Goal: Task Accomplishment & Management: Manage account settings

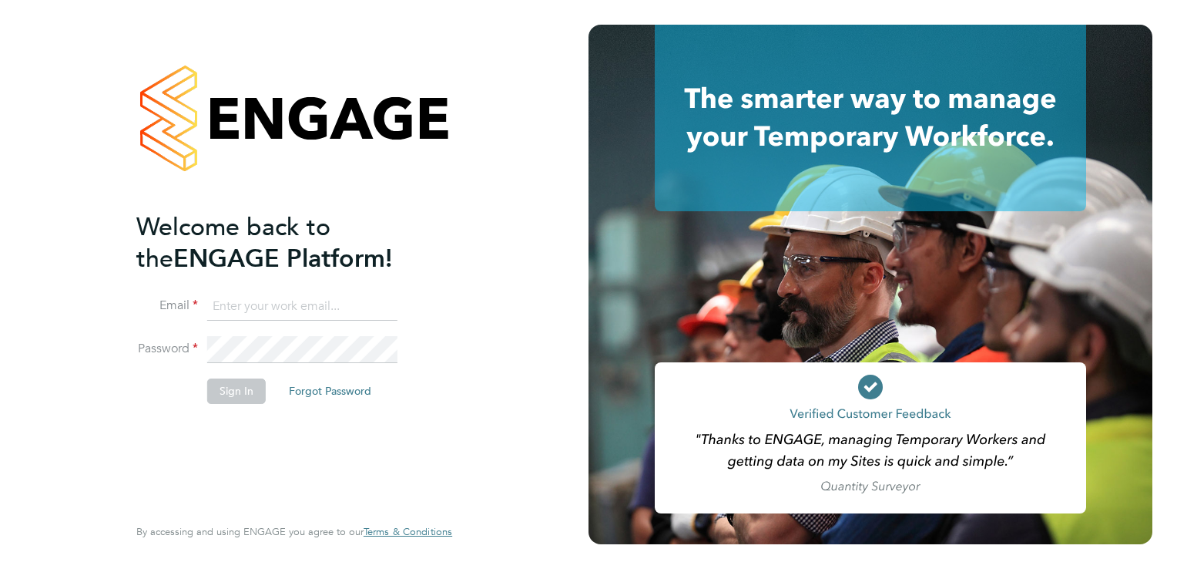
type input "g4s@pretiumresourcing.co.uk"
click at [233, 400] on button "Sign In" at bounding box center [236, 390] width 59 height 25
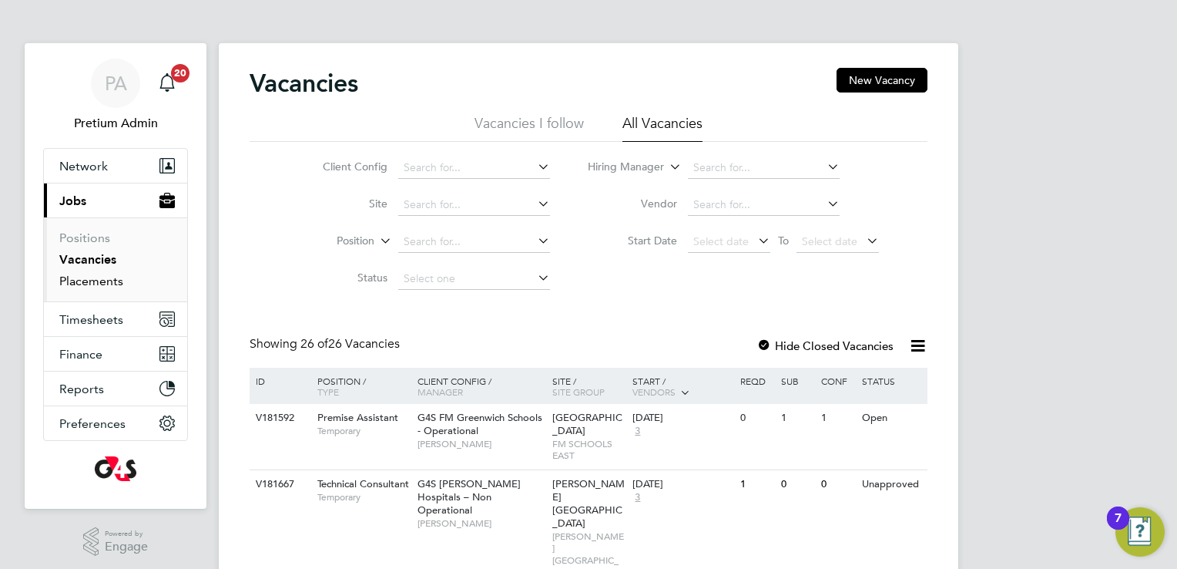
click at [97, 284] on link "Placements" at bounding box center [91, 281] width 64 height 15
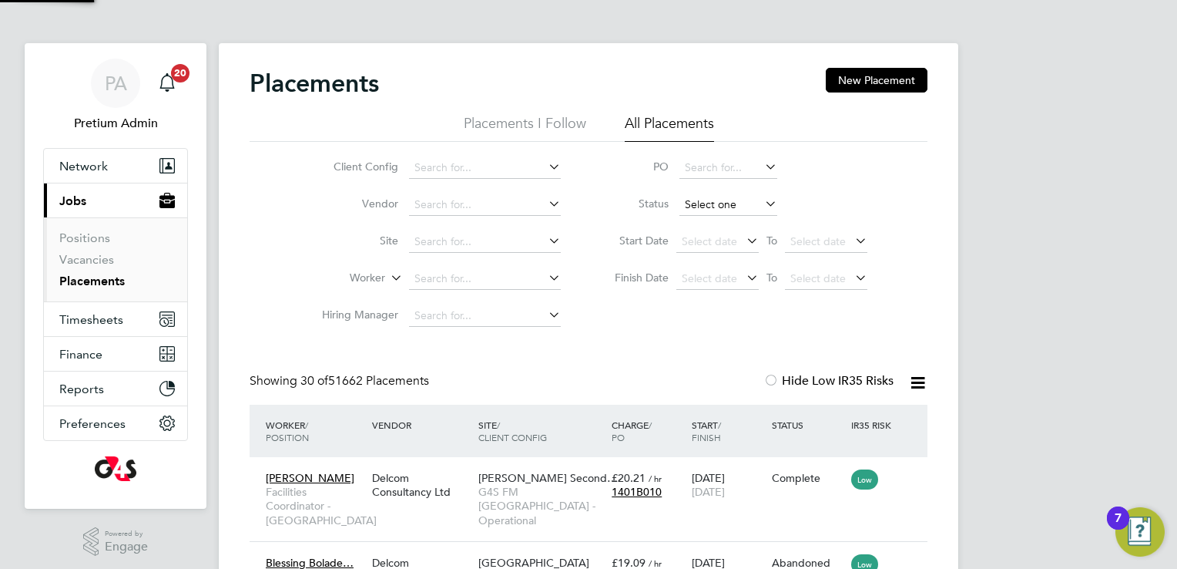
click at [708, 207] on input at bounding box center [729, 205] width 98 height 22
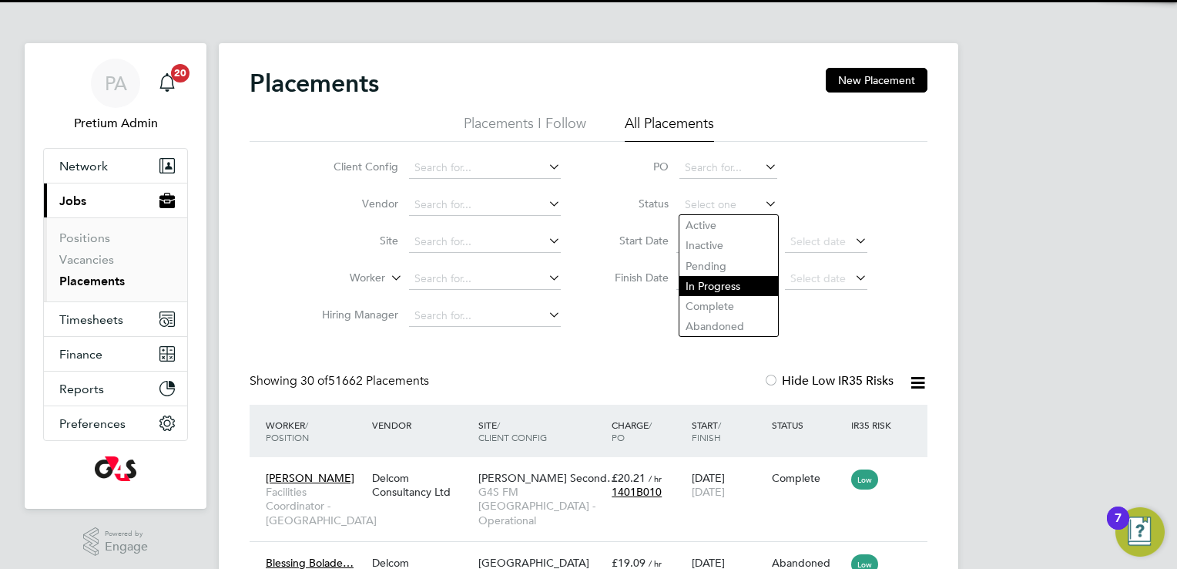
click at [721, 286] on li "In Progress" at bounding box center [729, 286] width 99 height 20
type input "In Progress"
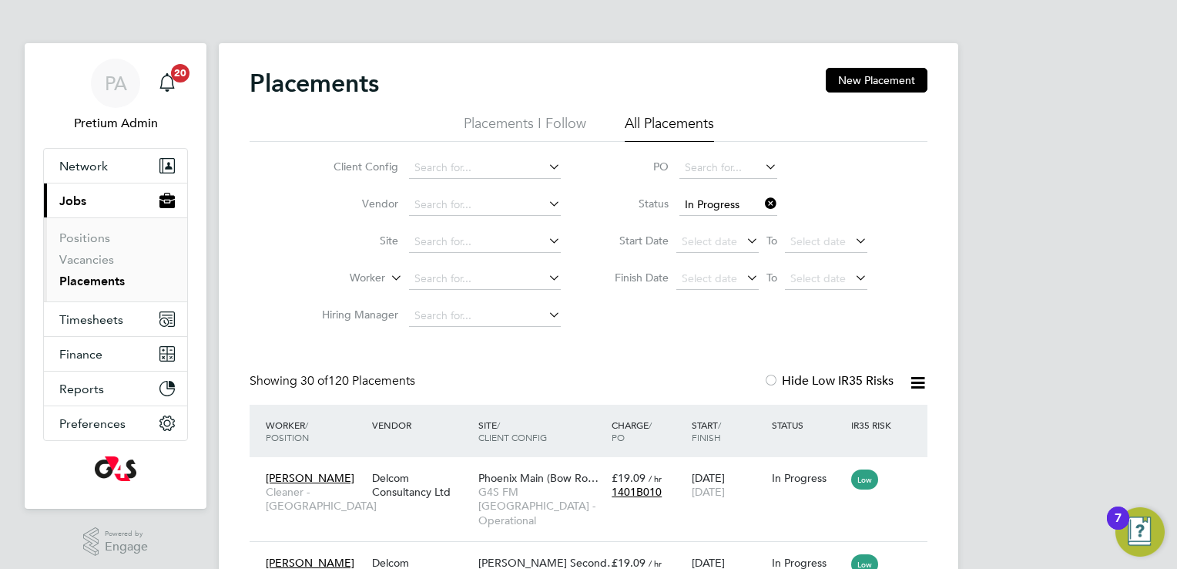
click at [922, 387] on icon at bounding box center [918, 382] width 19 height 19
click at [869, 418] on li "Download Placements Report" at bounding box center [843, 419] width 164 height 22
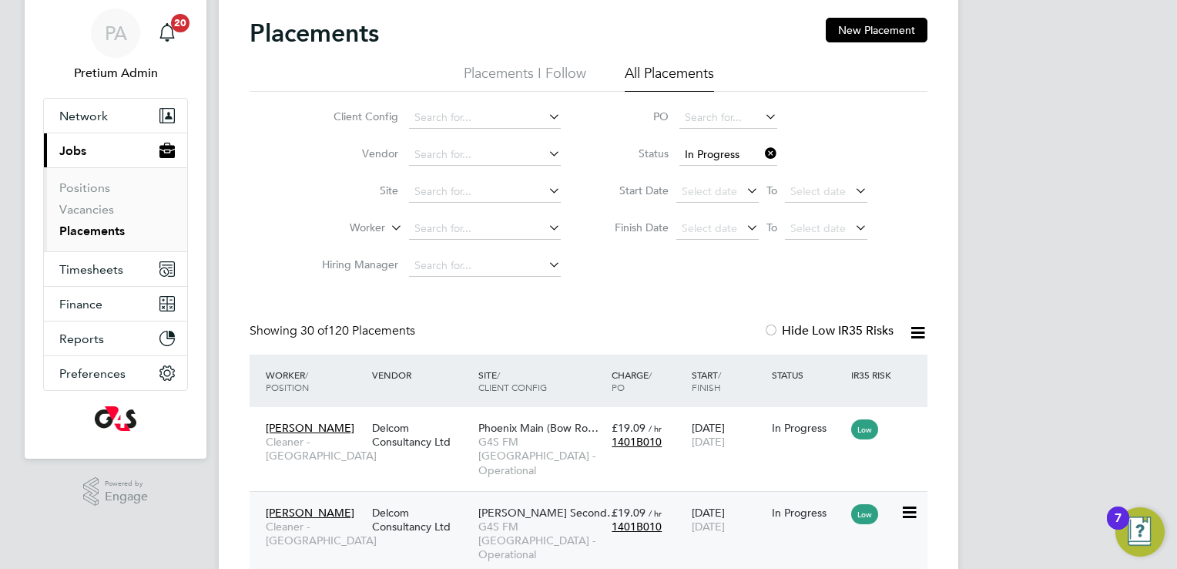
scroll to position [231, 0]
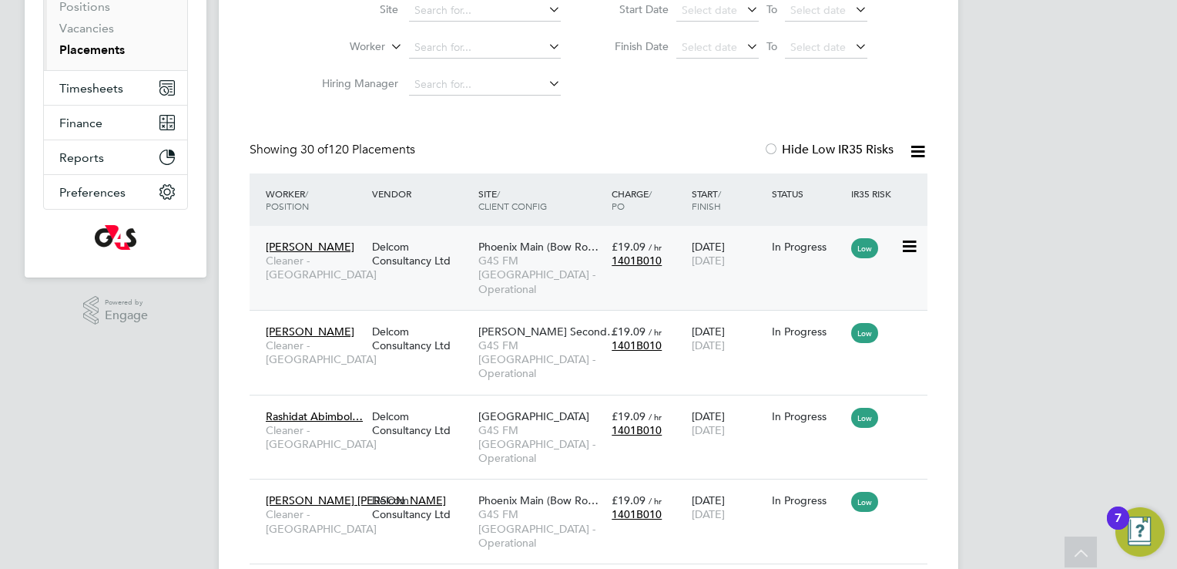
click at [449, 258] on div "Delcom Consultancy Ltd" at bounding box center [421, 253] width 106 height 43
click at [431, 282] on div "Akeem Soremekun Cleaner - Tower Hamlet Delcom Consultancy Ltd Phoenix Main (Bow…" at bounding box center [589, 268] width 678 height 84
click at [508, 251] on span "Phoenix Main (Bow Ro…" at bounding box center [539, 247] width 120 height 14
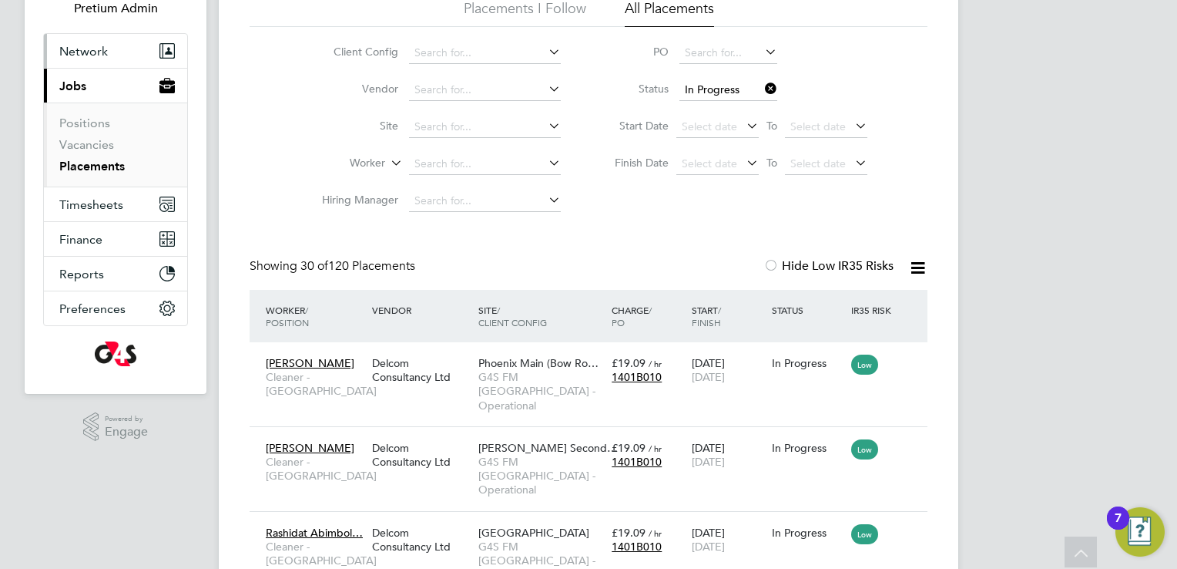
scroll to position [0, 0]
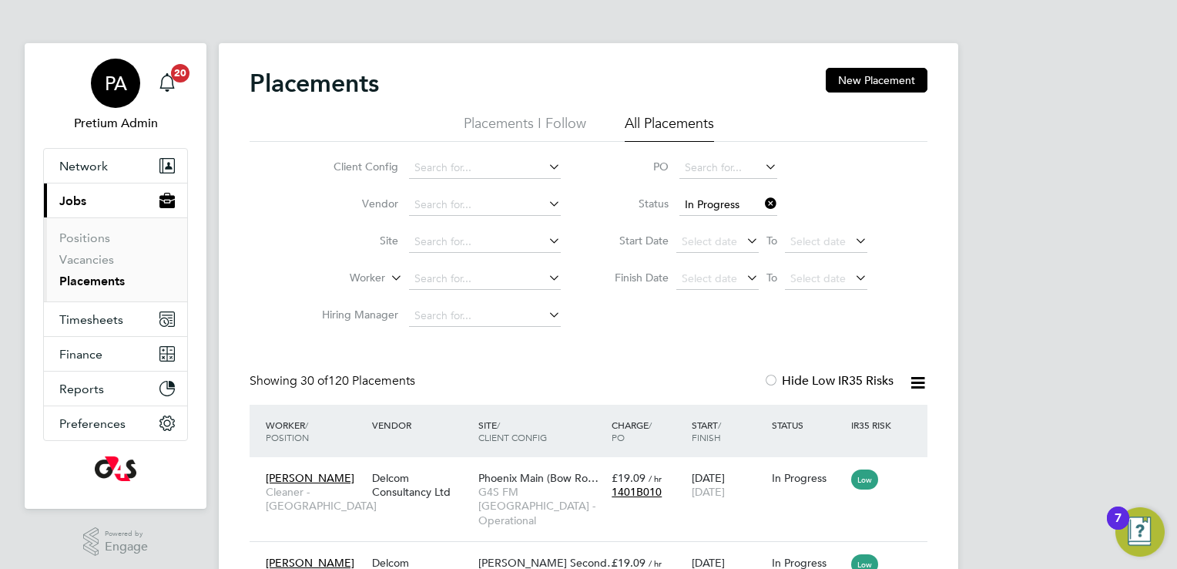
click at [113, 73] on span "PA" at bounding box center [116, 83] width 22 height 20
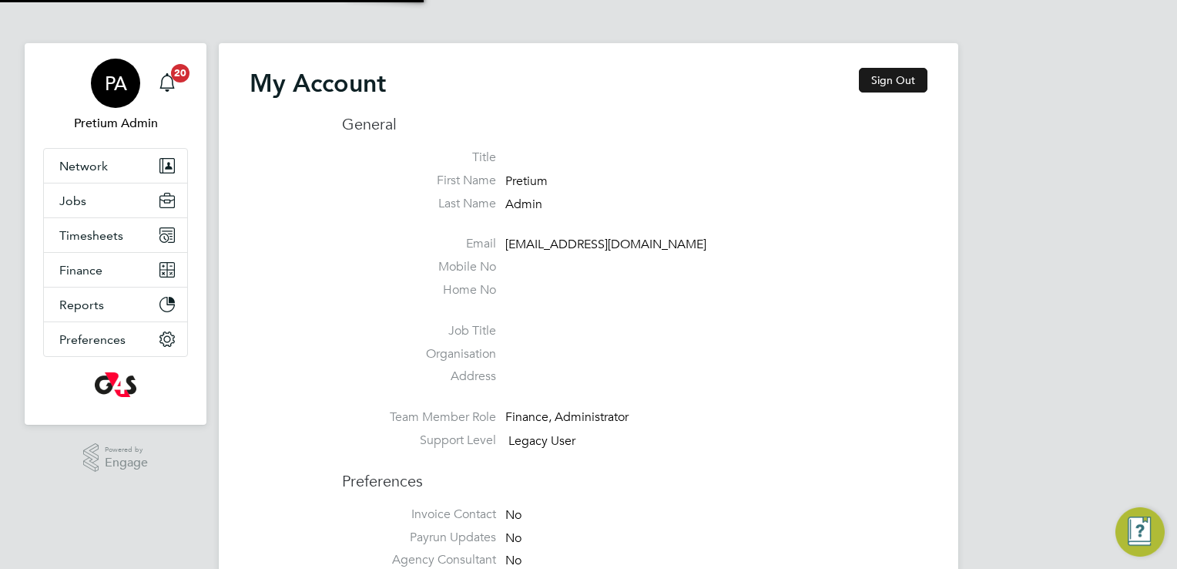
type input "g4sess@pretiumresourcing.co.uk"
click at [906, 82] on button "Sign Out" at bounding box center [893, 80] width 69 height 25
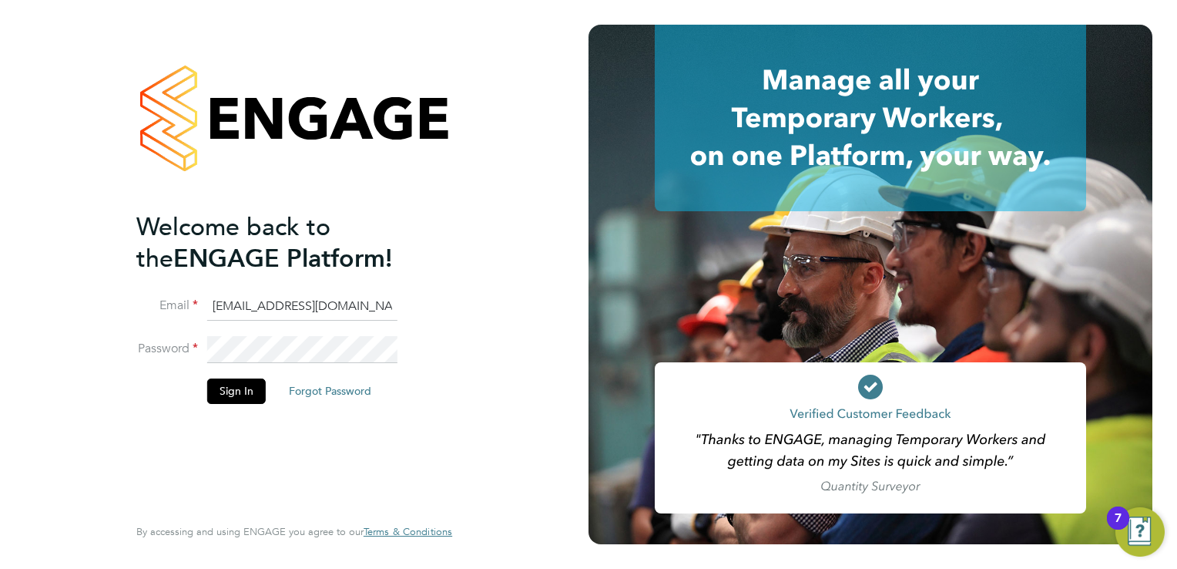
click at [254, 307] on input "g4sess@pretiumresourcing.co.uk" at bounding box center [302, 307] width 190 height 28
type input "g4scars@pretiumresourcing.co.uk"
click at [246, 392] on button "Sign In" at bounding box center [236, 390] width 59 height 25
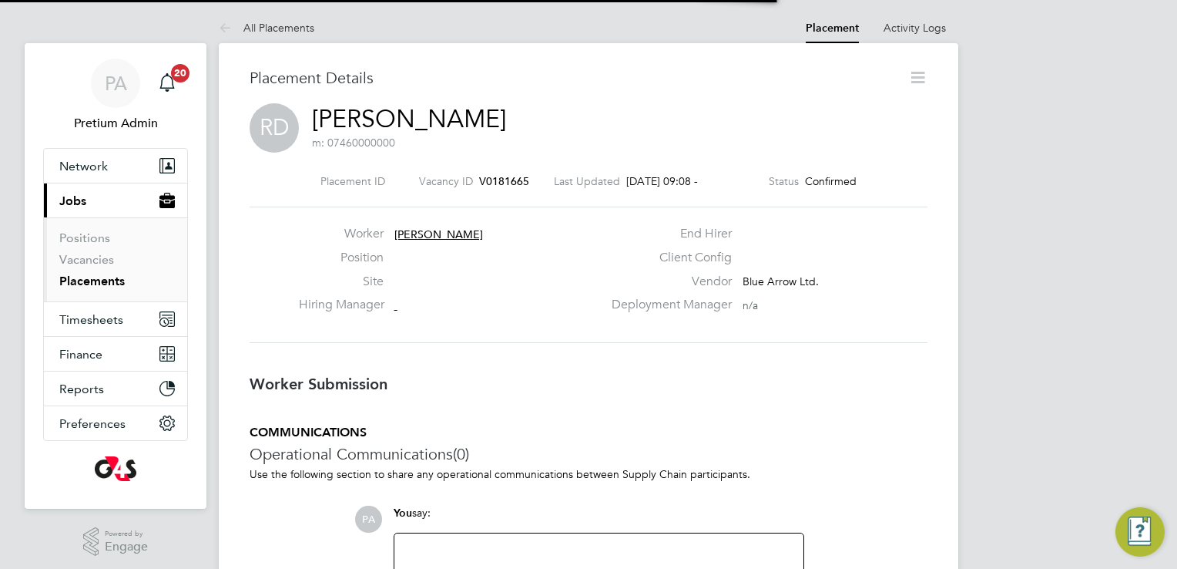
scroll to position [7, 7]
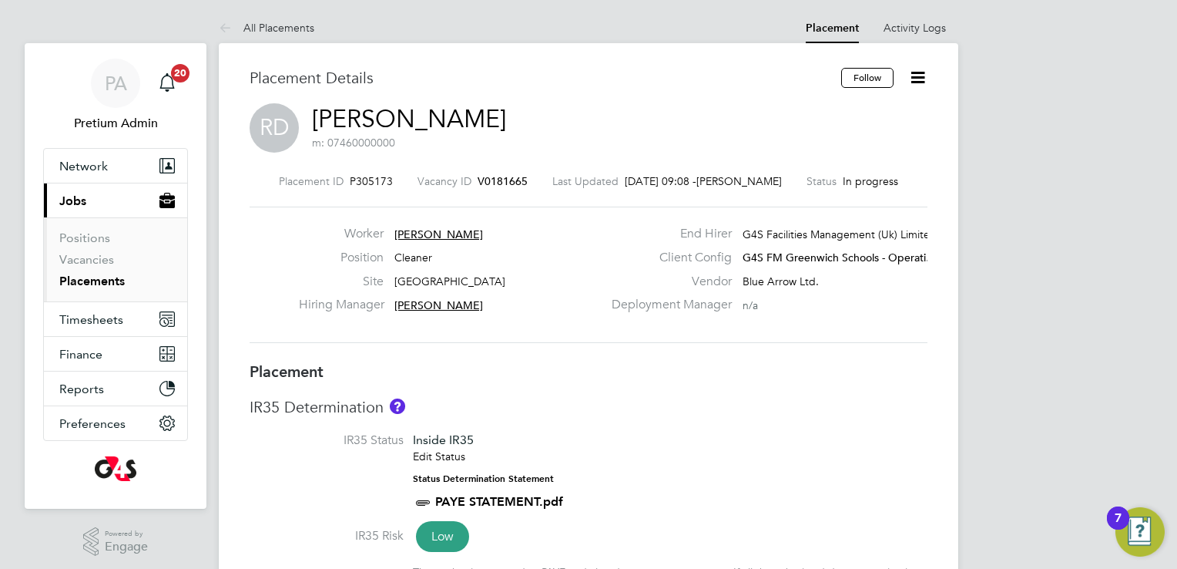
drag, startPoint x: 489, startPoint y: 230, endPoint x: 473, endPoint y: 254, distance: 28.2
click at [475, 256] on div "Position Cleaner" at bounding box center [451, 262] width 304 height 24
click at [464, 238] on span "Raphael Djamany Kasangu" at bounding box center [439, 234] width 89 height 14
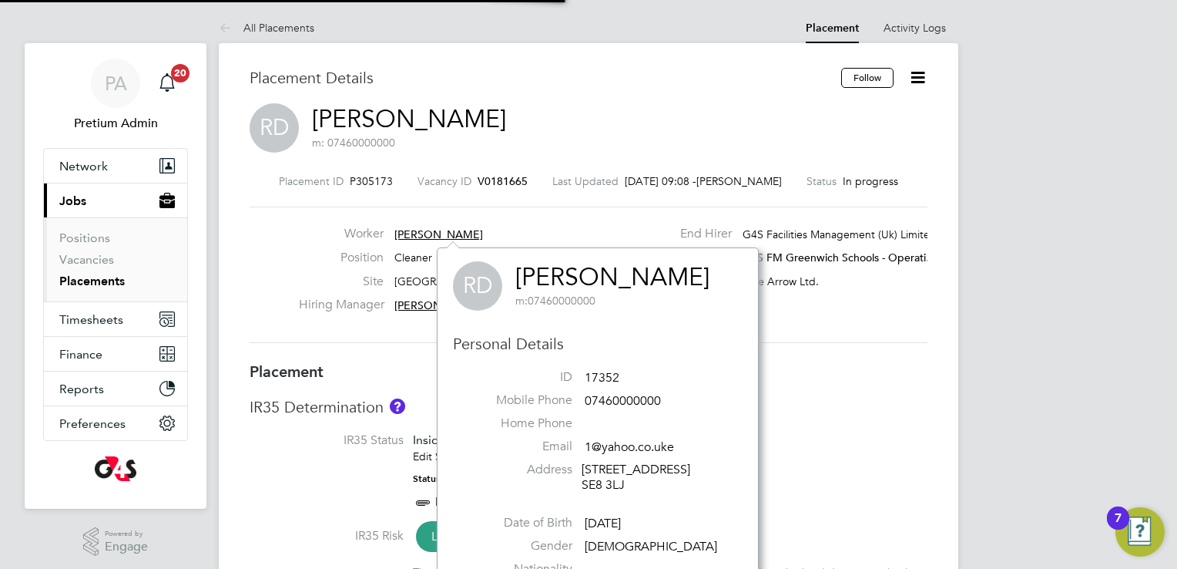
scroll to position [372, 386]
click at [580, 283] on link "Raphael Djamany Kasangu" at bounding box center [613, 277] width 194 height 30
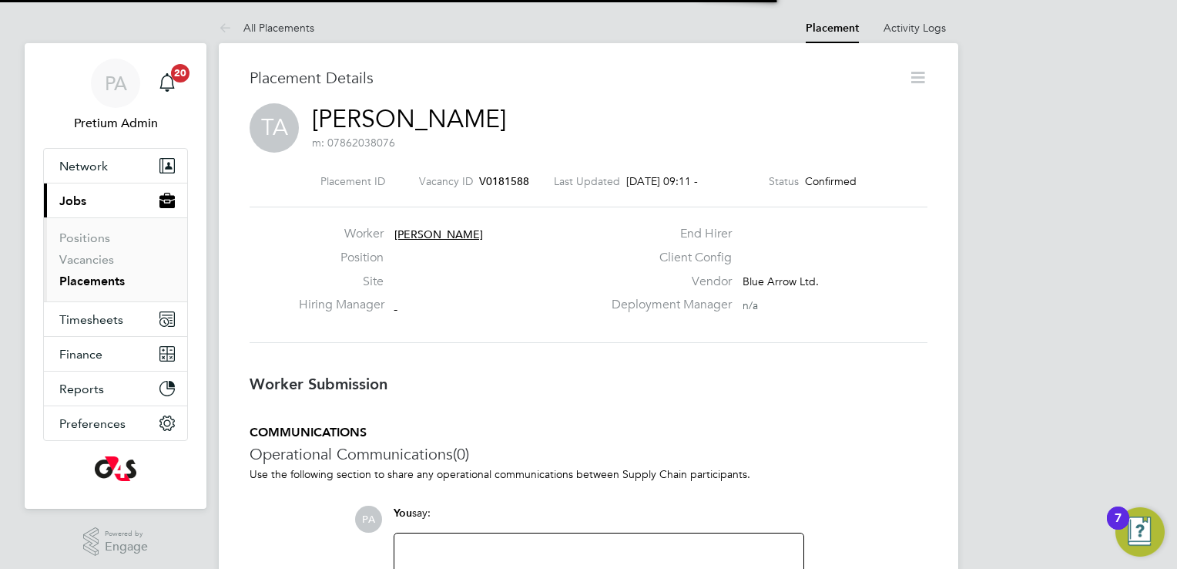
scroll to position [25, 304]
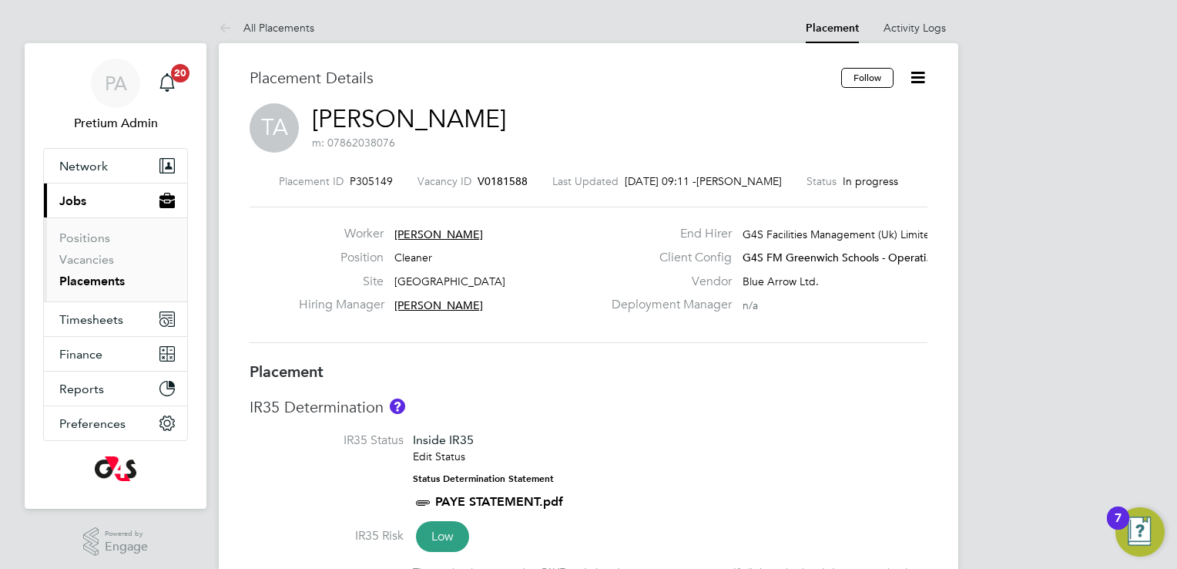
click at [391, 115] on link "Taiwo Ajao" at bounding box center [409, 119] width 194 height 30
click at [413, 126] on link "[PERSON_NAME]" at bounding box center [409, 119] width 194 height 30
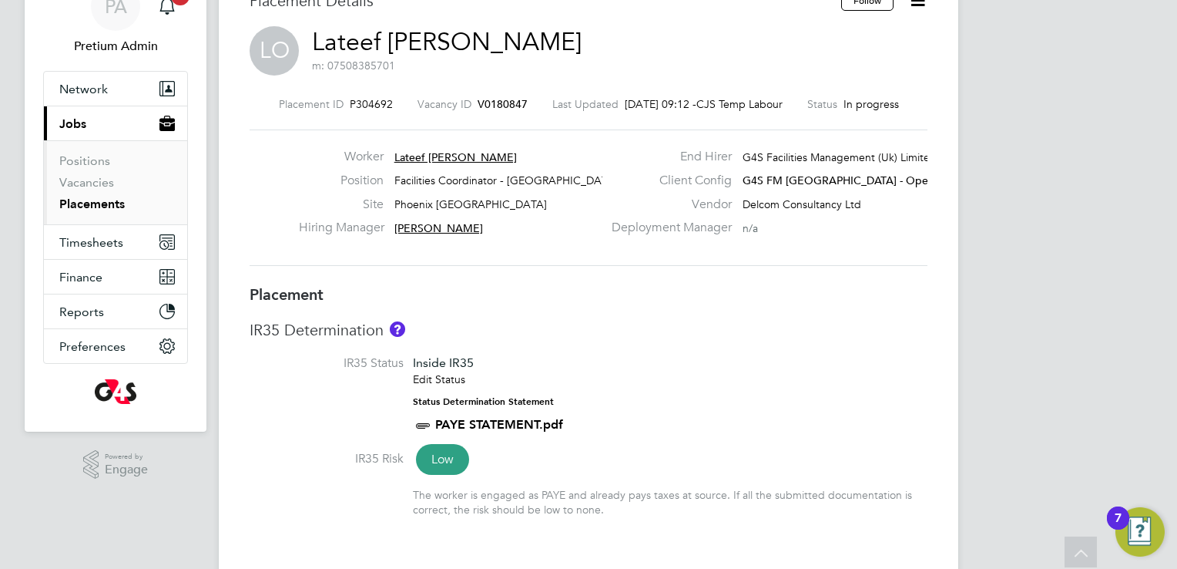
click at [407, 153] on span "Lateef Olanrewaju Ogunlesi" at bounding box center [456, 157] width 123 height 14
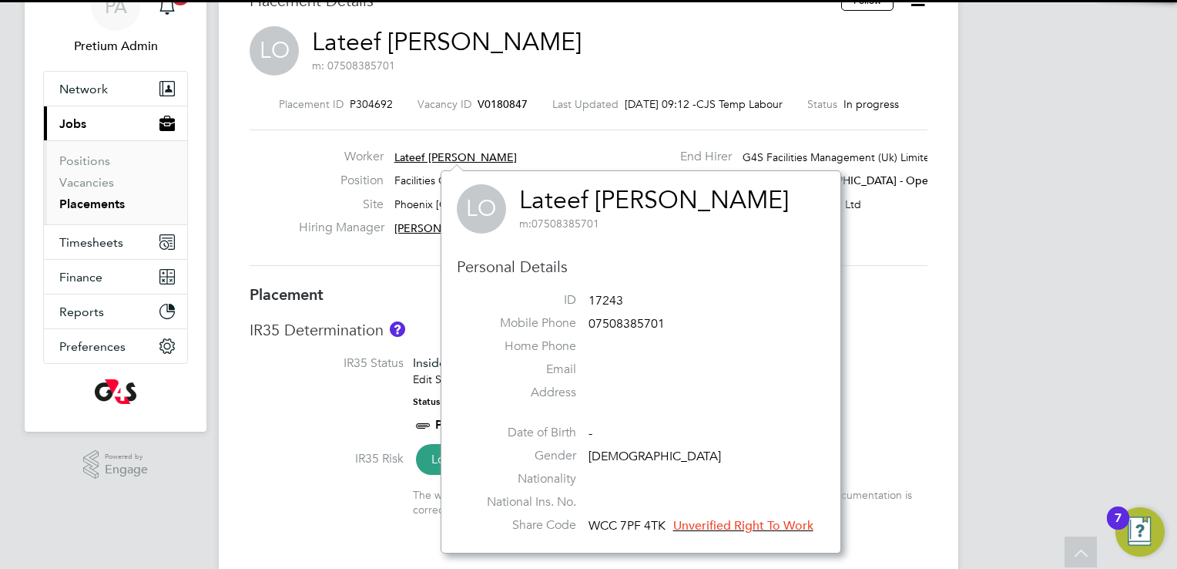
click at [651, 202] on link "Lateef [PERSON_NAME]" at bounding box center [654, 200] width 270 height 30
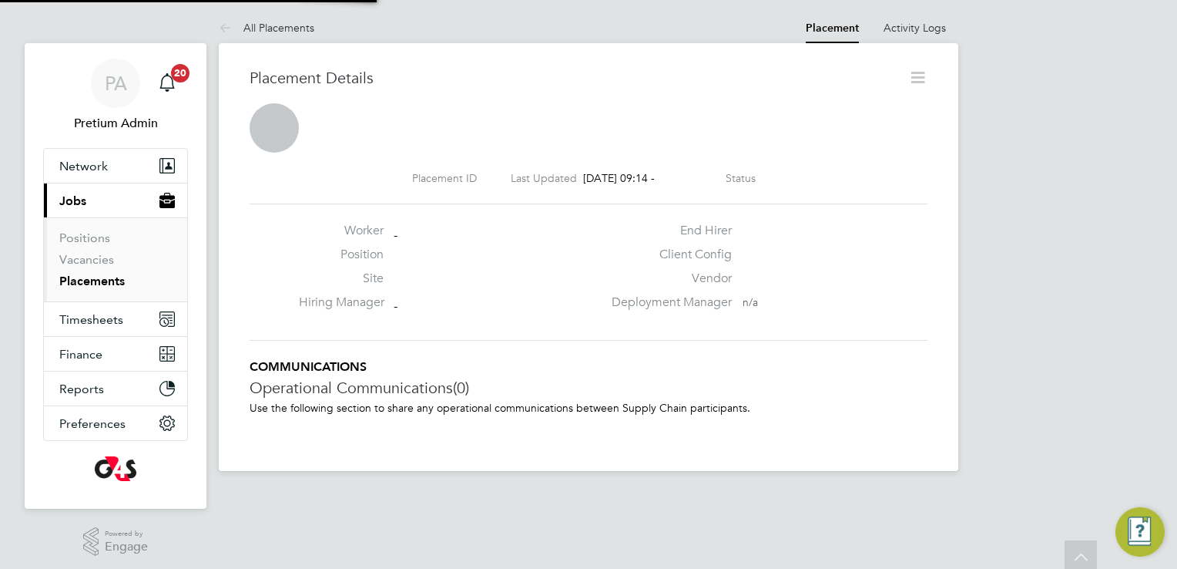
scroll to position [8, 7]
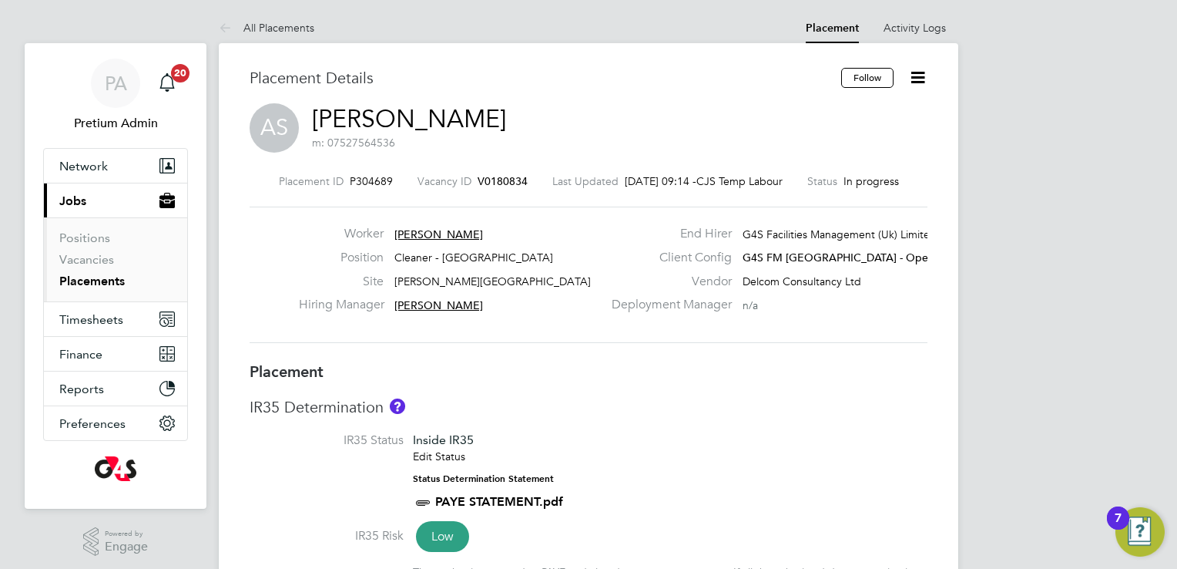
click at [419, 231] on span "Alozie Samuel" at bounding box center [439, 234] width 89 height 14
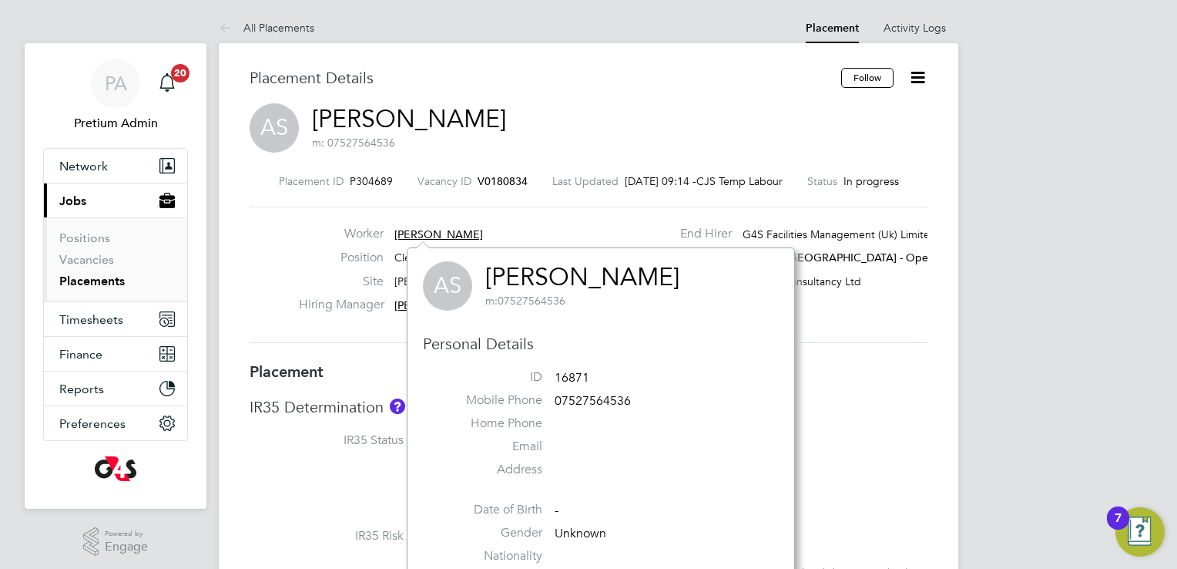
click at [505, 273] on link "[PERSON_NAME]" at bounding box center [582, 277] width 194 height 30
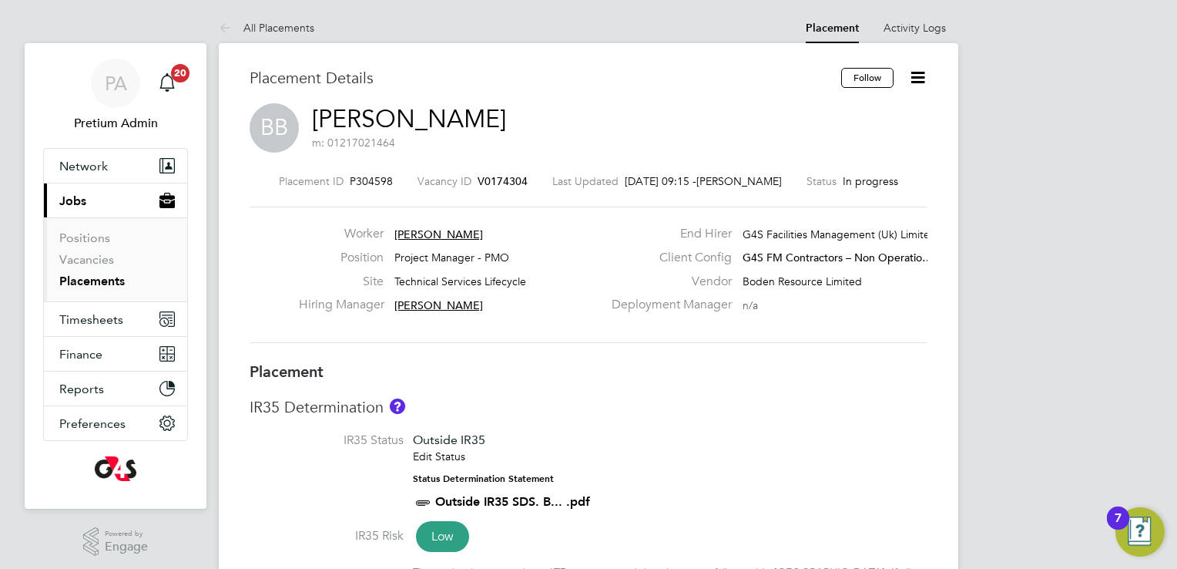
click at [419, 233] on span "[PERSON_NAME]" at bounding box center [439, 234] width 89 height 14
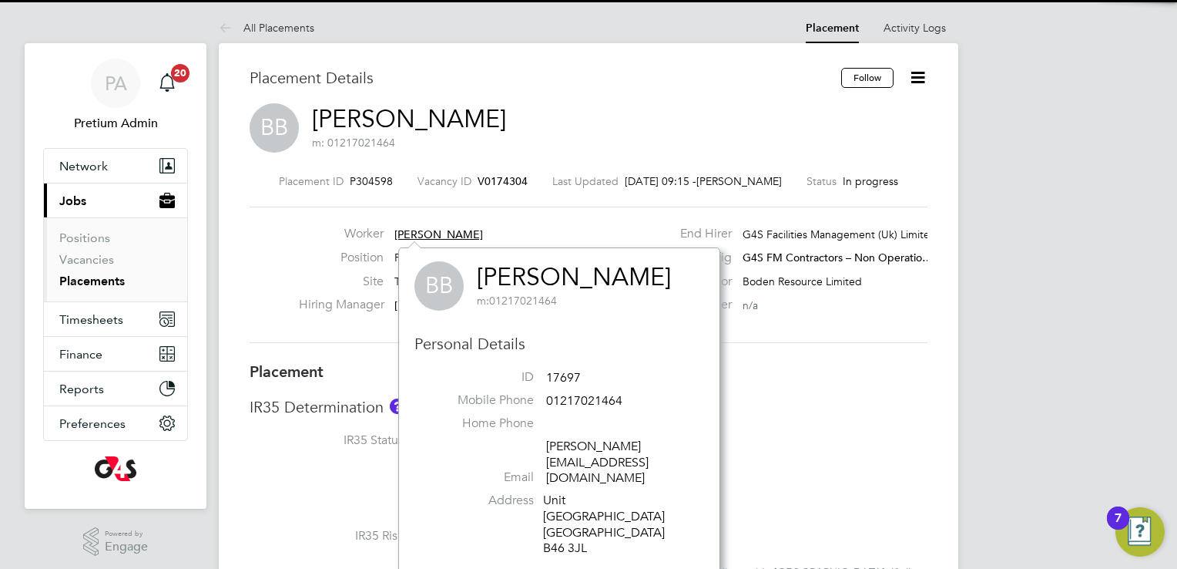
click at [524, 274] on link "Brian Bush" at bounding box center [574, 277] width 194 height 30
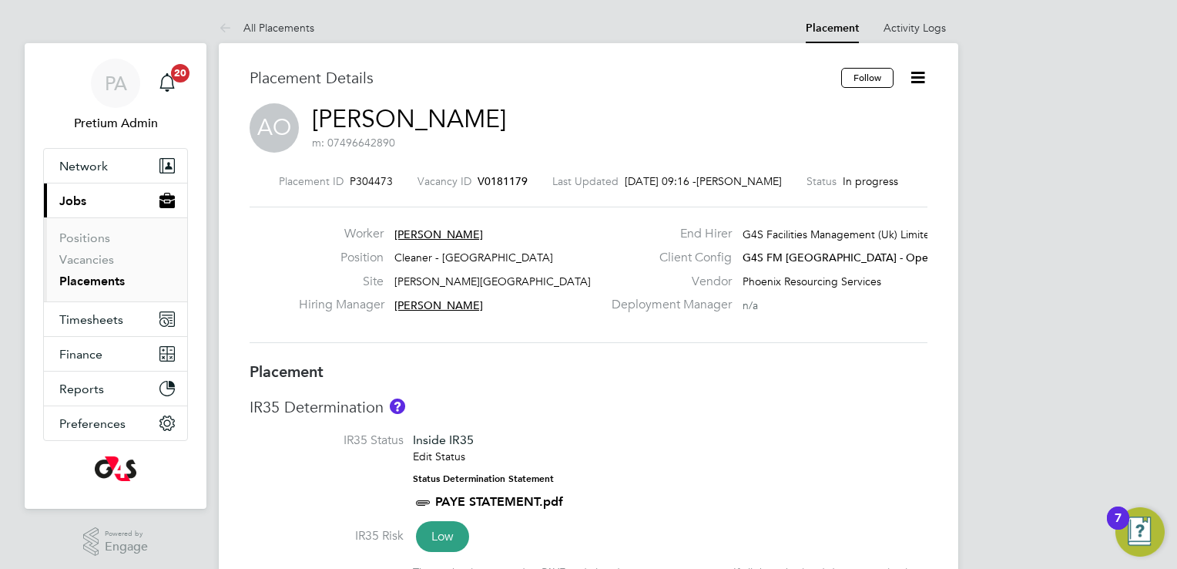
click at [426, 235] on span "Akwasi Ofori" at bounding box center [439, 234] width 89 height 14
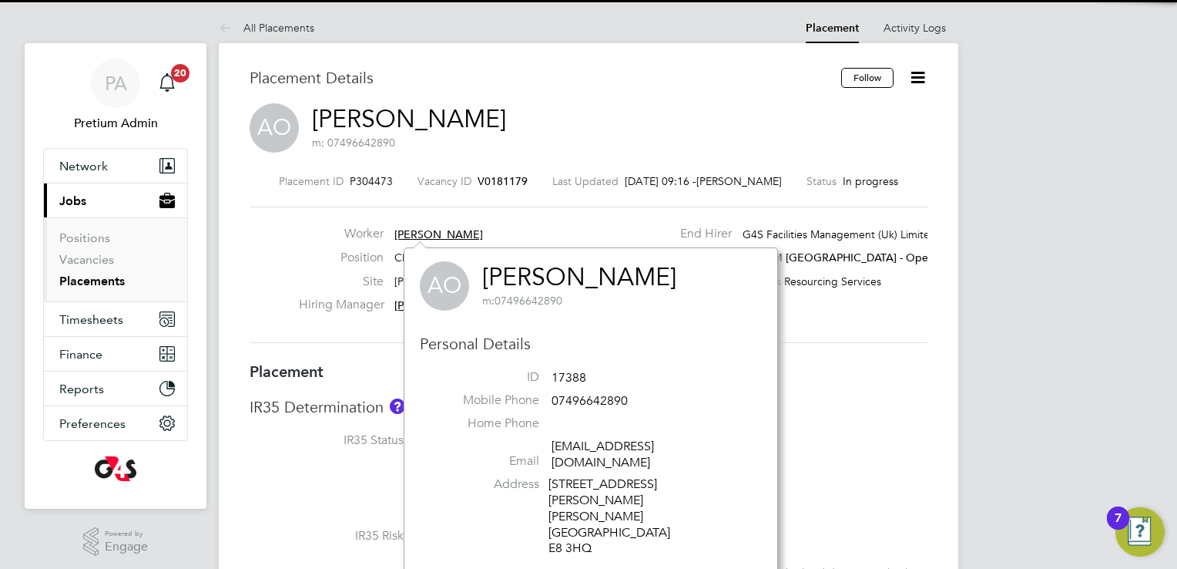
click at [528, 270] on link "Akwasi Ofori" at bounding box center [579, 277] width 194 height 30
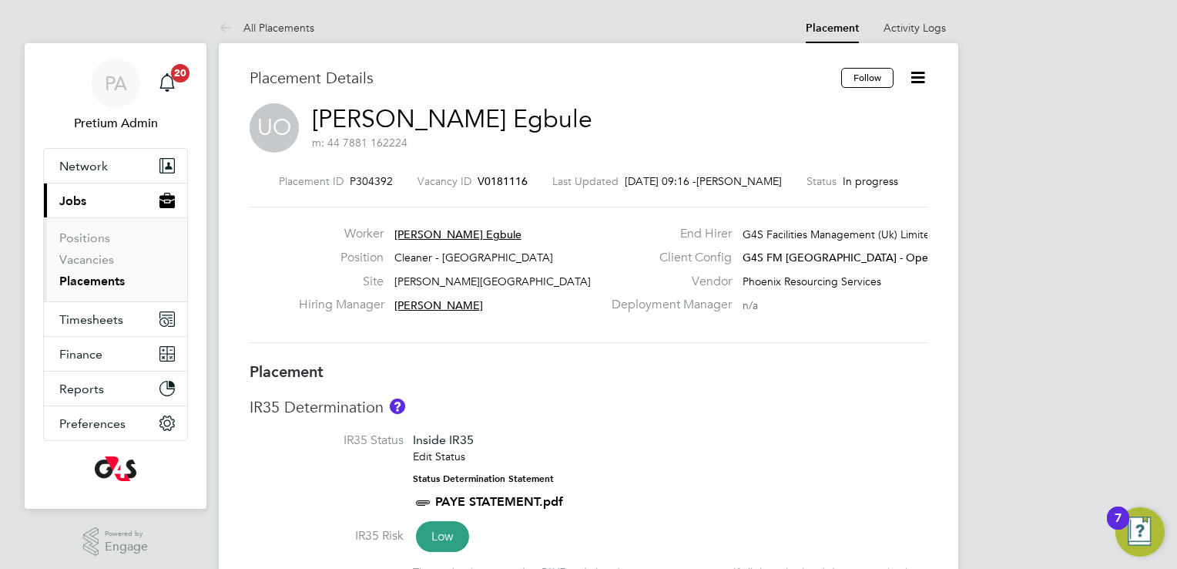
click at [472, 232] on span "Usifo Osemeka Egbule" at bounding box center [458, 234] width 127 height 14
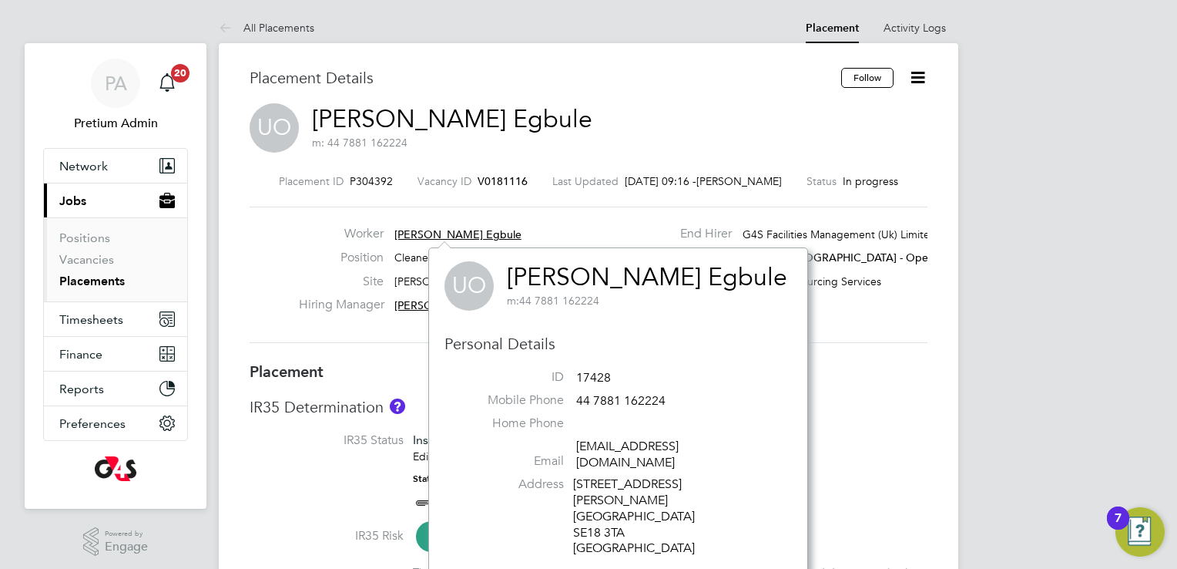
click at [549, 270] on link "Usifo Osemeka Egbule" at bounding box center [647, 277] width 280 height 30
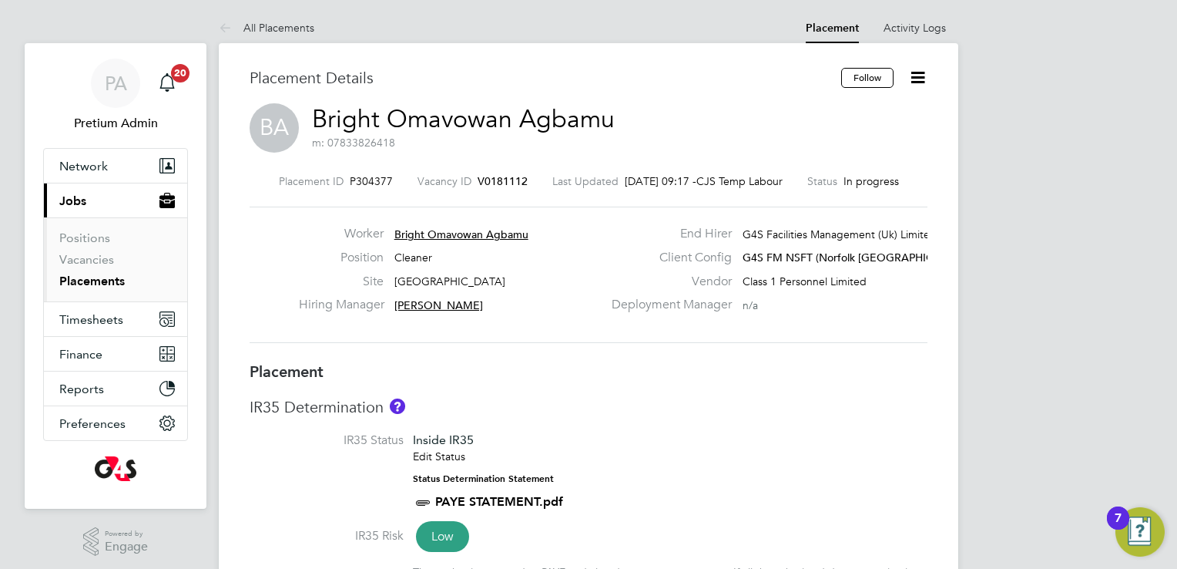
click at [466, 227] on span "Bright Omavowan Agbamu" at bounding box center [462, 234] width 134 height 14
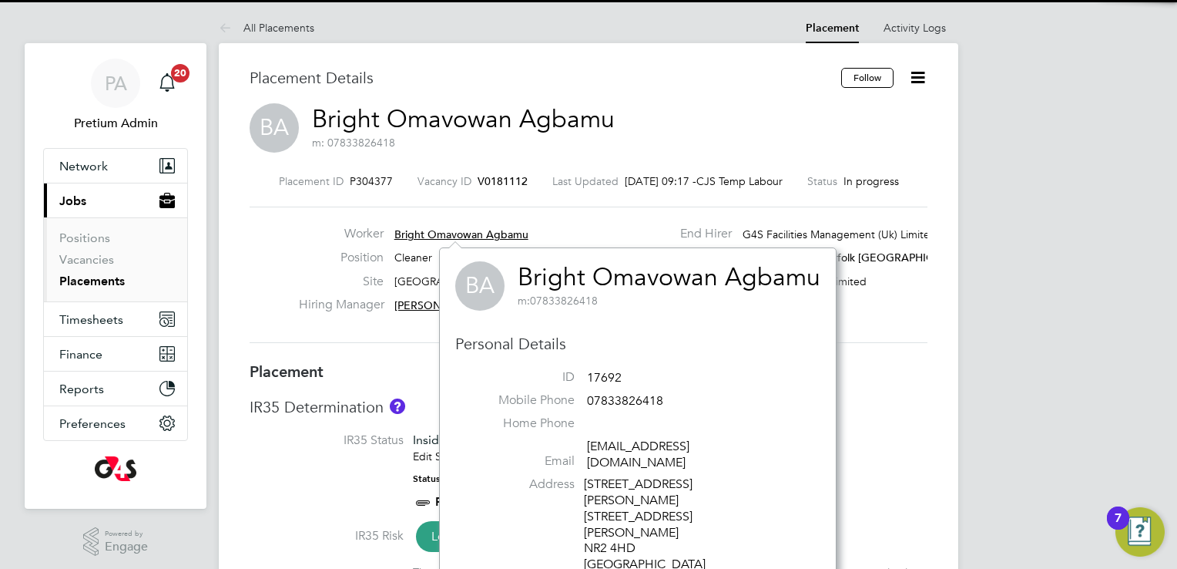
click at [626, 259] on div "BA Bright Omavowan Agbamu m: 07833826418 Personal Details ID 17692 Mobile Phone…" at bounding box center [638, 508] width 398 height 522
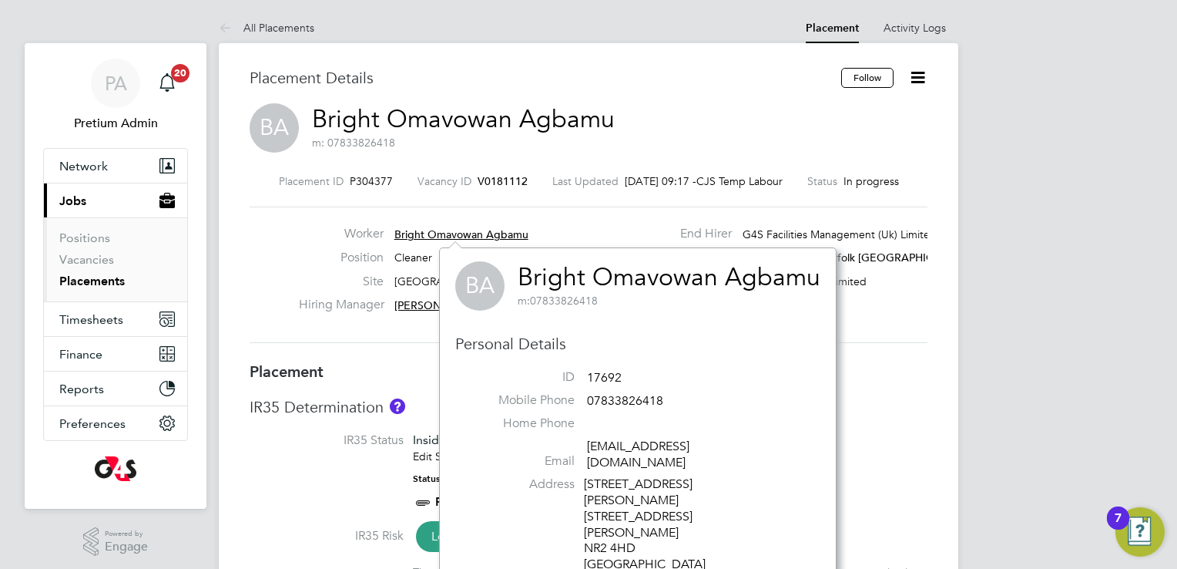
click at [622, 277] on link "Bright Omavowan Agbamu" at bounding box center [669, 277] width 303 height 30
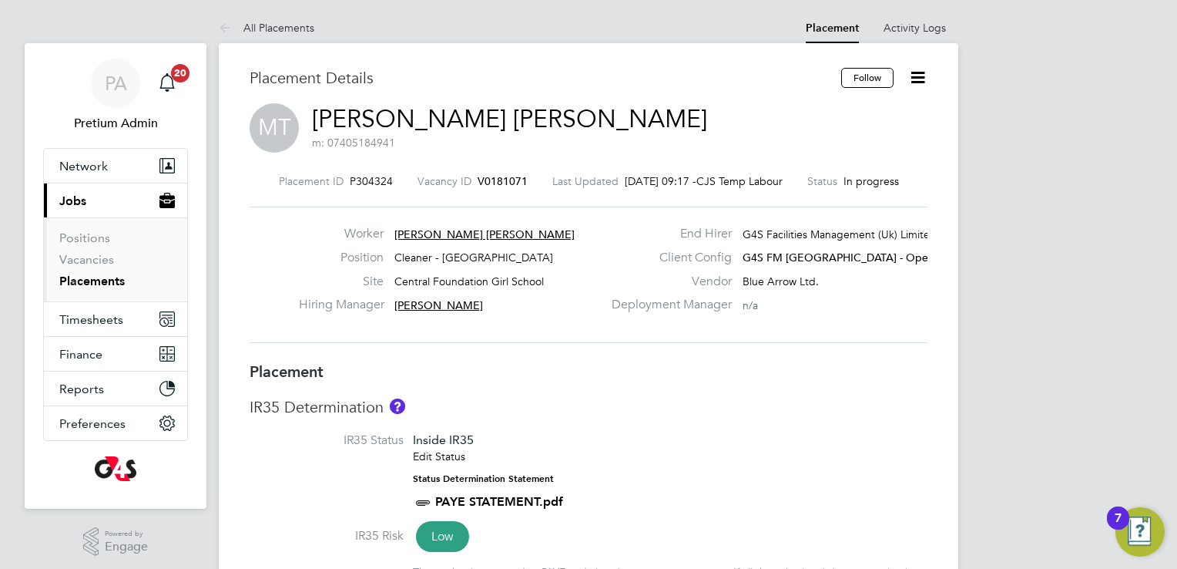
click at [505, 232] on span "Magdalene Emmanuel Tariah" at bounding box center [485, 234] width 180 height 14
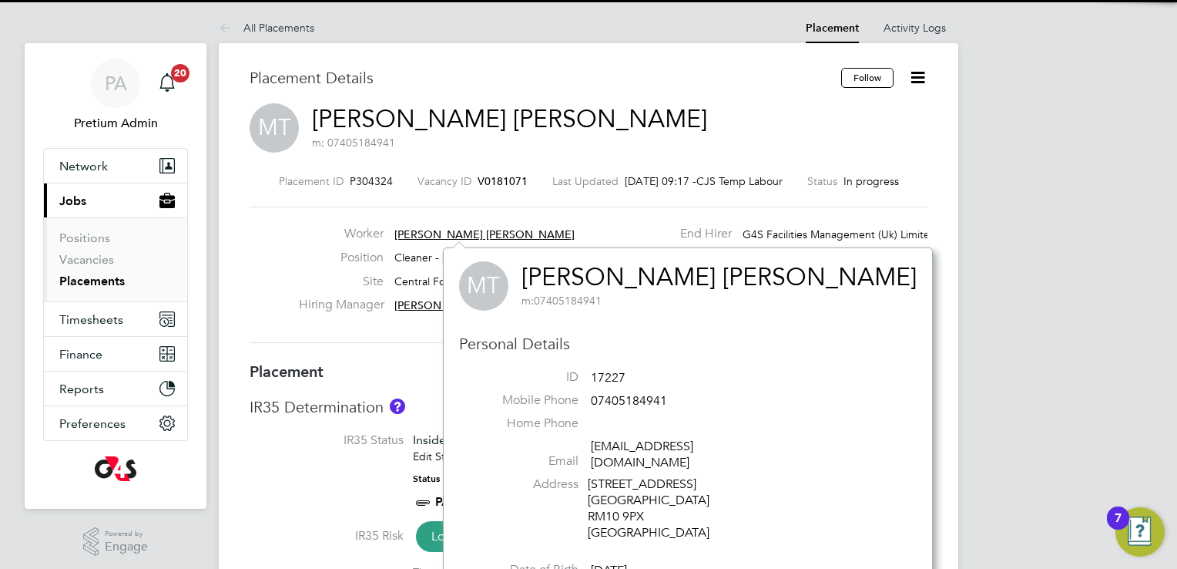
click at [568, 272] on link "Magdalene Emmanuel Tariah" at bounding box center [719, 277] width 395 height 30
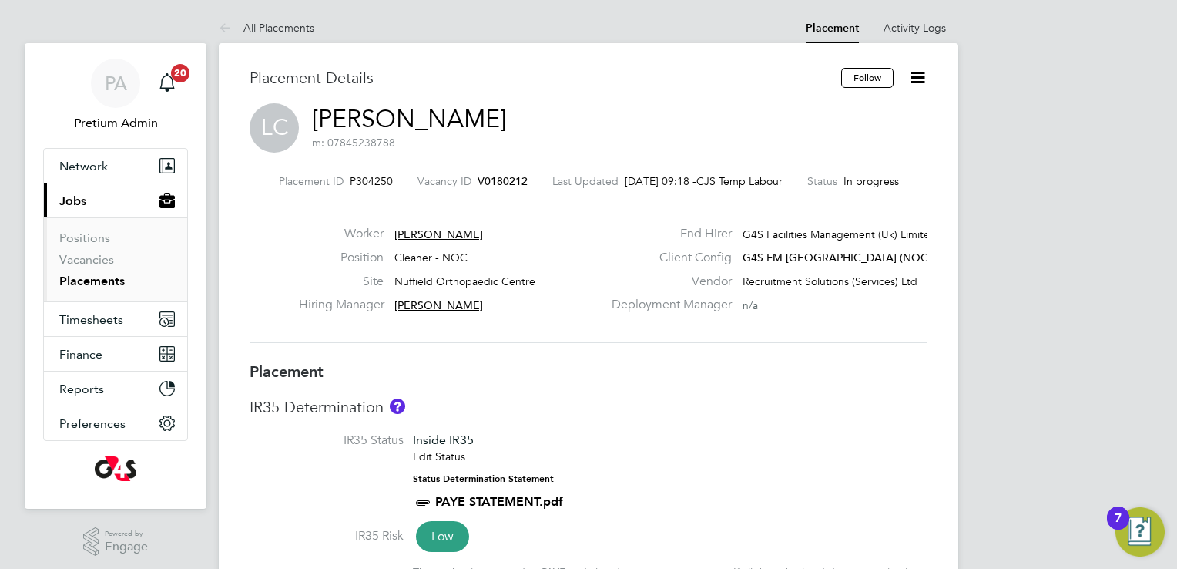
click at [439, 230] on span "Leandro Castro" at bounding box center [439, 234] width 89 height 14
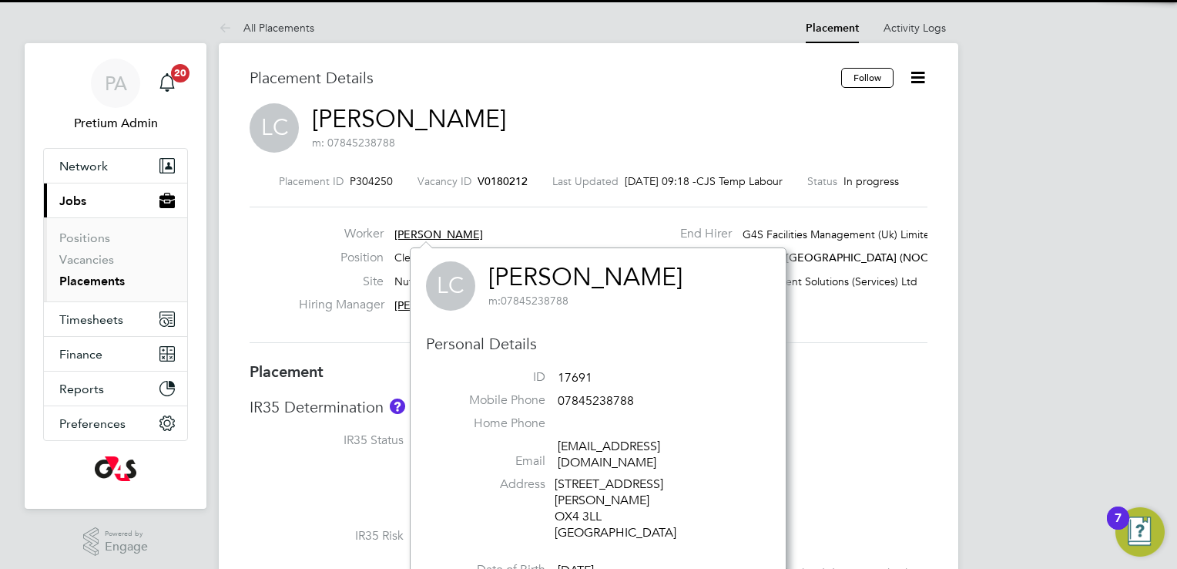
click at [543, 273] on link "Leandro Castro" at bounding box center [586, 277] width 194 height 30
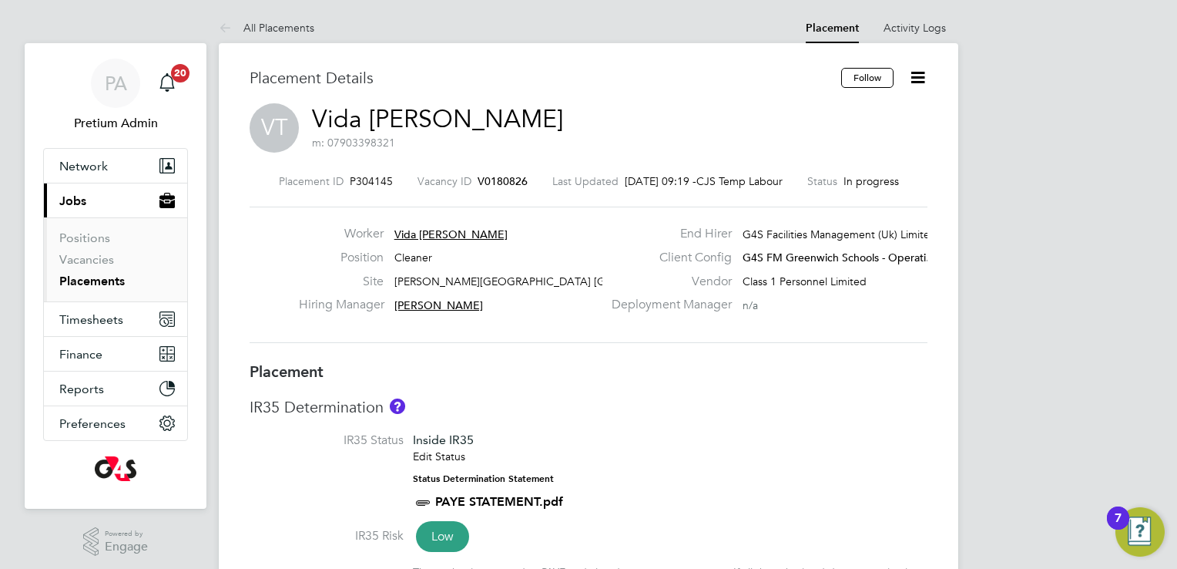
click at [410, 232] on span "Vida Osei Tuffour" at bounding box center [451, 234] width 113 height 14
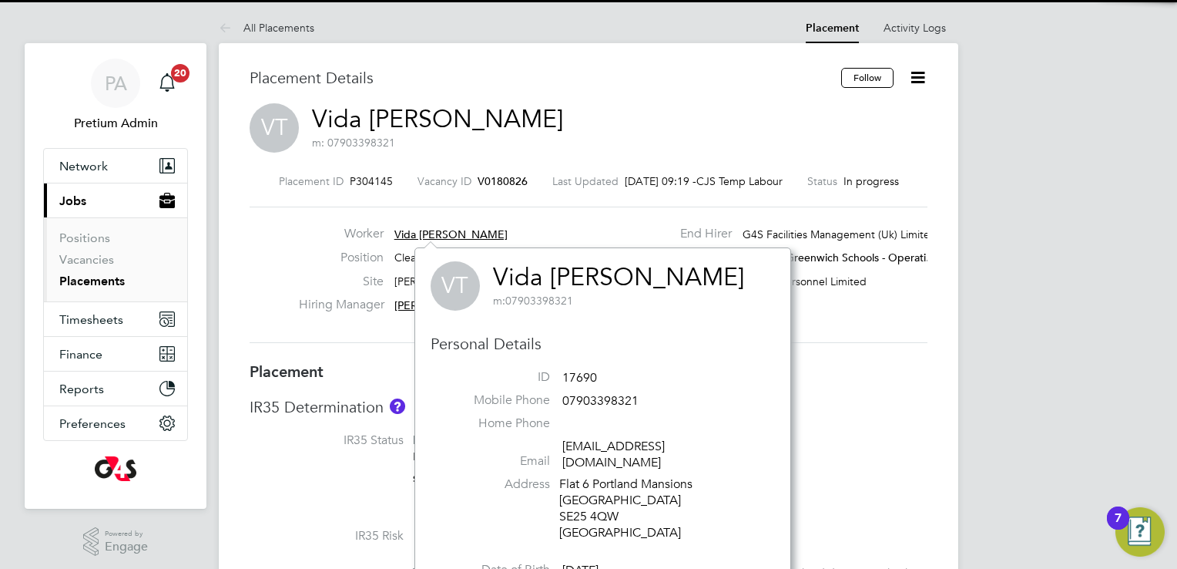
click at [570, 270] on link "Vida Osei Tuffour" at bounding box center [618, 277] width 251 height 30
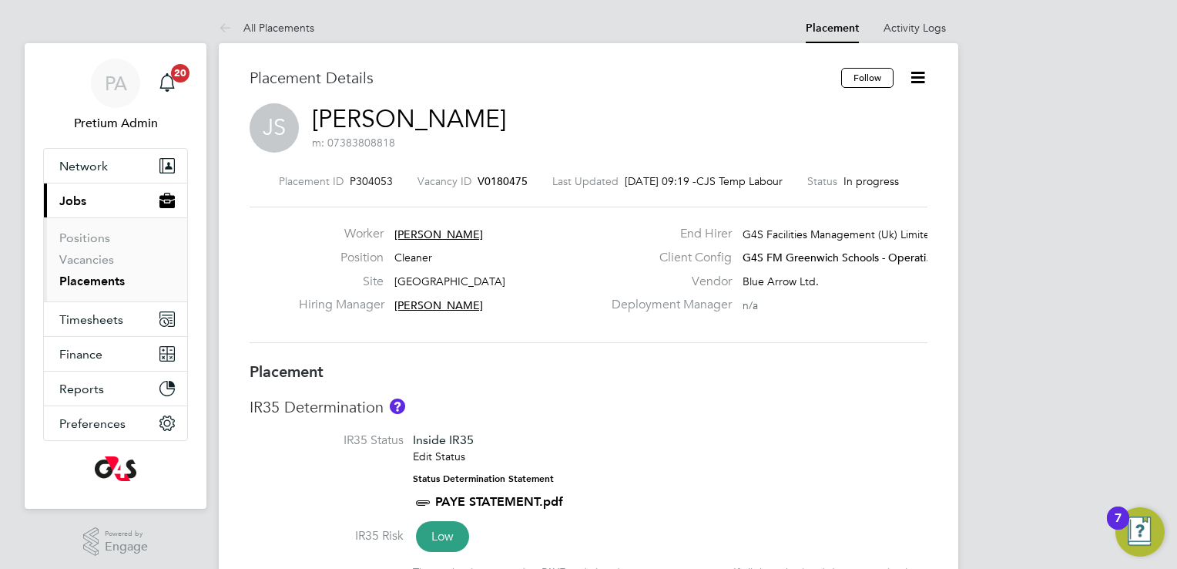
click at [376, 120] on link "Julia Sivacenko" at bounding box center [409, 119] width 194 height 30
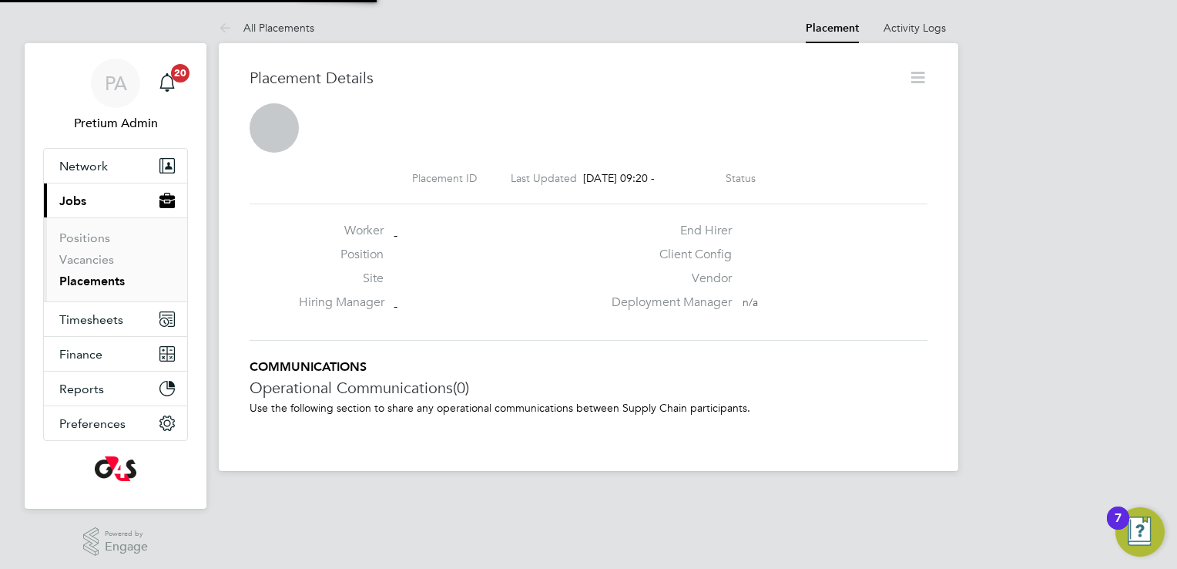
scroll to position [15, 113]
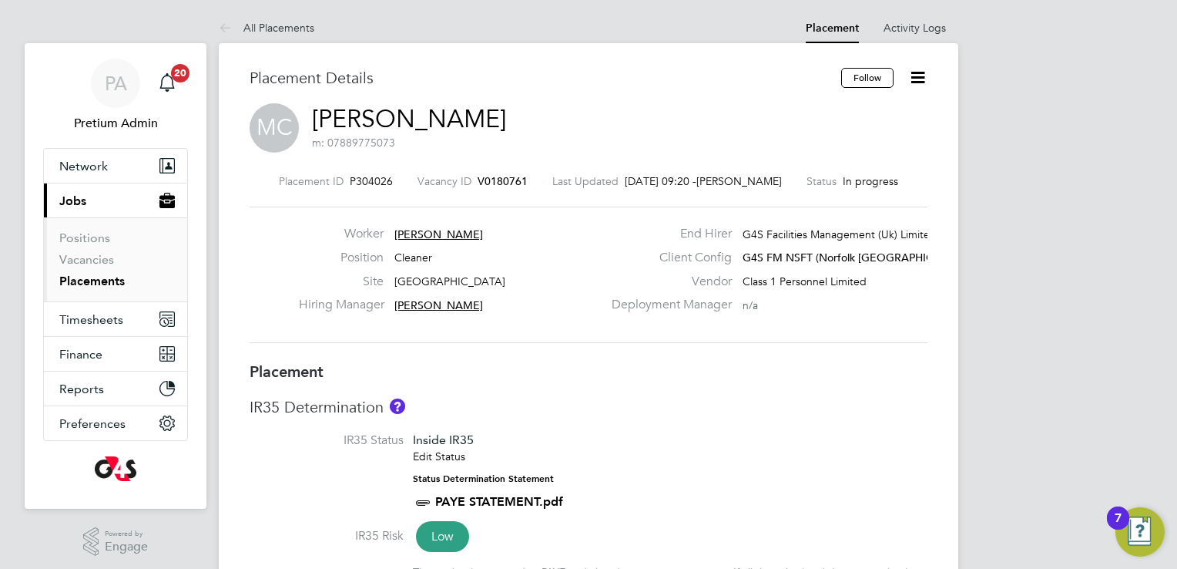
click at [428, 229] on span "Mafalda Cruz" at bounding box center [439, 234] width 89 height 14
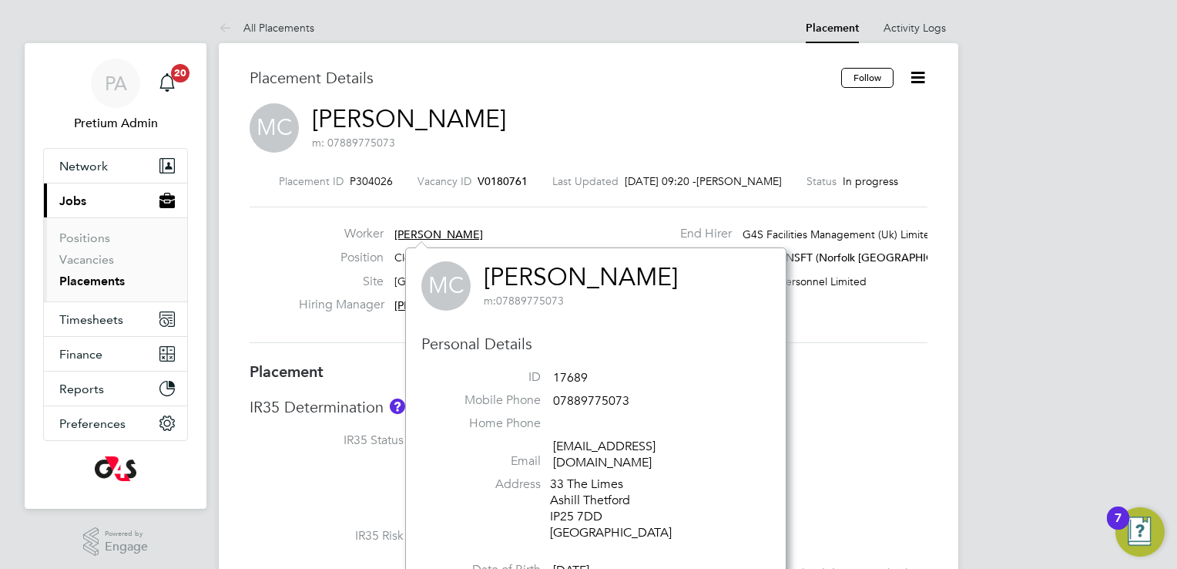
click at [558, 270] on link "Mafalda Cruz" at bounding box center [581, 277] width 194 height 30
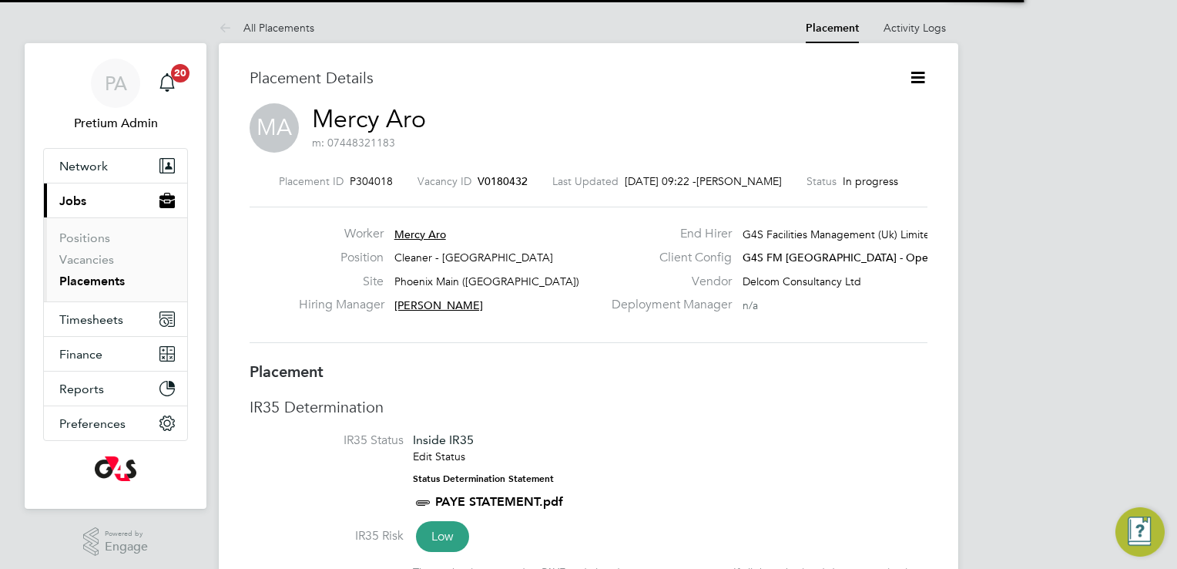
scroll to position [25, 304]
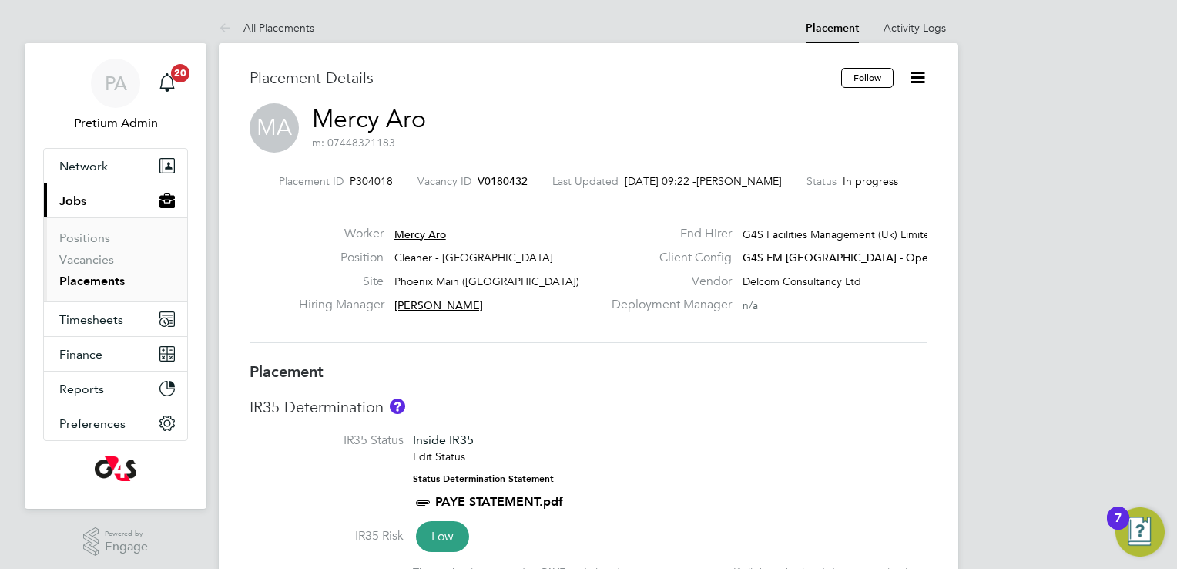
click at [401, 119] on link "Mercy Aro" at bounding box center [369, 119] width 114 height 30
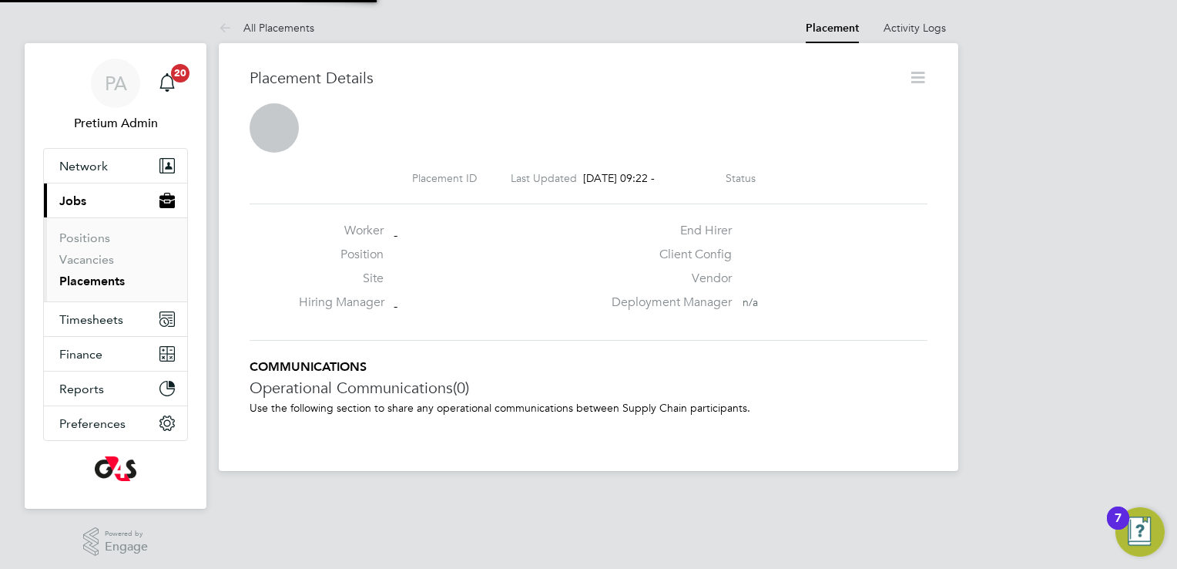
scroll to position [15, 74]
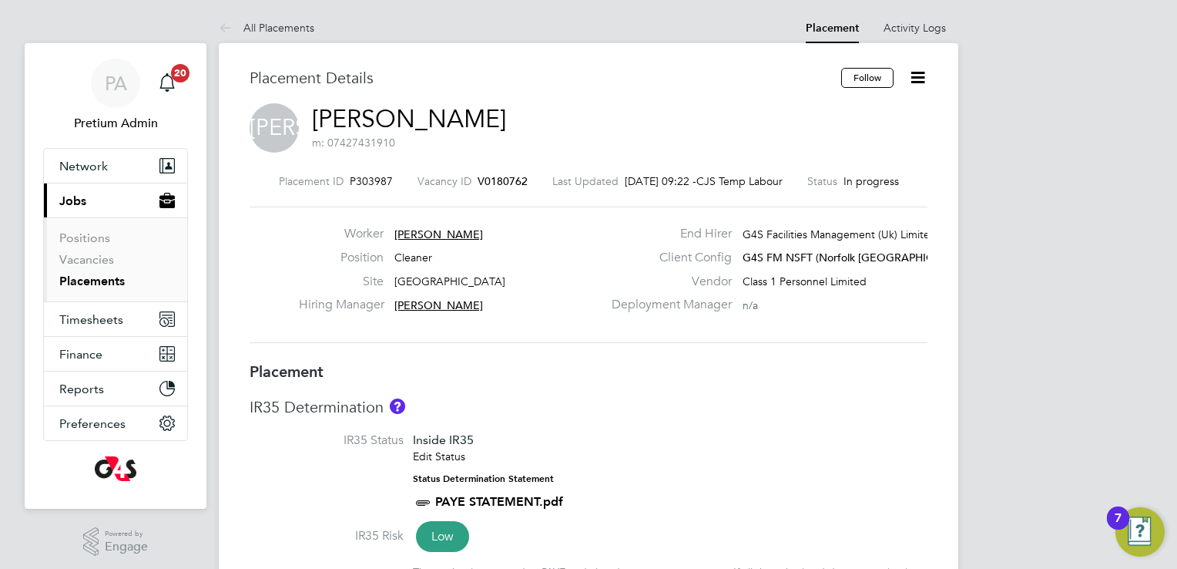
click at [410, 122] on link "Judith Argon" at bounding box center [409, 119] width 194 height 30
click at [450, 111] on link "Anthony Kelly" at bounding box center [409, 119] width 194 height 30
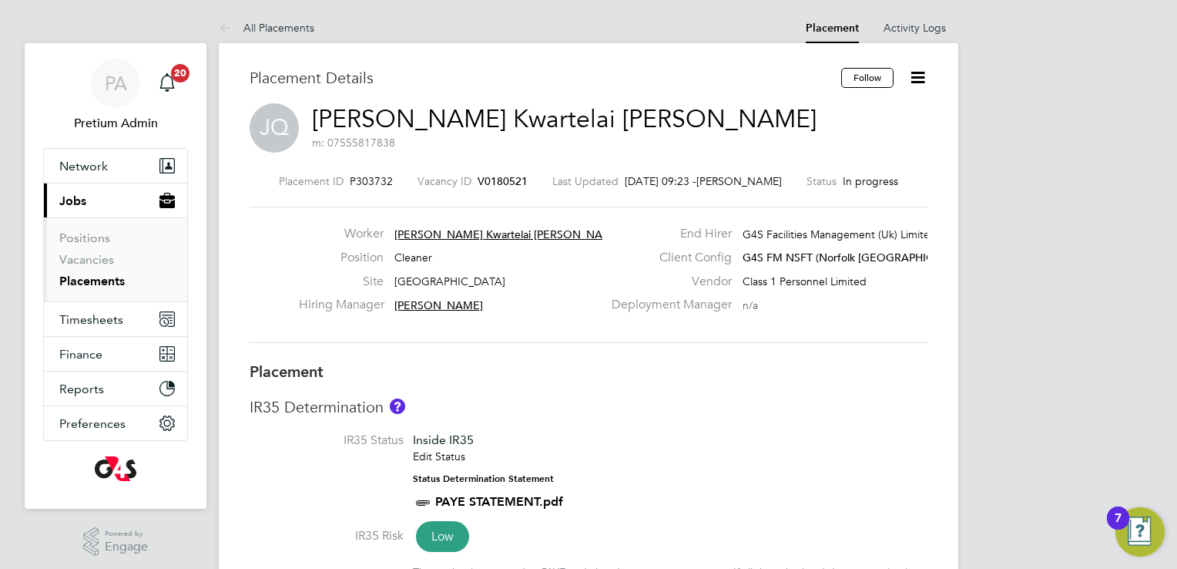
click at [456, 112] on link "Jeremiah Kwartelai Quartey" at bounding box center [564, 119] width 505 height 30
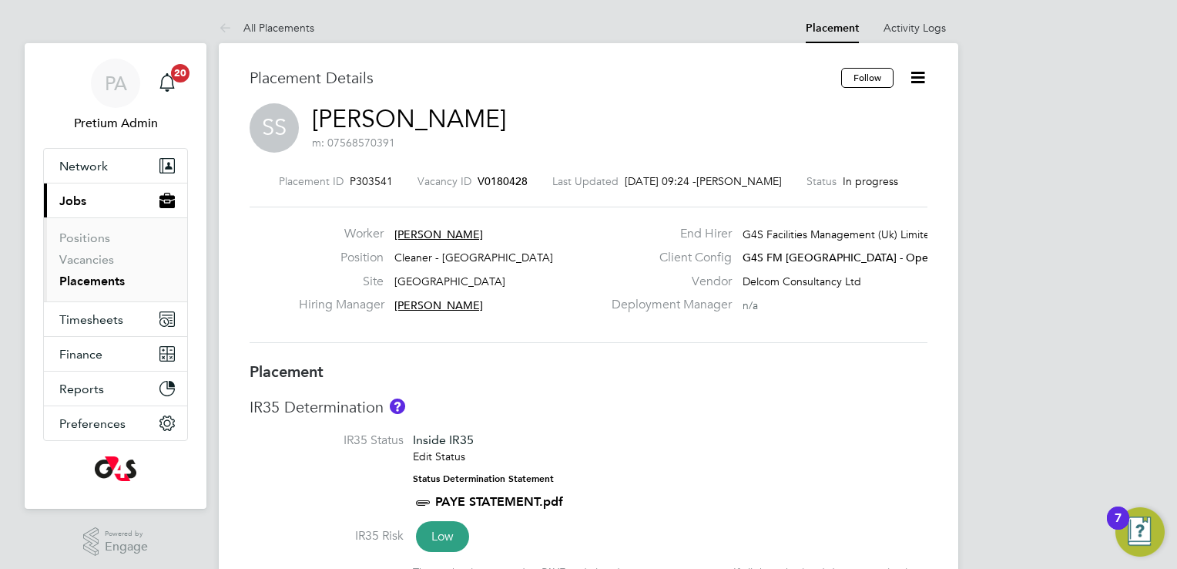
click at [396, 118] on link "Sylvia Salako" at bounding box center [409, 119] width 194 height 30
click at [411, 123] on link "Olaide Blessing Balogun" at bounding box center [509, 119] width 395 height 30
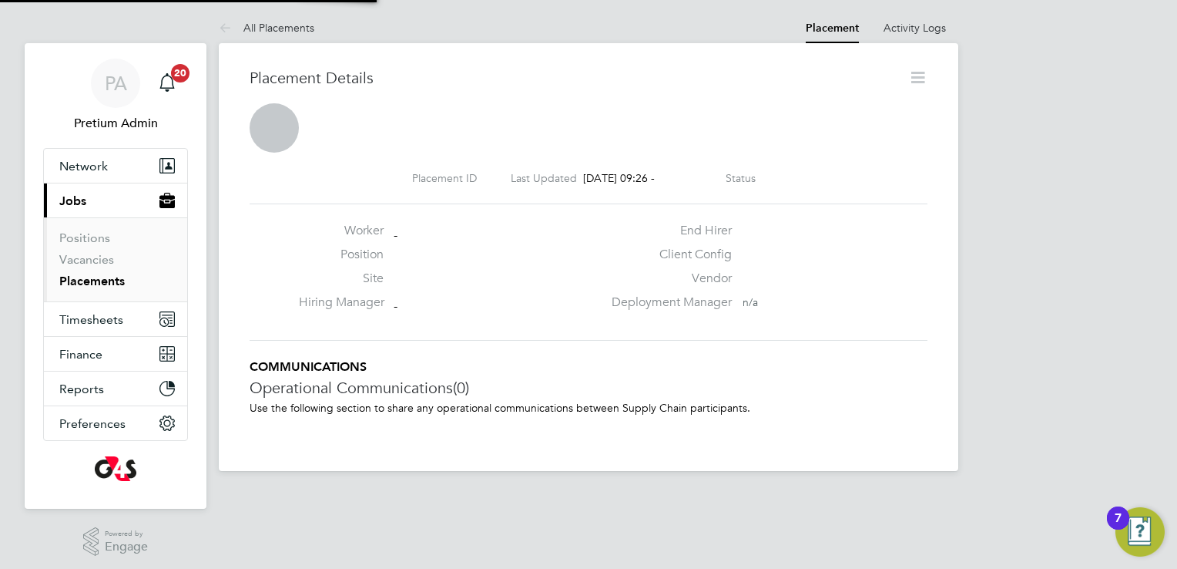
scroll to position [25, 304]
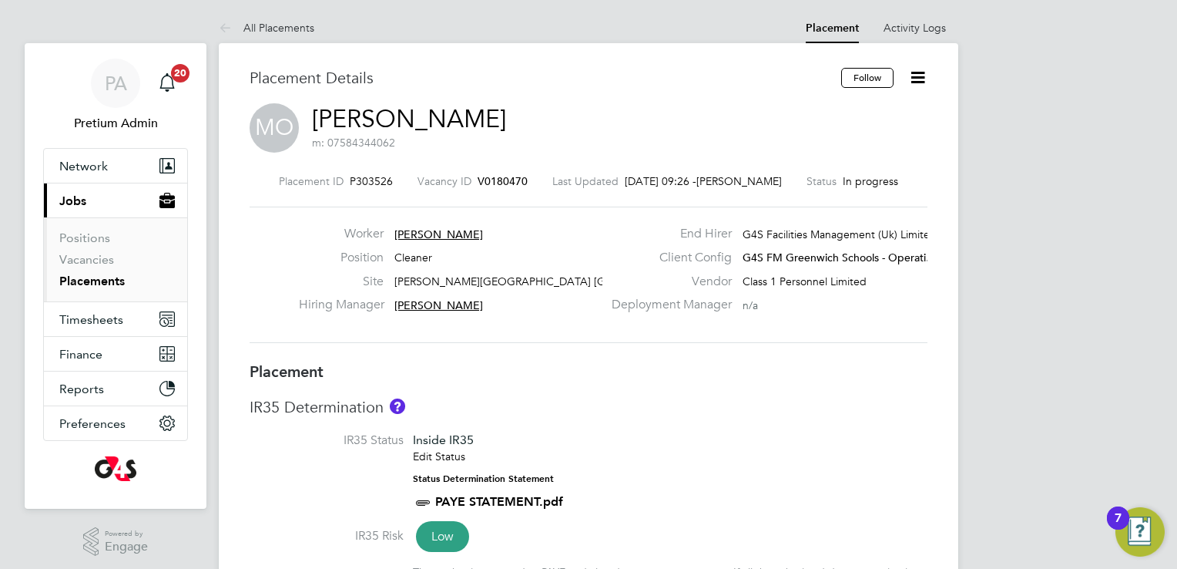
click at [444, 115] on link "Micheal Olufowokan" at bounding box center [409, 119] width 194 height 30
click at [442, 230] on span "Francisco Da Costa" at bounding box center [439, 234] width 89 height 14
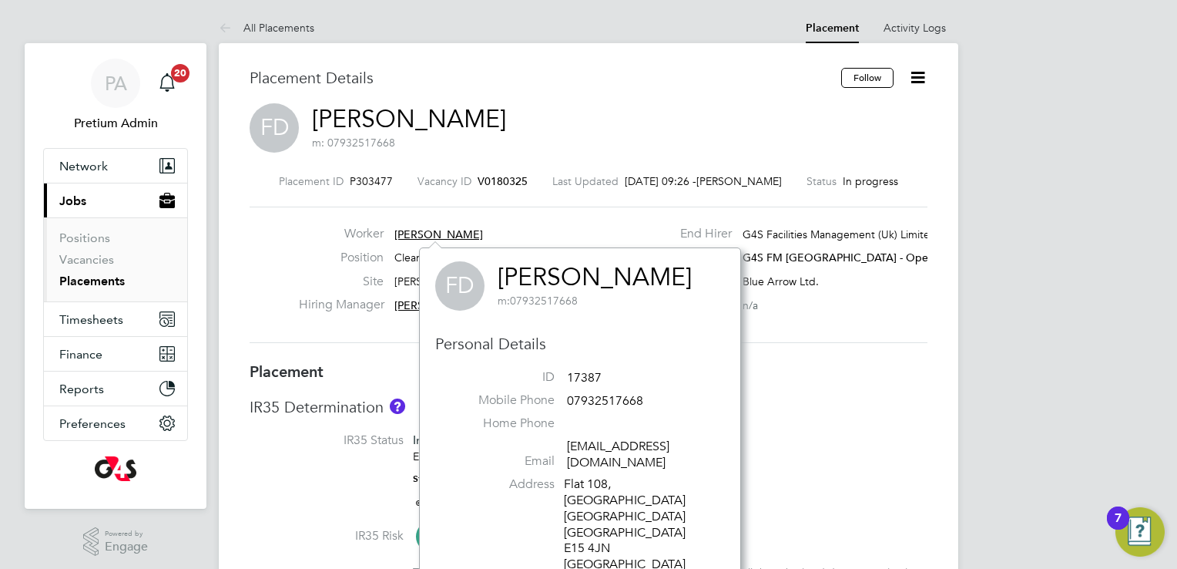
click at [542, 269] on link "Francisco Da Costa" at bounding box center [595, 277] width 194 height 30
click at [641, 116] on div "FD Francisco Da Costa m: 07932517668" at bounding box center [589, 129] width 678 height 52
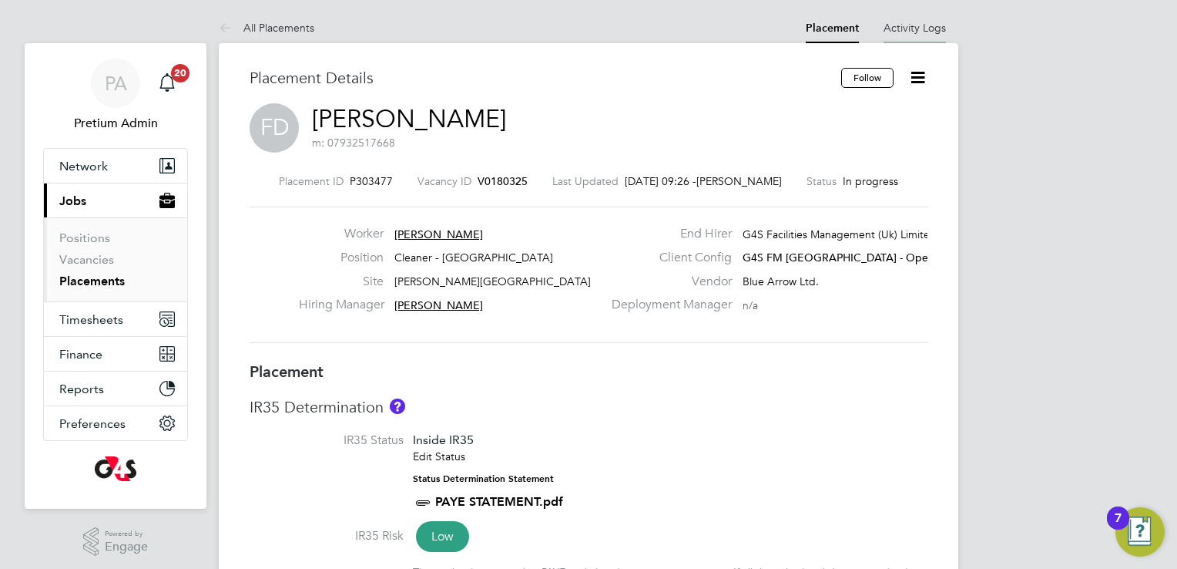
click at [915, 39] on li "Activity Logs" at bounding box center [915, 27] width 62 height 31
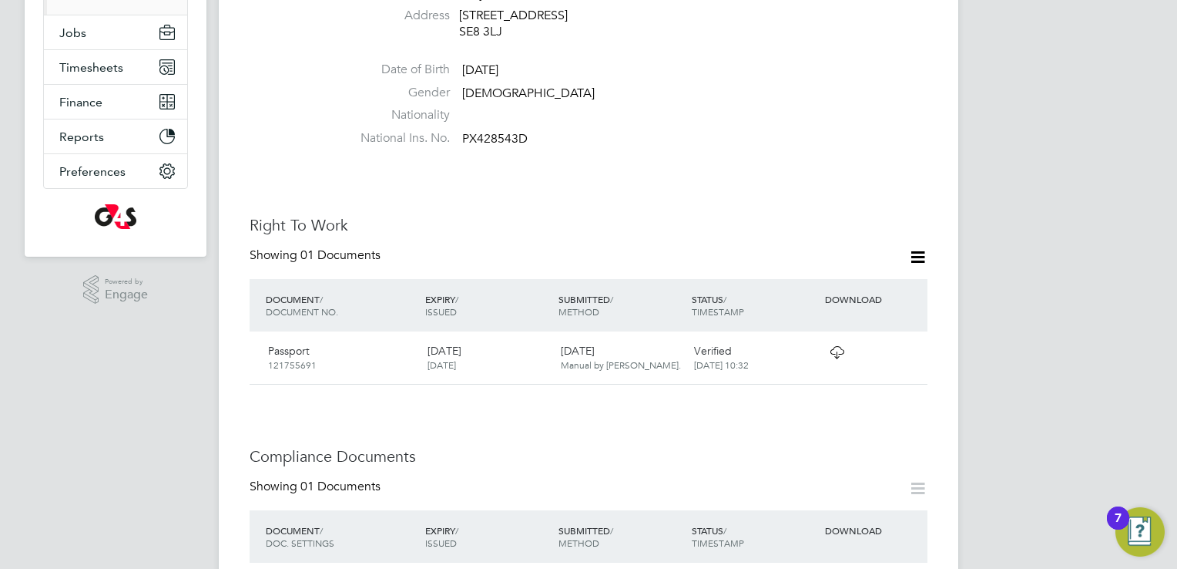
scroll to position [462, 0]
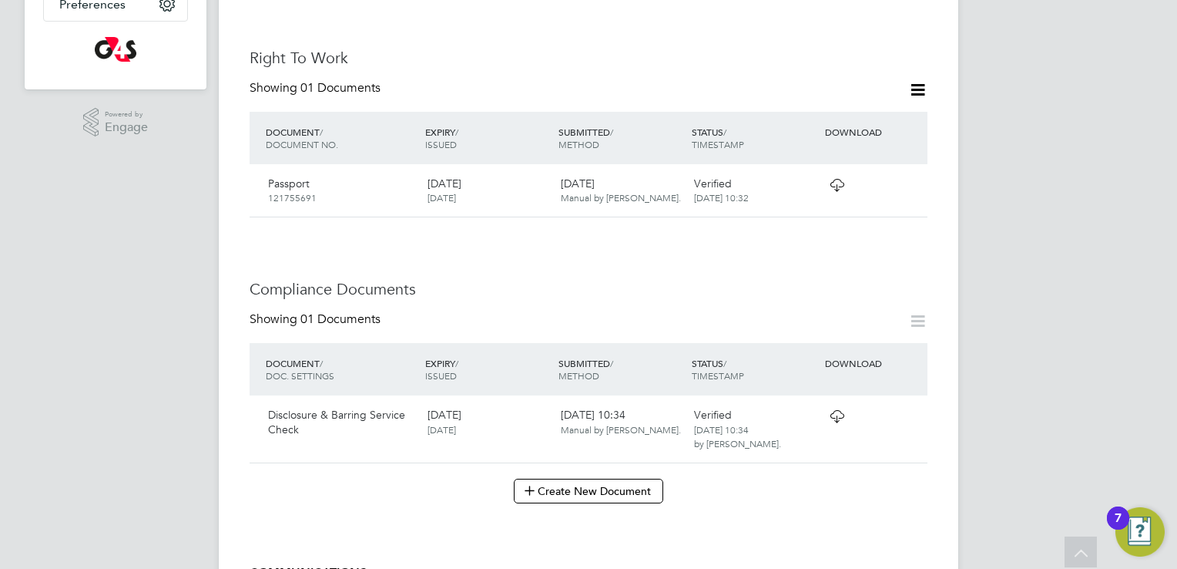
click at [839, 183] on icon at bounding box center [837, 185] width 19 height 12
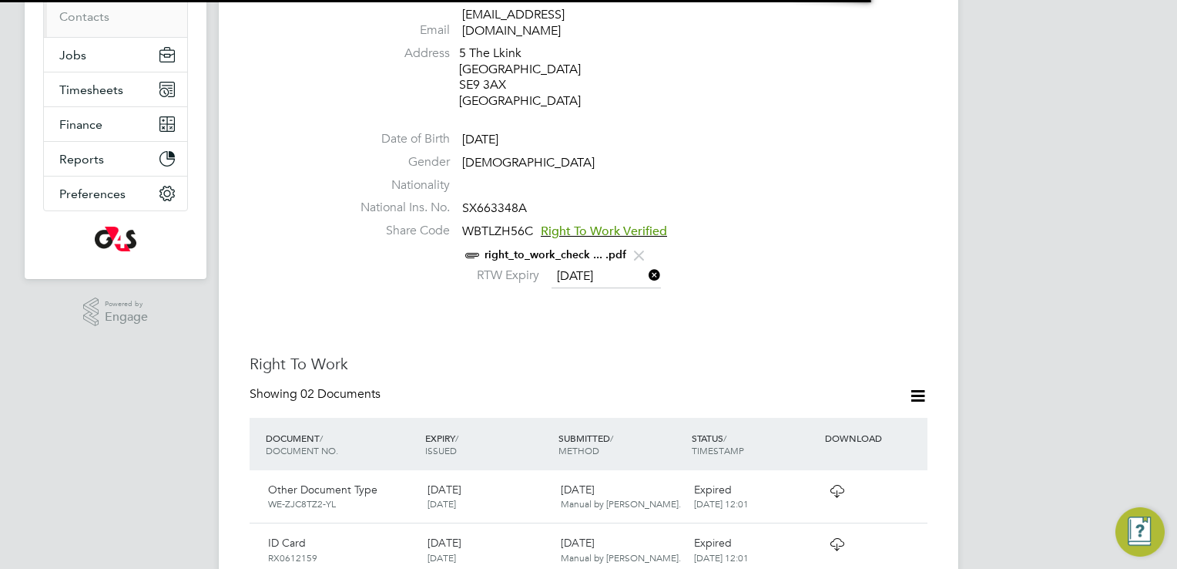
scroll to position [385, 0]
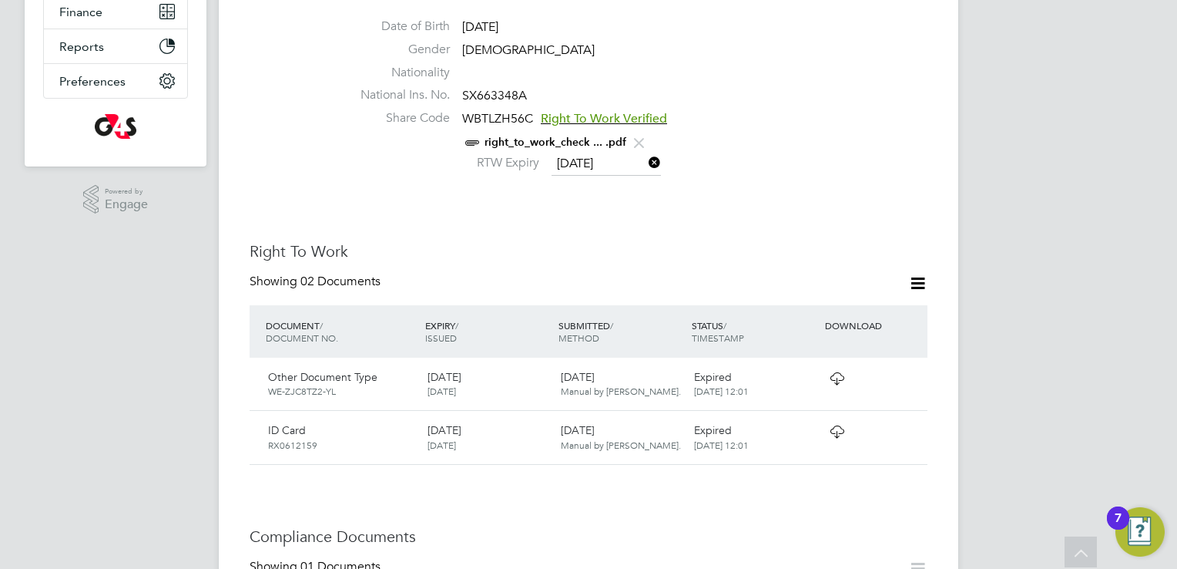
click at [558, 136] on link "right_to_work_check ... .pdf" at bounding box center [556, 142] width 142 height 13
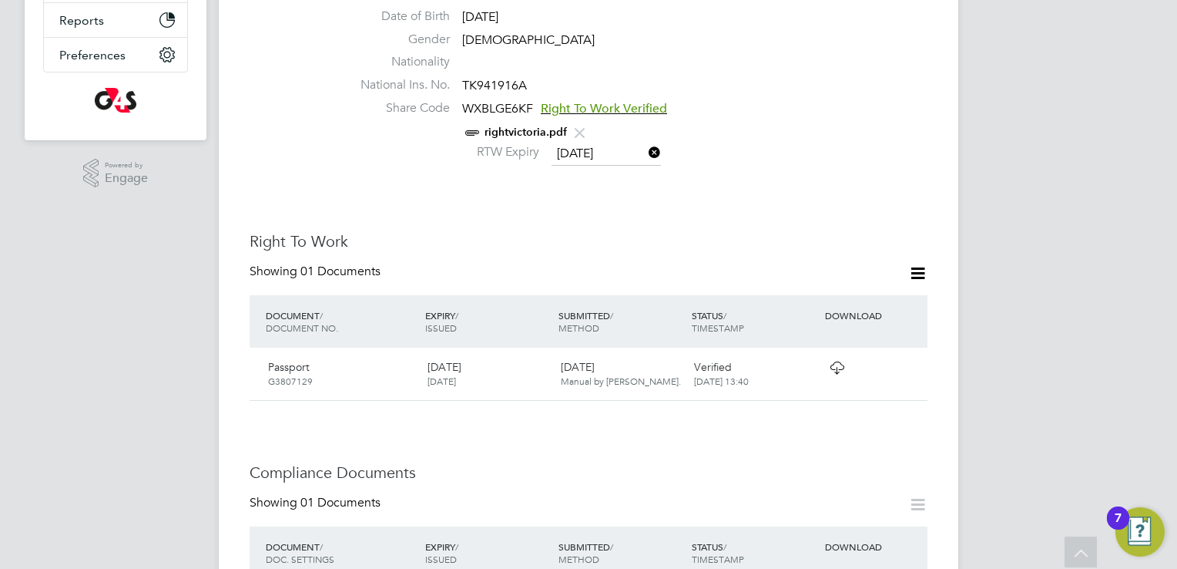
scroll to position [385, 0]
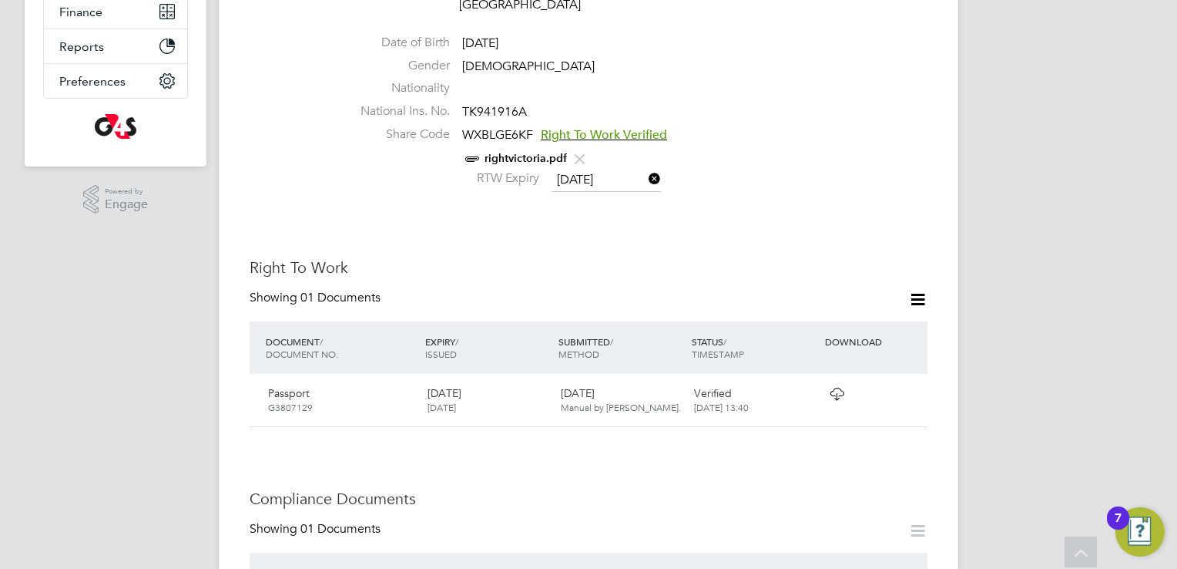
click at [521, 152] on link "rightvictoria.pdf" at bounding box center [526, 158] width 82 height 13
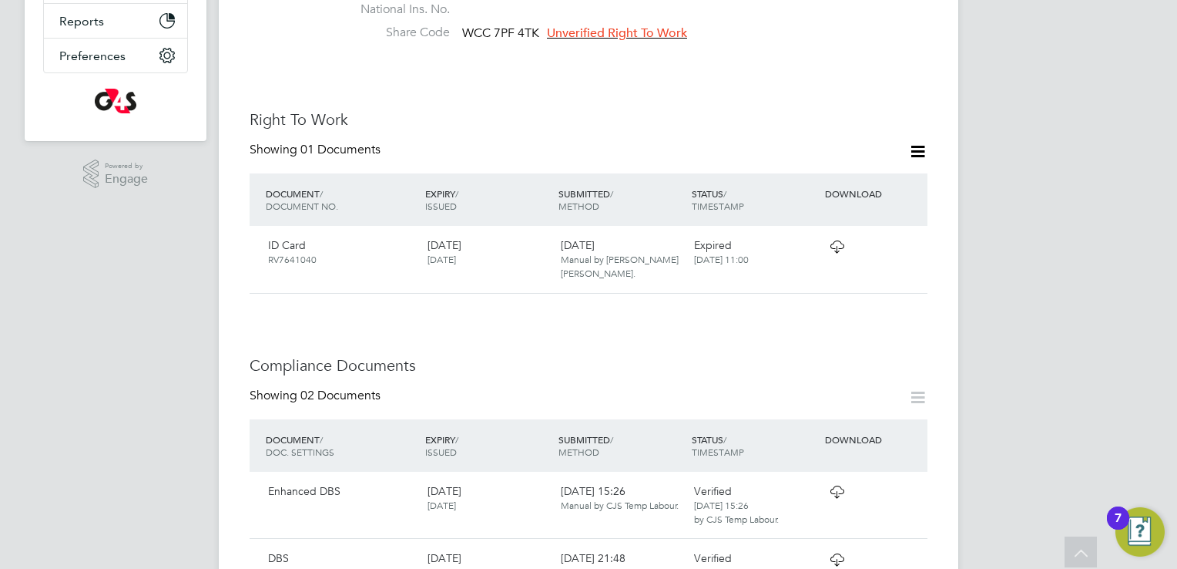
scroll to position [462, 0]
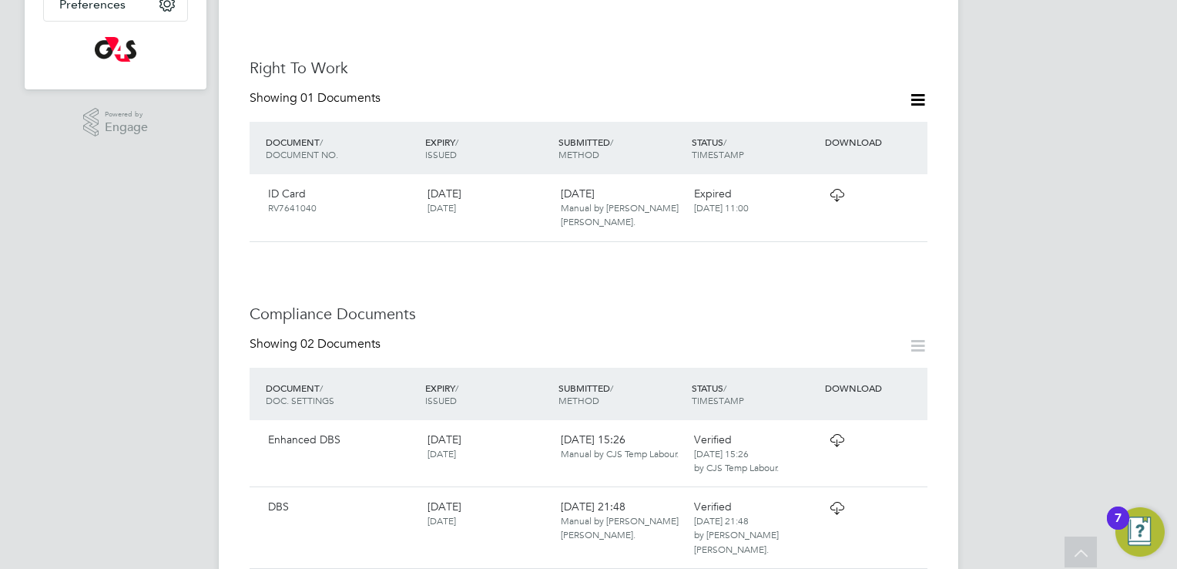
click at [832, 194] on icon at bounding box center [837, 195] width 19 height 12
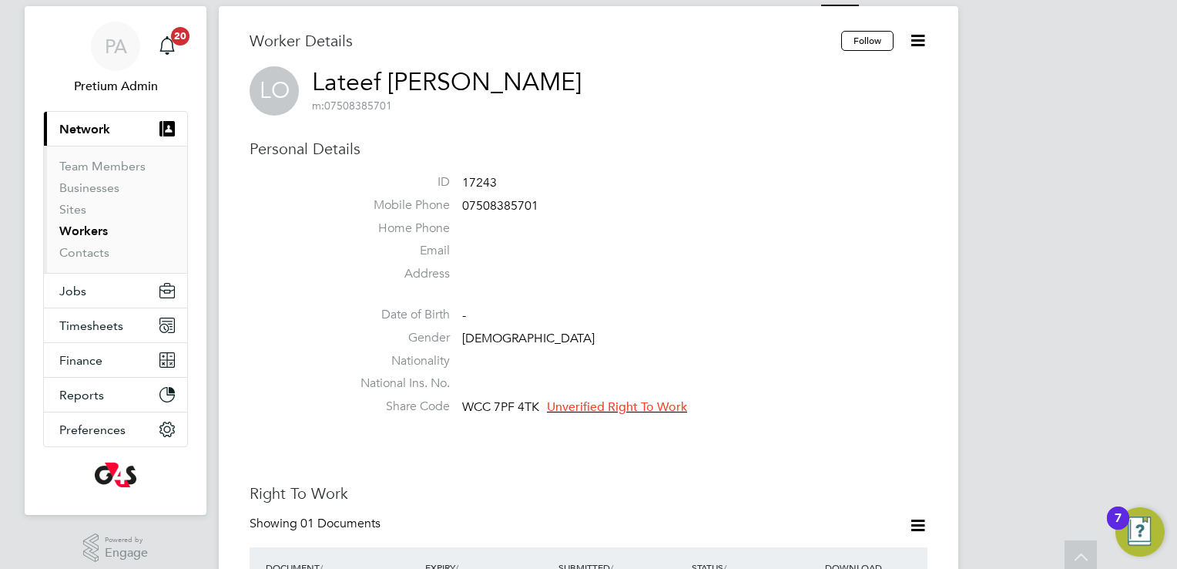
scroll to position [0, 0]
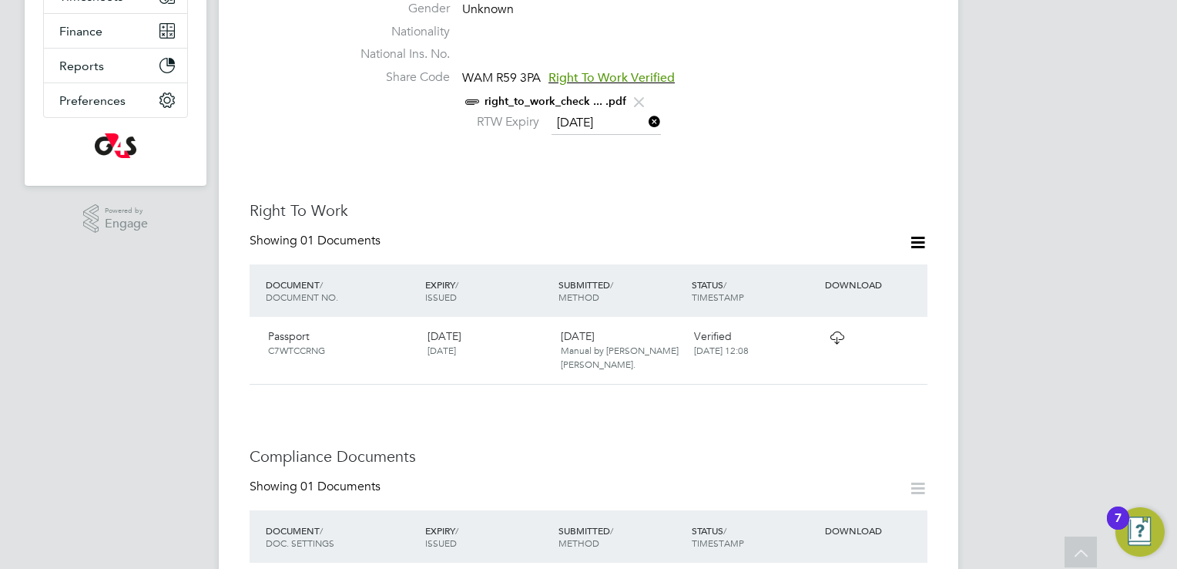
scroll to position [231, 0]
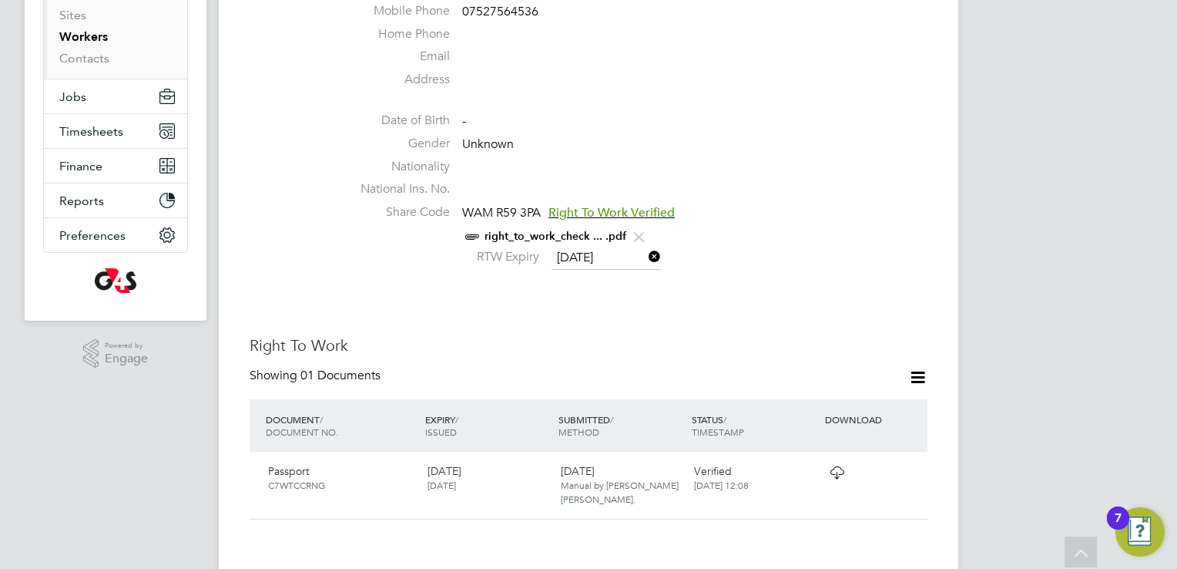
click at [540, 233] on link "right_to_work_check ... .pdf" at bounding box center [556, 236] width 142 height 13
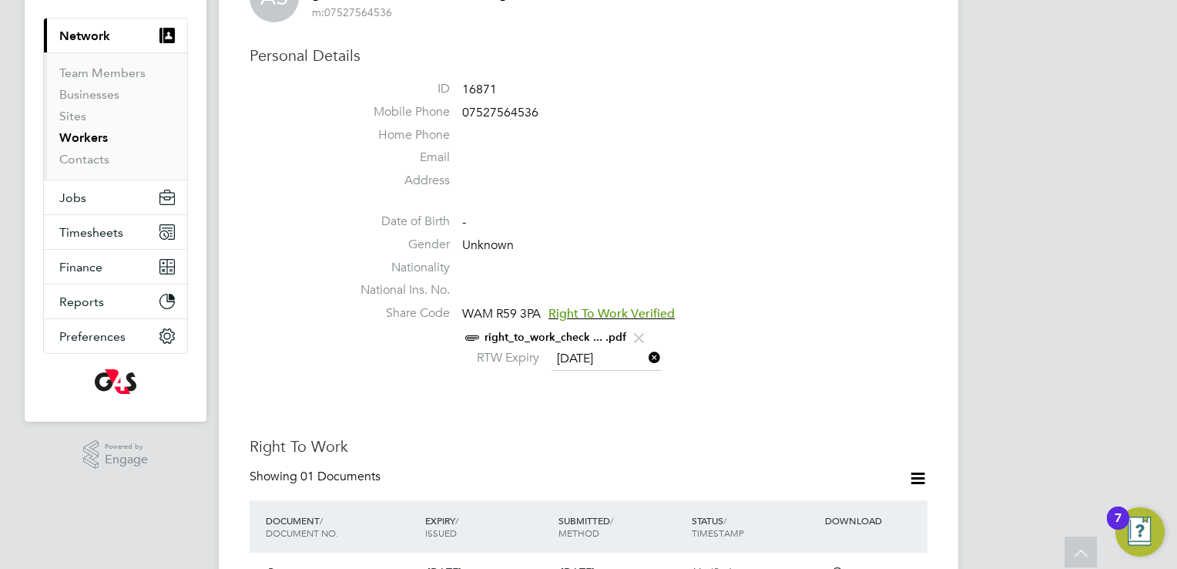
scroll to position [0, 0]
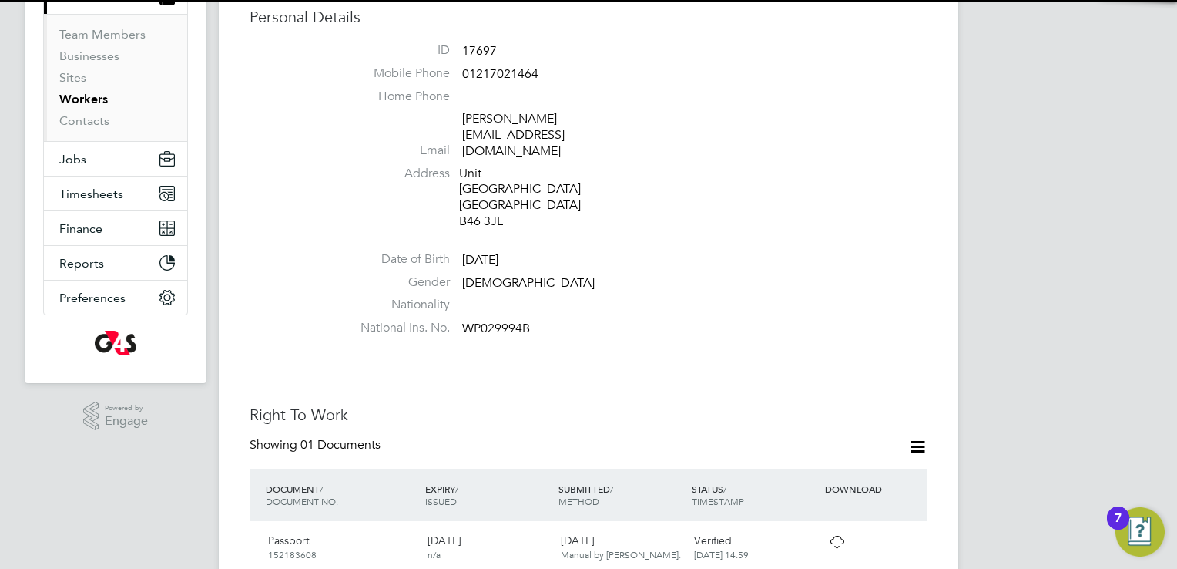
scroll to position [385, 0]
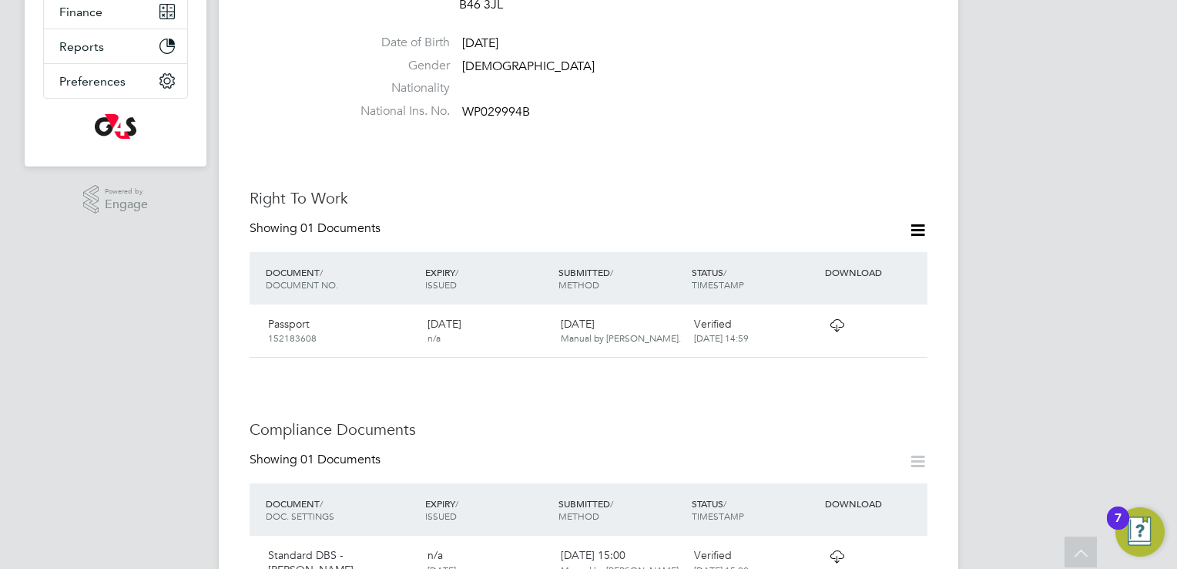
click at [838, 319] on icon at bounding box center [837, 325] width 19 height 12
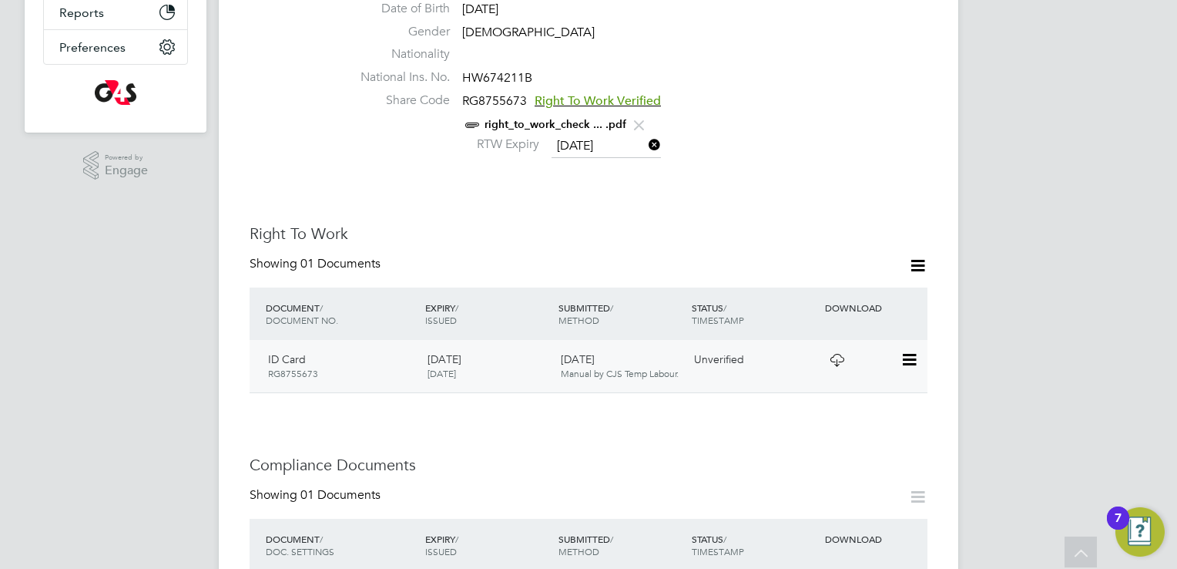
scroll to position [308, 0]
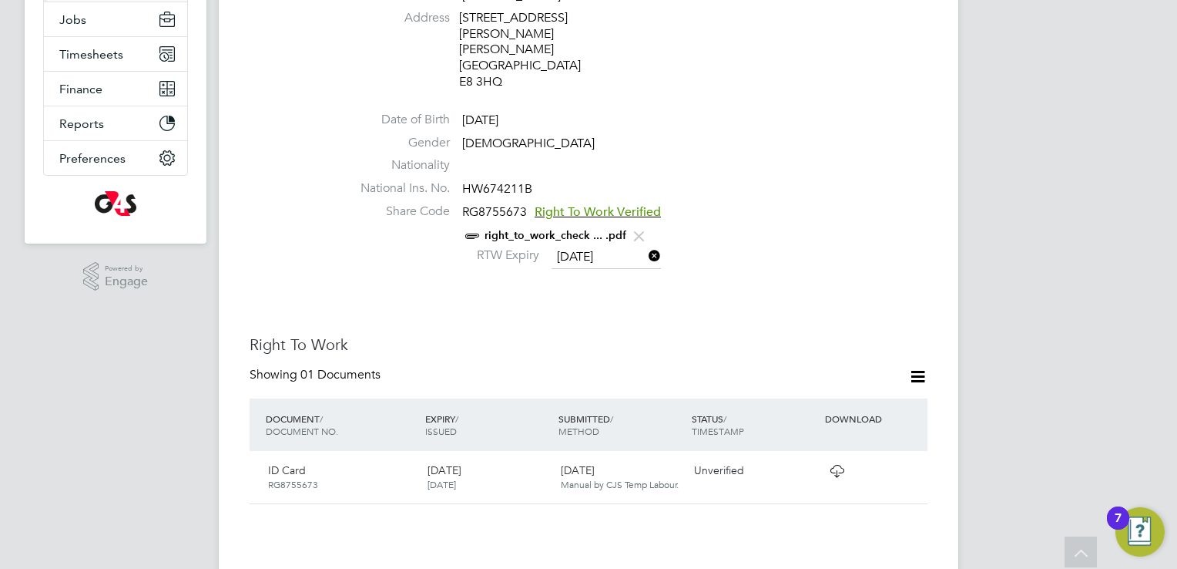
click at [572, 229] on link "right_to_work_check ... .pdf" at bounding box center [556, 235] width 142 height 13
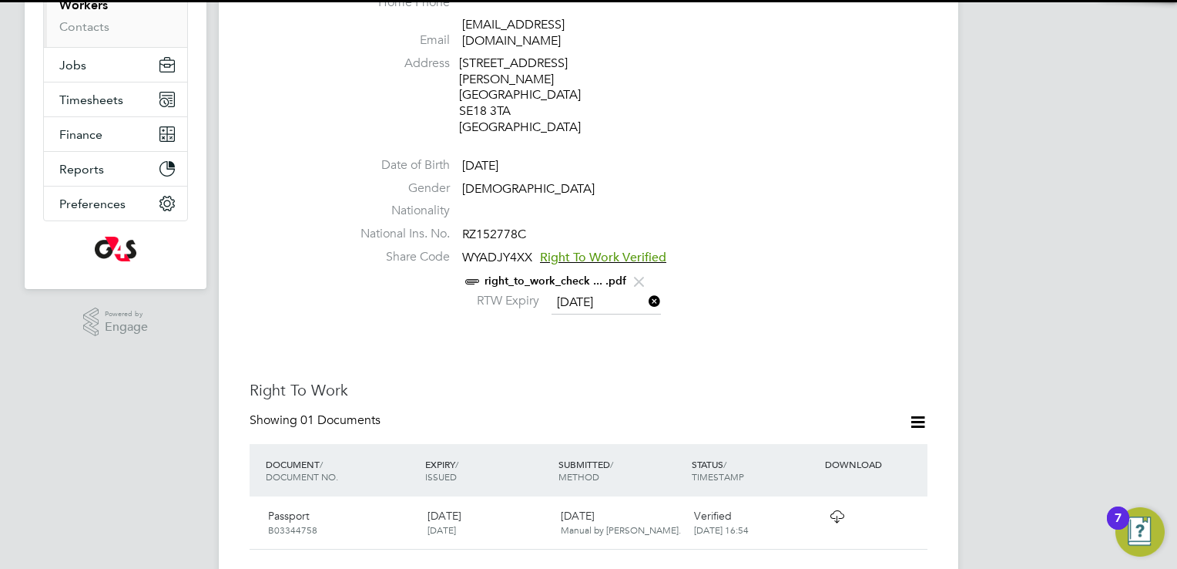
scroll to position [385, 0]
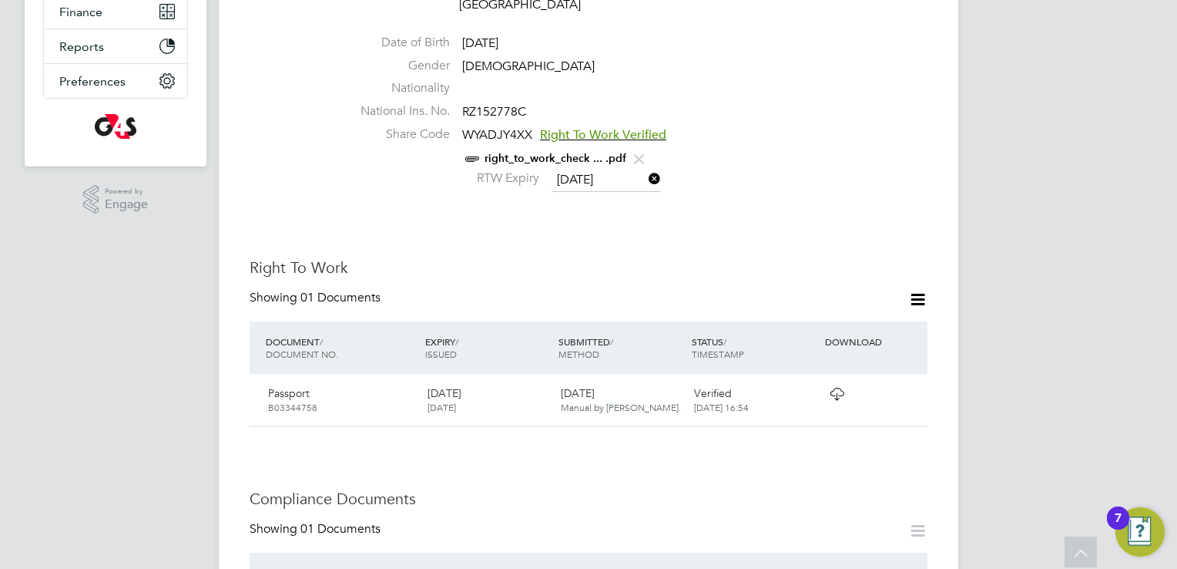
click at [579, 152] on link "right_to_work_check ... .pdf" at bounding box center [556, 158] width 142 height 13
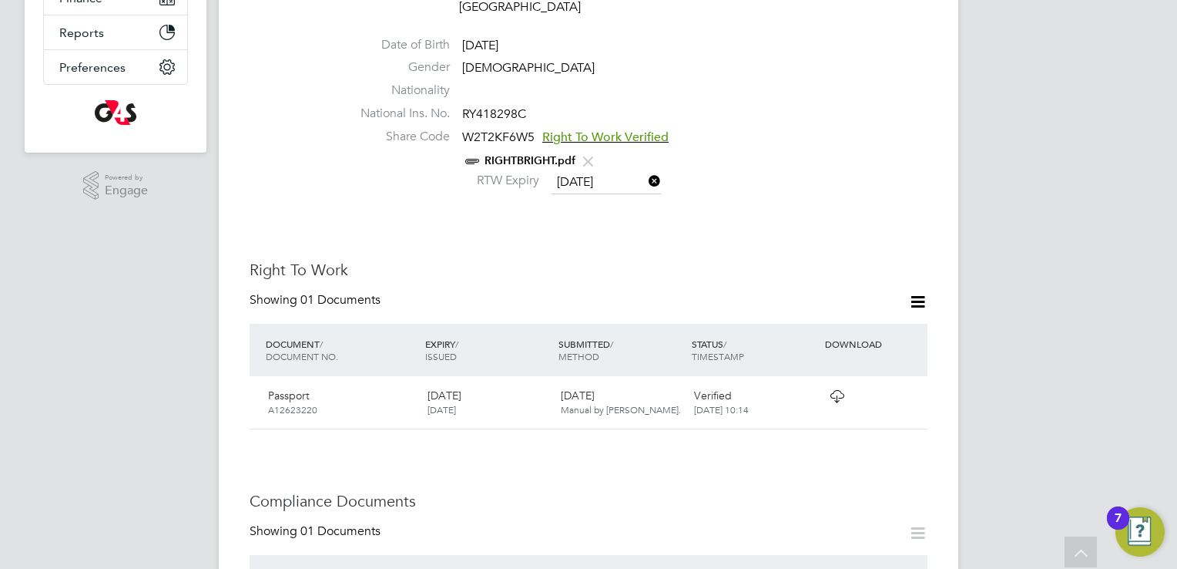
scroll to position [308, 0]
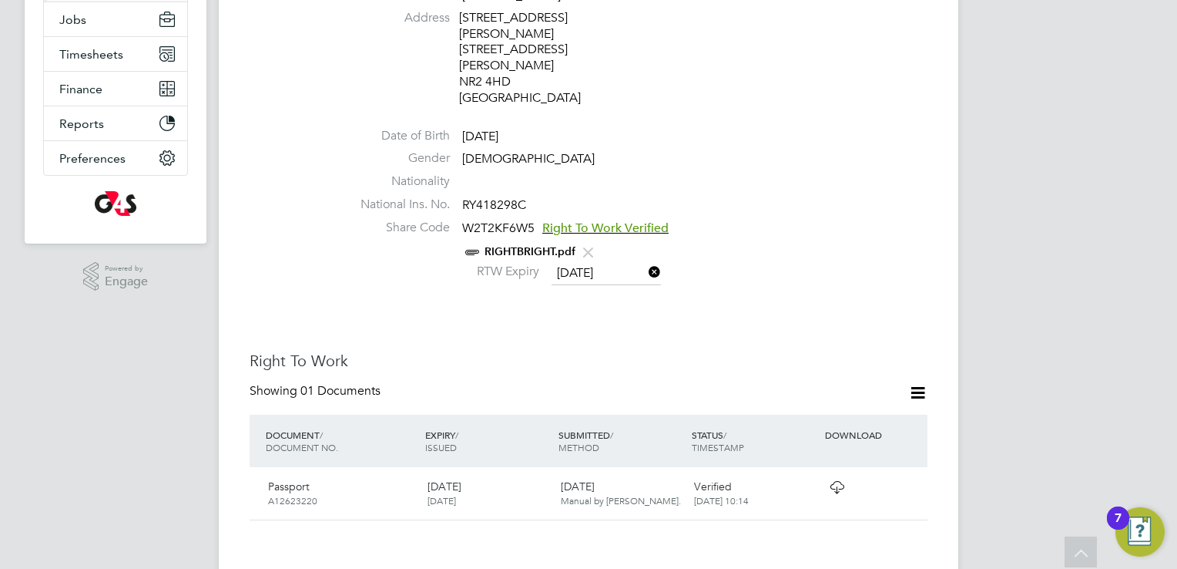
click at [501, 245] on link "RIGHTBRIGHT.pdf" at bounding box center [530, 251] width 91 height 13
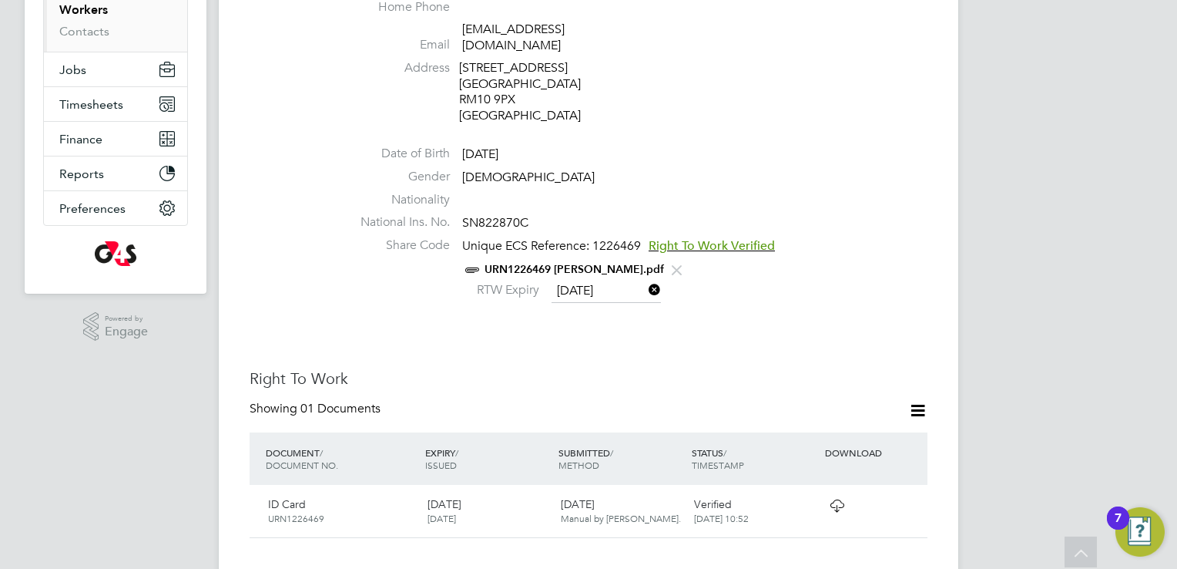
scroll to position [231, 0]
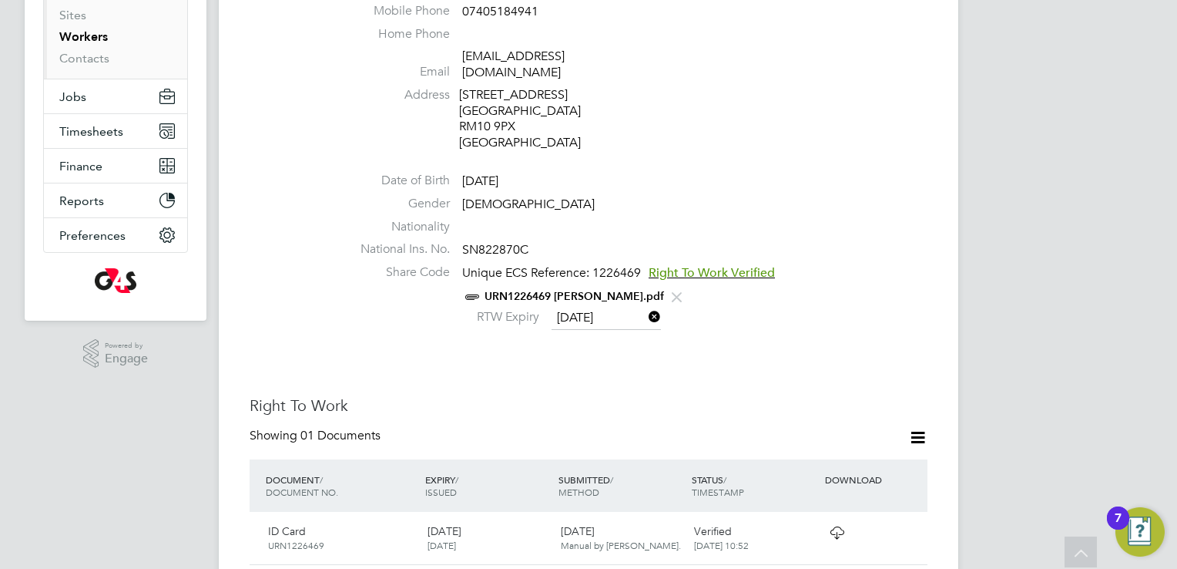
click at [579, 290] on link "URN1226469 Magdalene.pdf" at bounding box center [575, 296] width 180 height 13
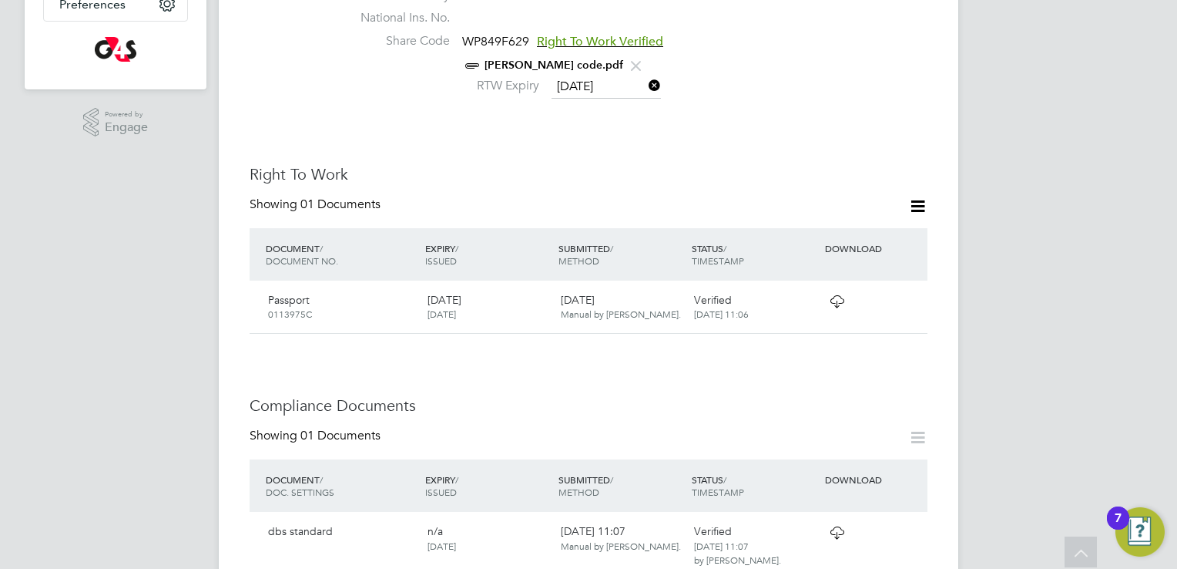
scroll to position [231, 0]
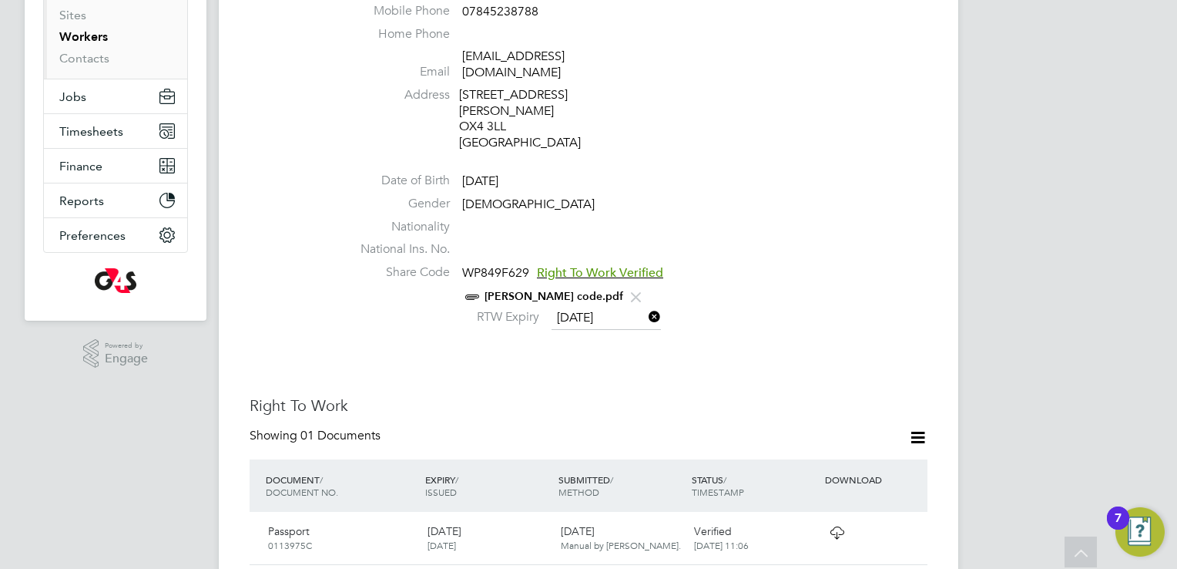
click at [517, 290] on link "Leandro Share code.pdf" at bounding box center [554, 296] width 139 height 13
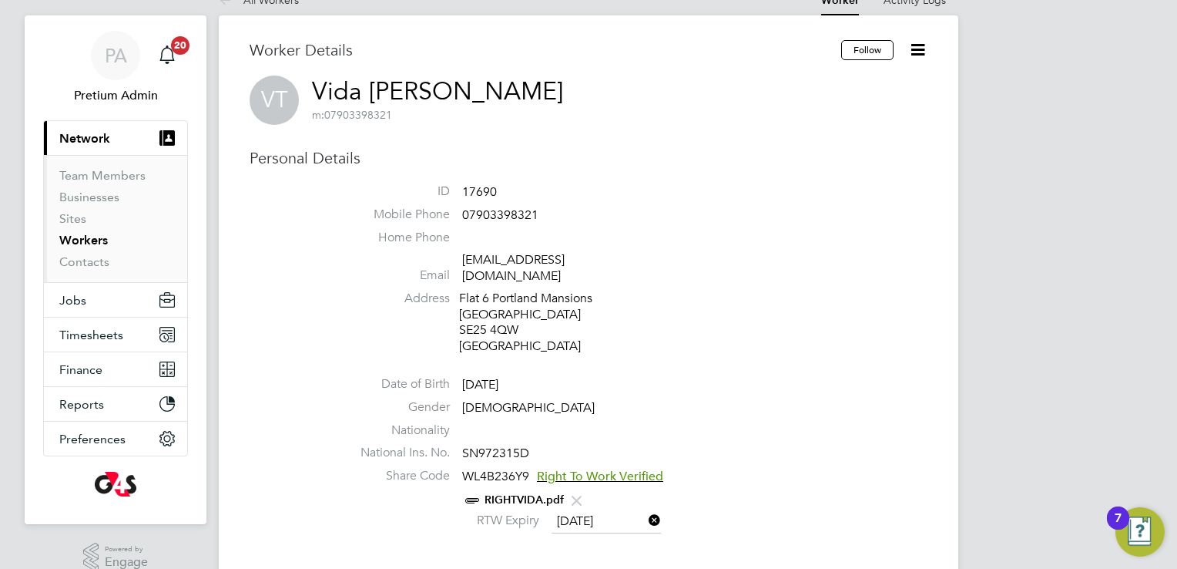
scroll to position [77, 0]
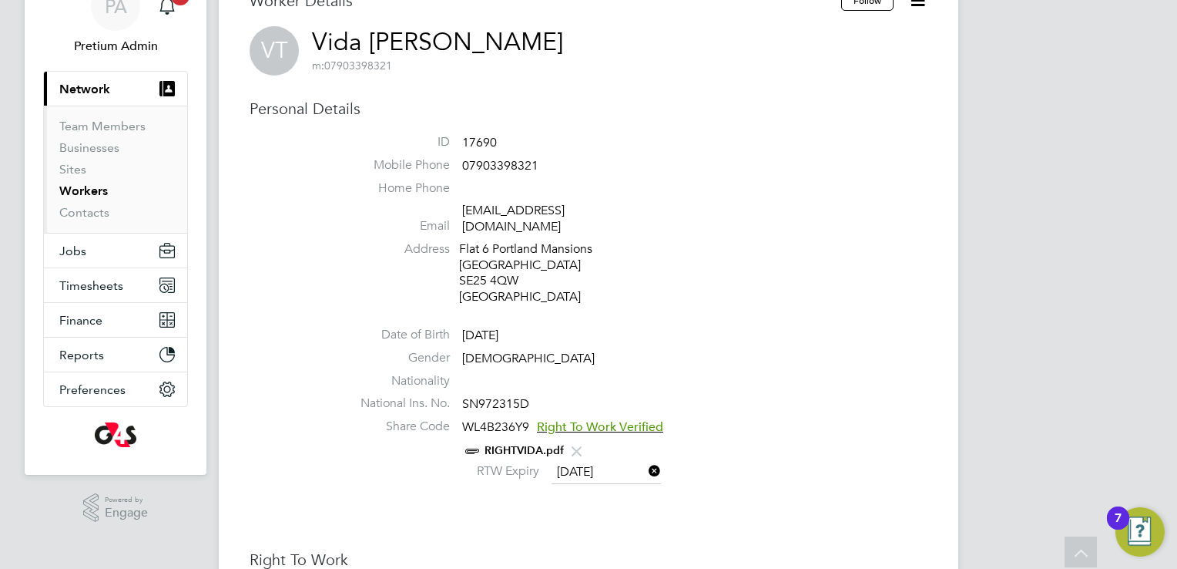
click at [504, 444] on link "RIGHTVIDA.pdf" at bounding box center [524, 450] width 79 height 13
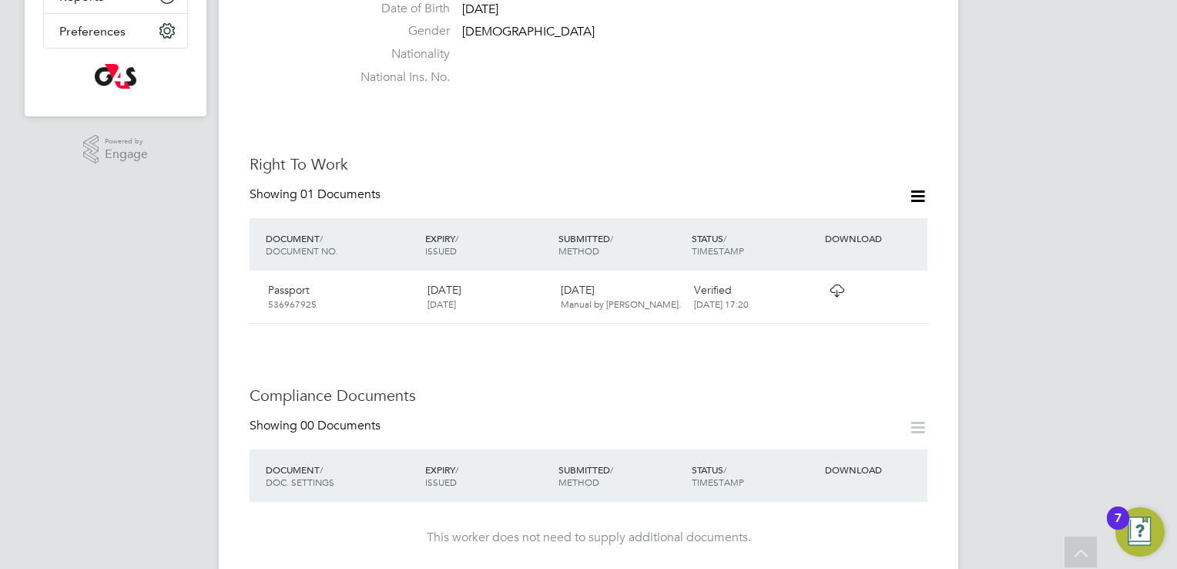
scroll to position [462, 0]
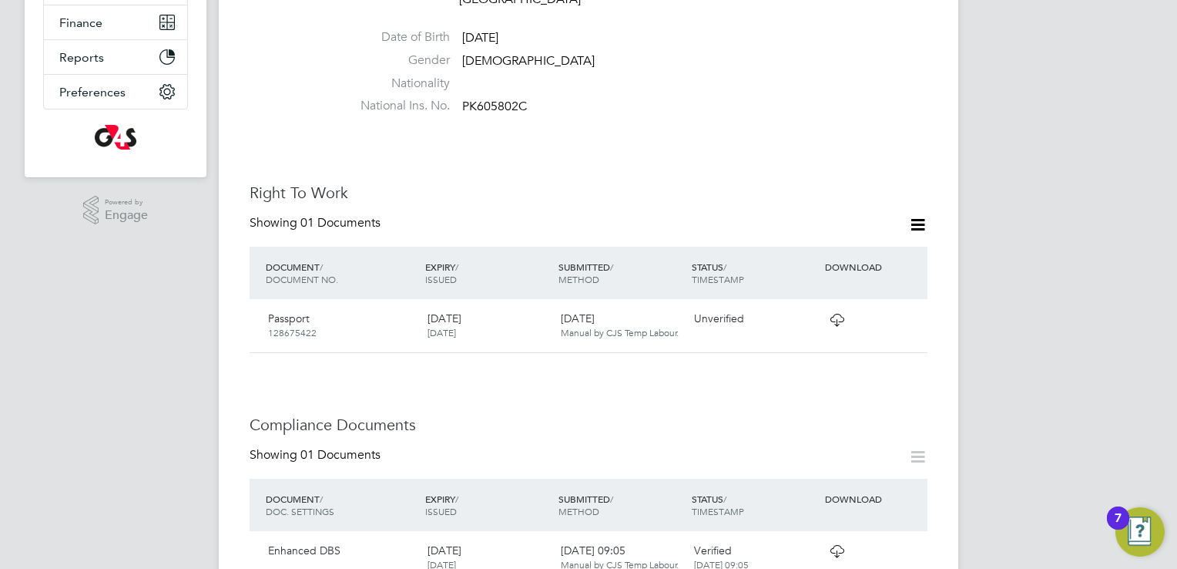
scroll to position [385, 0]
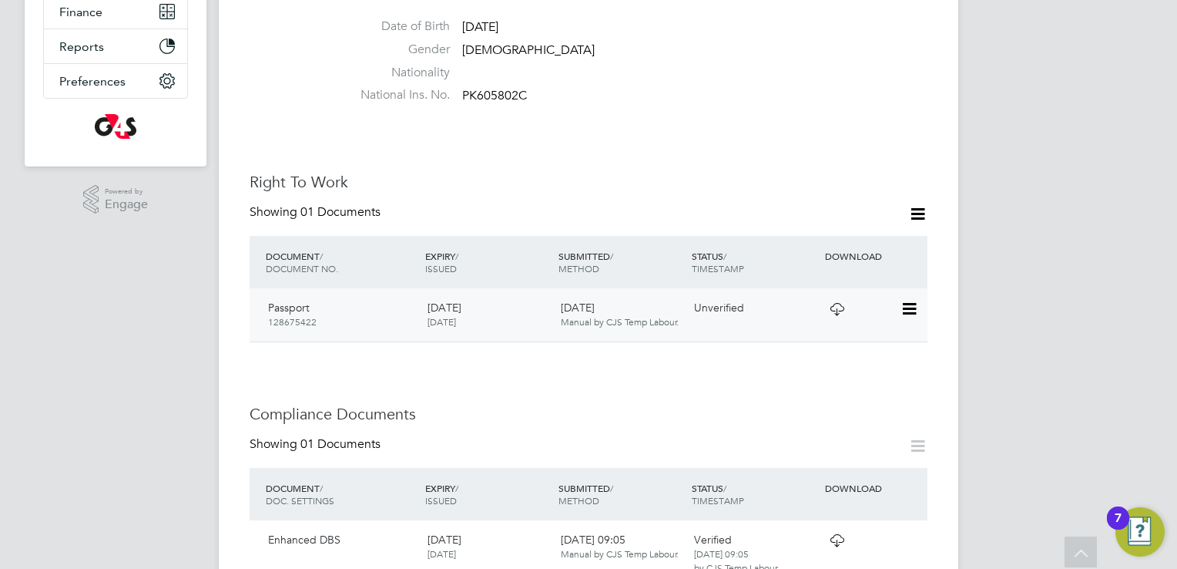
click at [838, 303] on icon at bounding box center [837, 309] width 19 height 12
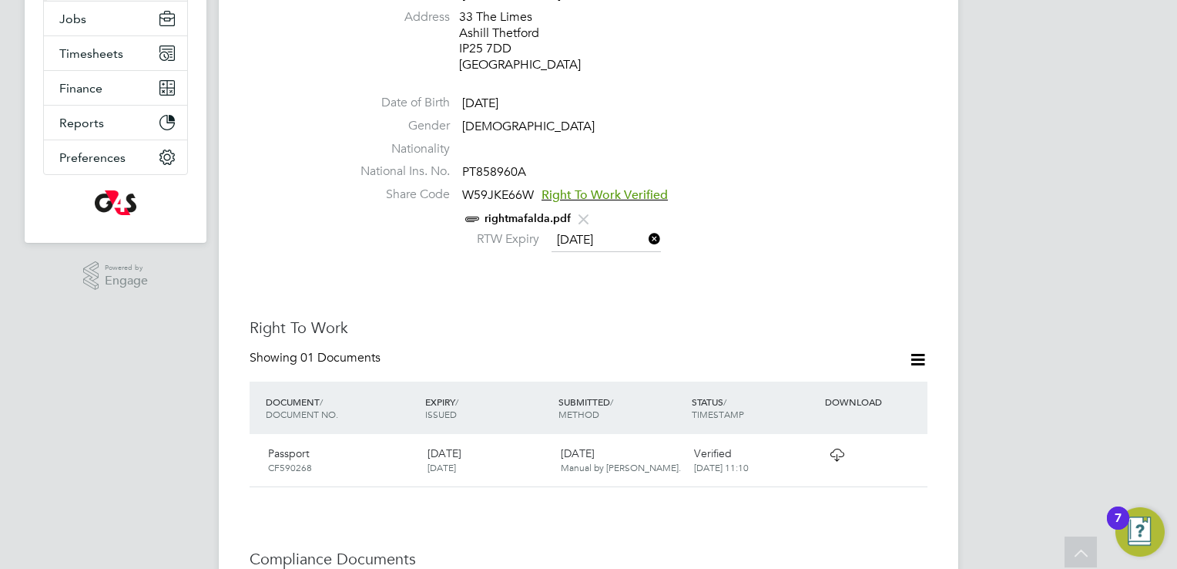
scroll to position [154, 0]
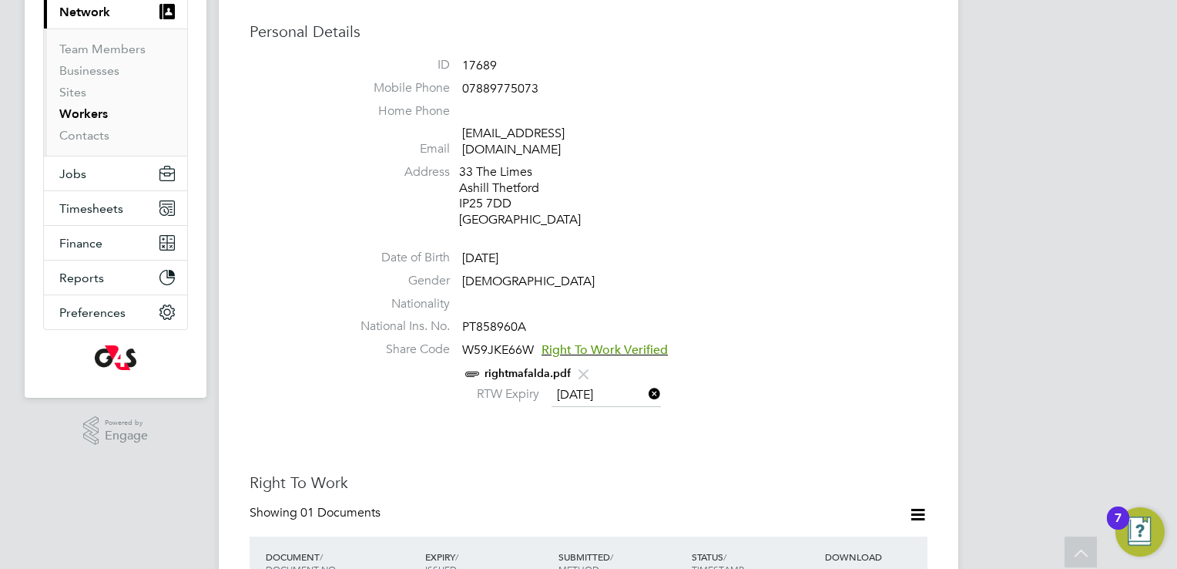
click at [522, 367] on link "rightmafalda.pdf" at bounding box center [528, 373] width 86 height 13
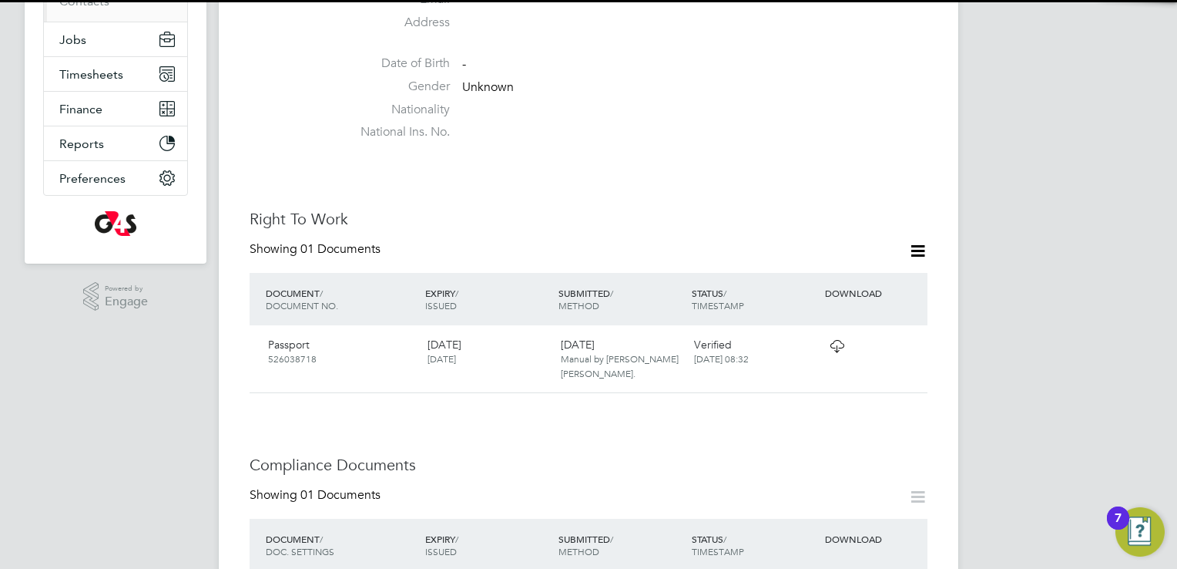
scroll to position [385, 0]
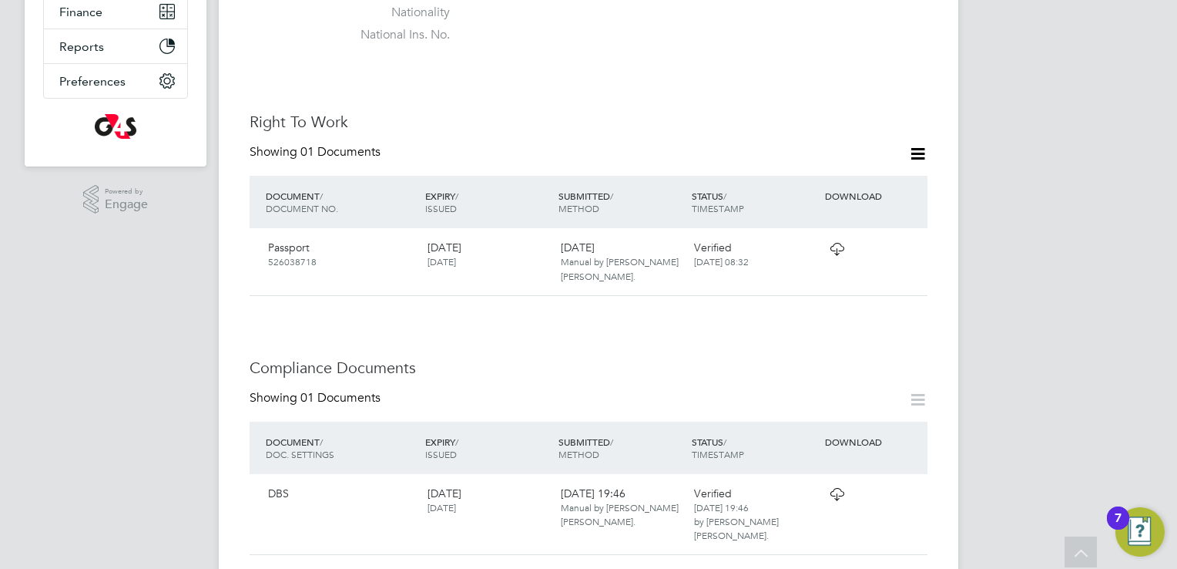
click at [839, 250] on icon at bounding box center [837, 249] width 19 height 12
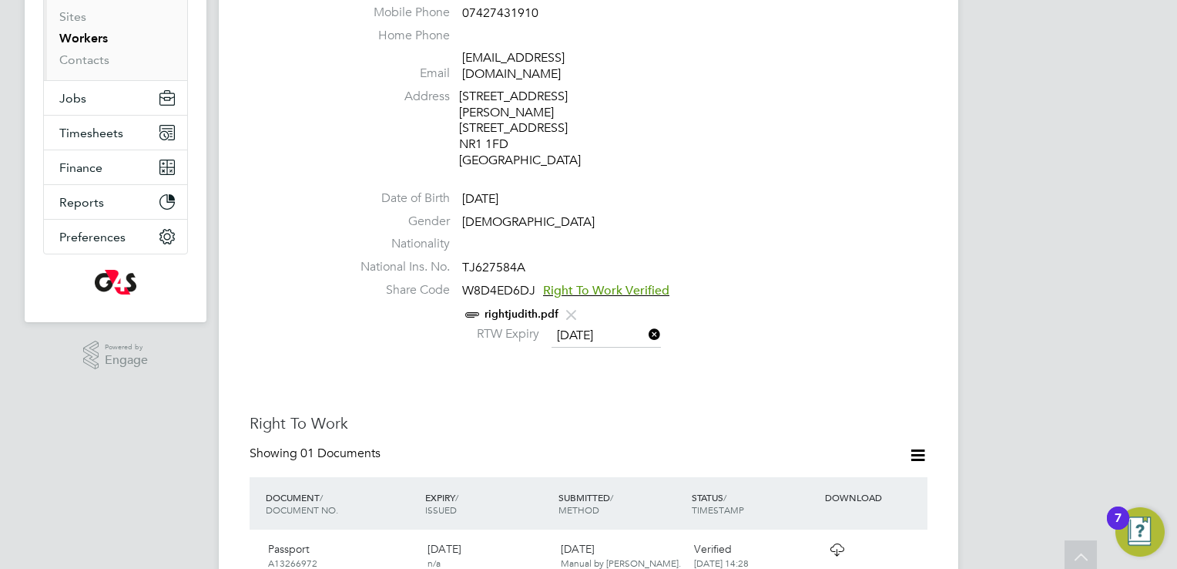
scroll to position [231, 0]
click at [502, 306] on link "rightjudith.pdf" at bounding box center [522, 312] width 74 height 13
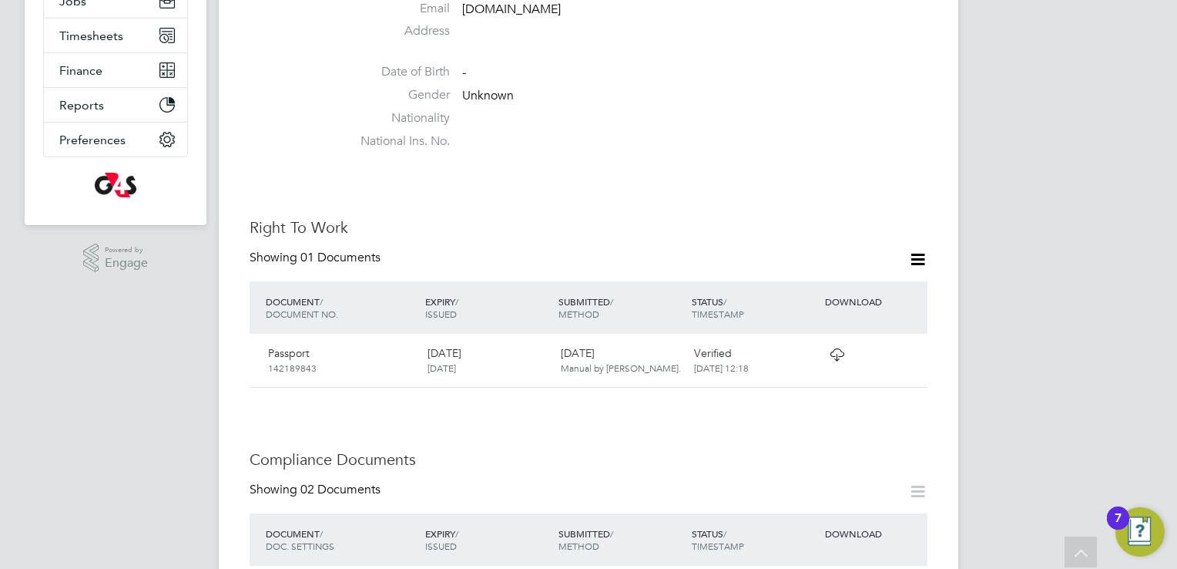
scroll to position [385, 0]
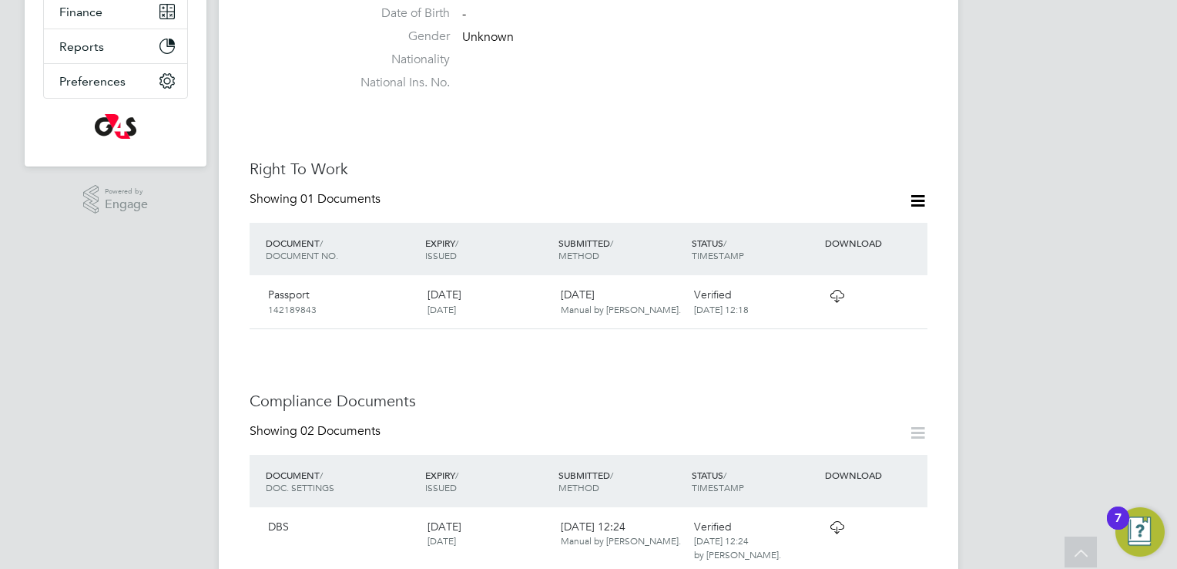
click at [846, 290] on icon at bounding box center [837, 296] width 19 height 12
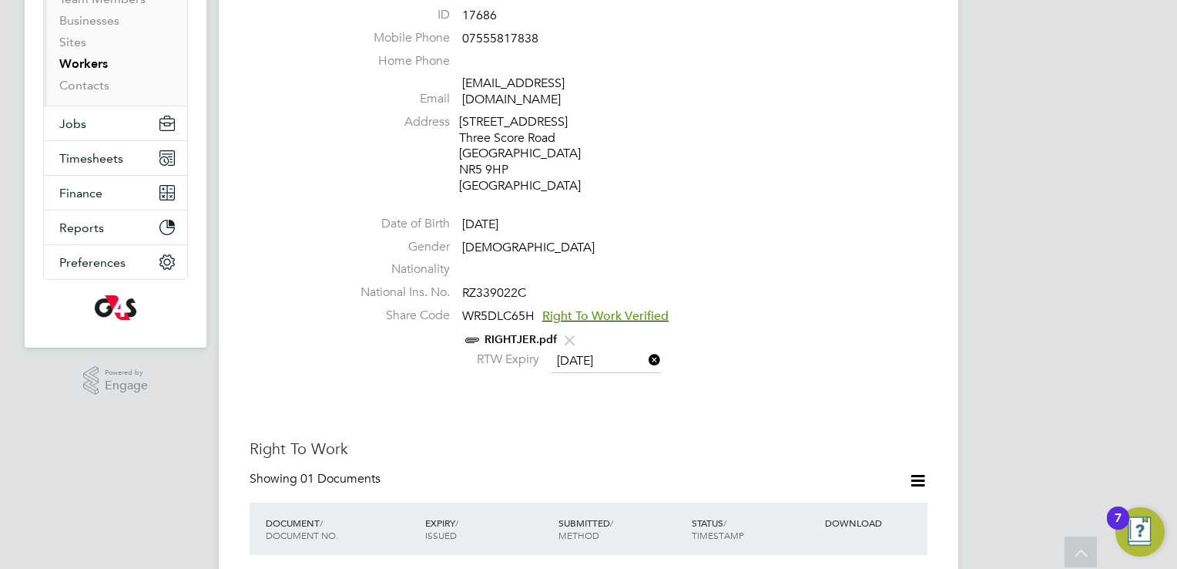
scroll to position [231, 0]
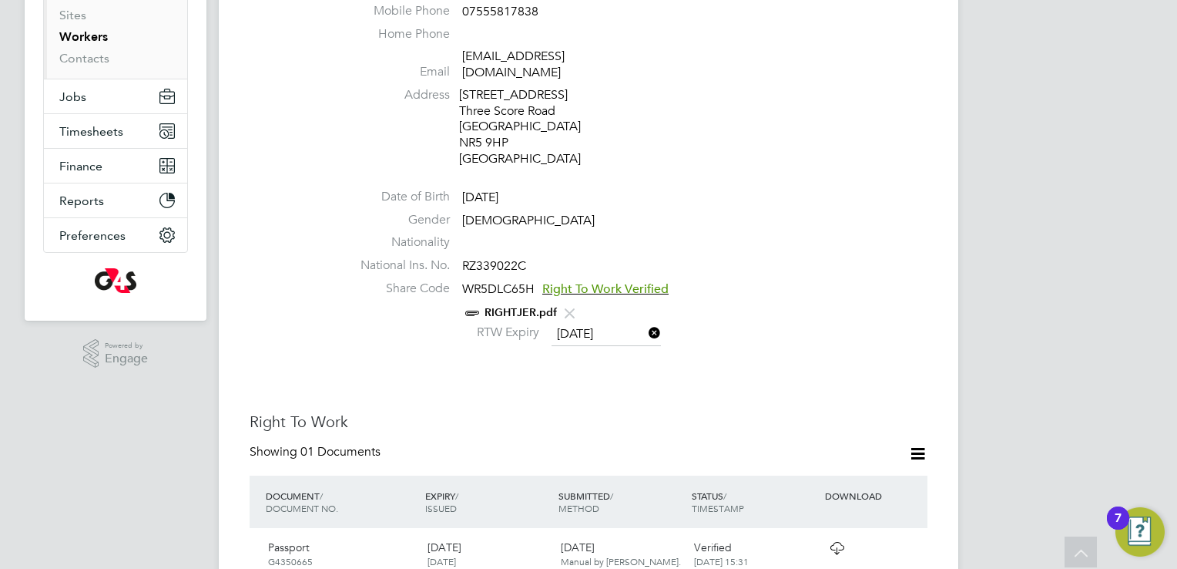
click at [524, 306] on link "RIGHTJER.pdf" at bounding box center [521, 312] width 72 height 13
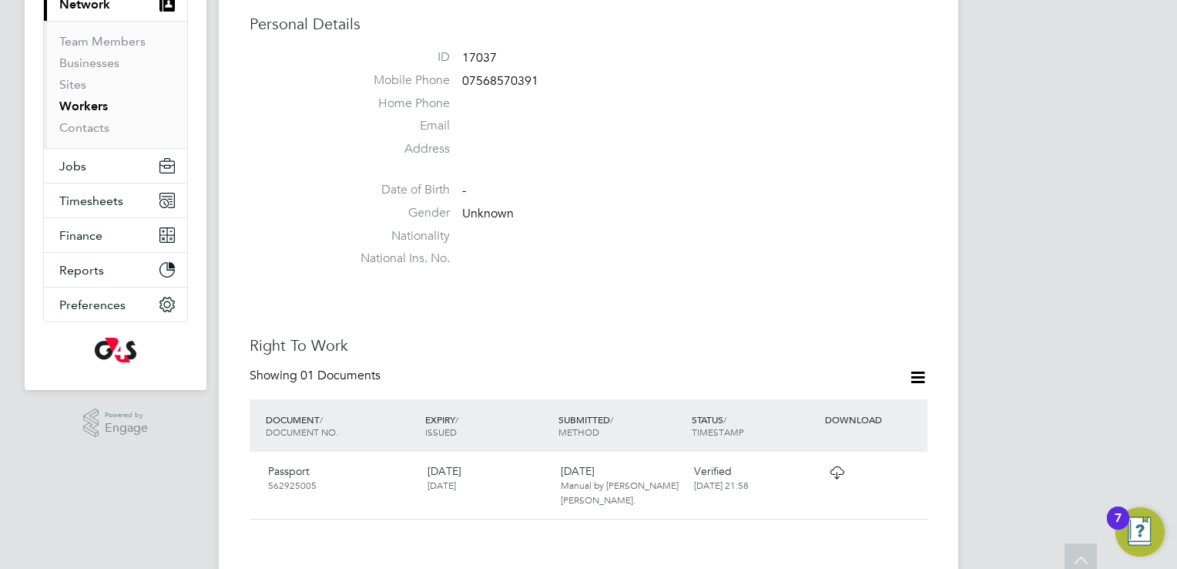
scroll to position [231, 0]
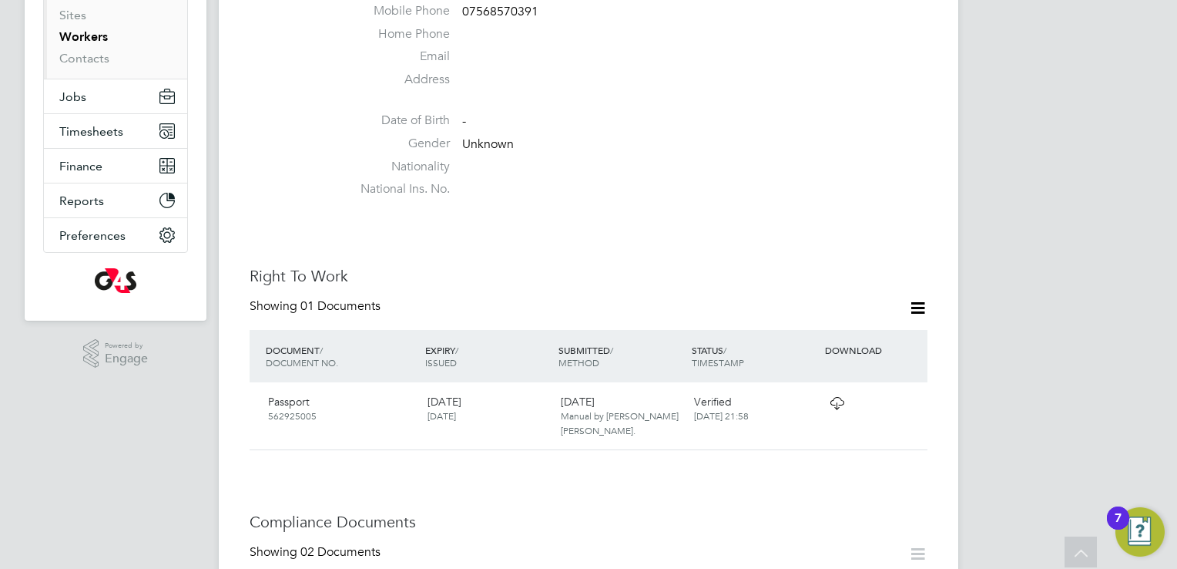
click at [834, 398] on icon at bounding box center [837, 403] width 19 height 12
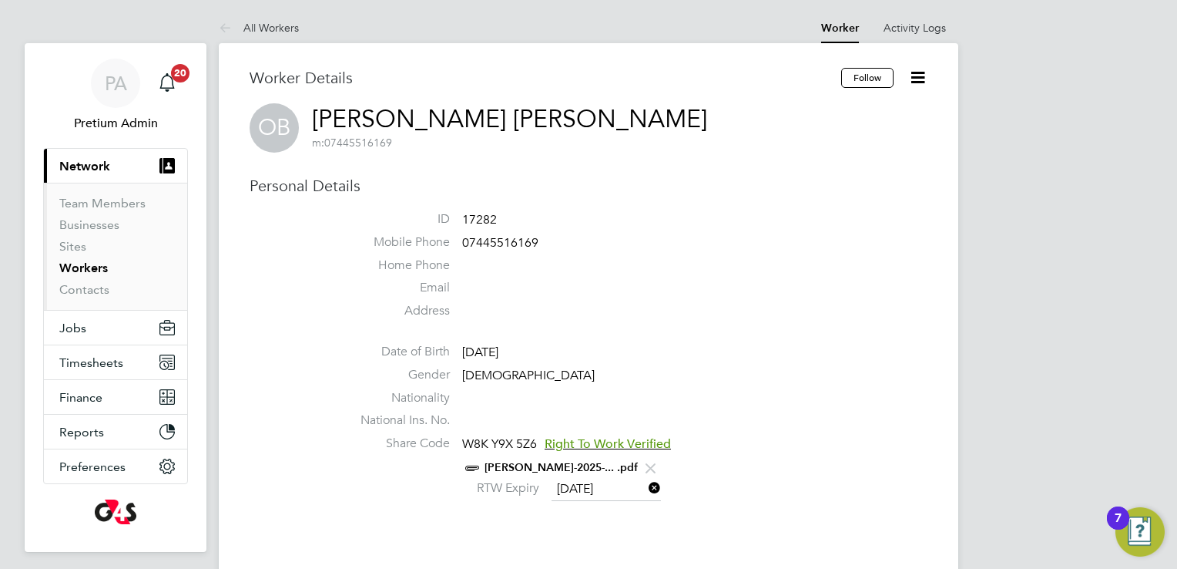
click at [525, 468] on link "BALOGUN OLAIDE-2025-... .pdf" at bounding box center [561, 467] width 153 height 13
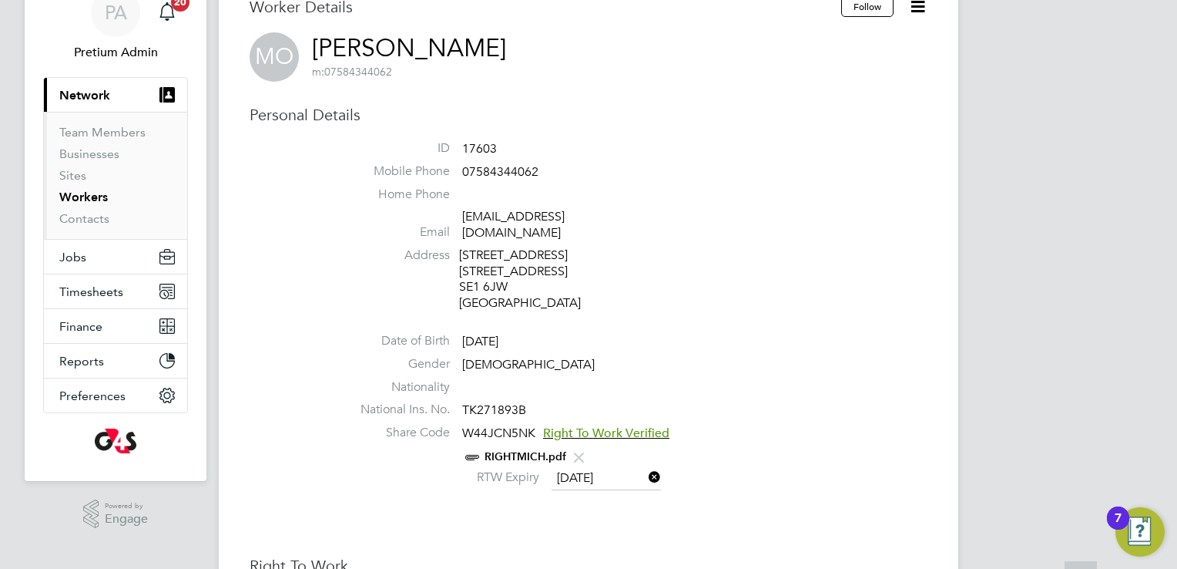
scroll to position [308, 0]
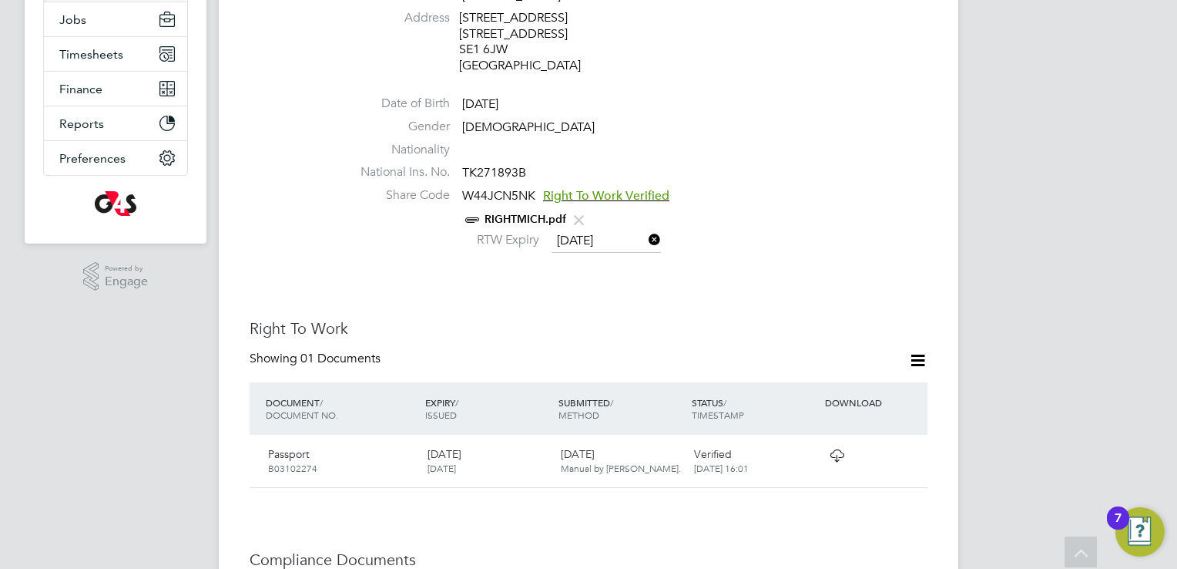
click at [509, 213] on link "RIGHTMICH.pdf" at bounding box center [526, 219] width 82 height 13
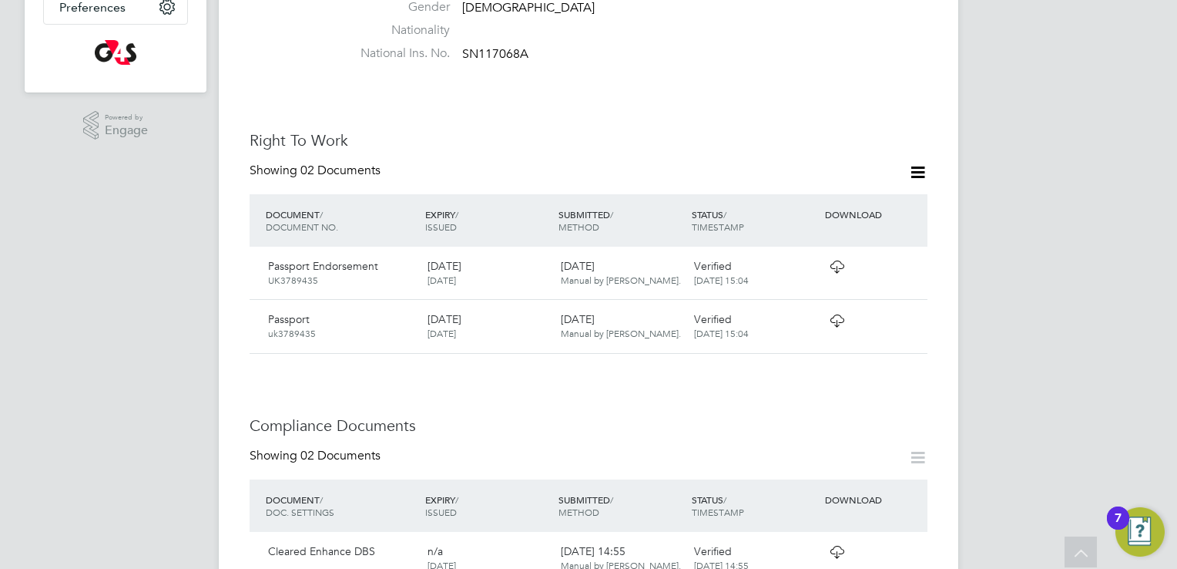
scroll to position [462, 0]
click at [845, 257] on icon at bounding box center [837, 263] width 19 height 12
click at [835, 311] on icon at bounding box center [837, 317] width 19 height 12
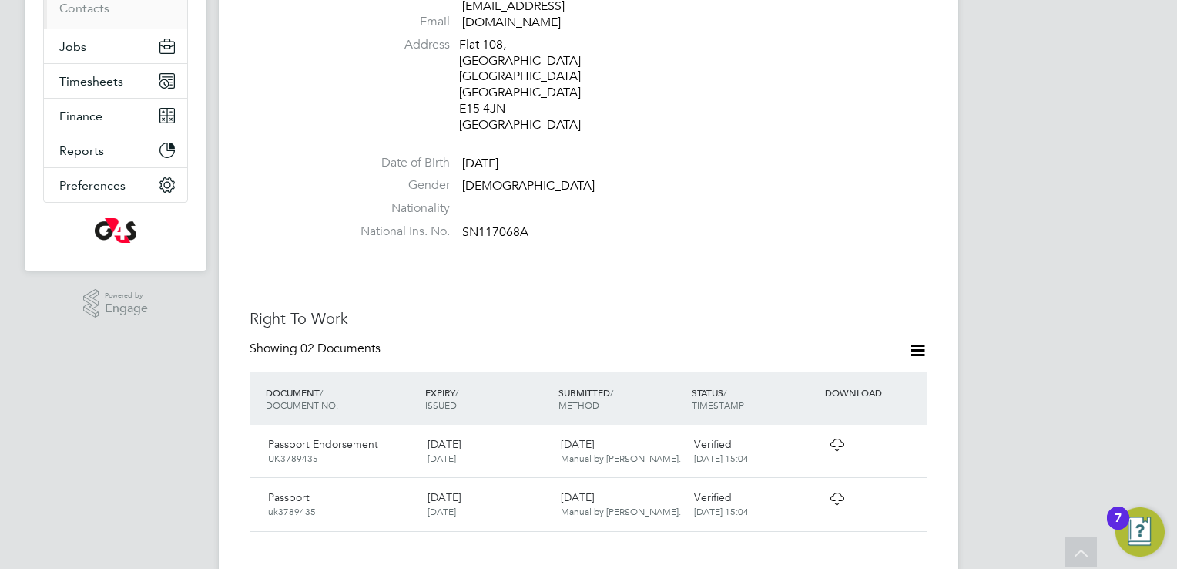
scroll to position [308, 0]
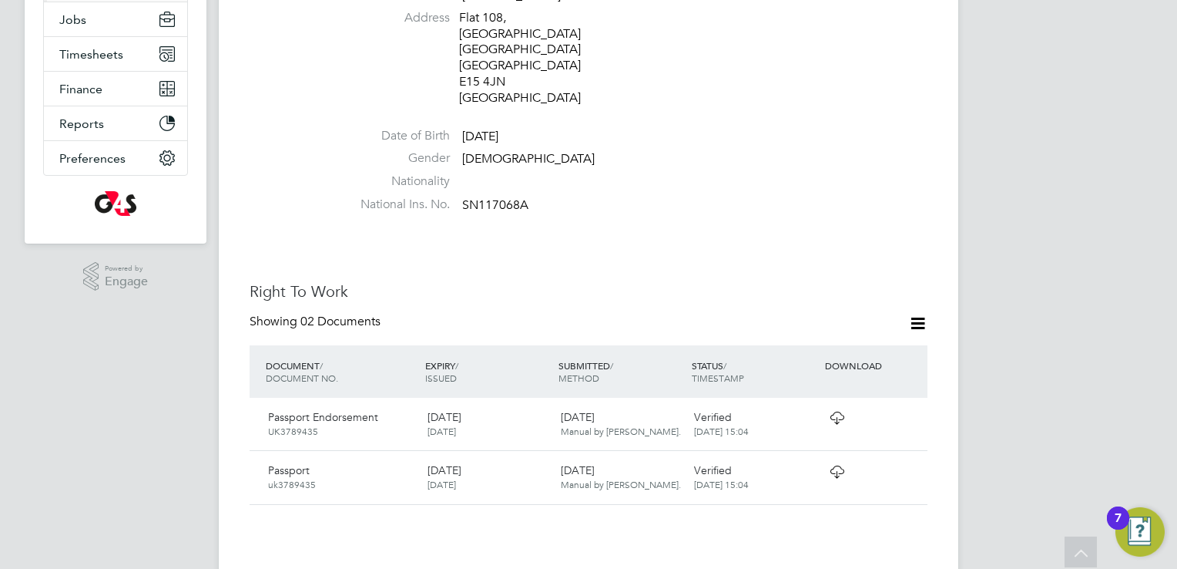
click at [840, 411] on icon at bounding box center [837, 417] width 19 height 12
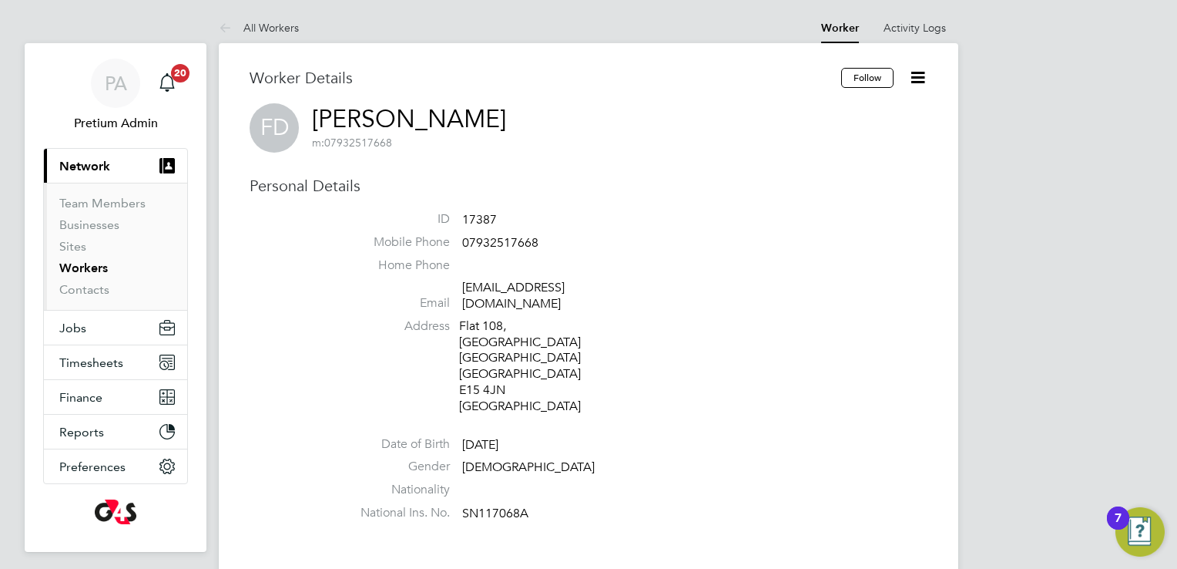
drag, startPoint x: 305, startPoint y: 351, endPoint x: 331, endPoint y: 302, distance: 55.5
click at [307, 347] on div "Personal Details ID 17387 Mobile Phone 07932517668 Home Phone Email dacosta_fra…" at bounding box center [589, 352] width 678 height 352
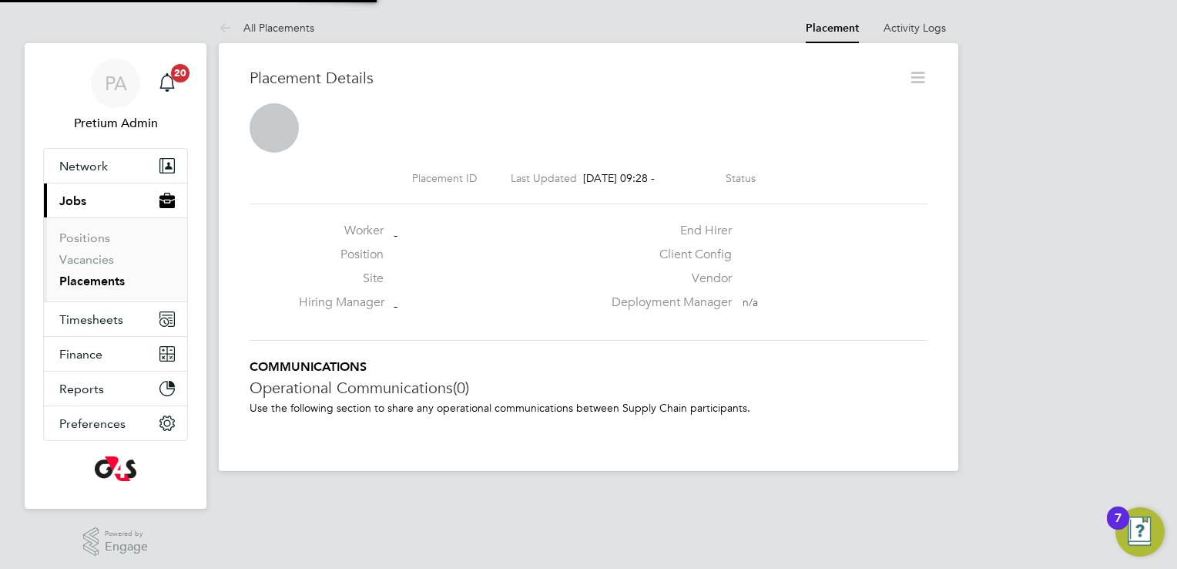
scroll to position [7, 8]
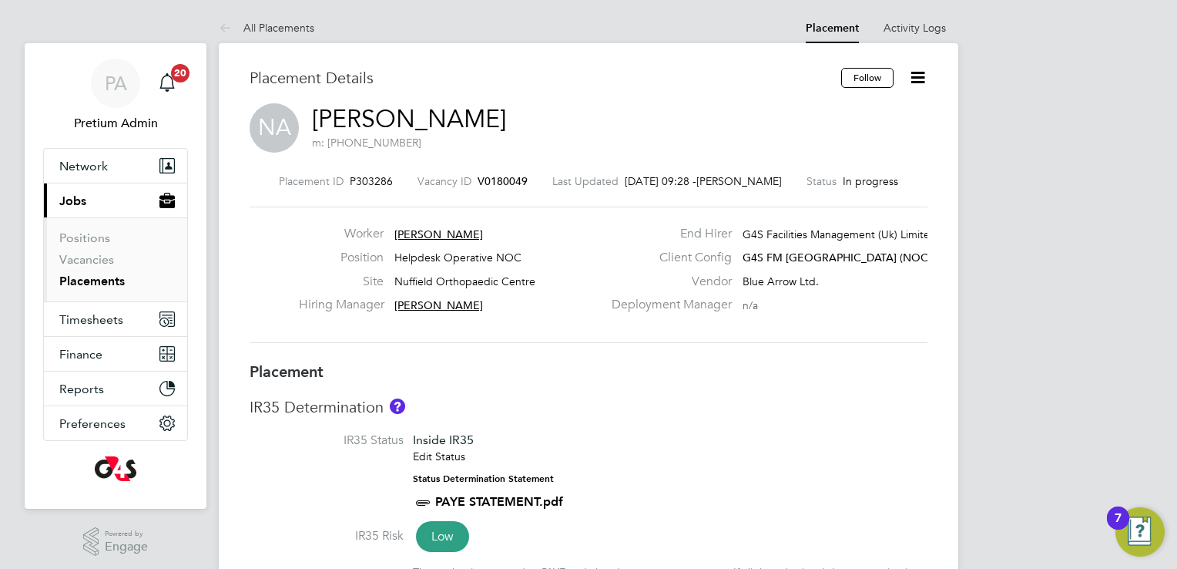
click at [427, 233] on span "[PERSON_NAME]" at bounding box center [439, 234] width 89 height 14
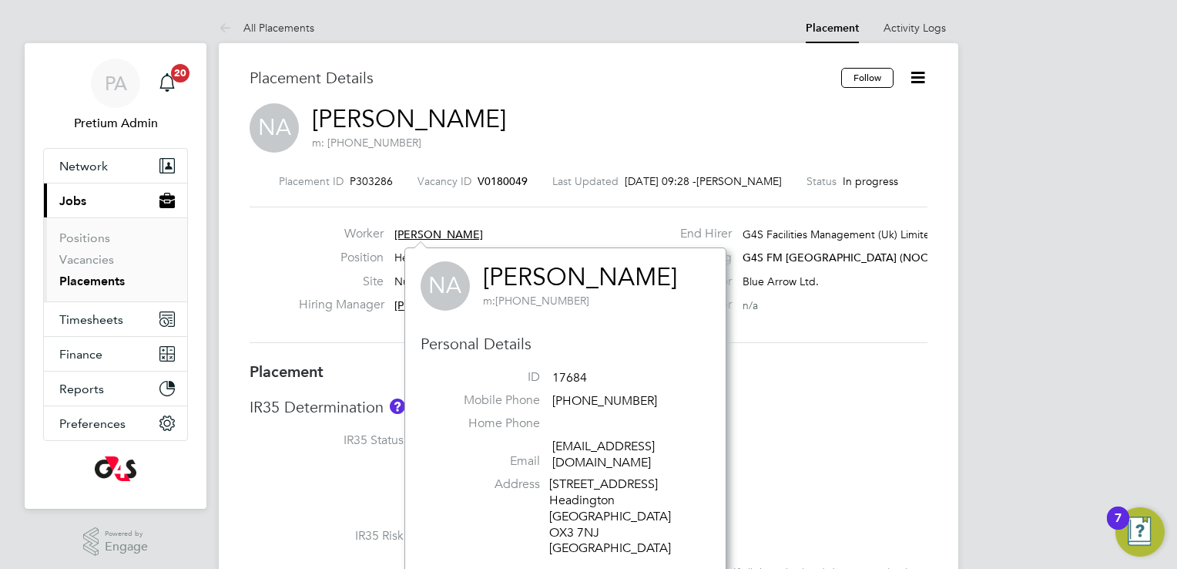
click at [586, 278] on link "[PERSON_NAME]" at bounding box center [580, 277] width 194 height 30
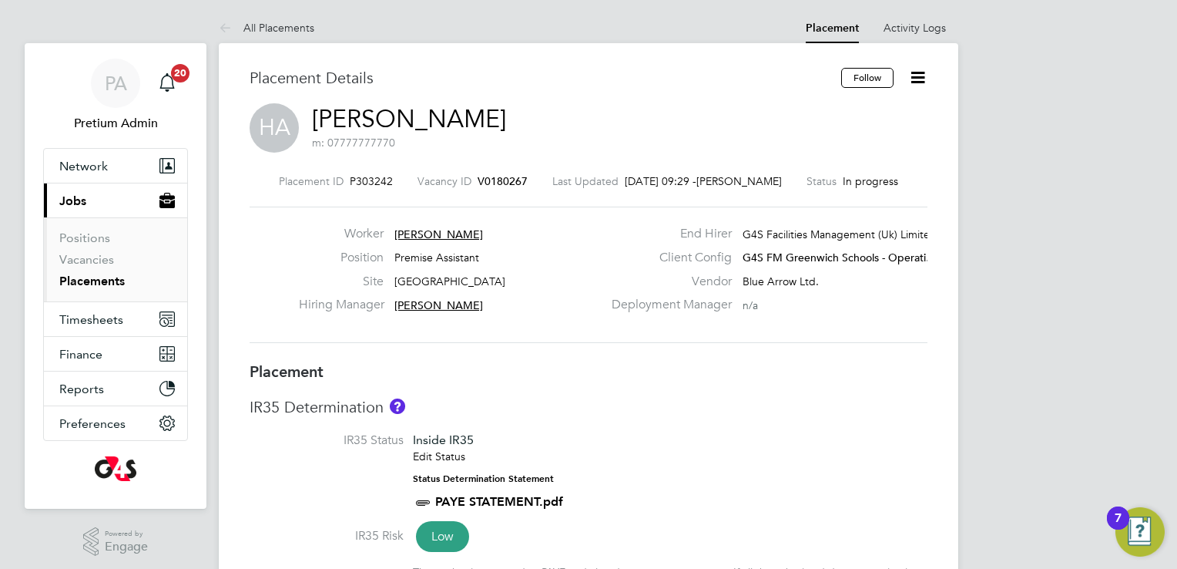
click at [447, 234] on span "[PERSON_NAME]" at bounding box center [439, 234] width 89 height 14
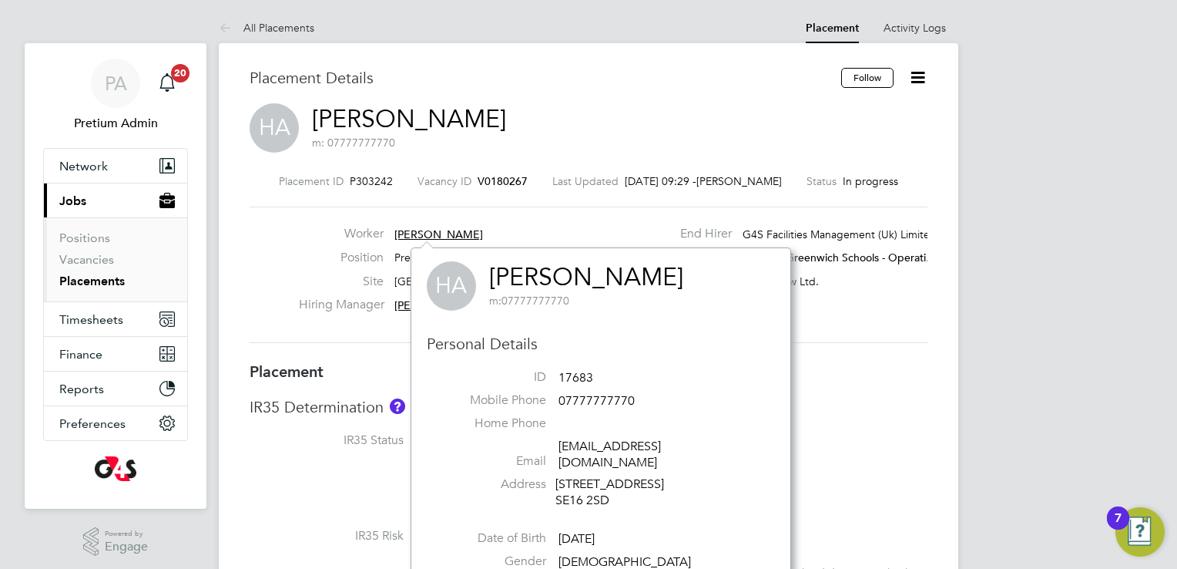
click at [559, 272] on link "[PERSON_NAME]" at bounding box center [586, 277] width 194 height 30
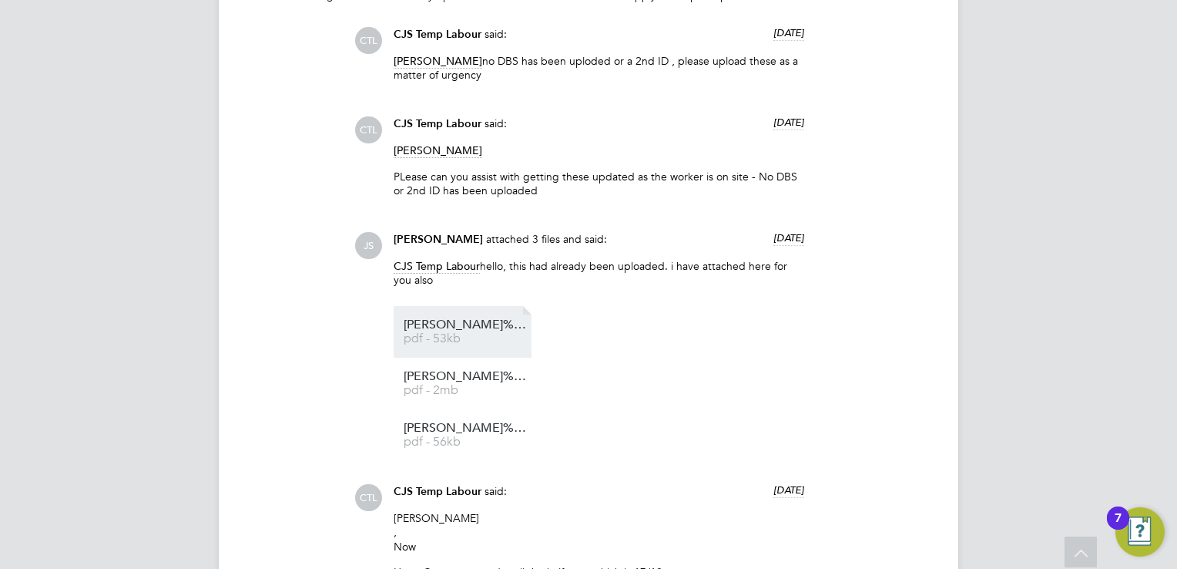
click at [465, 339] on span "pdf - 53kb" at bounding box center [465, 339] width 123 height 12
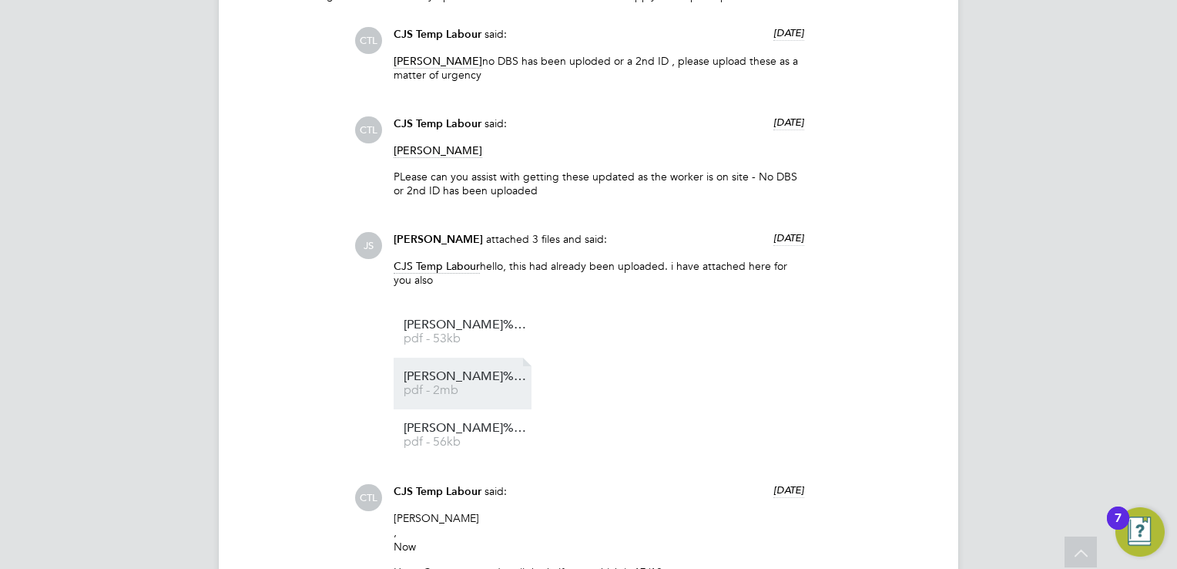
click at [516, 383] on link "[PERSON_NAME]%E2%80%99s%20passport%20copy%20 pdf - 2mb" at bounding box center [465, 383] width 123 height 25
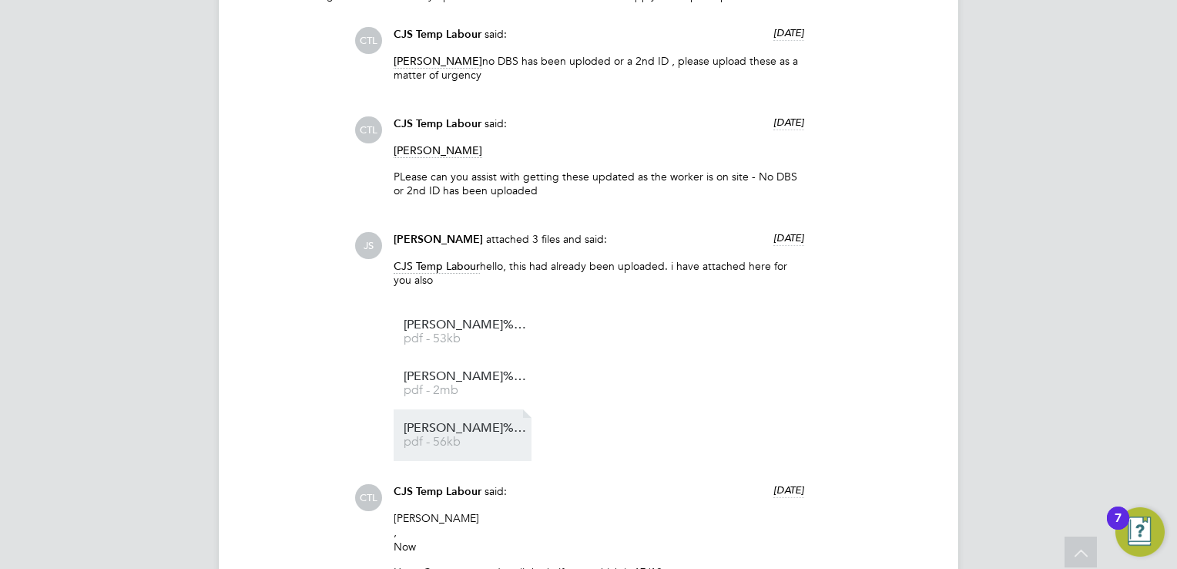
click at [473, 440] on span "pdf - 56kb" at bounding box center [465, 442] width 123 height 12
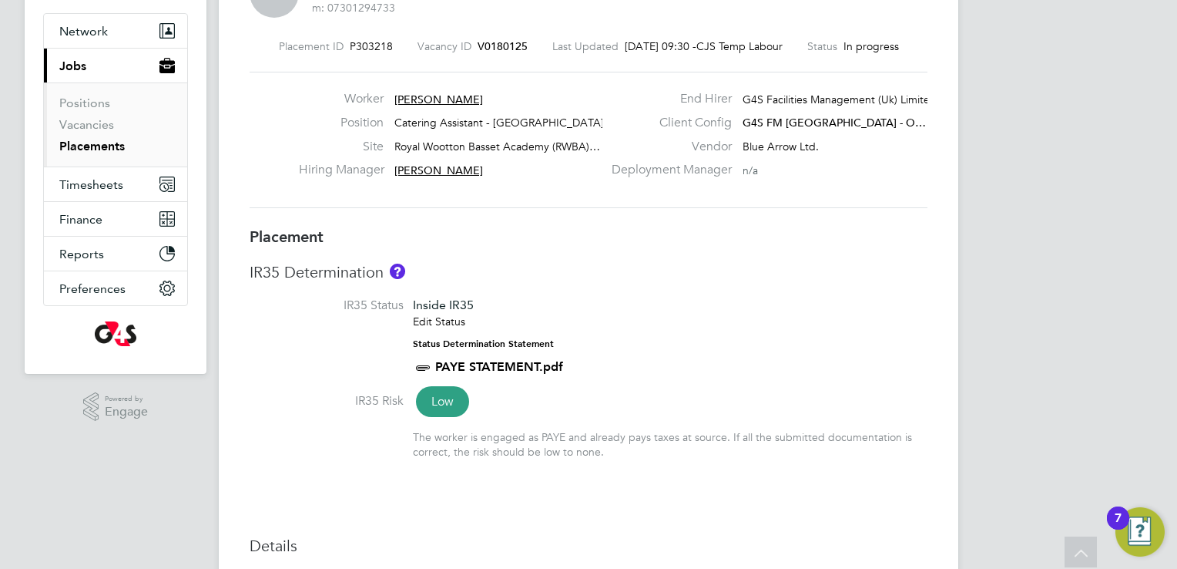
click at [442, 97] on span "Mona Binghilan" at bounding box center [439, 99] width 89 height 14
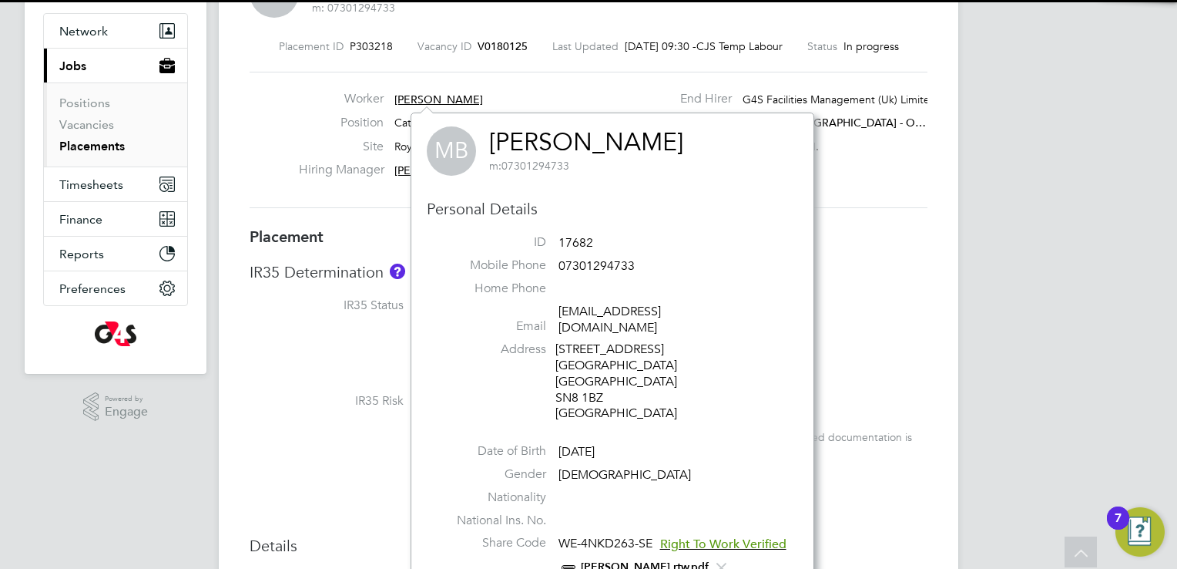
click at [515, 134] on link "Mona Binghilan" at bounding box center [586, 142] width 194 height 30
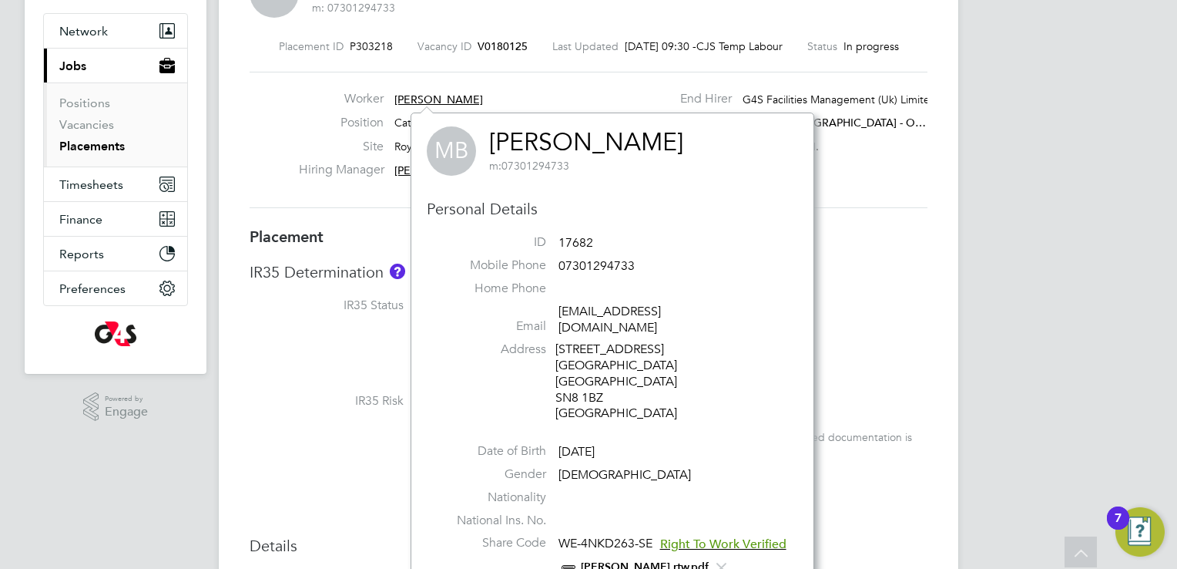
click at [542, 53] on div "Placement ID P303218 Vacancy ID V0180125 Last Updated 02 Oct 2025, 09:30 - CJS …" at bounding box center [589, 124] width 678 height 207
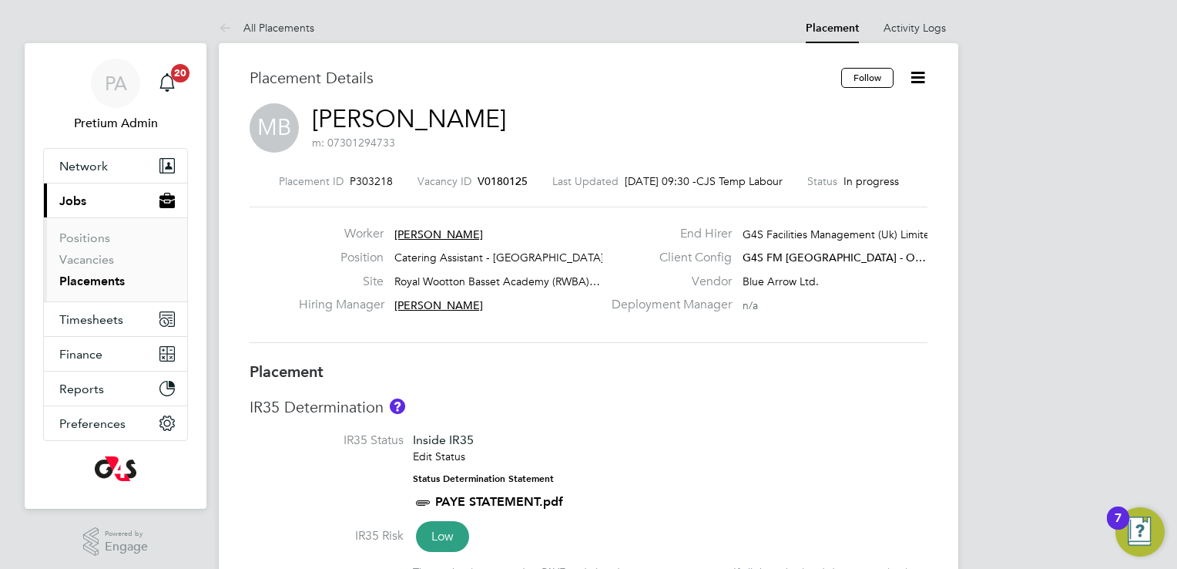
click at [465, 227] on span "Joseph Kamau Mbugua" at bounding box center [439, 234] width 89 height 14
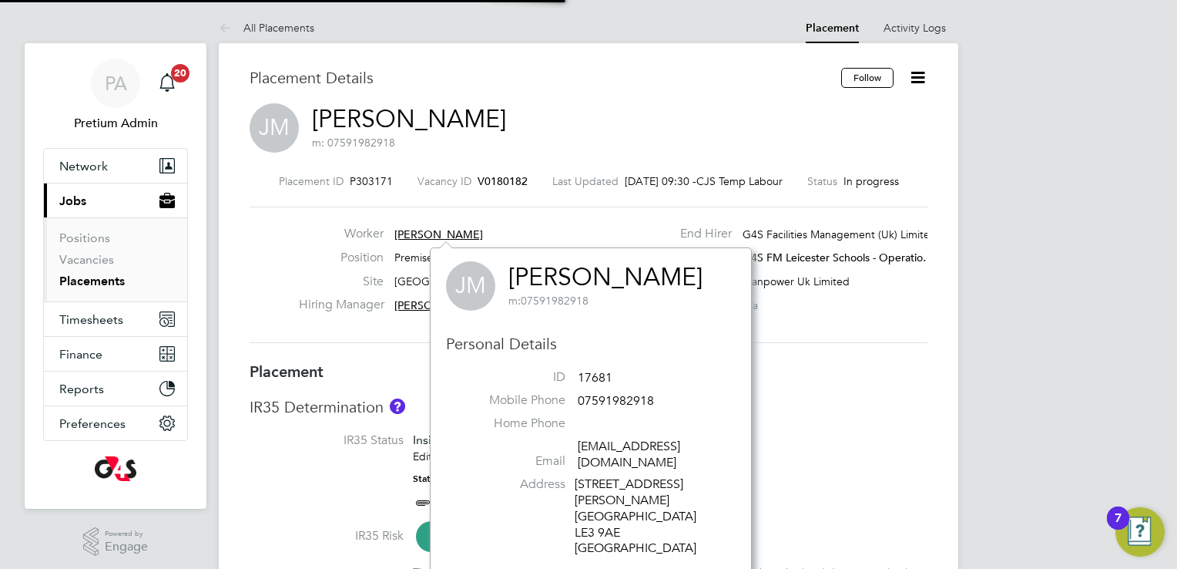
scroll to position [420, 355]
click at [630, 277] on link "[PERSON_NAME]" at bounding box center [606, 277] width 194 height 30
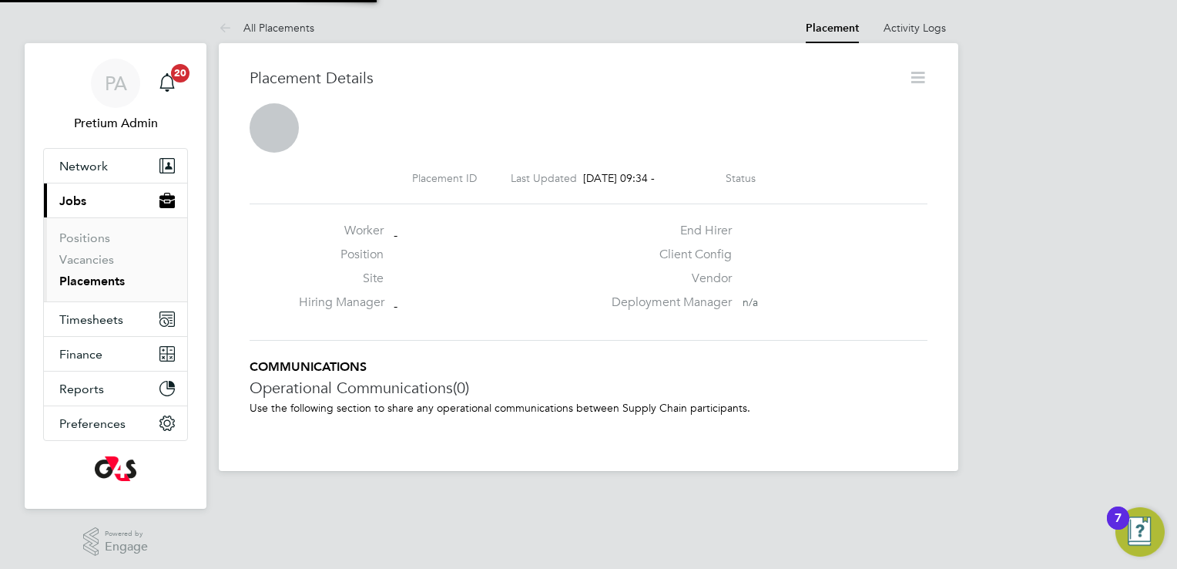
scroll to position [25, 304]
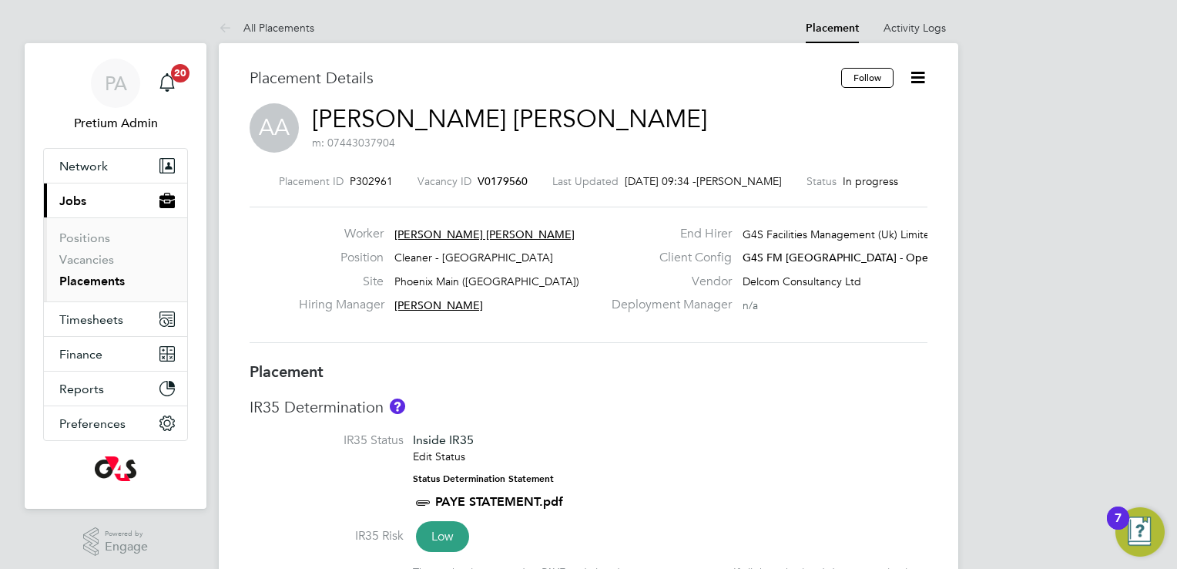
click at [436, 123] on link "Agatha Anissa" at bounding box center [509, 119] width 395 height 30
click at [419, 227] on span "Rashidat Abimbola Fashina" at bounding box center [485, 234] width 180 height 14
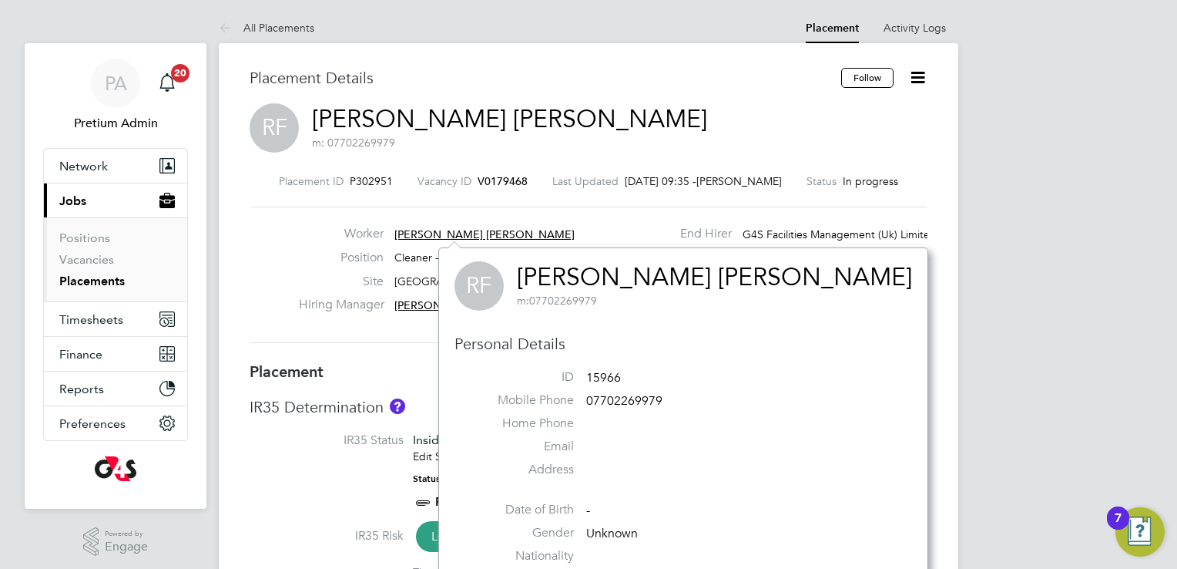
click at [573, 280] on link "Rashidat Abimbola Fashina" at bounding box center [714, 277] width 395 height 30
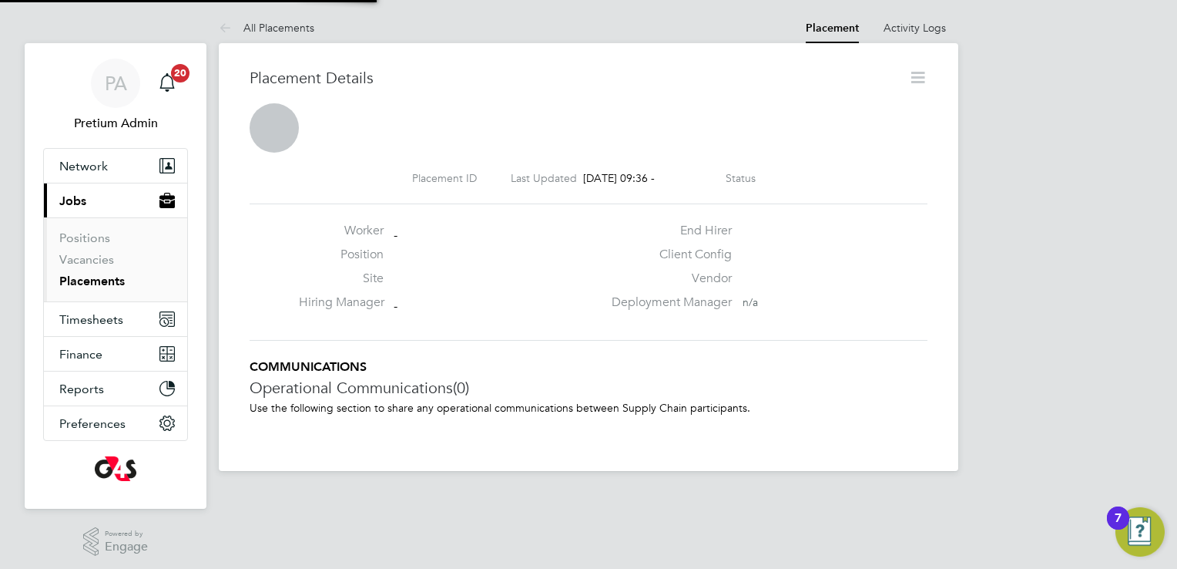
scroll to position [25, 304]
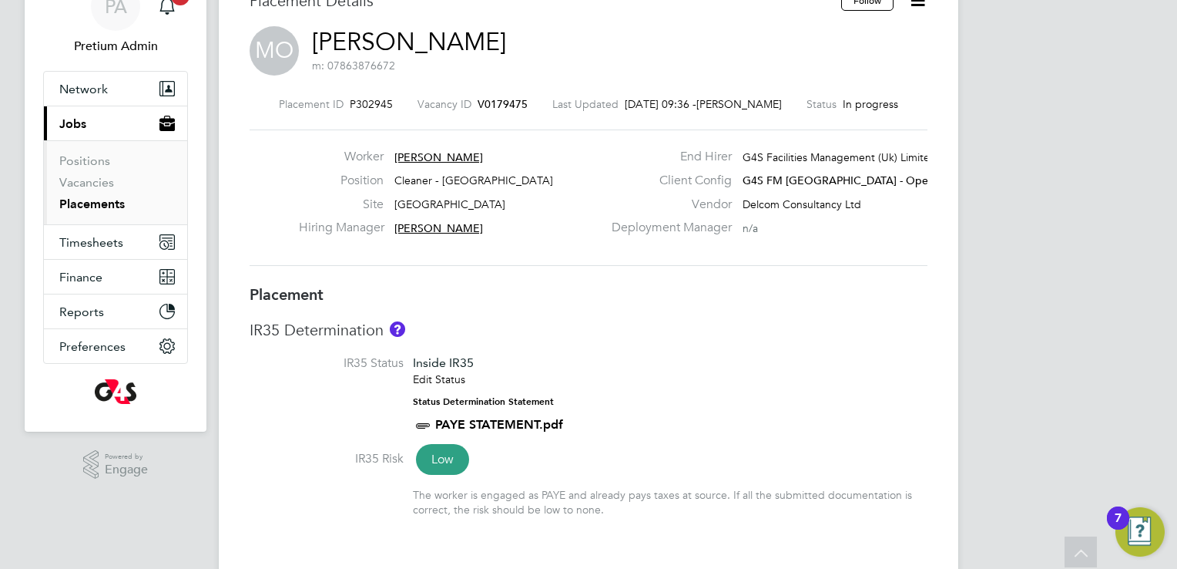
click at [428, 153] on span "Mercy Olajide" at bounding box center [439, 157] width 89 height 14
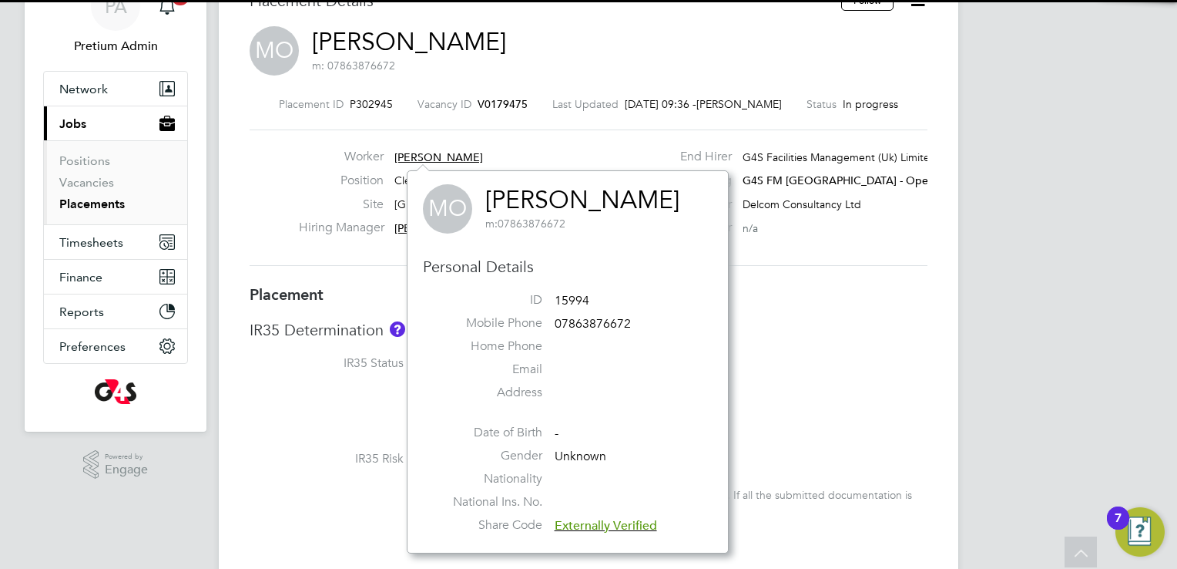
click at [524, 200] on link "Mercy Olajide" at bounding box center [582, 200] width 194 height 30
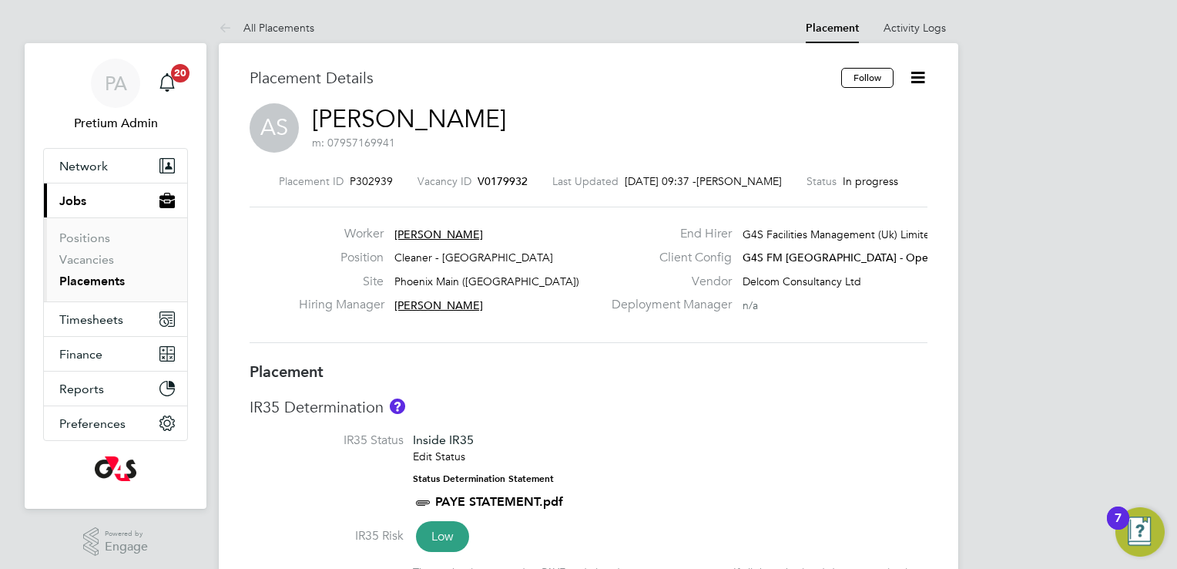
click at [422, 231] on span "Akeem Soremekun" at bounding box center [439, 234] width 89 height 14
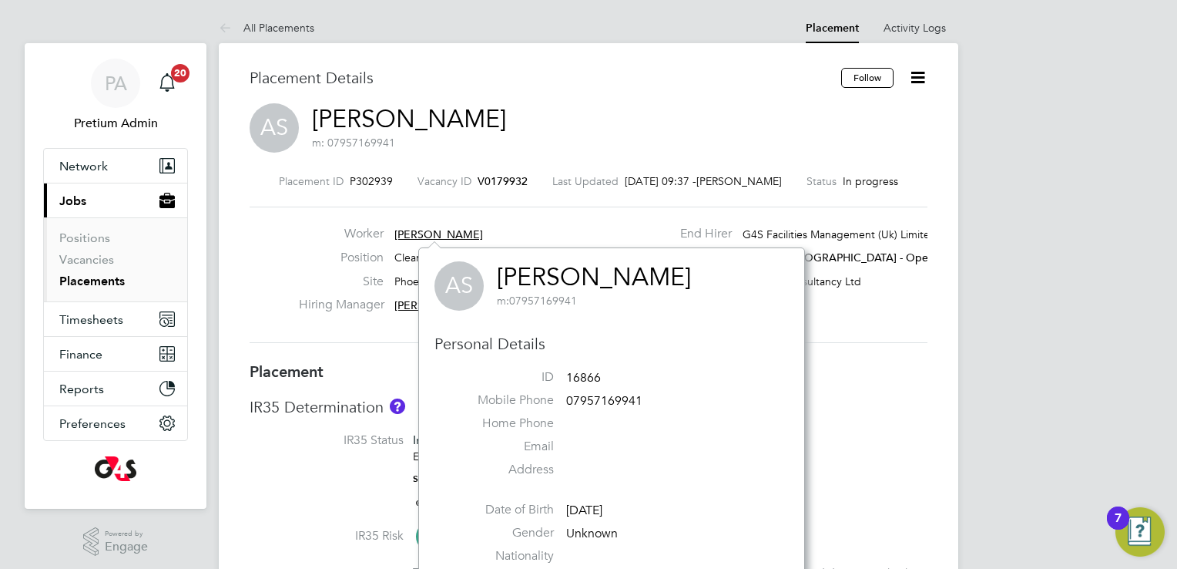
click at [630, 282] on link "Akeem Soremekun" at bounding box center [594, 277] width 194 height 30
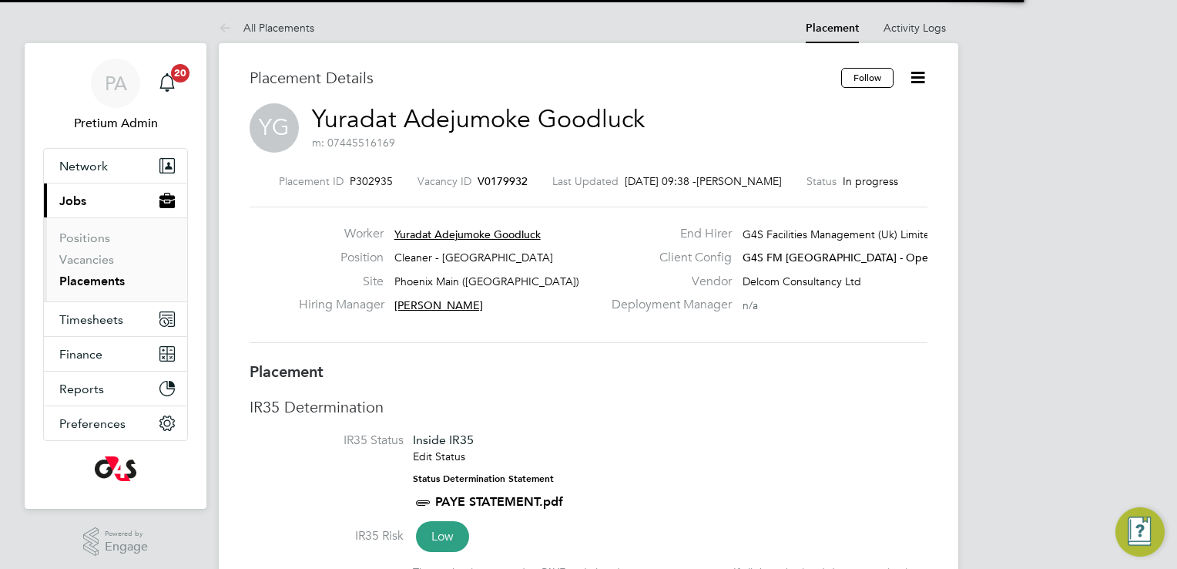
scroll to position [7, 7]
click at [494, 110] on link "Yuradat Adejumoke Goodluck" at bounding box center [478, 119] width 333 height 30
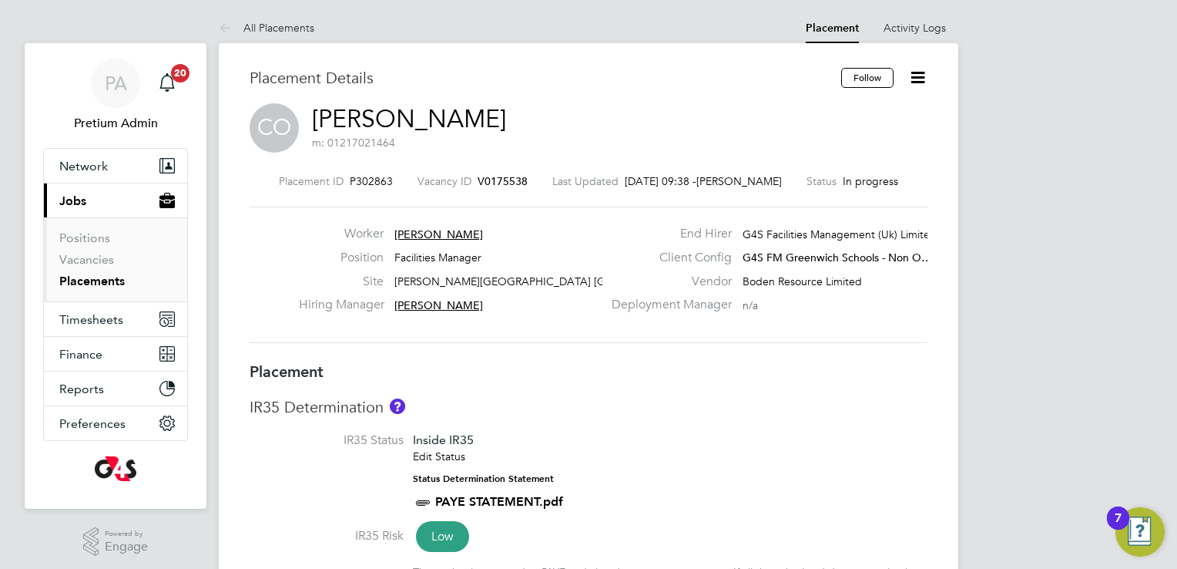
click at [418, 119] on link "Christopher Ohanians" at bounding box center [409, 119] width 194 height 30
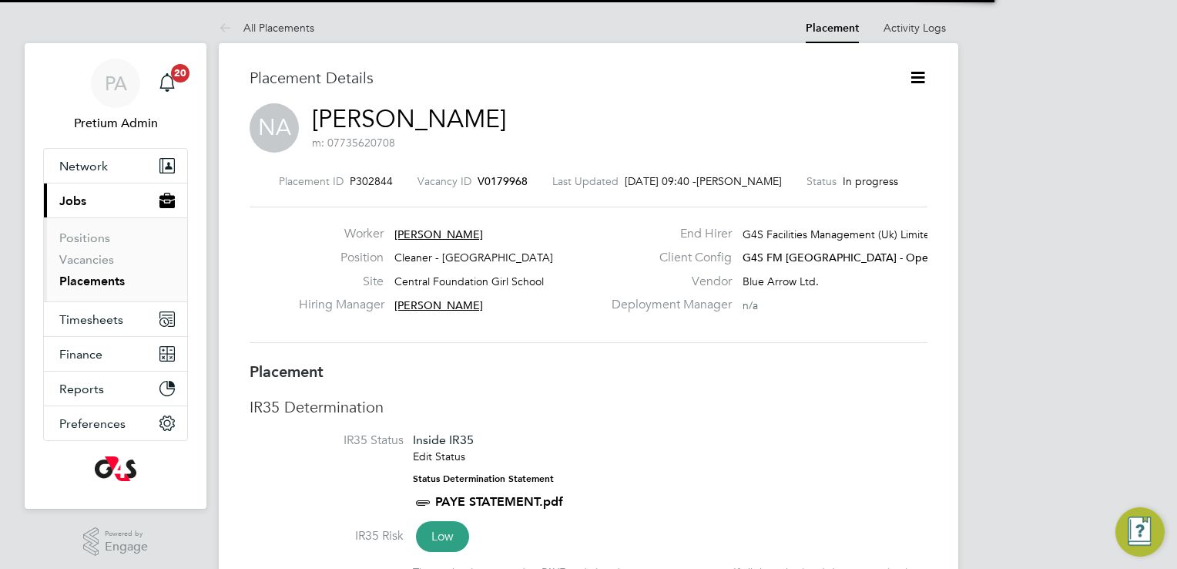
scroll to position [15, 89]
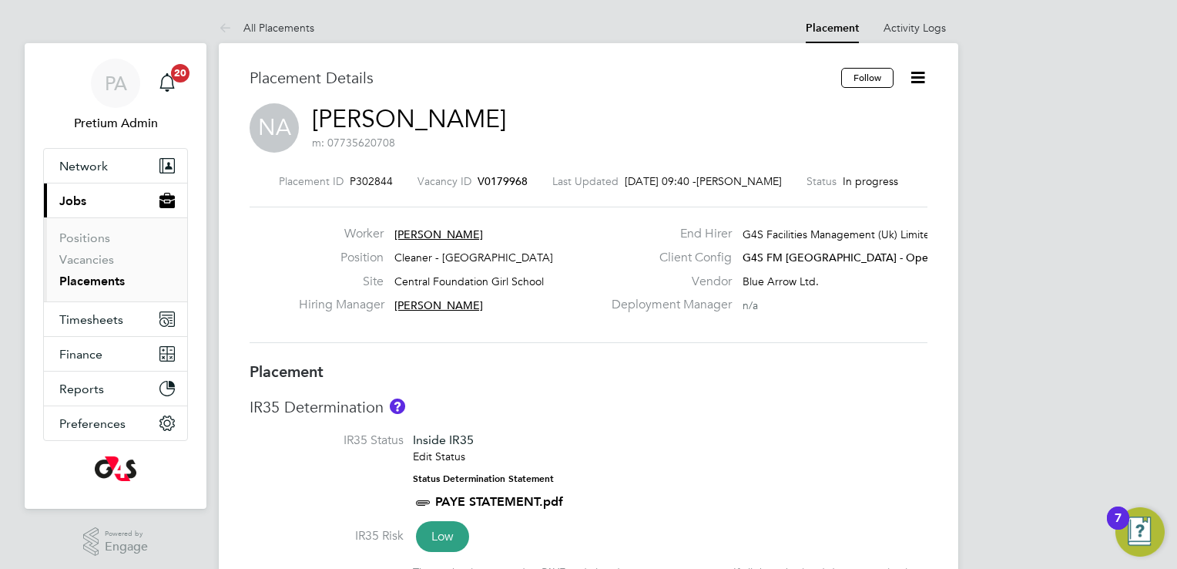
drag, startPoint x: 421, startPoint y: 233, endPoint x: 445, endPoint y: 217, distance: 29.5
click at [425, 233] on span "Nurat Alabi" at bounding box center [439, 234] width 89 height 14
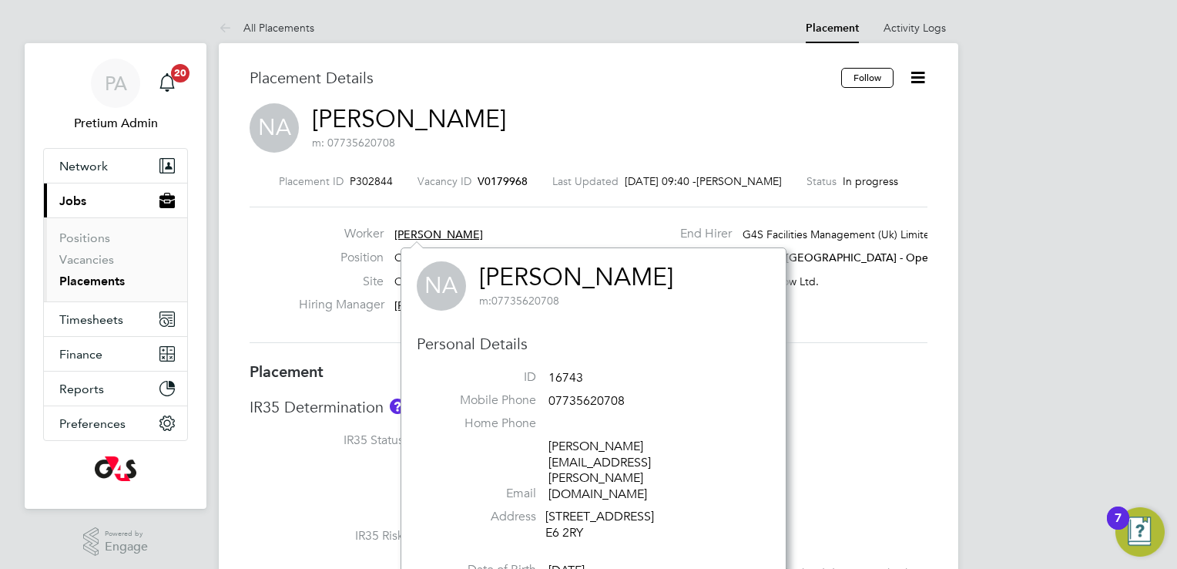
click at [563, 276] on link "Nurat Alabi" at bounding box center [576, 277] width 194 height 30
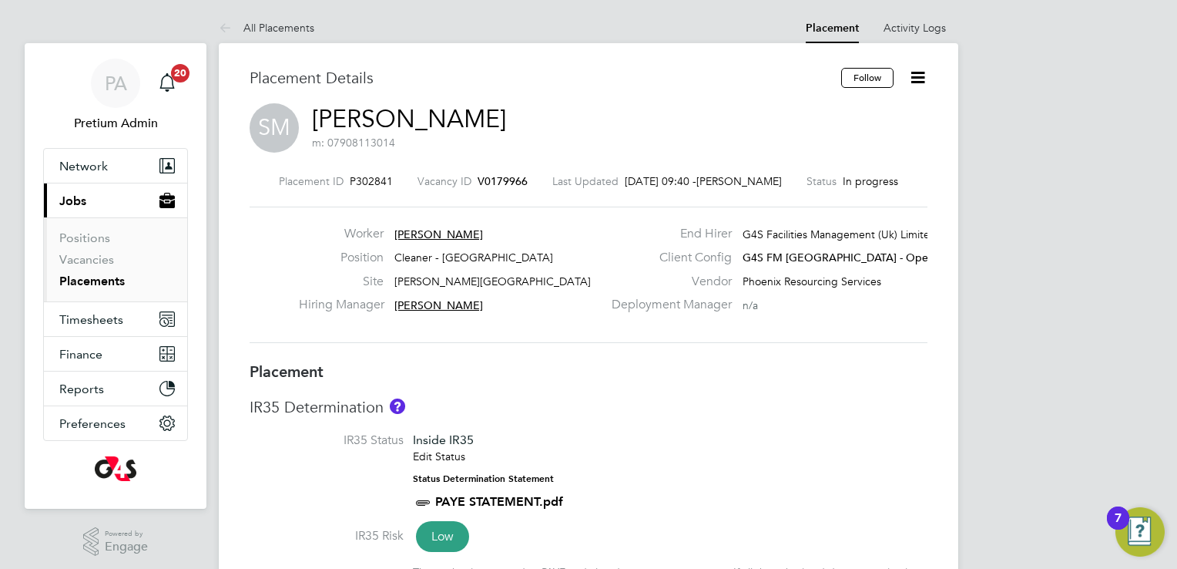
click at [437, 235] on span "Semeni Mshauri" at bounding box center [439, 234] width 89 height 14
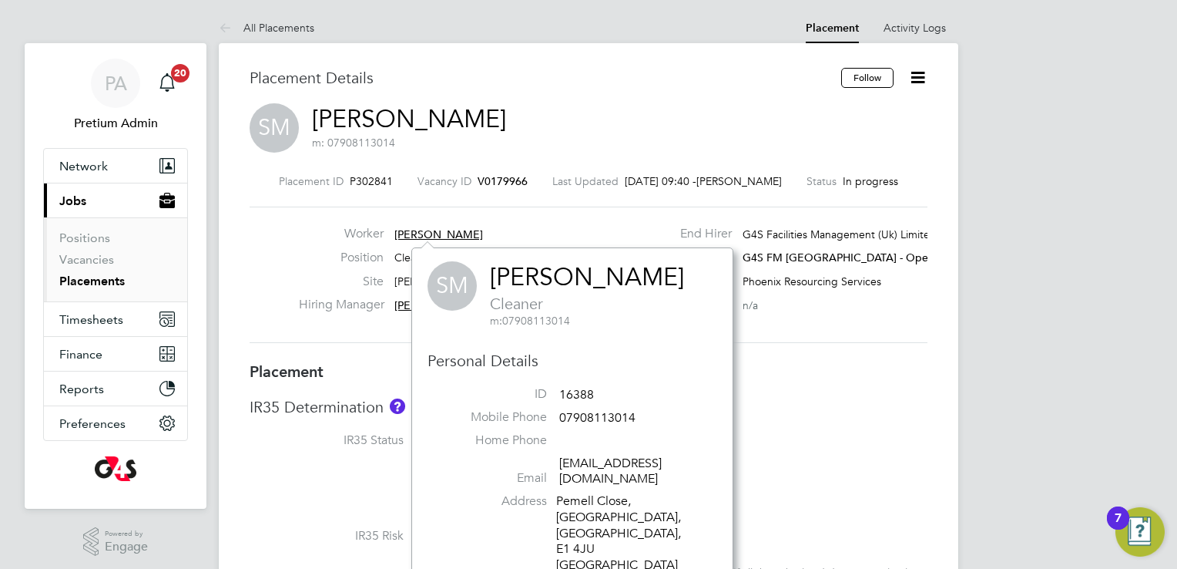
click at [564, 274] on link "Semeni Mshauri" at bounding box center [587, 277] width 194 height 30
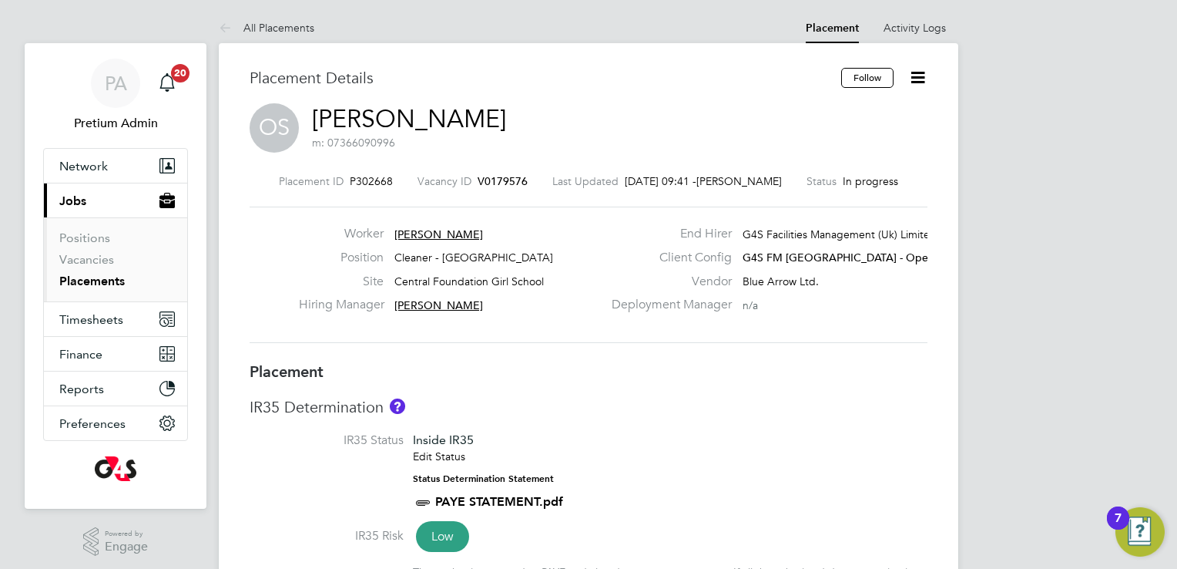
click at [429, 230] on span "Oumou Sylla" at bounding box center [439, 234] width 89 height 14
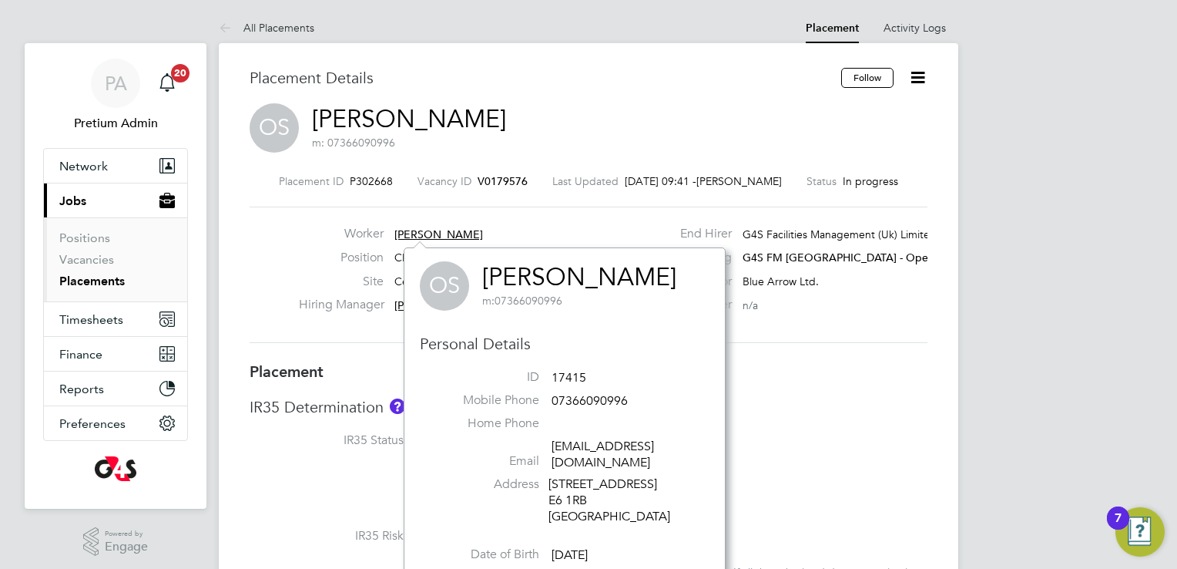
click at [573, 275] on link "Oumou Sylla" at bounding box center [579, 277] width 194 height 30
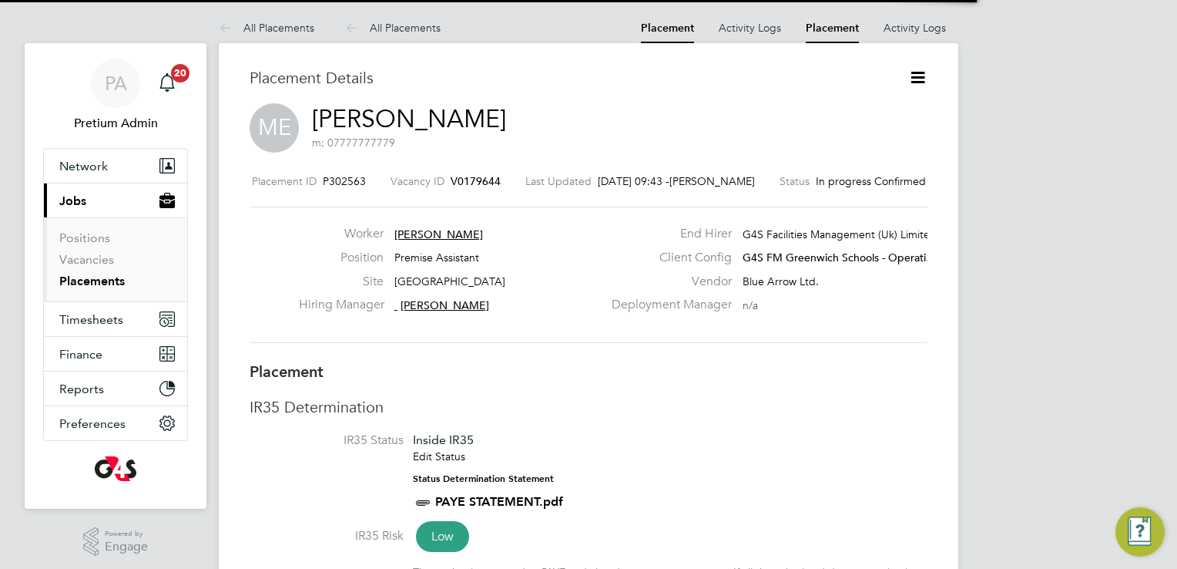
scroll to position [25, 304]
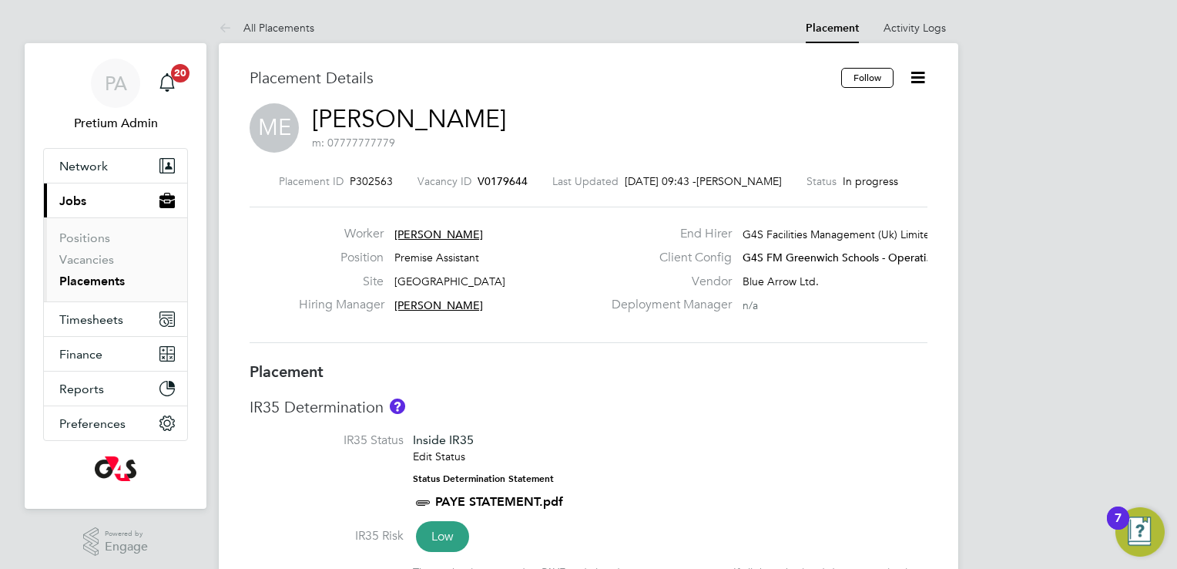
click at [447, 233] on span "Michael Ejionye" at bounding box center [439, 234] width 89 height 14
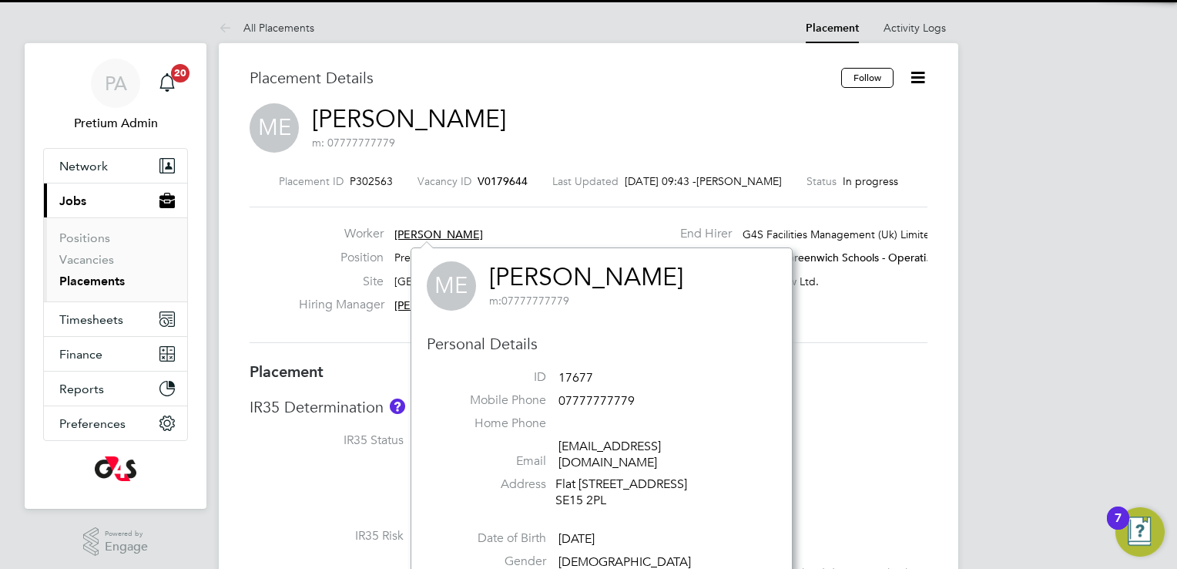
click at [572, 283] on link "Michael Ejionye" at bounding box center [586, 277] width 194 height 30
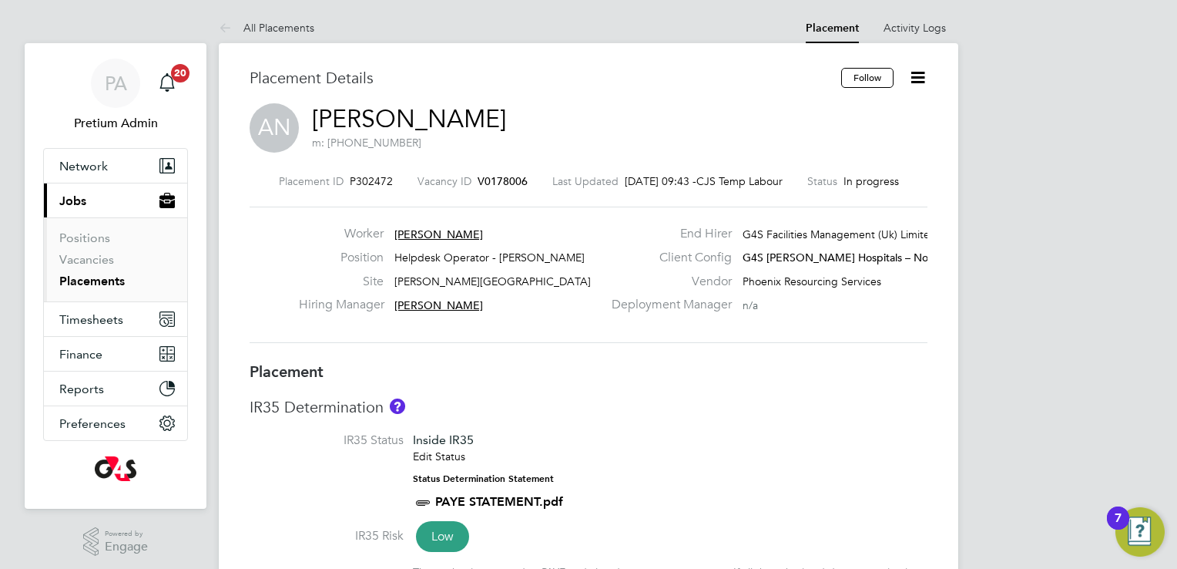
click at [435, 230] on span "Alex Nwankpa" at bounding box center [439, 234] width 89 height 14
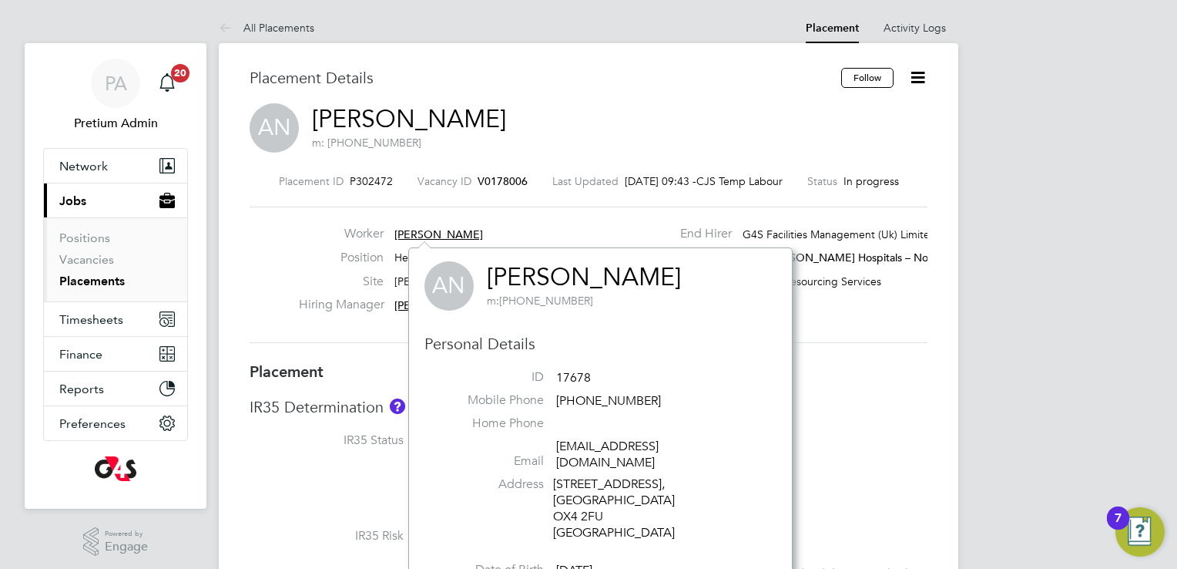
click at [536, 283] on link "Alex Nwankpa" at bounding box center [584, 277] width 194 height 30
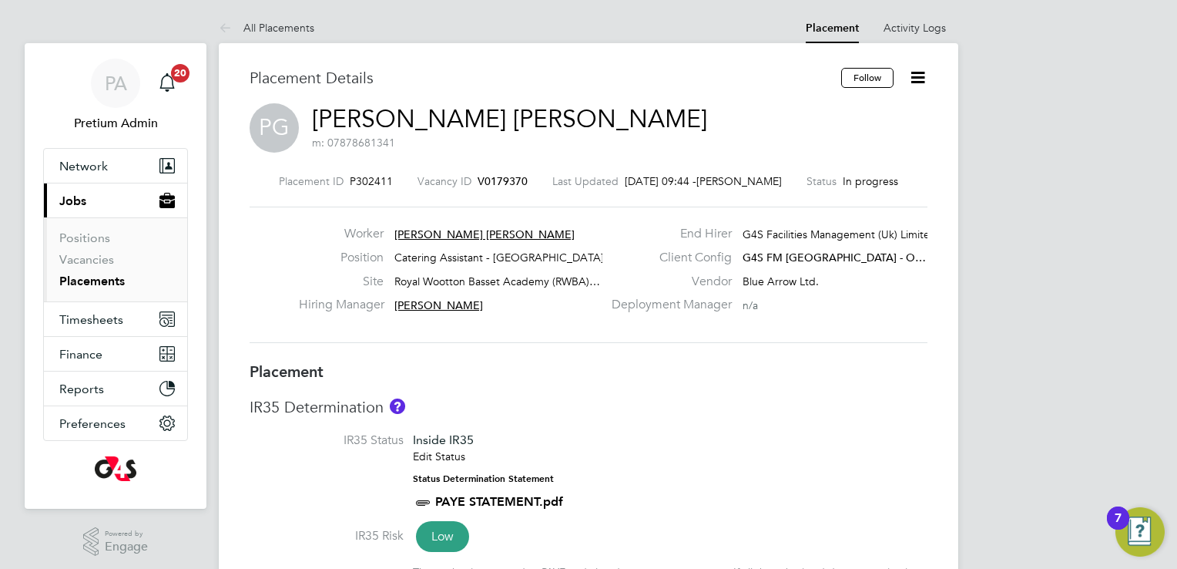
click at [446, 230] on span "Phul Kumari Gurung" at bounding box center [485, 234] width 180 height 14
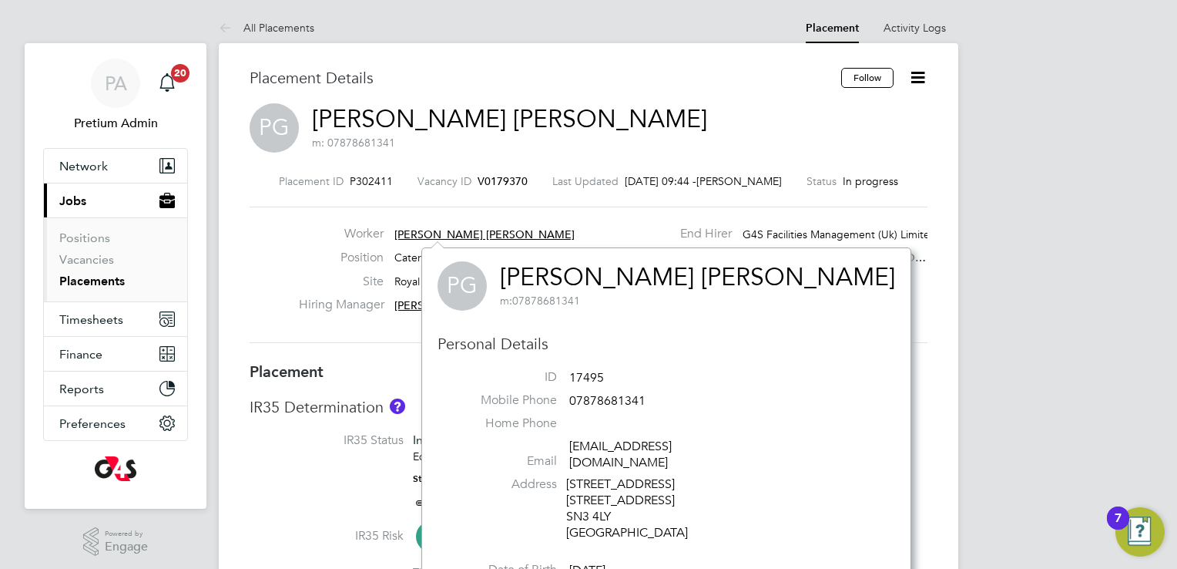
click at [579, 281] on link "Phul Kumari Gurung" at bounding box center [697, 277] width 395 height 30
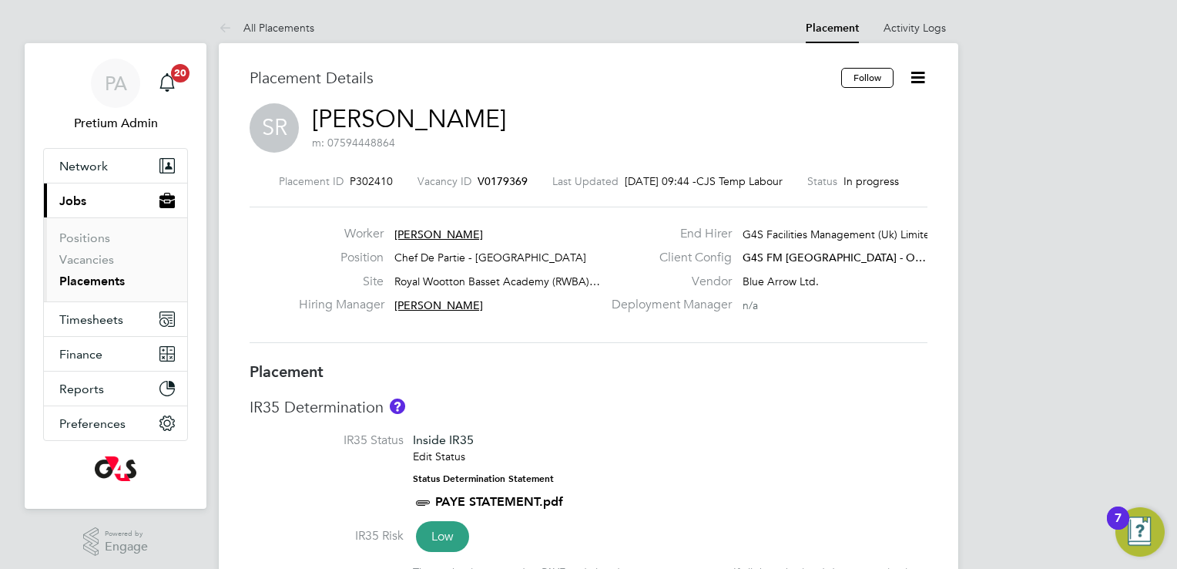
click at [465, 233] on span "Sivanasan Reddy" at bounding box center [439, 234] width 89 height 14
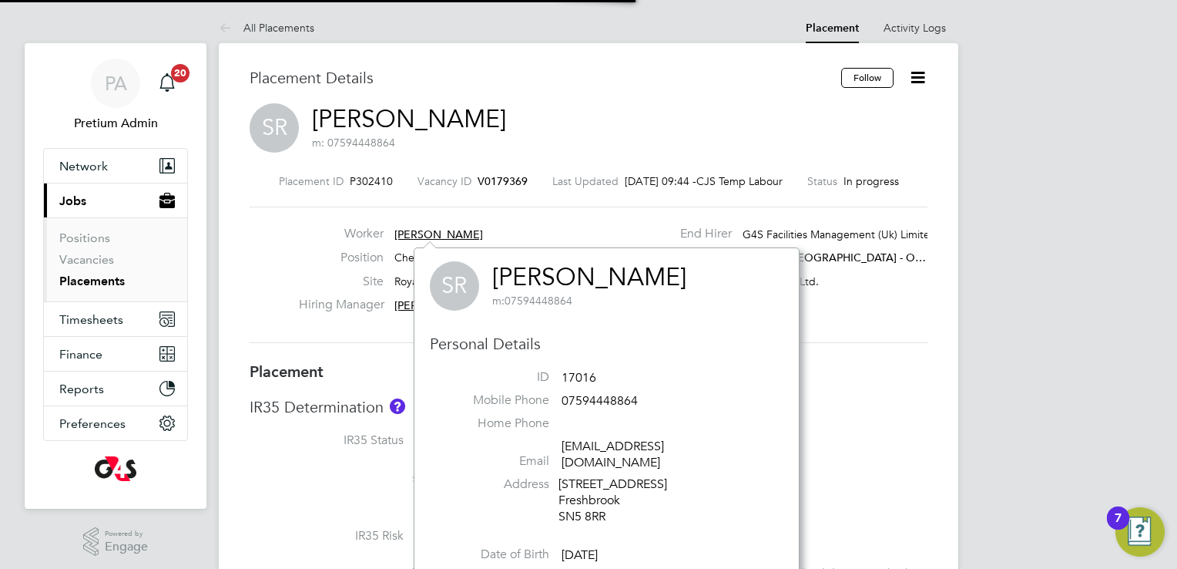
click at [564, 270] on link "Sivanasan Reddy" at bounding box center [589, 277] width 194 height 30
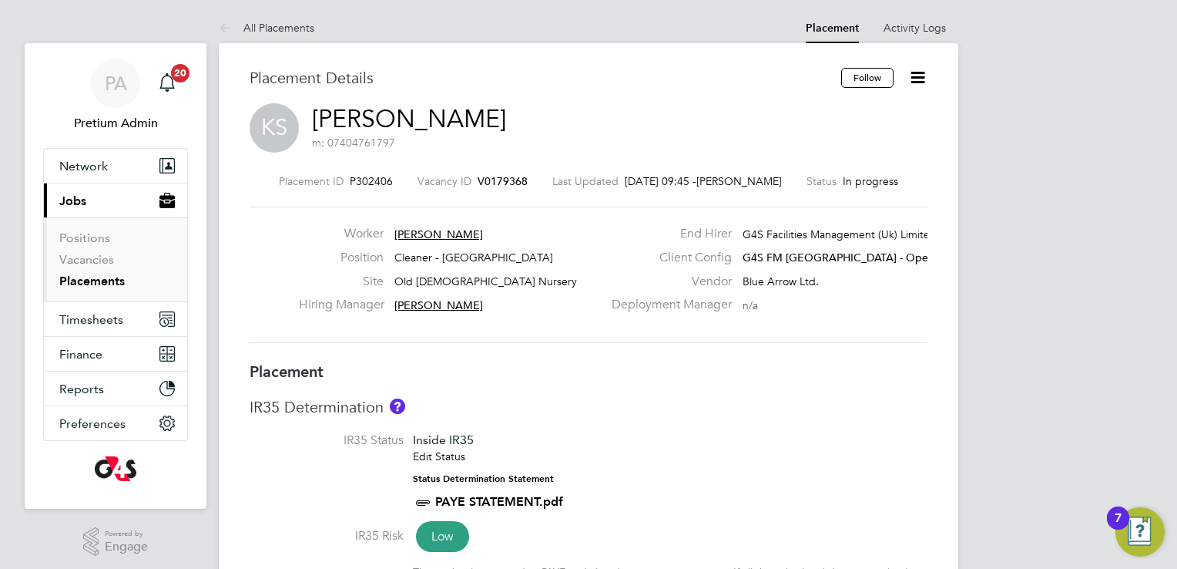
click at [452, 233] on span "Karidja Soumahoro" at bounding box center [439, 234] width 89 height 14
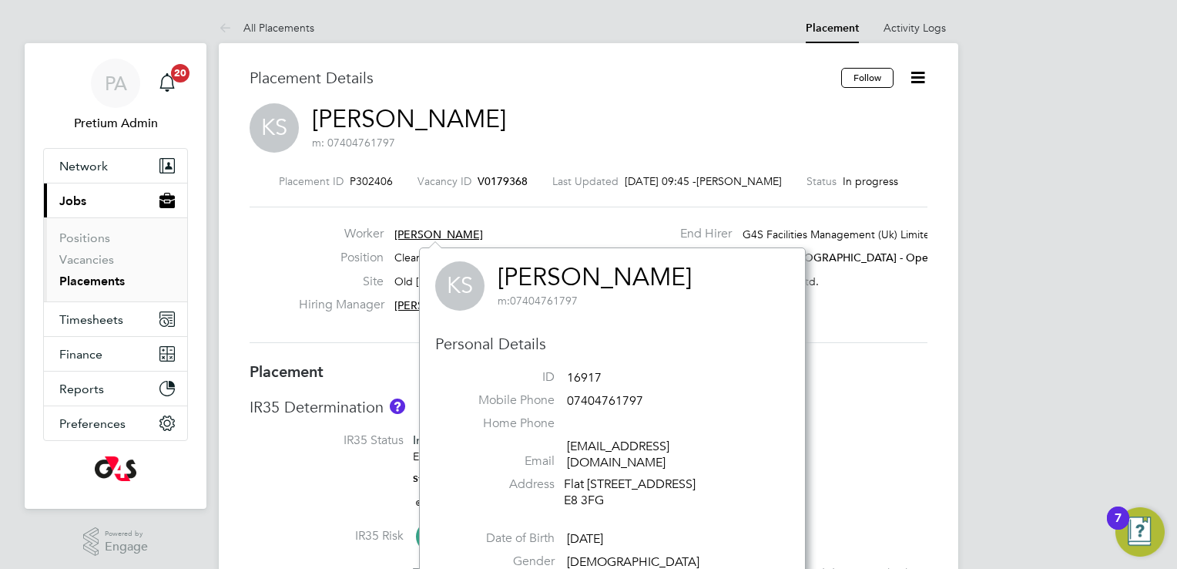
click at [633, 274] on link "Karidja Soumahoro" at bounding box center [595, 277] width 194 height 30
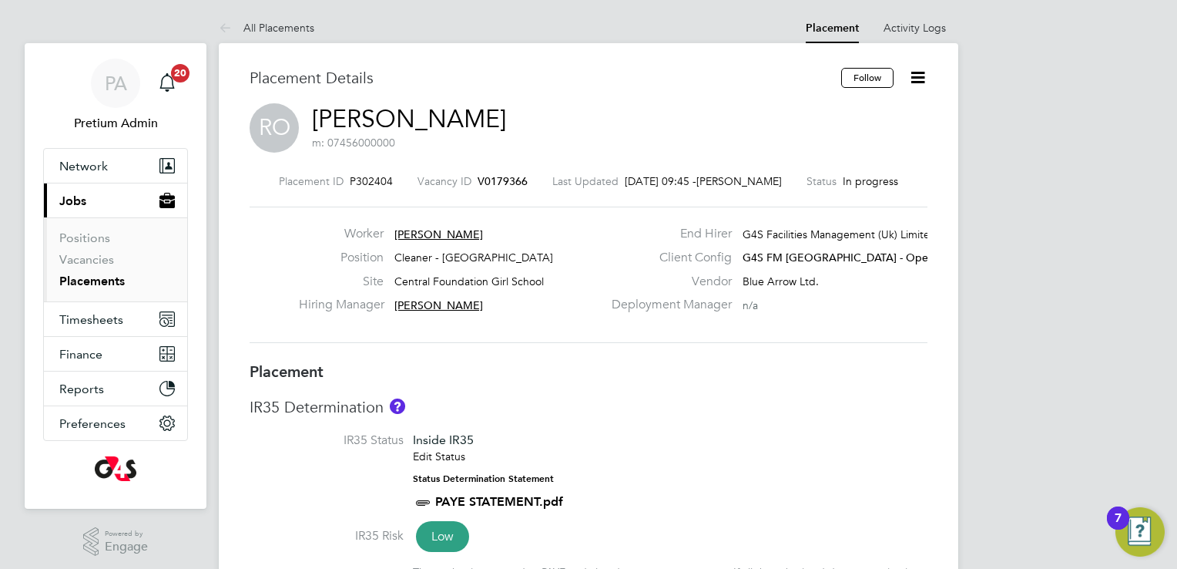
click at [435, 237] on span "Robert Okofor" at bounding box center [439, 234] width 89 height 14
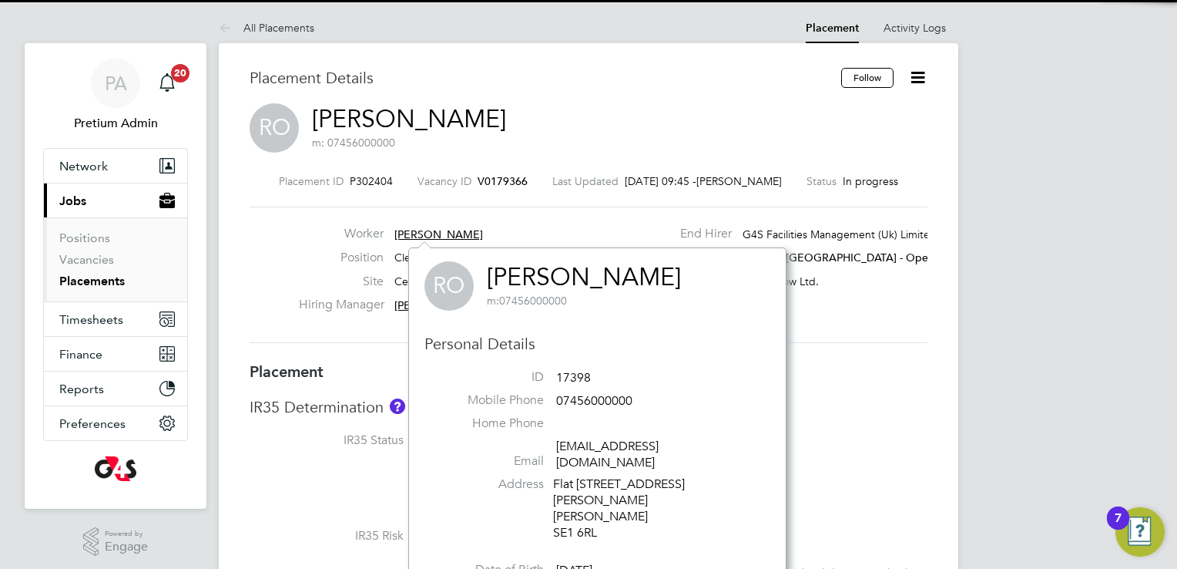
click at [524, 280] on link "Robert Okofor" at bounding box center [584, 277] width 194 height 30
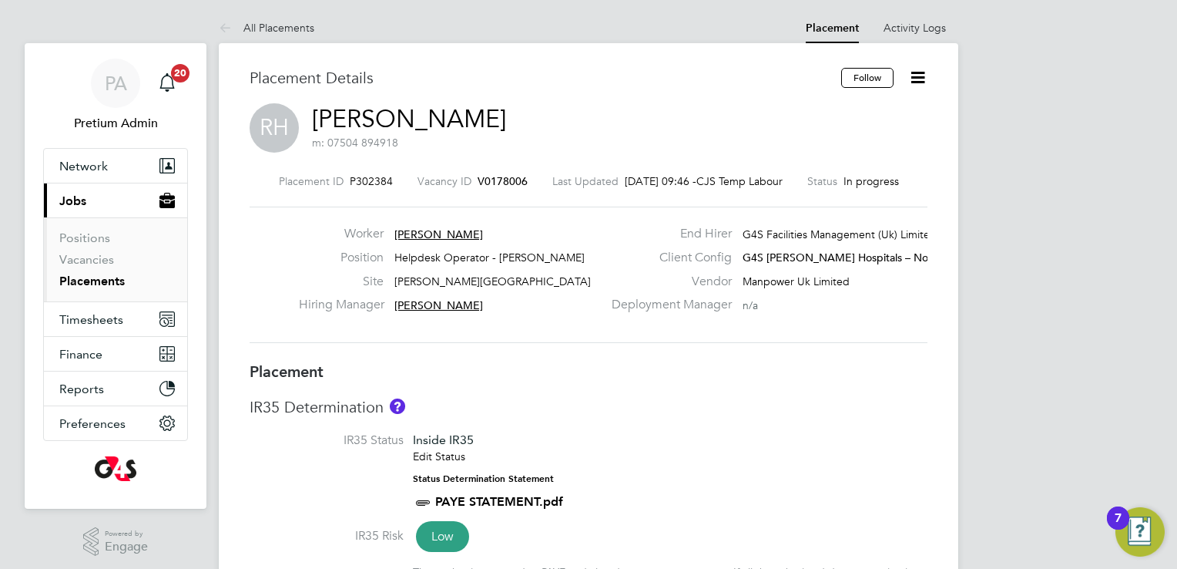
click at [428, 236] on span "Ross Howard" at bounding box center [439, 234] width 89 height 14
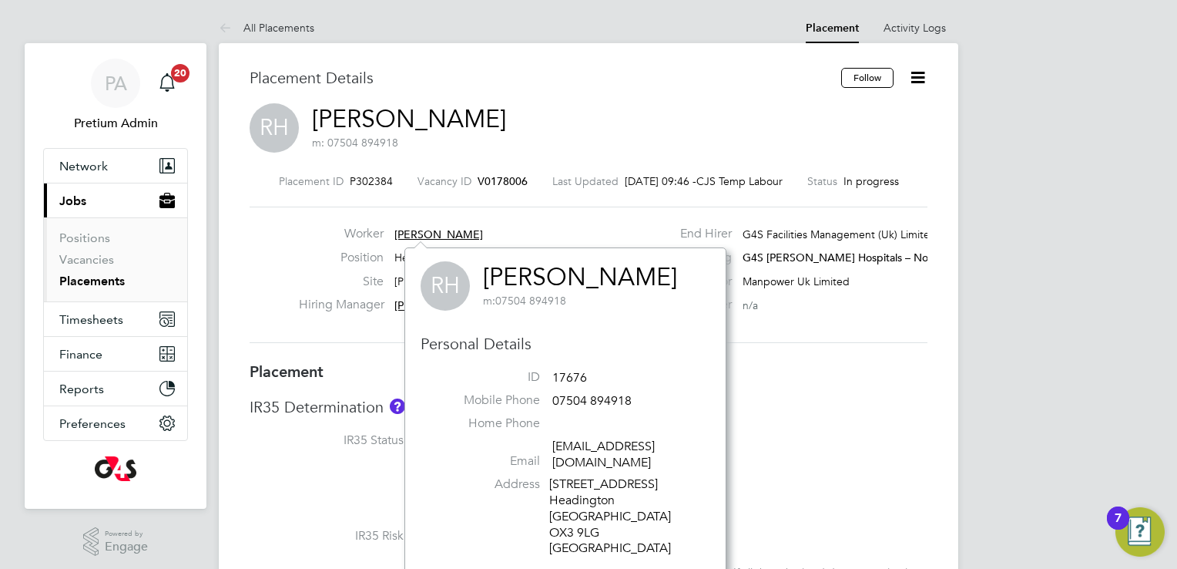
click at [582, 282] on link "Ross Howard" at bounding box center [580, 277] width 194 height 30
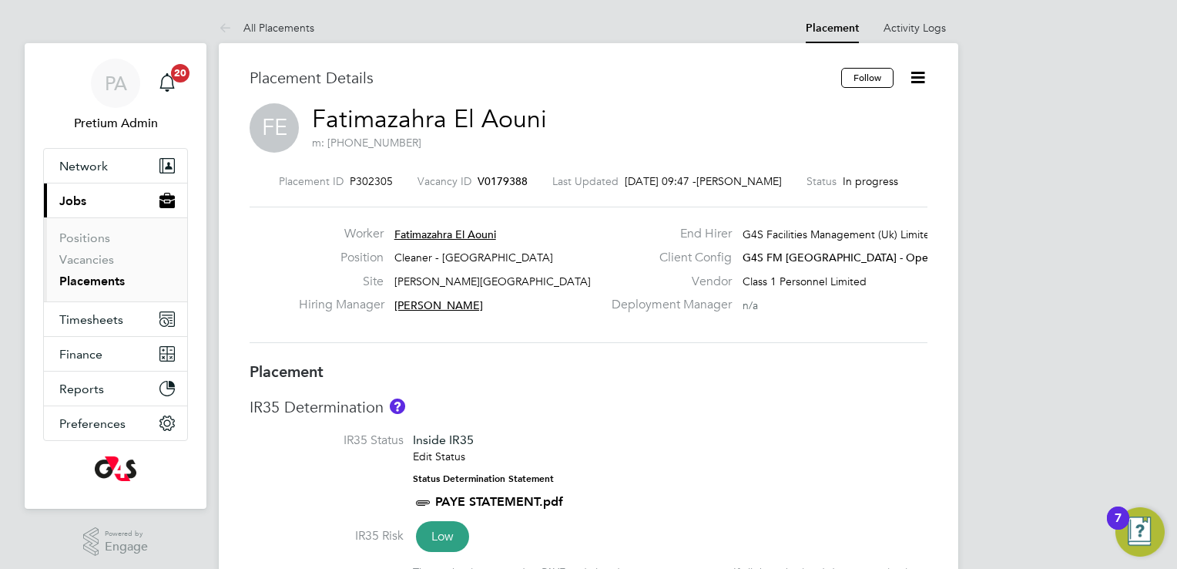
click at [483, 233] on span "Fatimazahra El Aouni" at bounding box center [446, 234] width 102 height 14
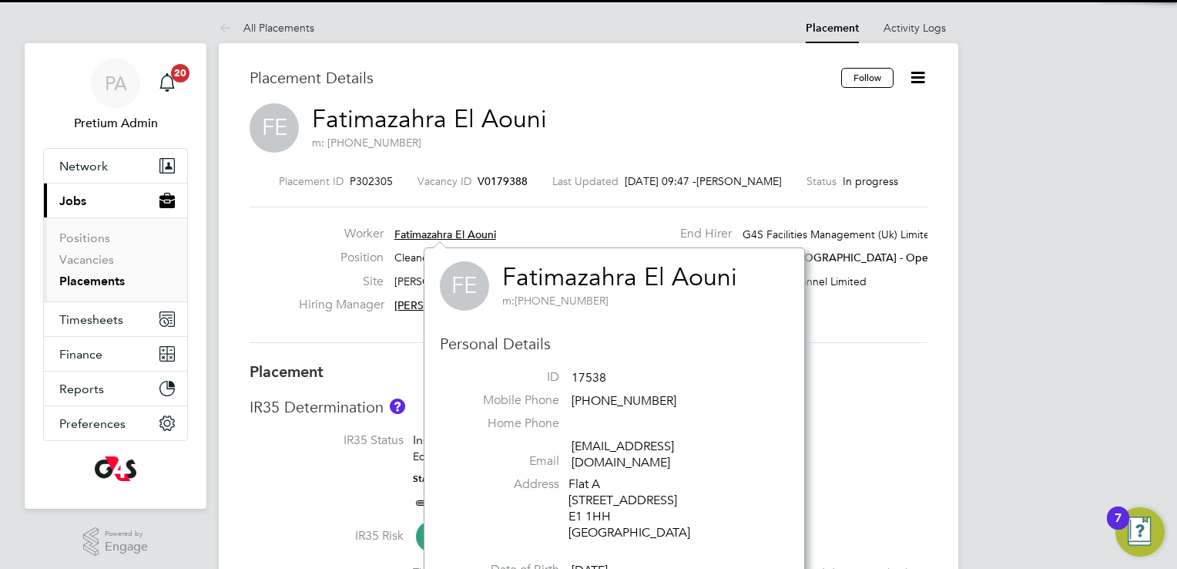
click at [616, 267] on link "Fatimazahra El Aouni" at bounding box center [619, 277] width 235 height 30
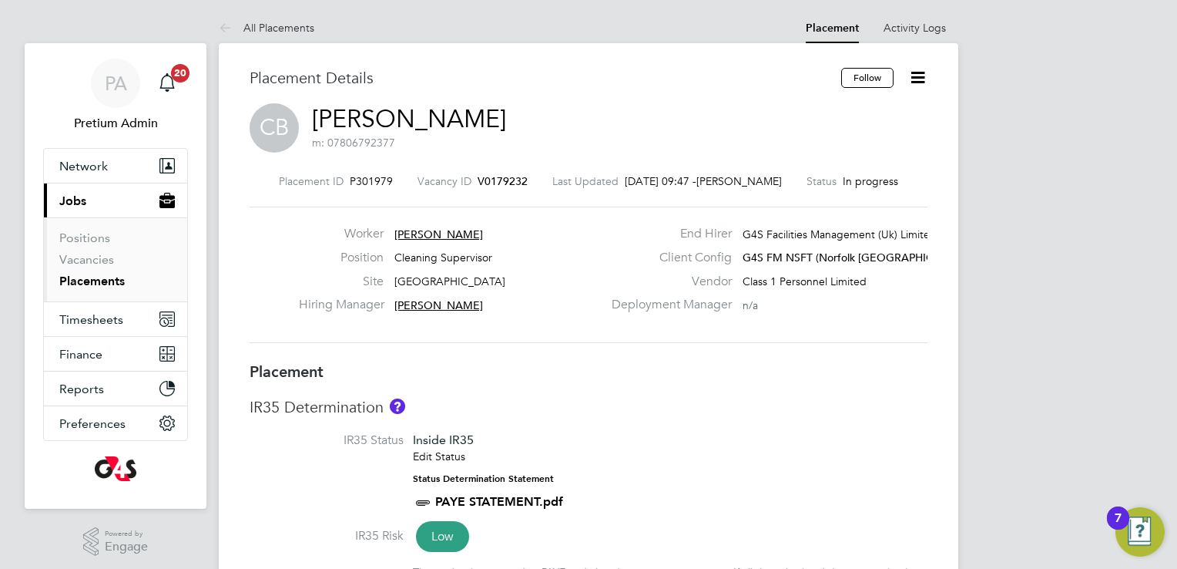
click at [458, 231] on span "Christopher Blanch" at bounding box center [439, 234] width 89 height 14
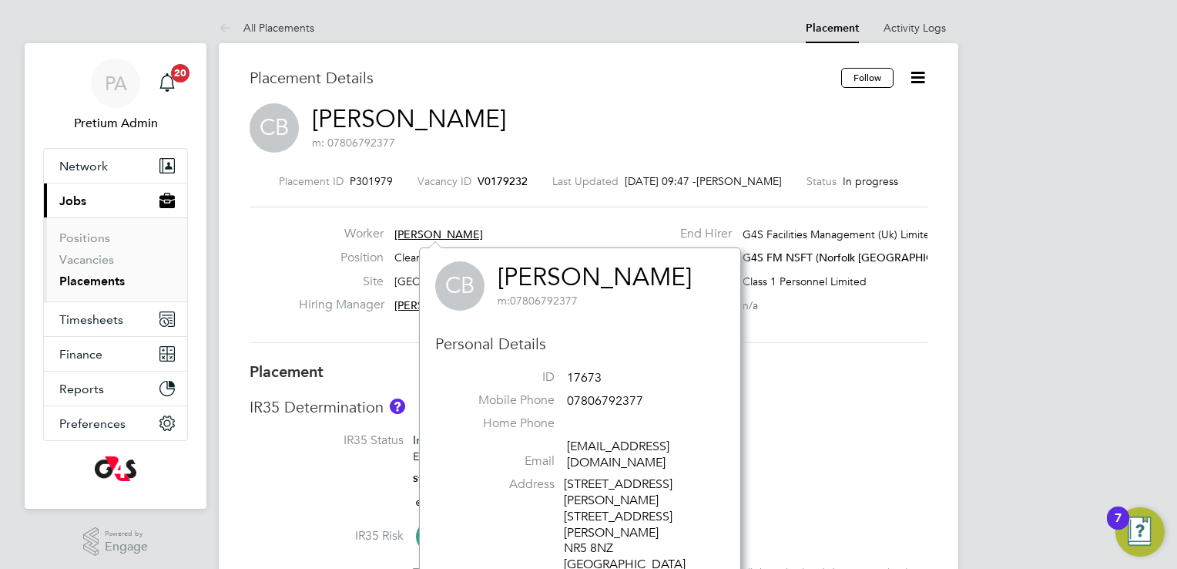
click at [633, 279] on link "Christopher Blanch" at bounding box center [595, 277] width 194 height 30
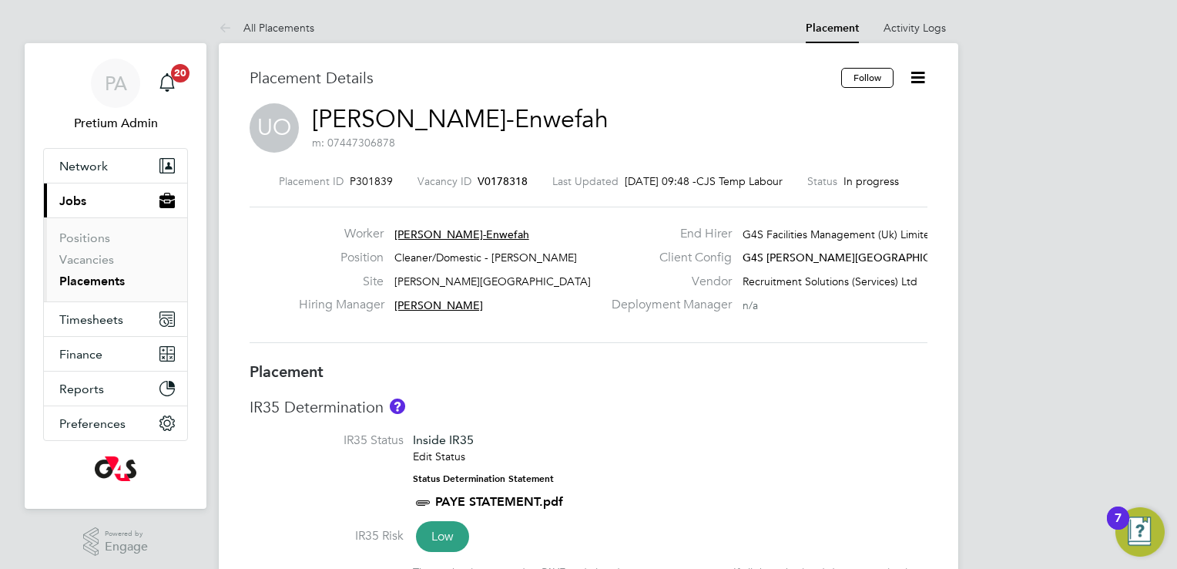
click at [465, 229] on span "Ufuoma Omo-Enwefah" at bounding box center [462, 234] width 135 height 14
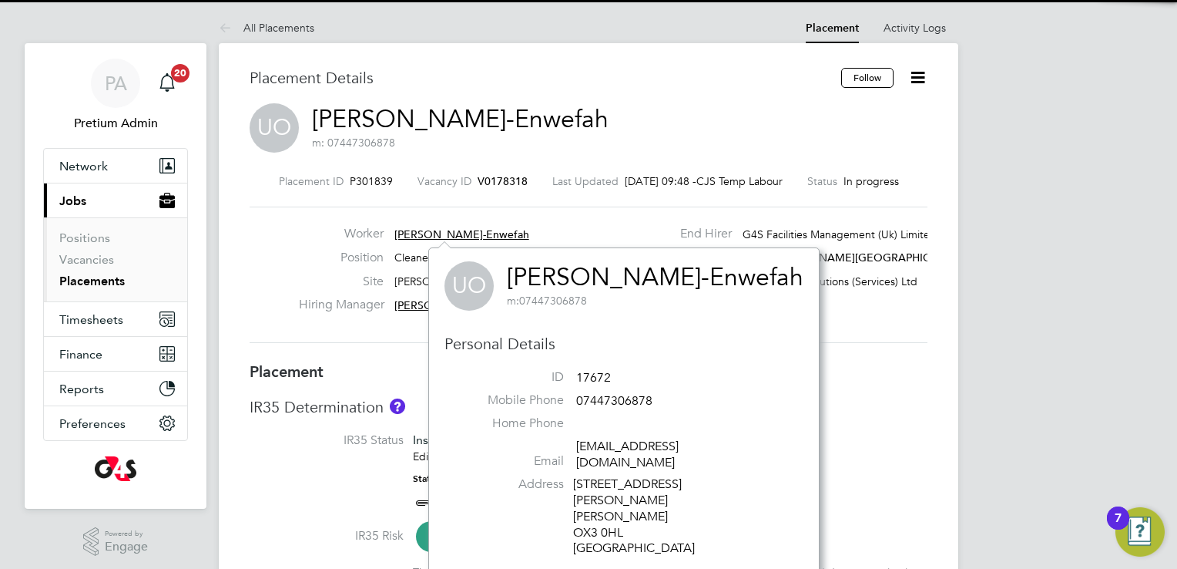
click at [561, 275] on link "Ufuoma Omo-Enwefah" at bounding box center [655, 277] width 297 height 30
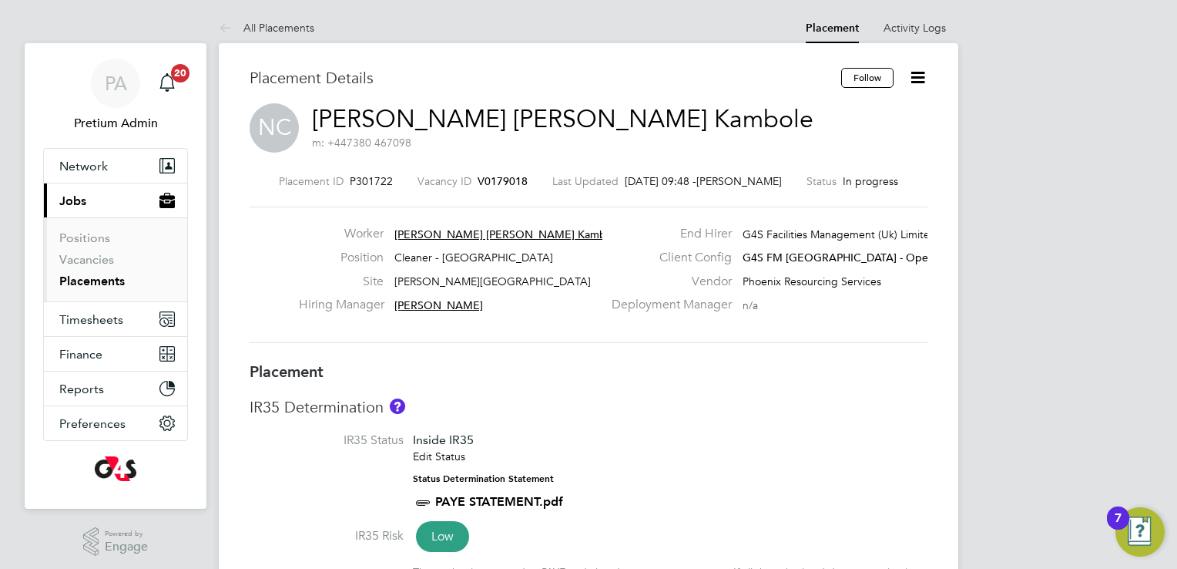
click at [479, 230] on span "Natalia Helena Chissano Kambole" at bounding box center [508, 234] width 227 height 14
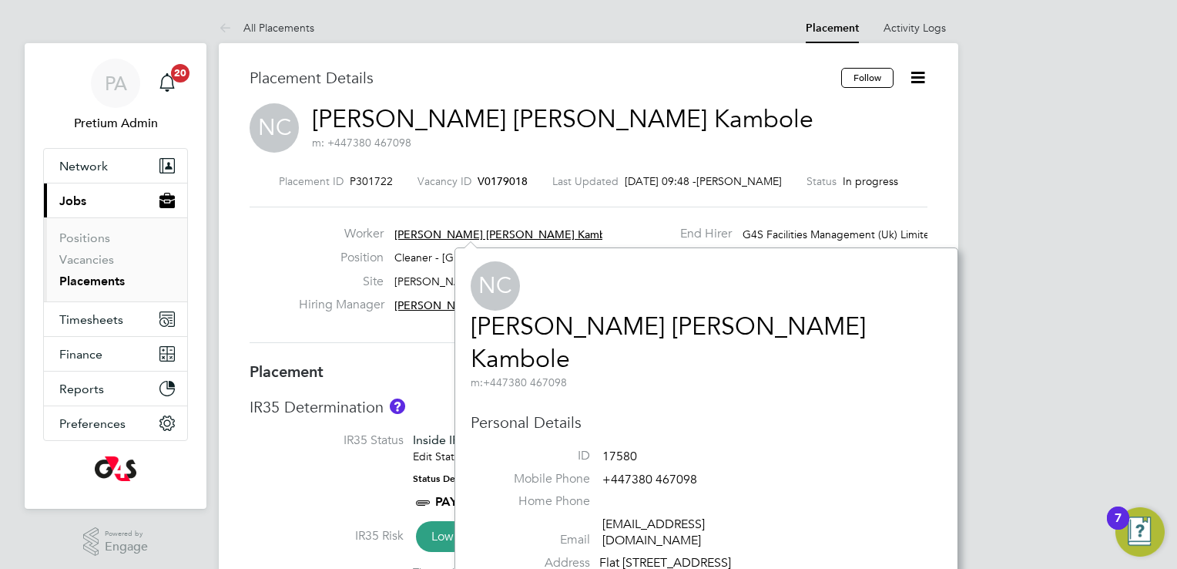
click at [640, 311] on link "Natalia Helena Chissano Kambole" at bounding box center [668, 342] width 395 height 62
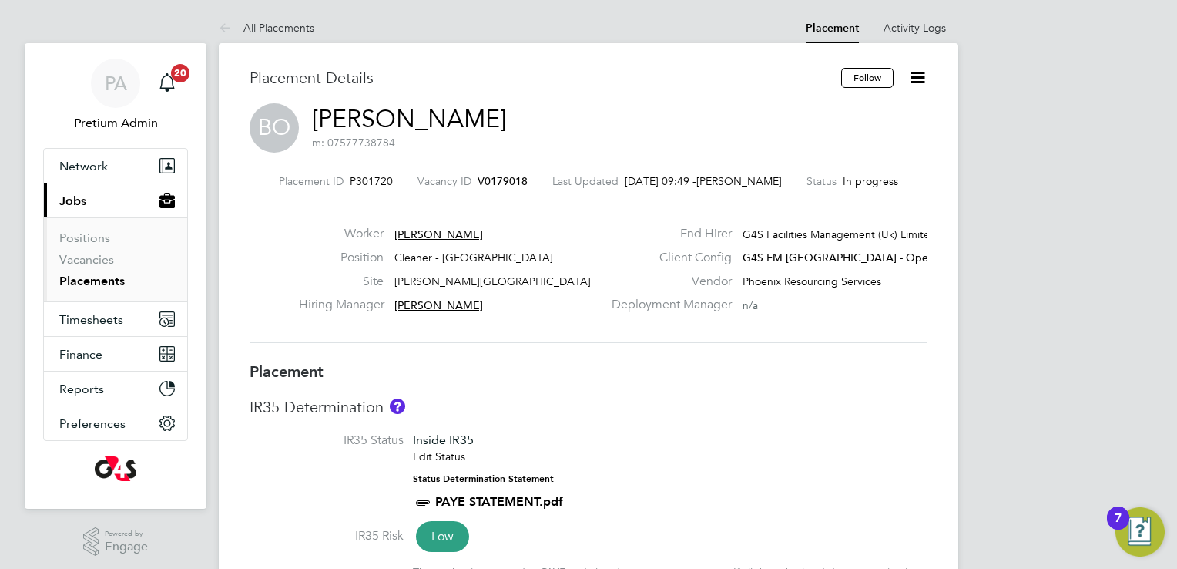
click at [413, 126] on link "Beatrice Osei" at bounding box center [409, 119] width 194 height 30
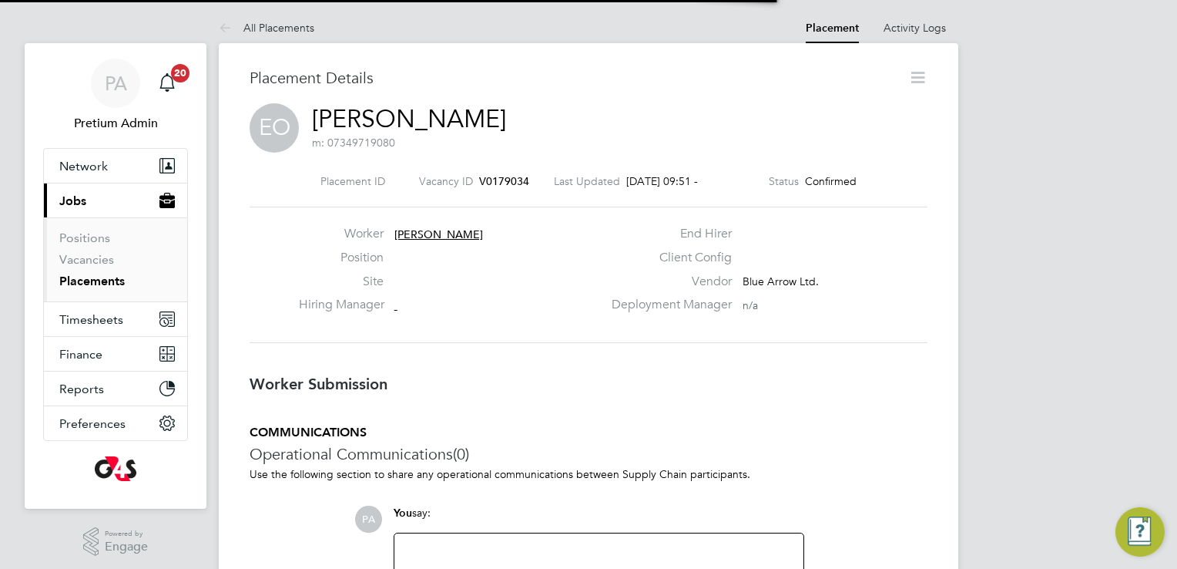
scroll to position [25, 304]
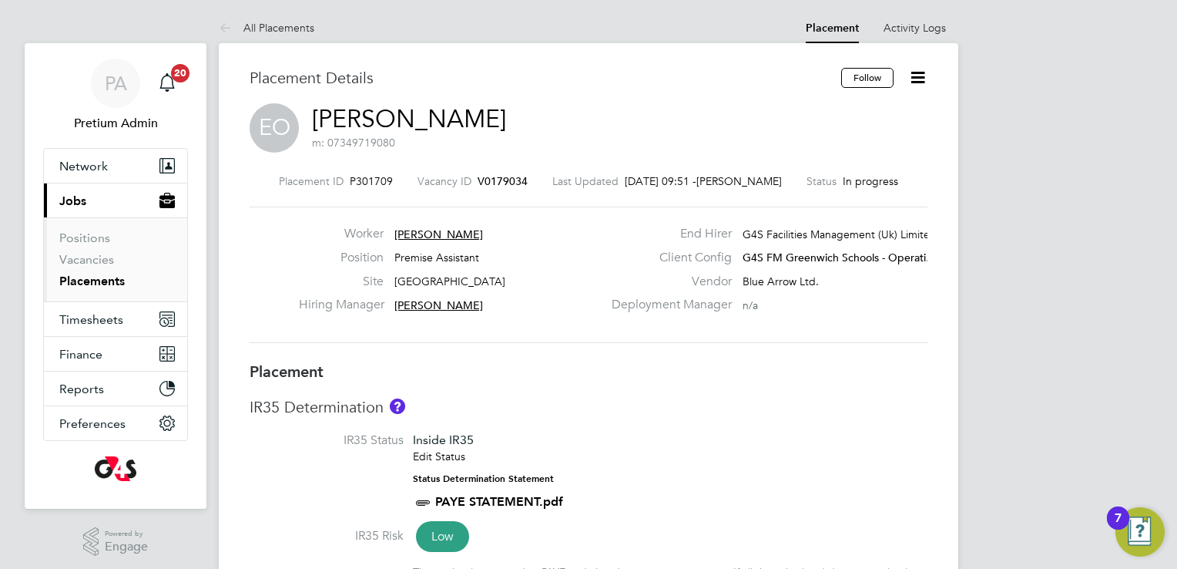
click at [379, 110] on link "Enoh Okokoyo" at bounding box center [409, 119] width 194 height 30
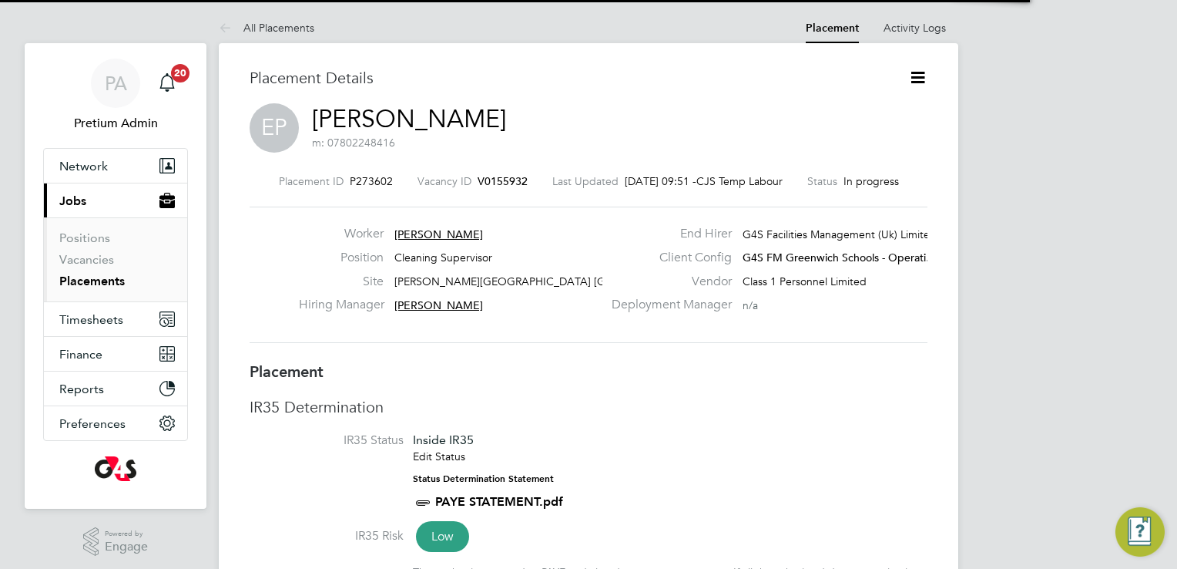
scroll to position [15, 113]
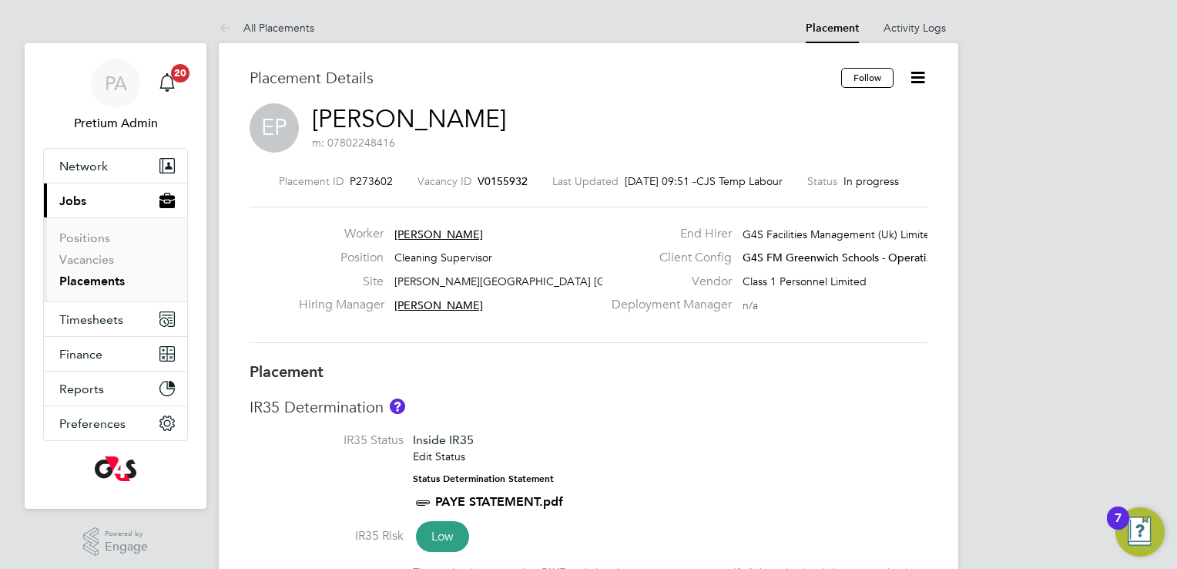
click at [430, 227] on div "Worker Erick Pilaquinga Position Cleaning Supervisor Site Thomas Tallis School …" at bounding box center [589, 275] width 678 height 136
click at [425, 230] on span "Erick Pilaquinga" at bounding box center [439, 234] width 89 height 14
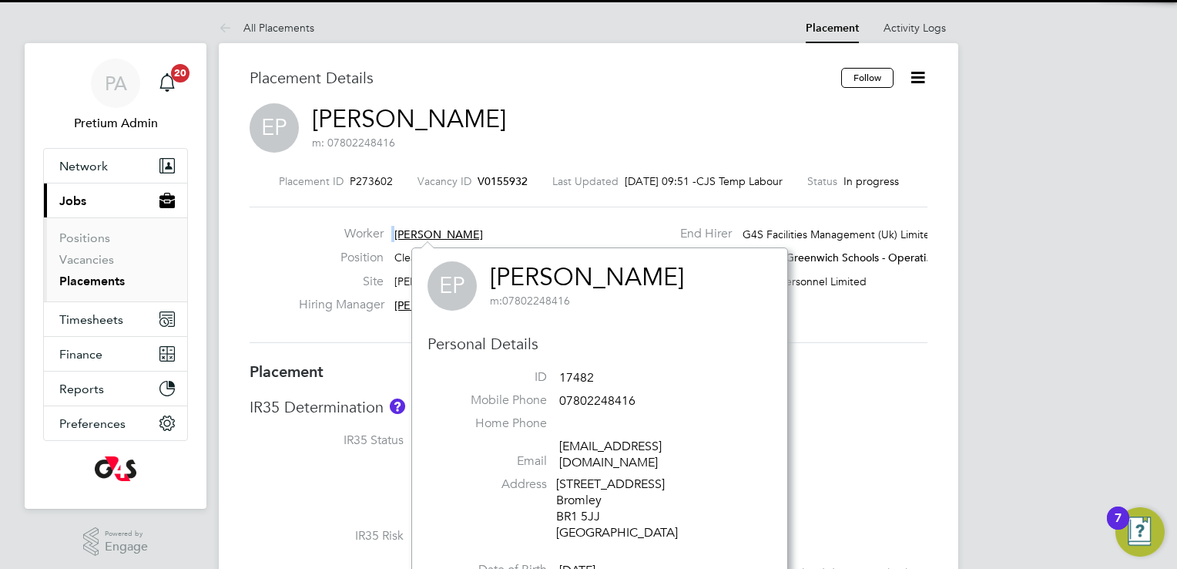
click at [542, 264] on link "Erick Pilaquinga" at bounding box center [587, 277] width 194 height 30
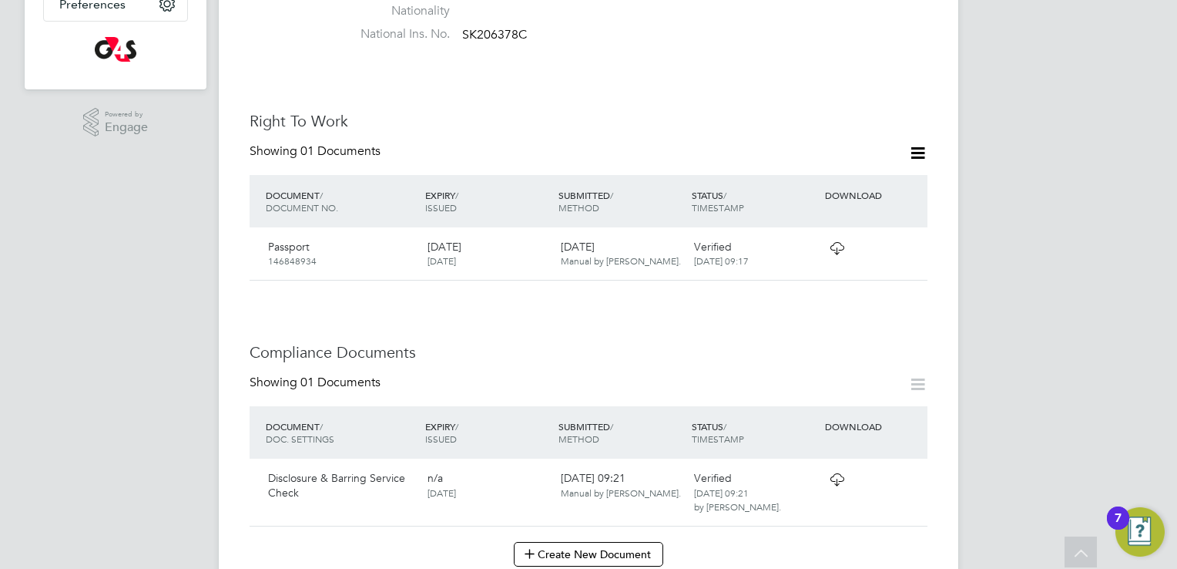
scroll to position [539, 0]
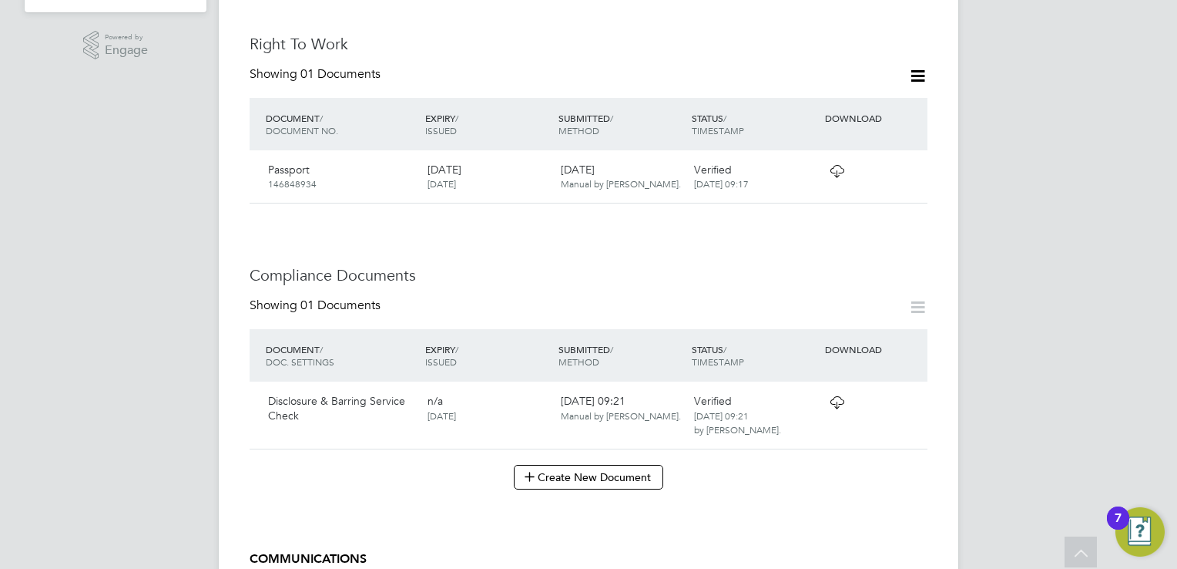
click at [838, 165] on icon at bounding box center [837, 171] width 19 height 12
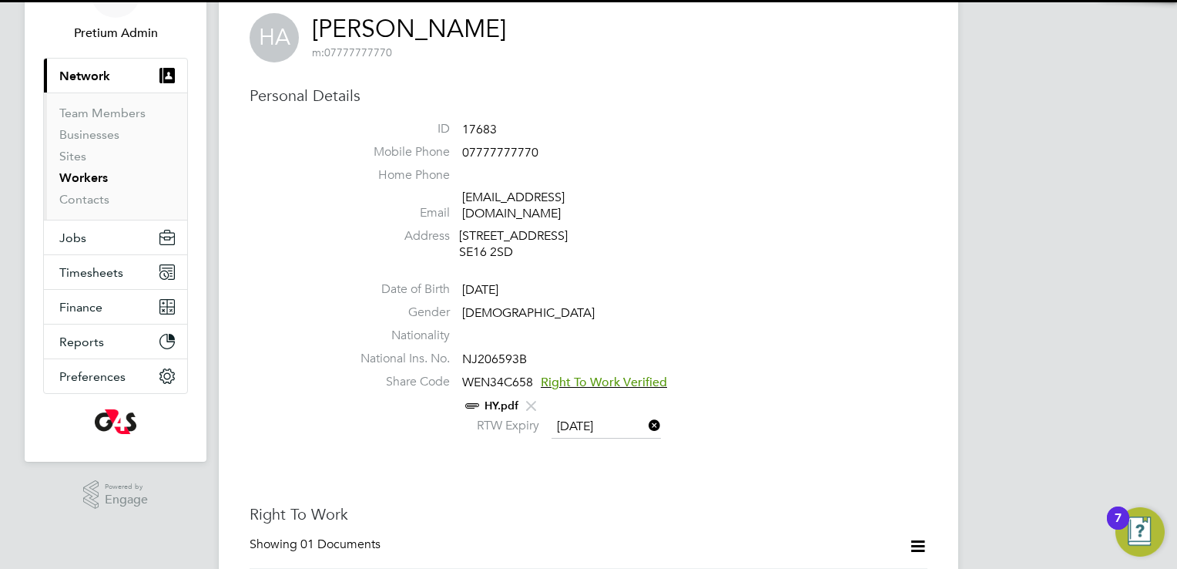
scroll to position [308, 0]
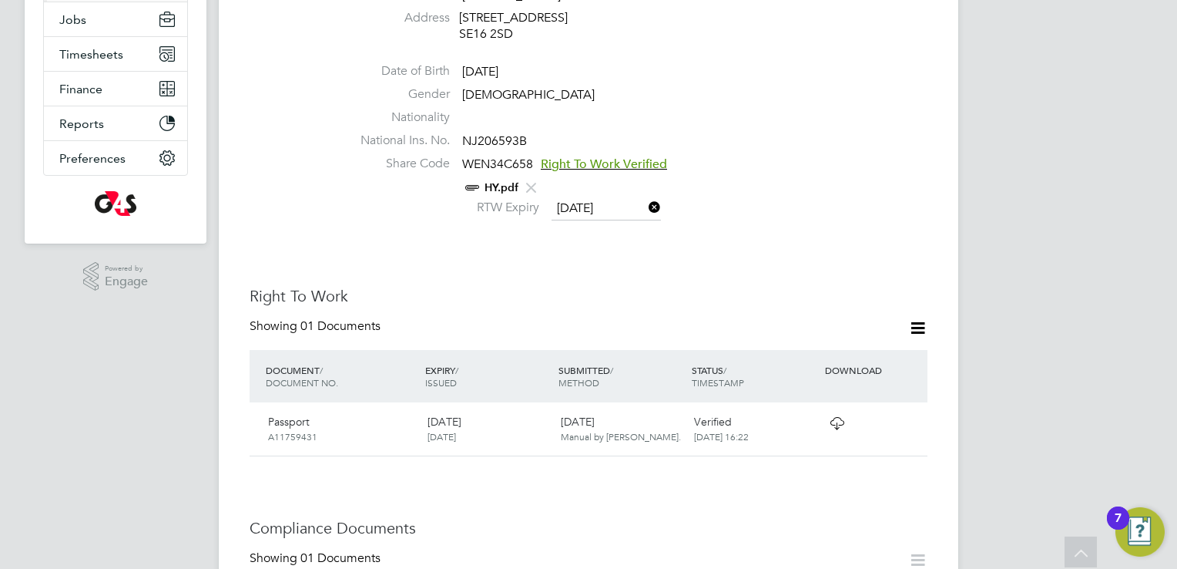
click at [512, 190] on link "HY.pdf" at bounding box center [502, 187] width 34 height 13
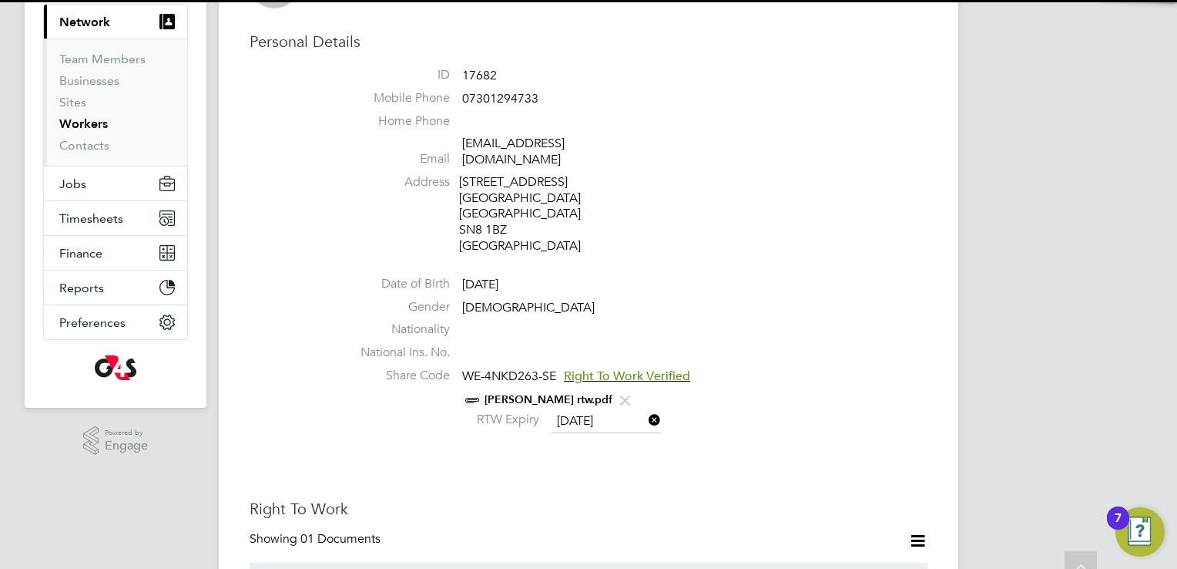
scroll to position [154, 0]
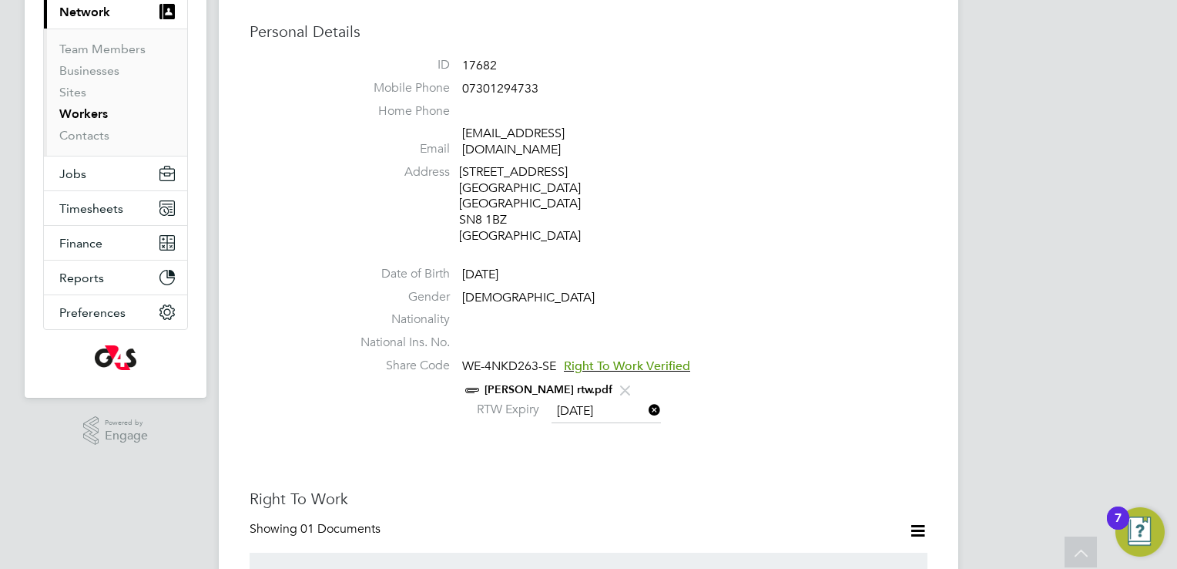
click at [514, 383] on link "[PERSON_NAME] rtw.pdf" at bounding box center [549, 389] width 128 height 13
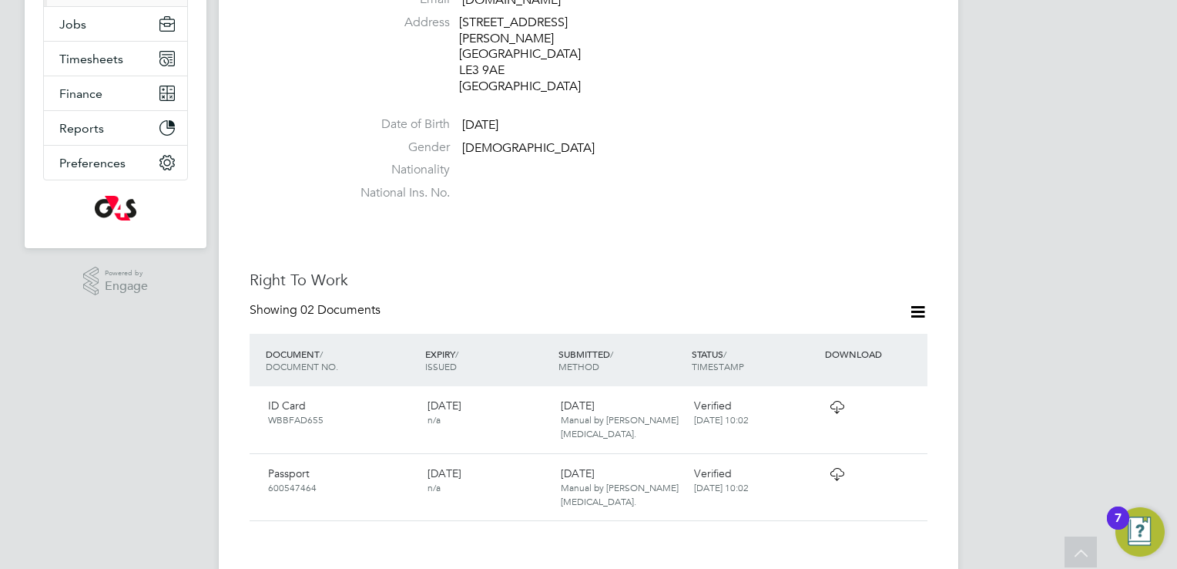
scroll to position [385, 0]
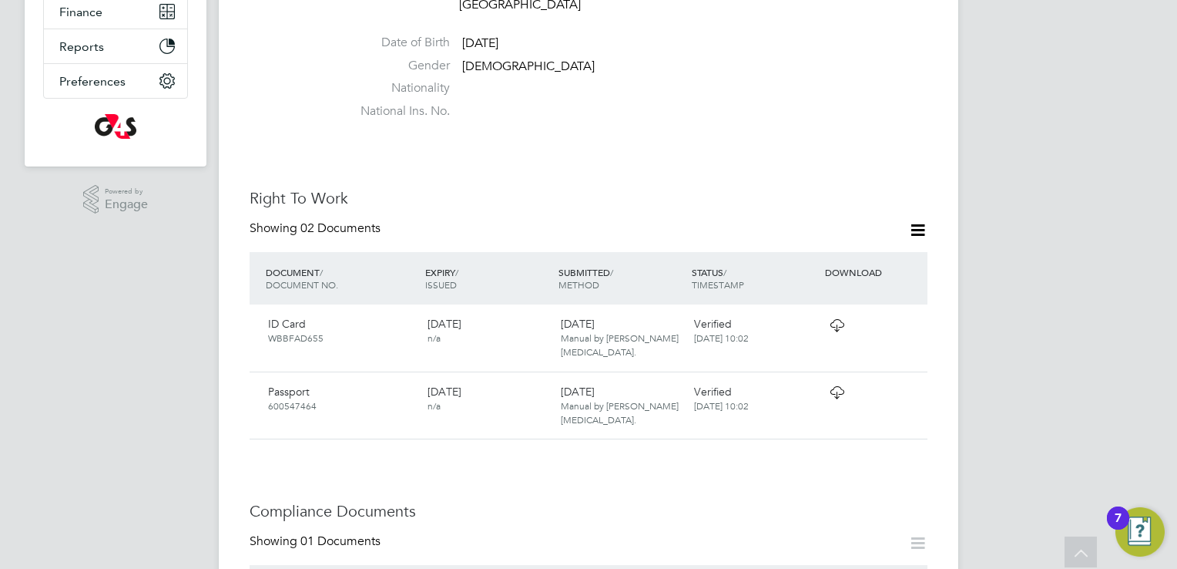
click at [840, 386] on icon at bounding box center [837, 392] width 19 height 12
click at [839, 319] on icon at bounding box center [837, 325] width 19 height 12
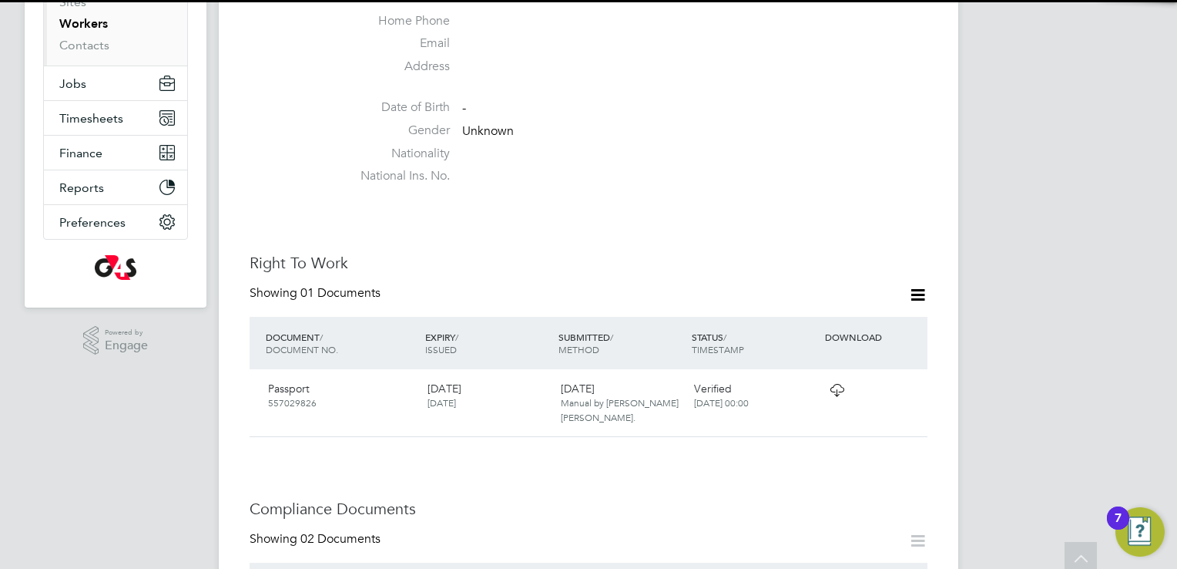
scroll to position [385, 0]
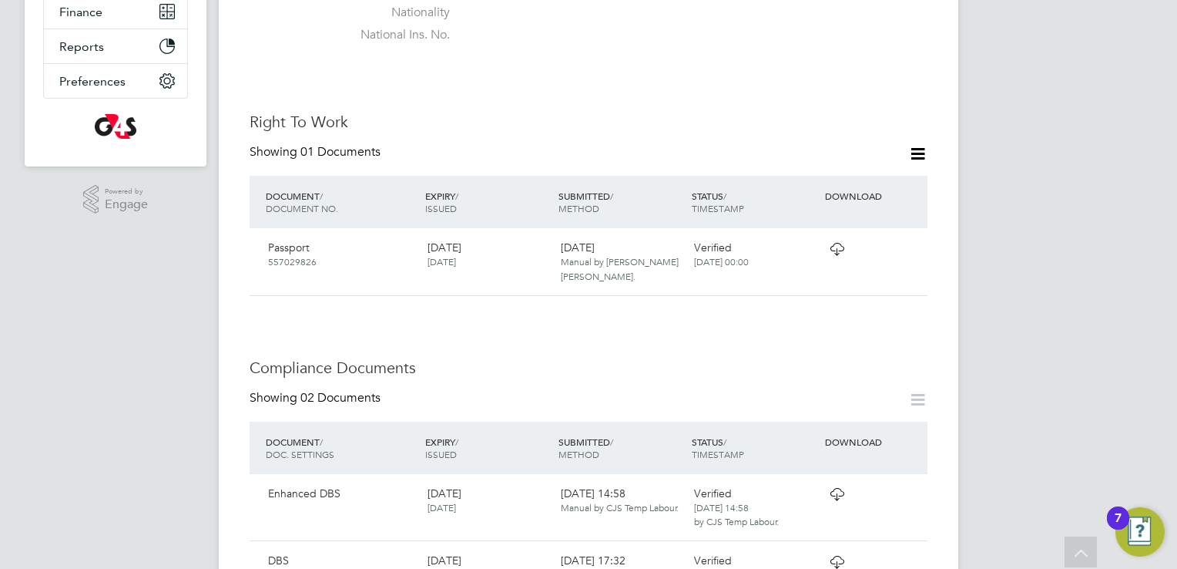
click at [840, 254] on icon at bounding box center [837, 249] width 19 height 12
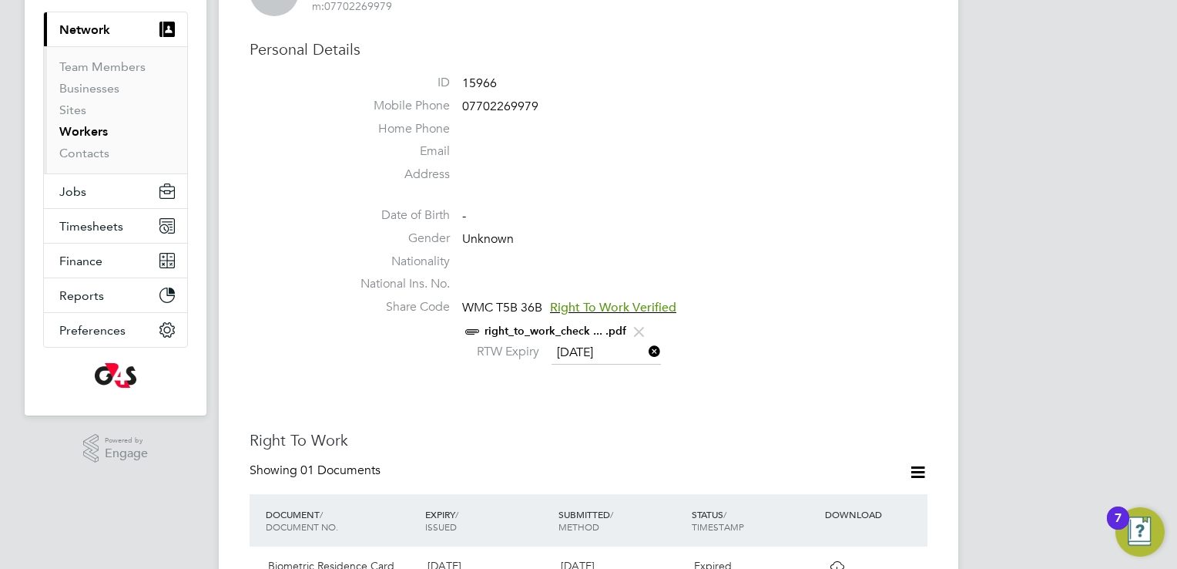
scroll to position [231, 0]
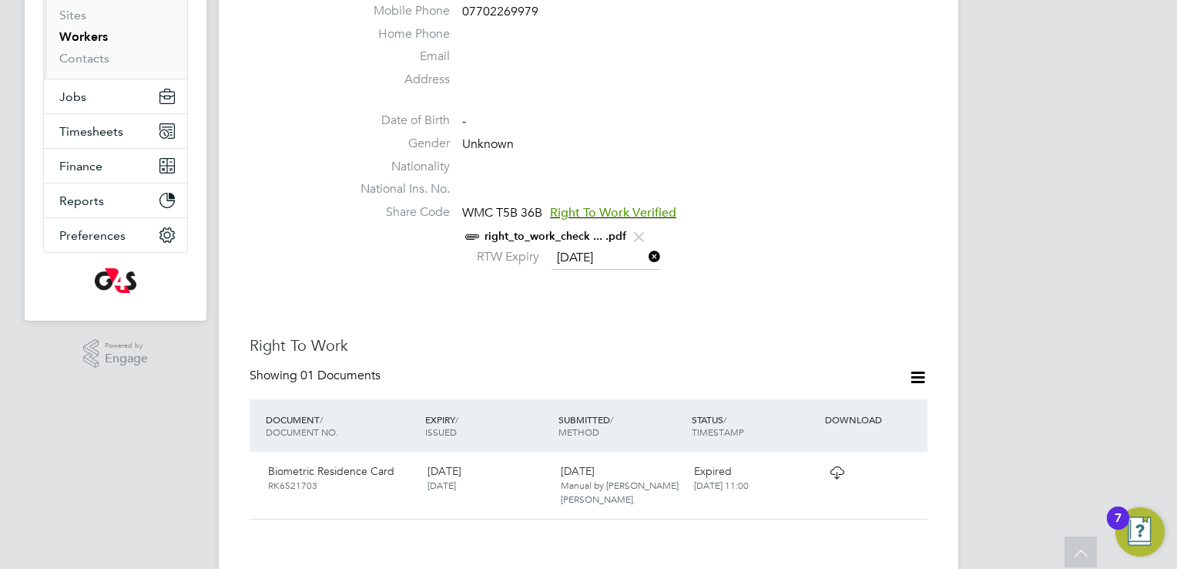
click at [528, 232] on link "right_to_work_check ... .pdf" at bounding box center [556, 236] width 142 height 13
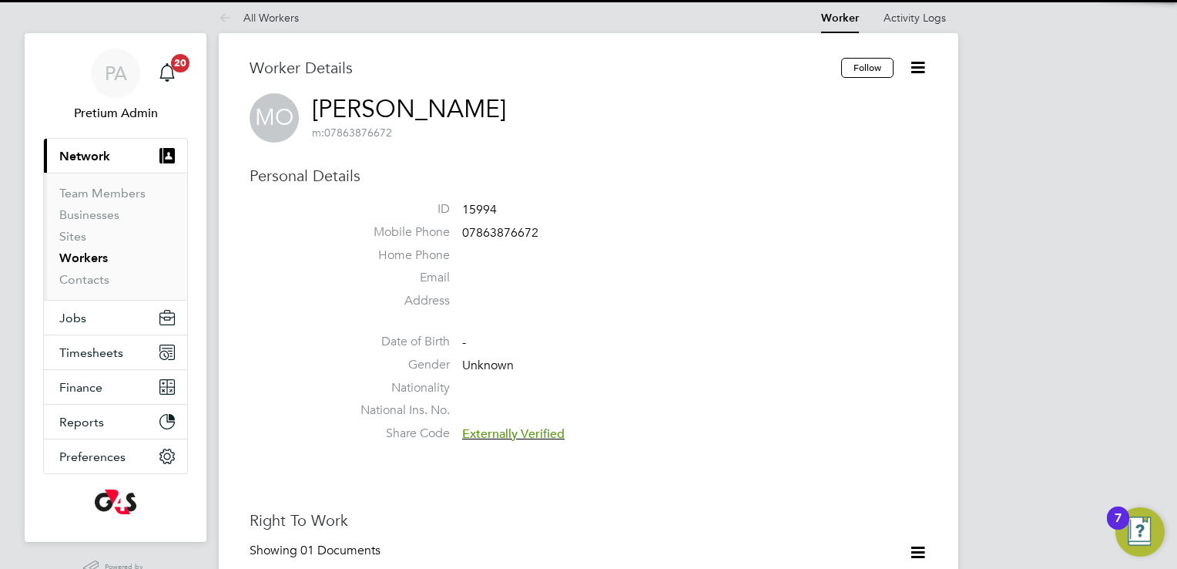
scroll to position [385, 0]
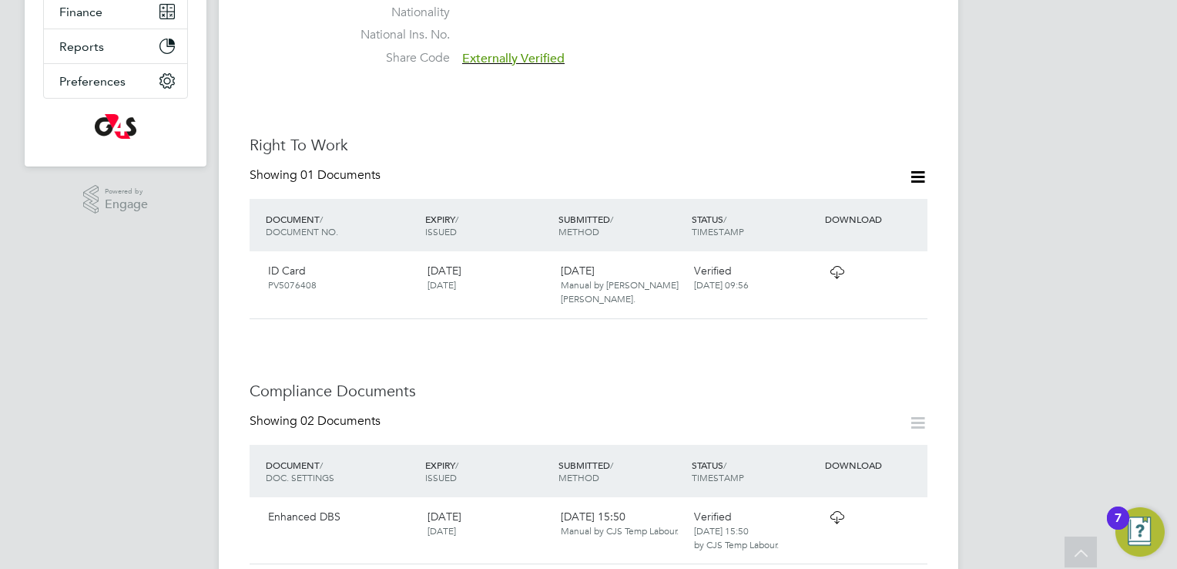
click at [835, 273] on icon at bounding box center [837, 272] width 19 height 12
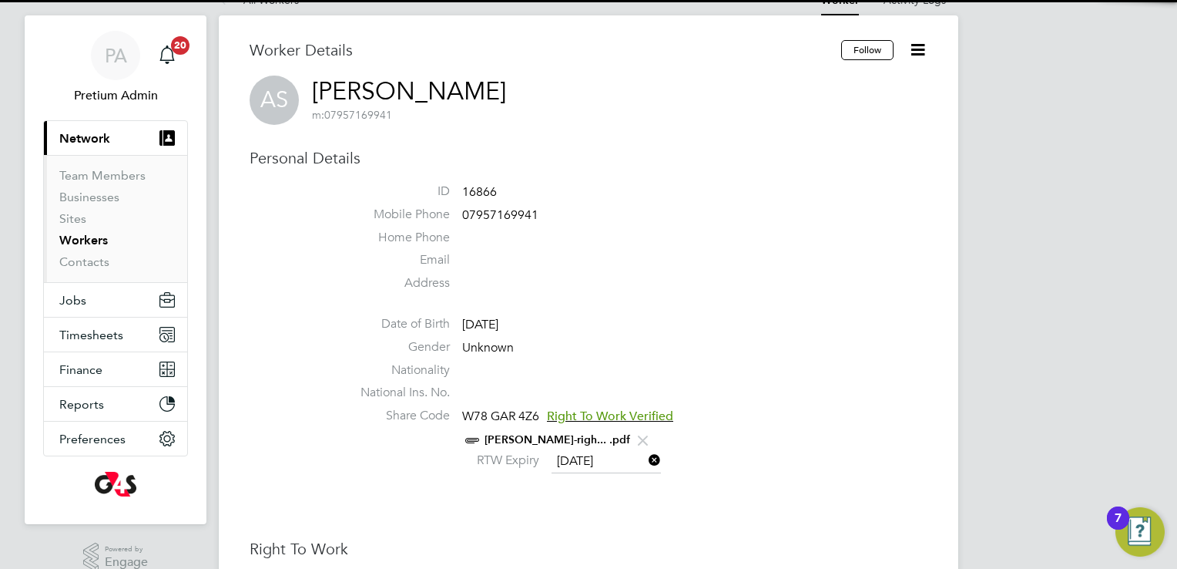
scroll to position [77, 0]
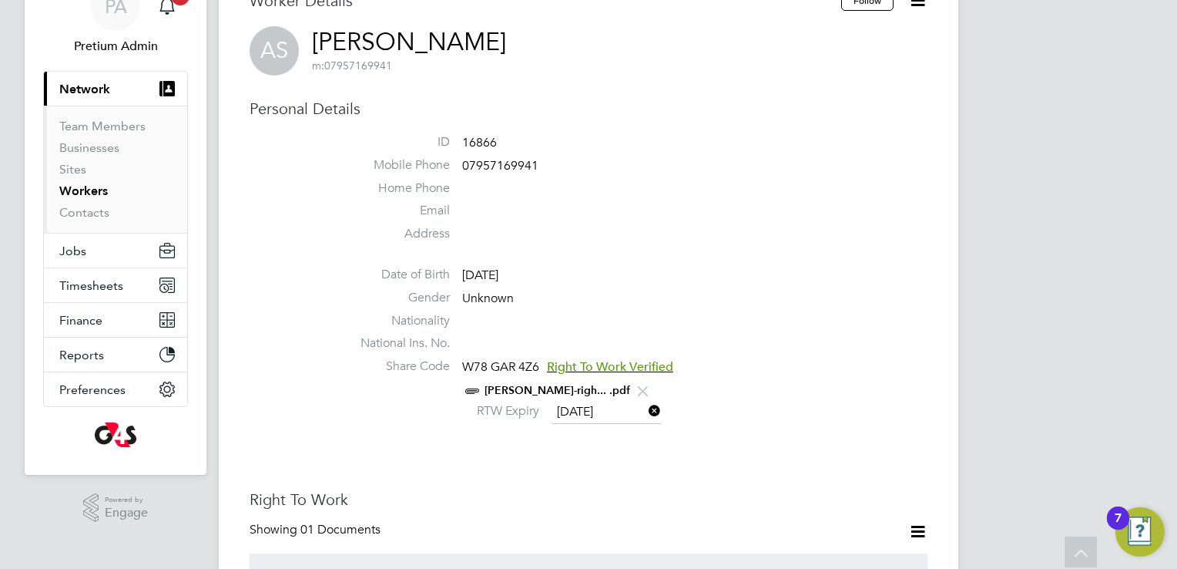
click at [509, 391] on link "[PERSON_NAME]-righ... .pdf" at bounding box center [558, 390] width 146 height 13
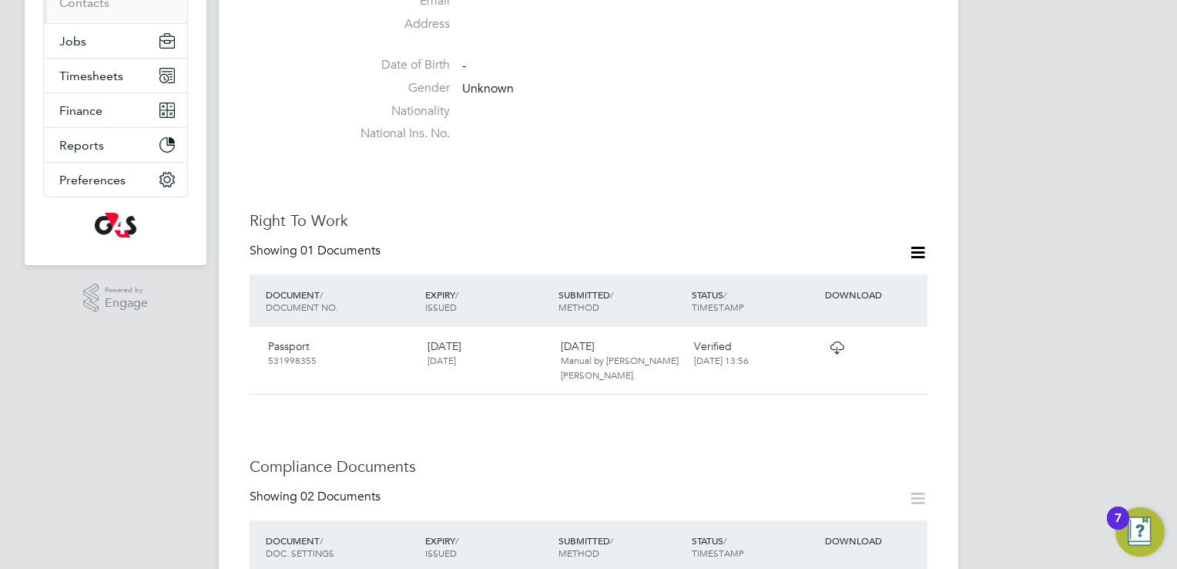
scroll to position [308, 0]
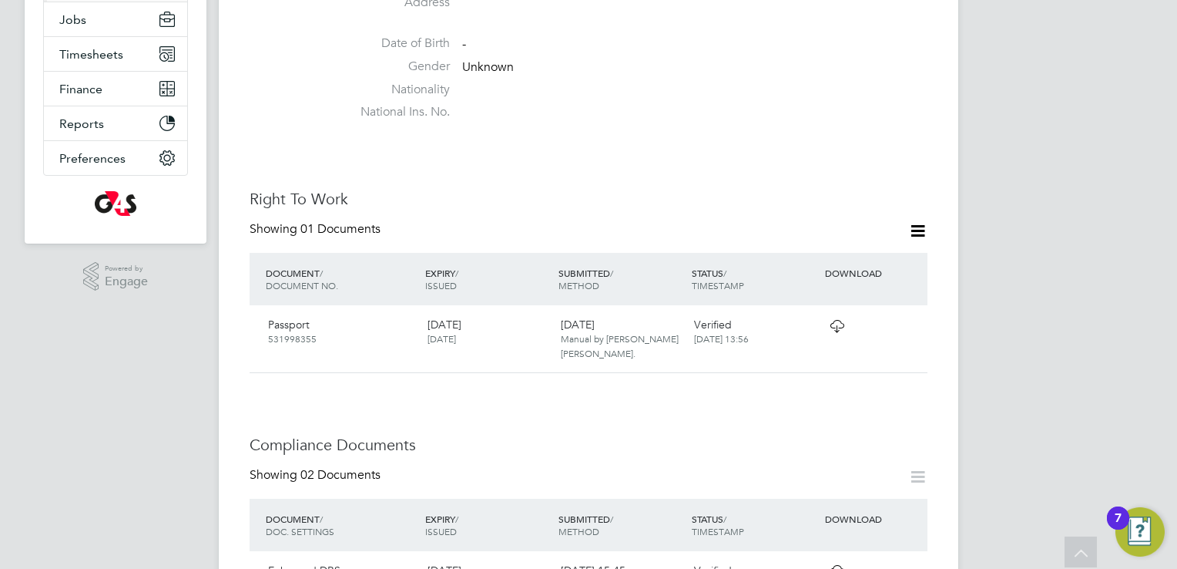
click at [838, 326] on icon at bounding box center [837, 326] width 19 height 12
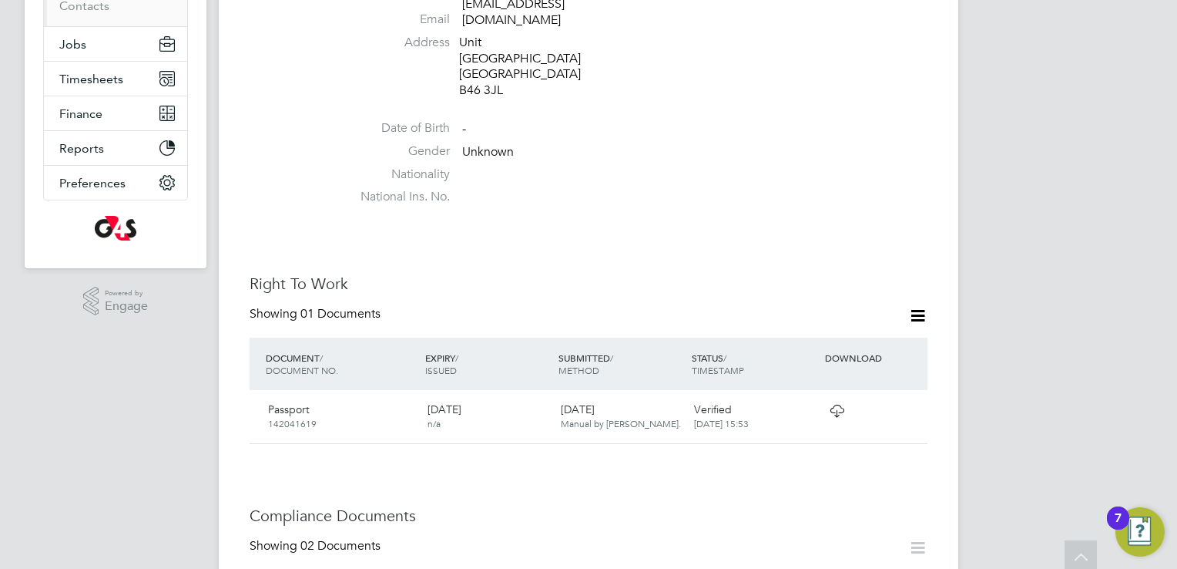
scroll to position [308, 0]
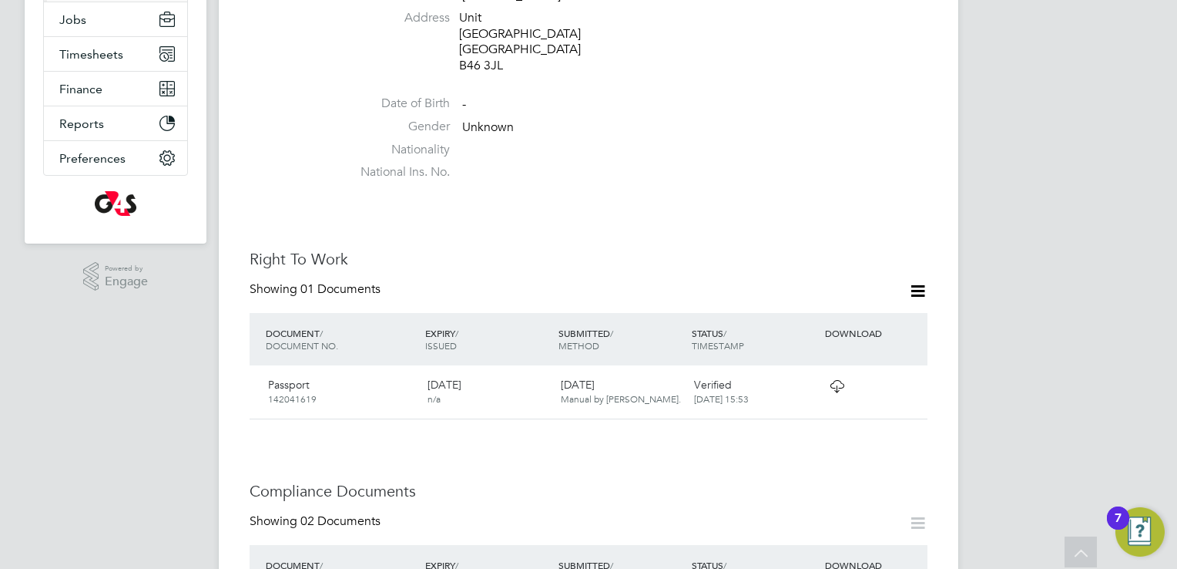
click at [835, 387] on icon at bounding box center [837, 386] width 19 height 12
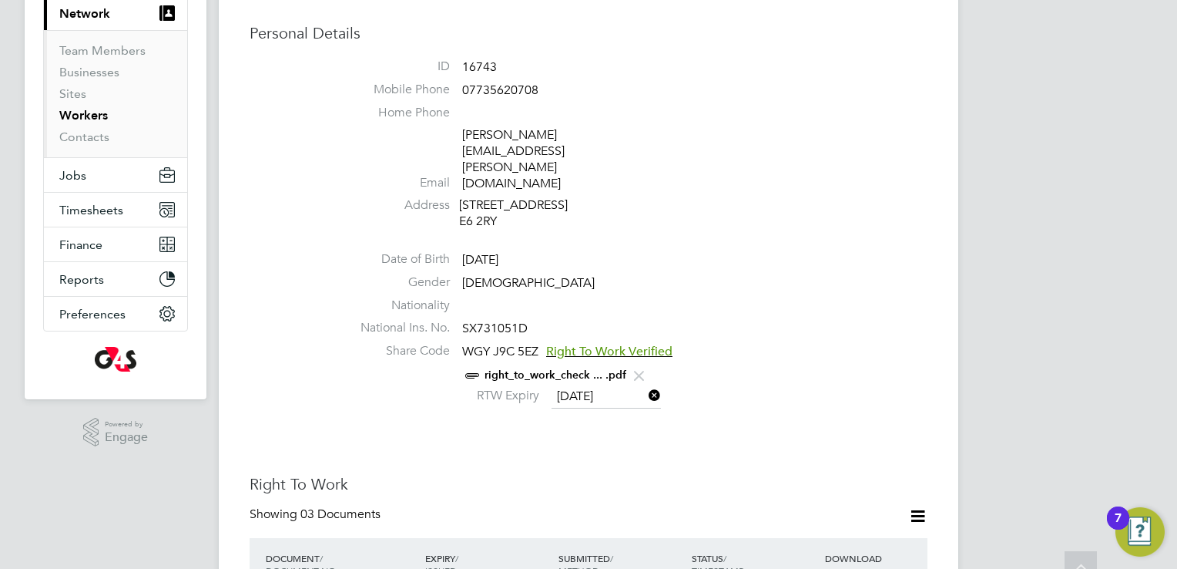
scroll to position [154, 0]
click at [549, 367] on link "right_to_work_check ... .pdf" at bounding box center [556, 373] width 142 height 13
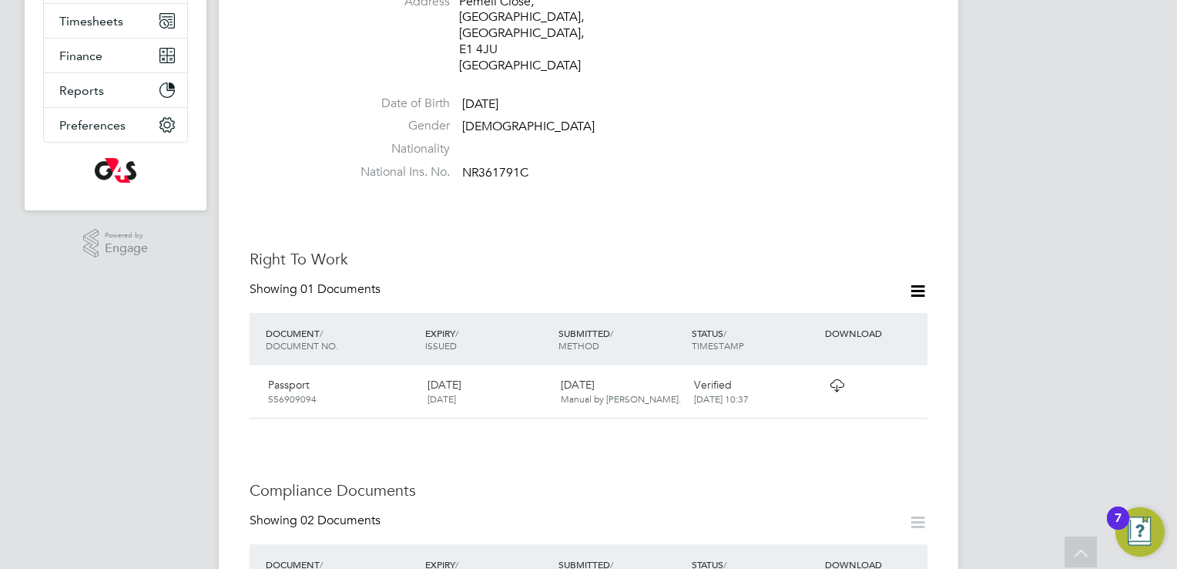
scroll to position [385, 0]
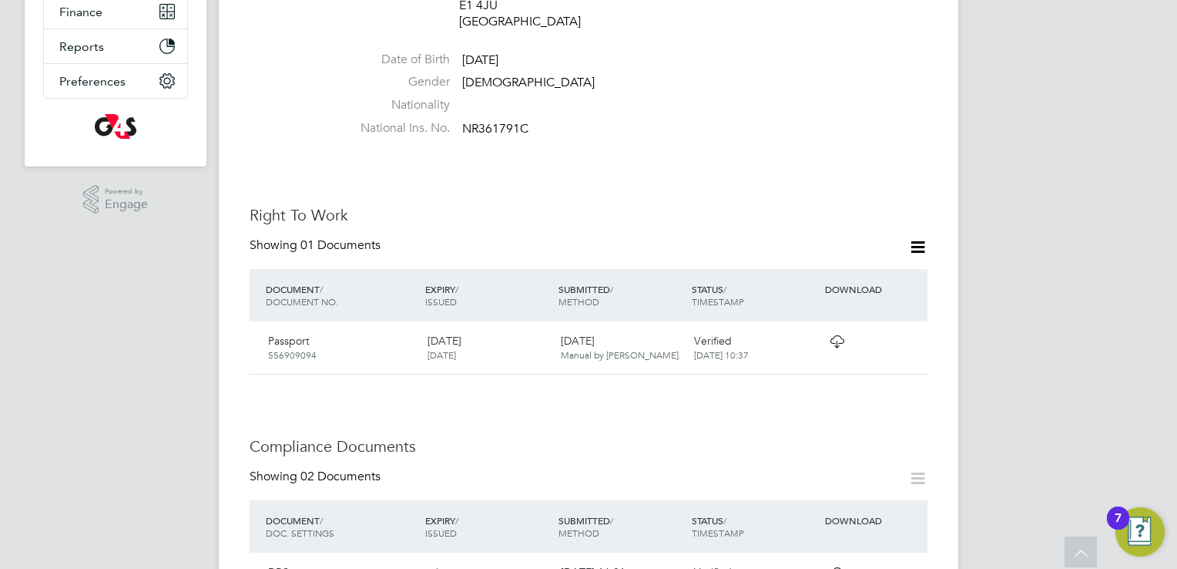
click at [834, 335] on icon at bounding box center [837, 341] width 19 height 12
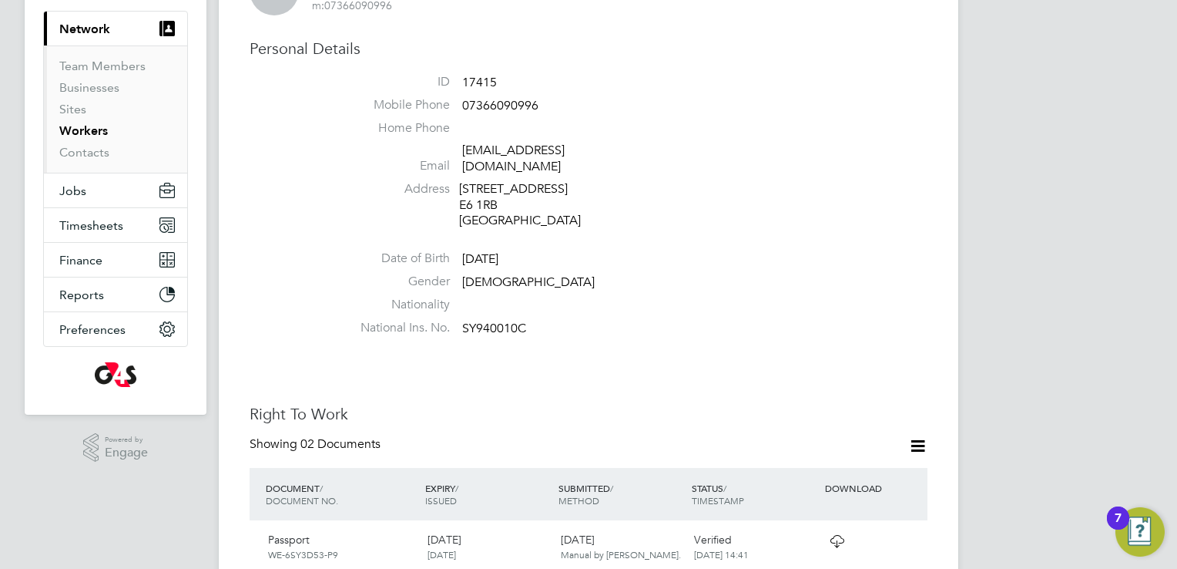
scroll to position [385, 0]
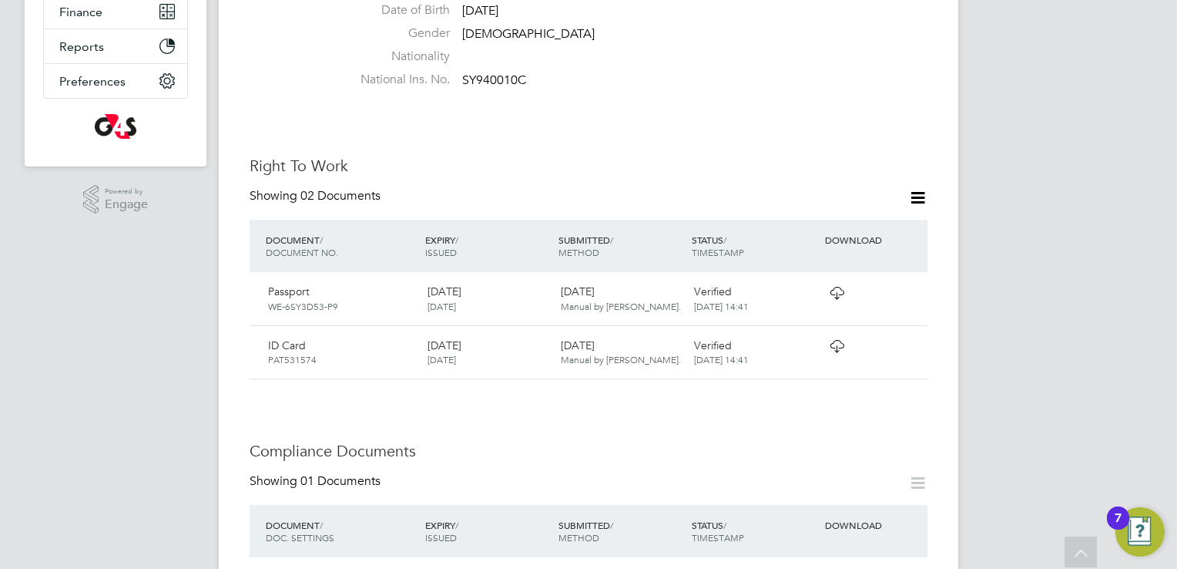
click at [841, 294] on icon at bounding box center [837, 293] width 19 height 12
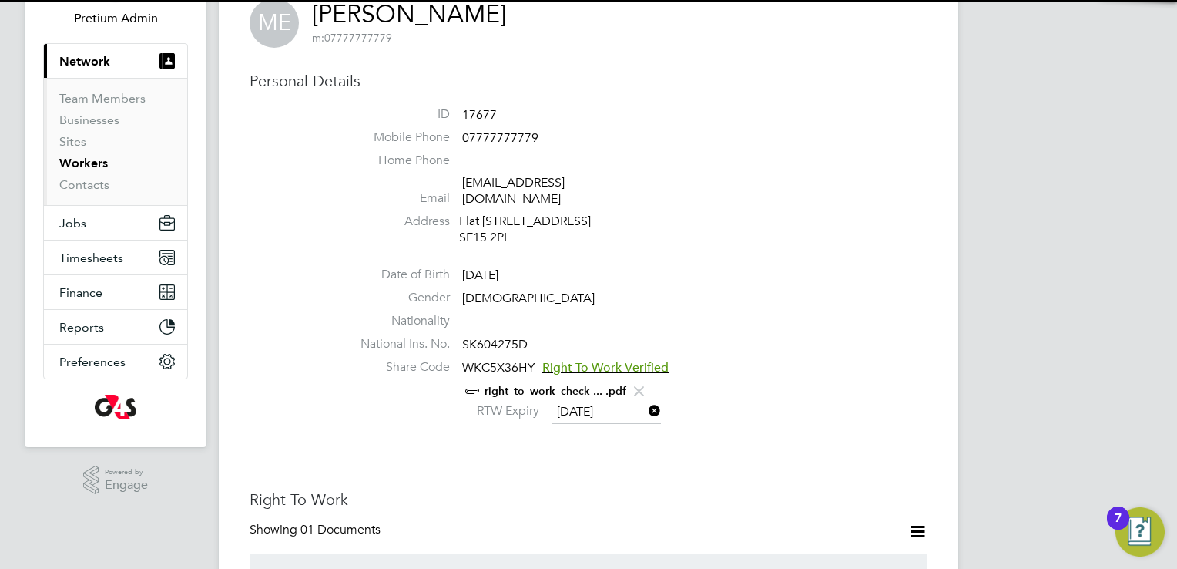
scroll to position [231, 0]
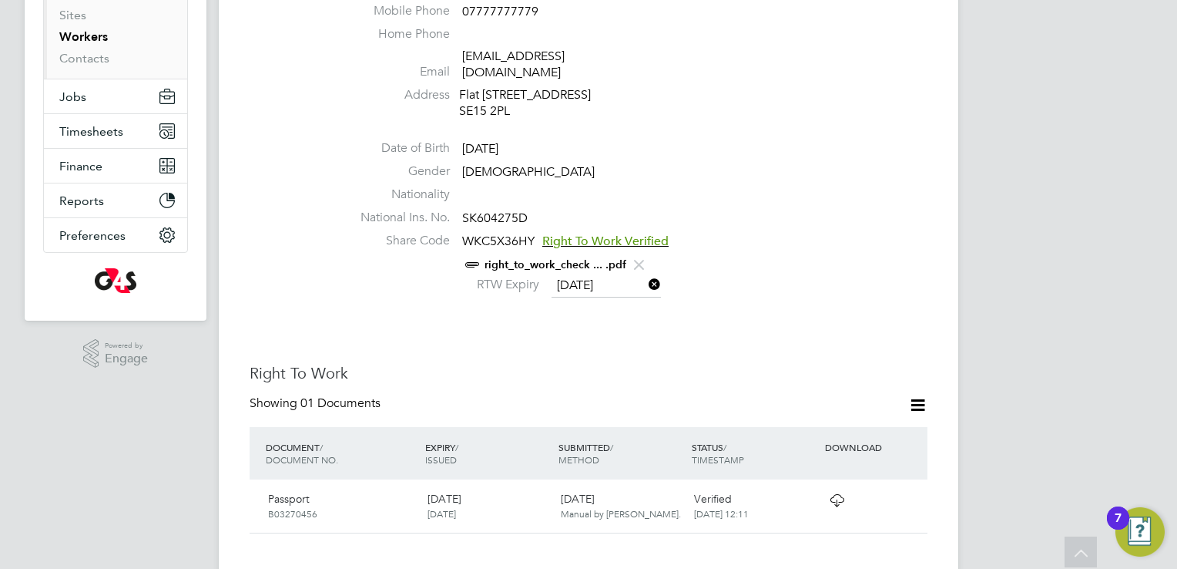
click at [516, 264] on link "right_to_work_check ... .pdf" at bounding box center [556, 264] width 142 height 13
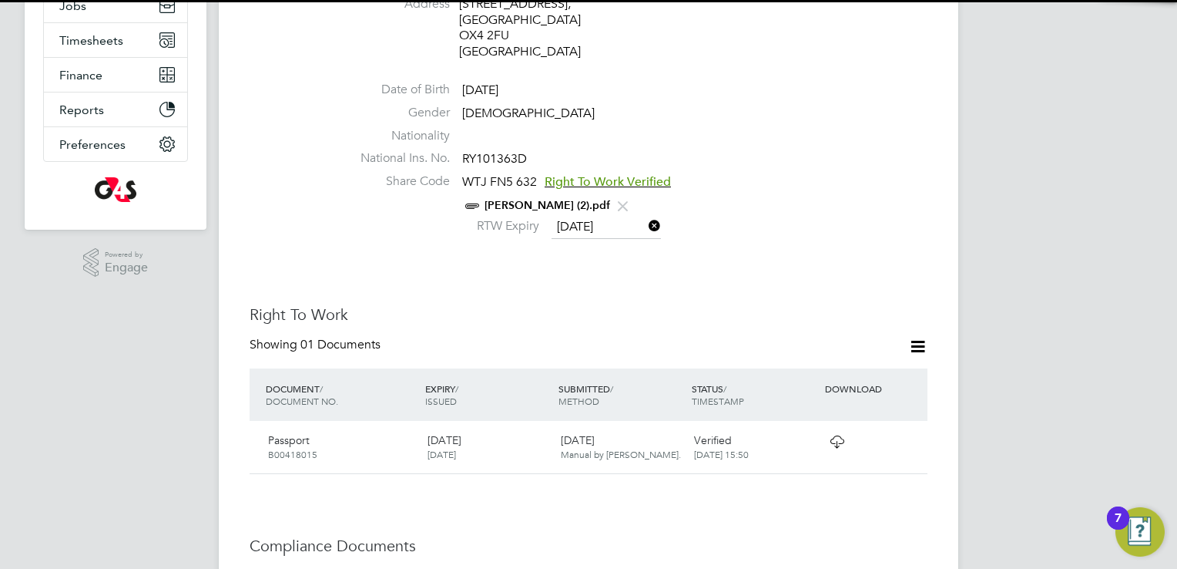
scroll to position [385, 0]
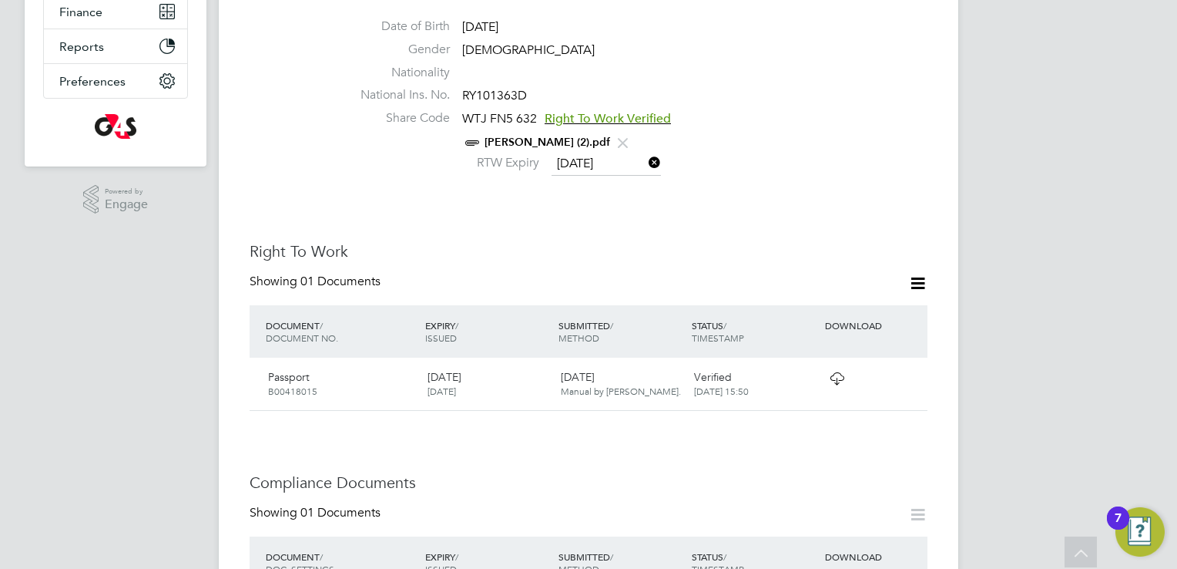
click at [523, 136] on link "[PERSON_NAME] (2).pdf" at bounding box center [548, 142] width 126 height 13
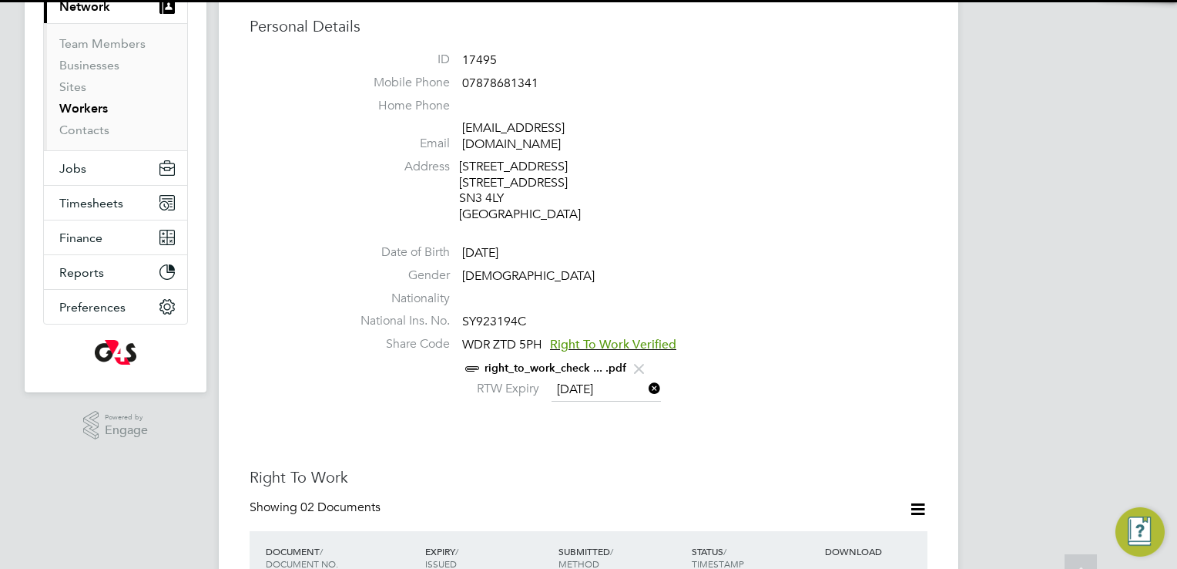
scroll to position [385, 0]
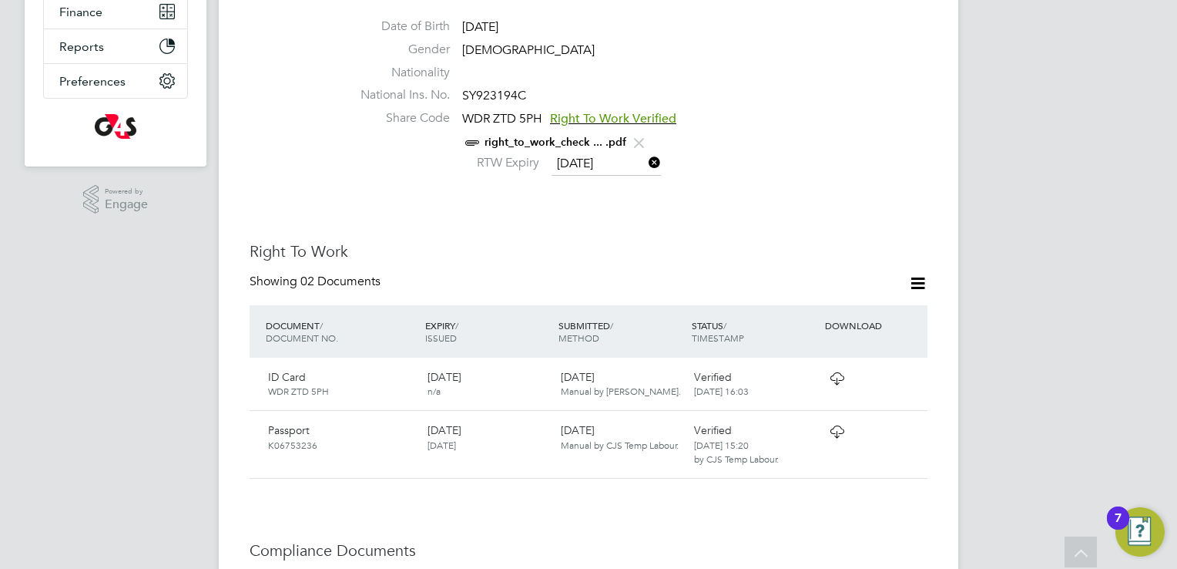
click at [502, 136] on link "right_to_work_check ... .pdf" at bounding box center [556, 142] width 142 height 13
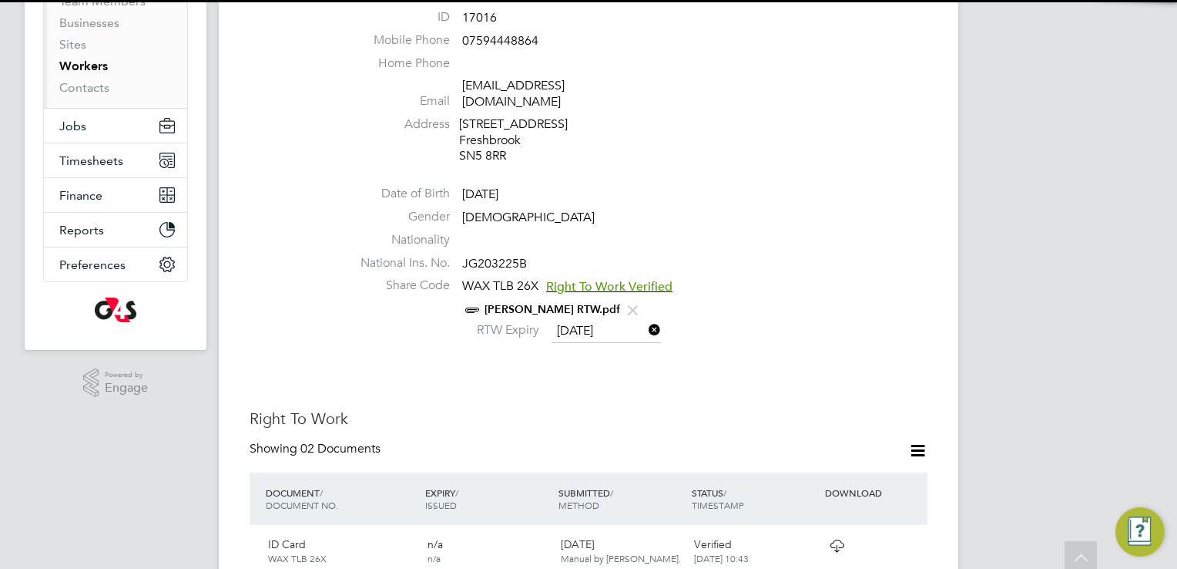
scroll to position [231, 0]
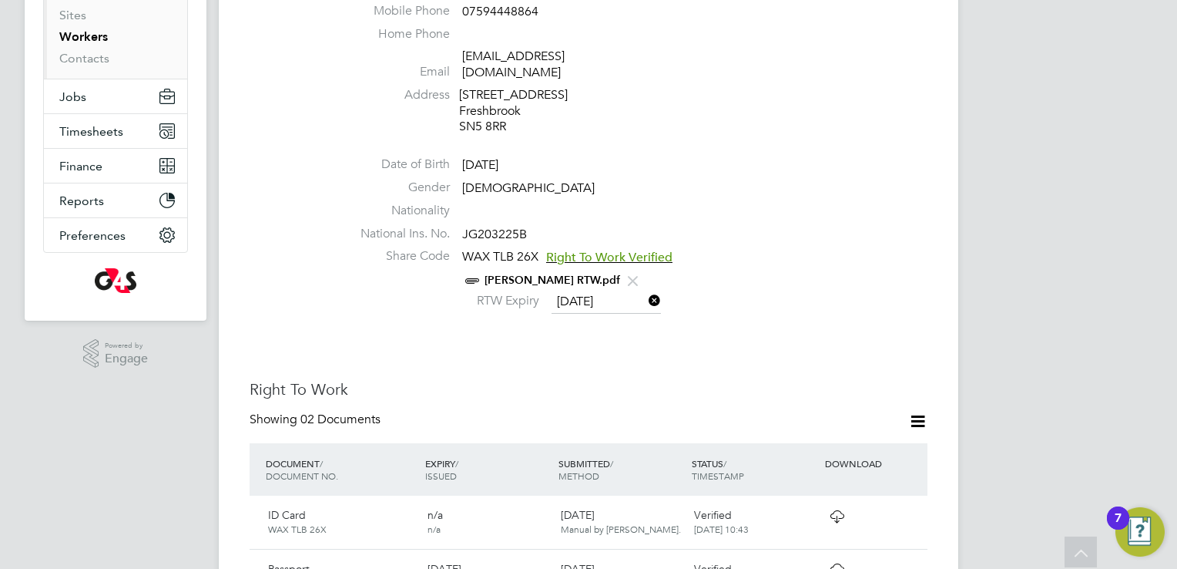
click at [530, 274] on link "Nelson Reddy RTW.pdf" at bounding box center [553, 280] width 136 height 13
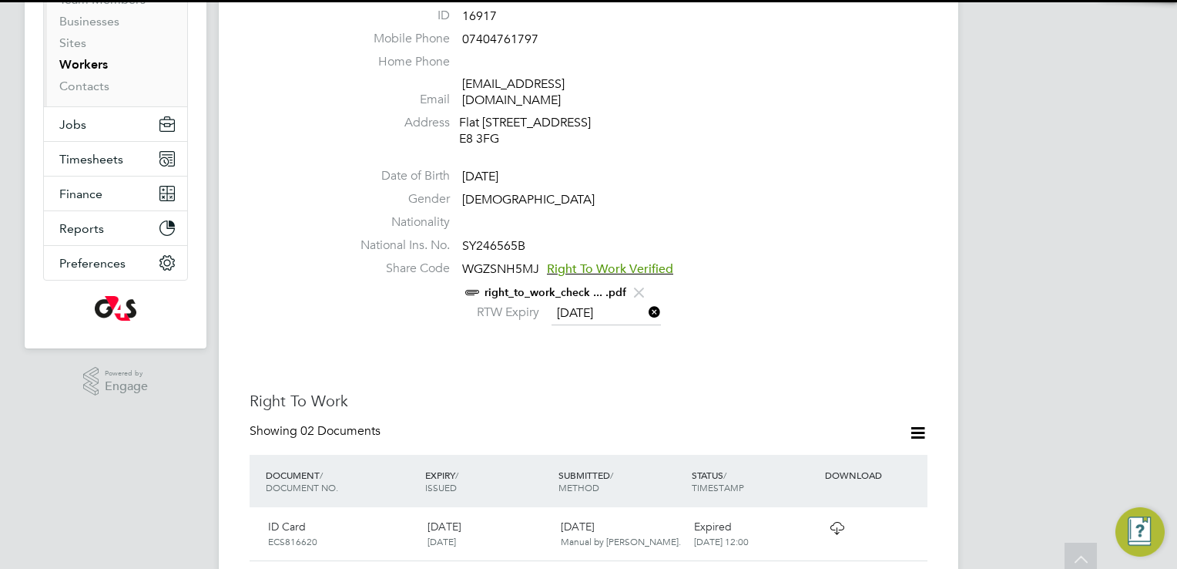
scroll to position [231, 0]
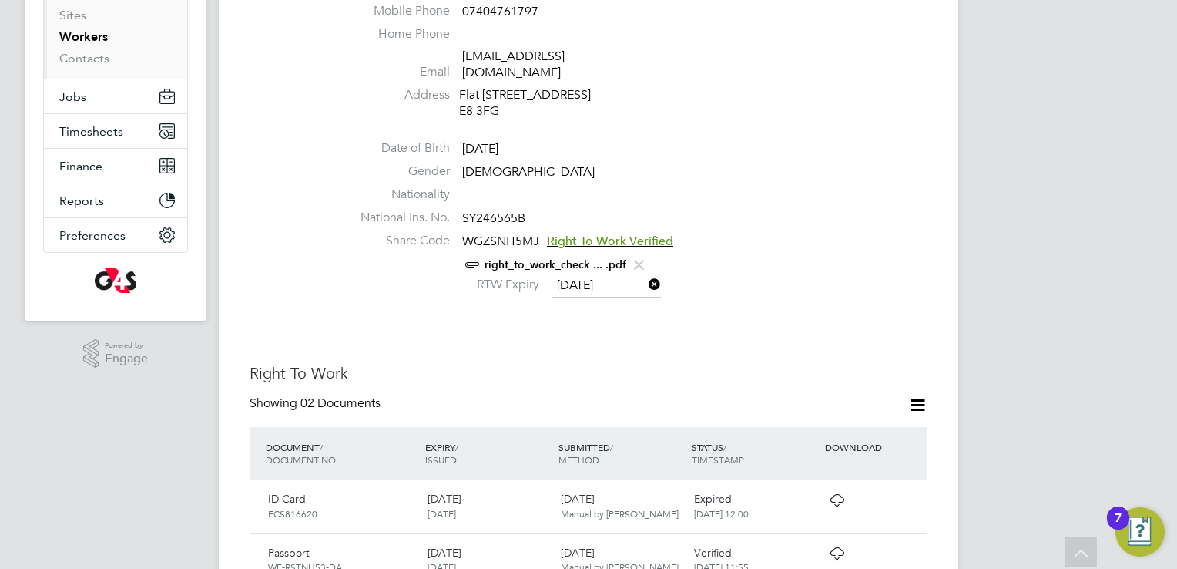
click at [527, 258] on link "right_to_work_check ... .pdf" at bounding box center [556, 264] width 142 height 13
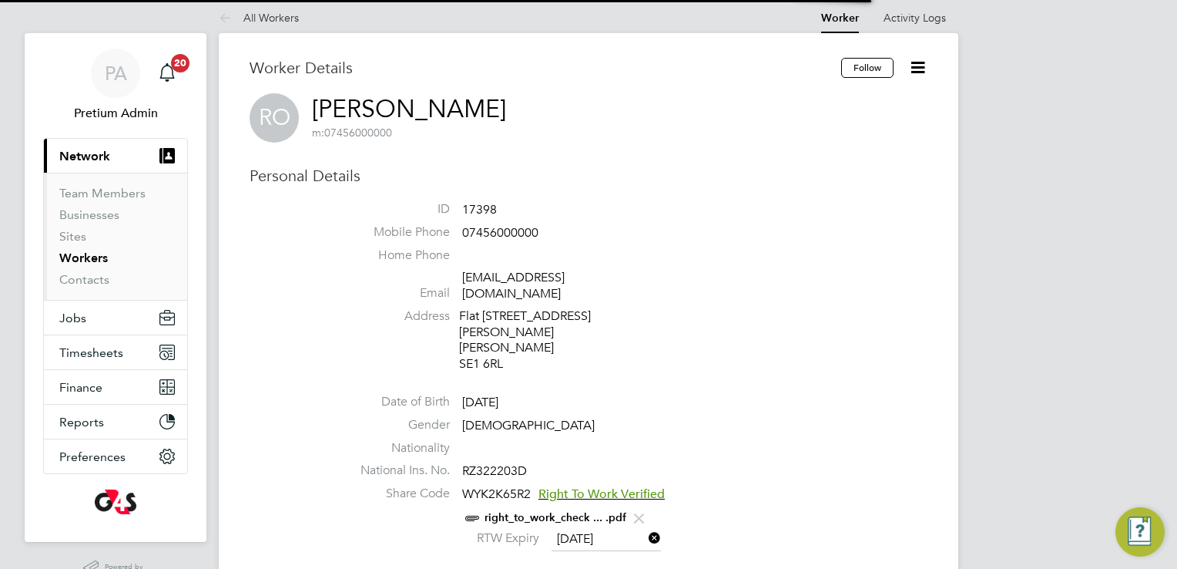
scroll to position [77, 0]
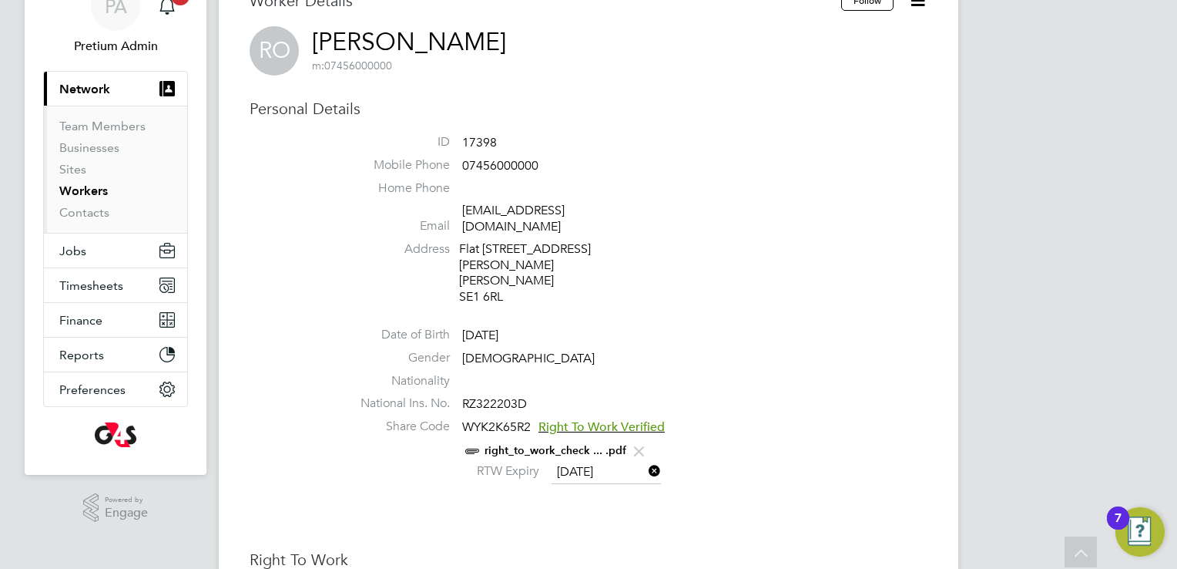
click at [521, 444] on link "right_to_work_check ... .pdf" at bounding box center [556, 450] width 142 height 13
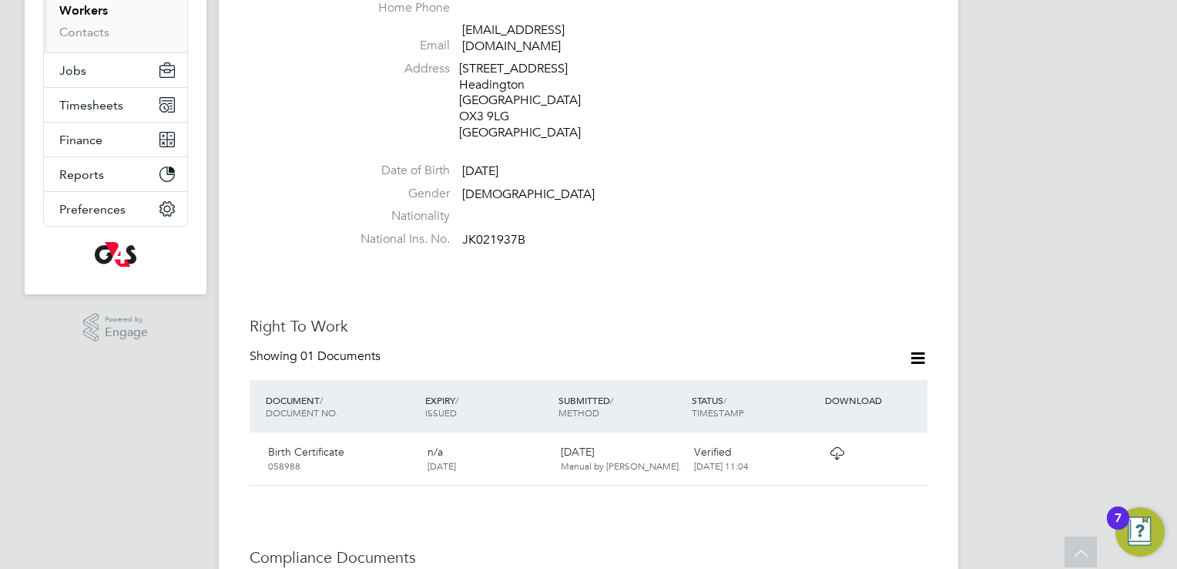
scroll to position [231, 0]
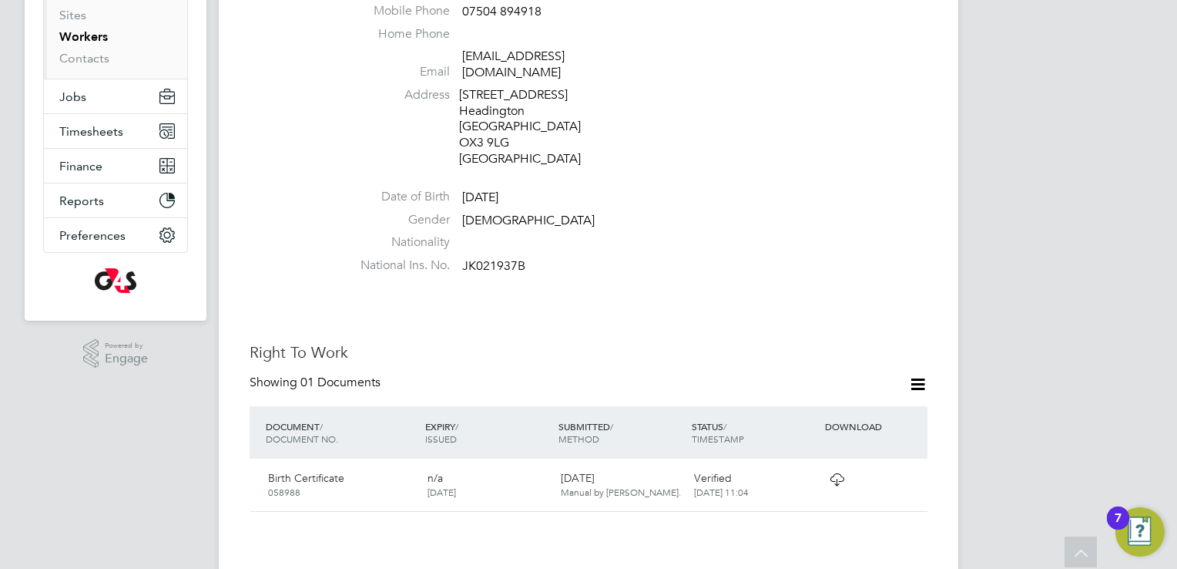
click at [839, 406] on div "DOCUMENT / DOCUMENT NO. EXPIRY / ISSUED SUBMITTED / METHOD STATUS / TIMESTAMP D…" at bounding box center [589, 432] width 678 height 52
click at [840, 473] on icon at bounding box center [837, 479] width 19 height 12
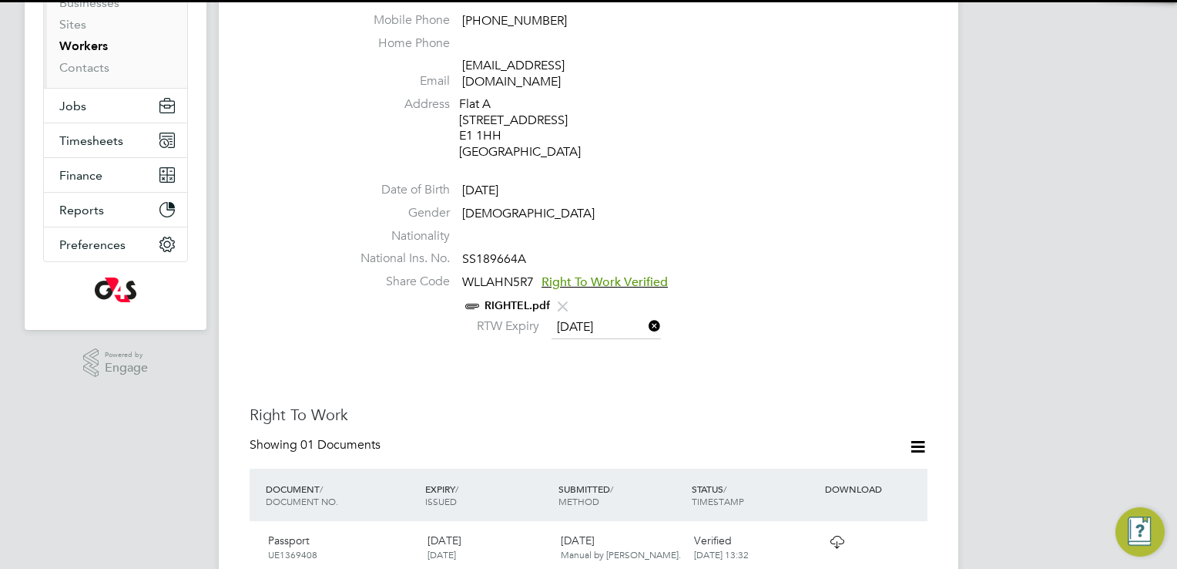
scroll to position [231, 0]
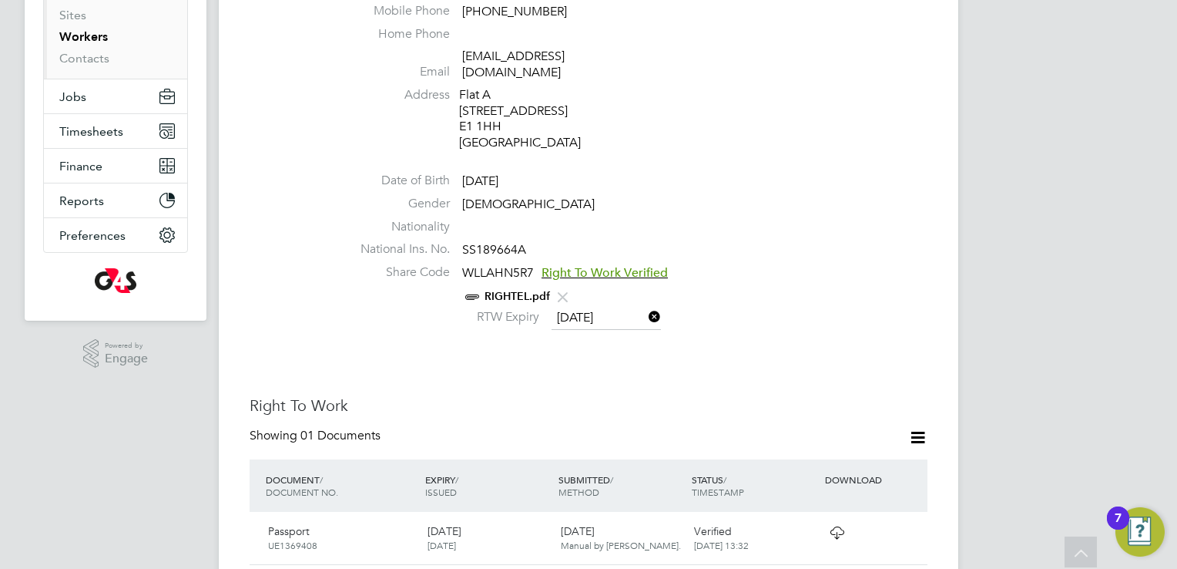
click at [510, 290] on link "RIGHTEL.pdf" at bounding box center [517, 296] width 65 height 13
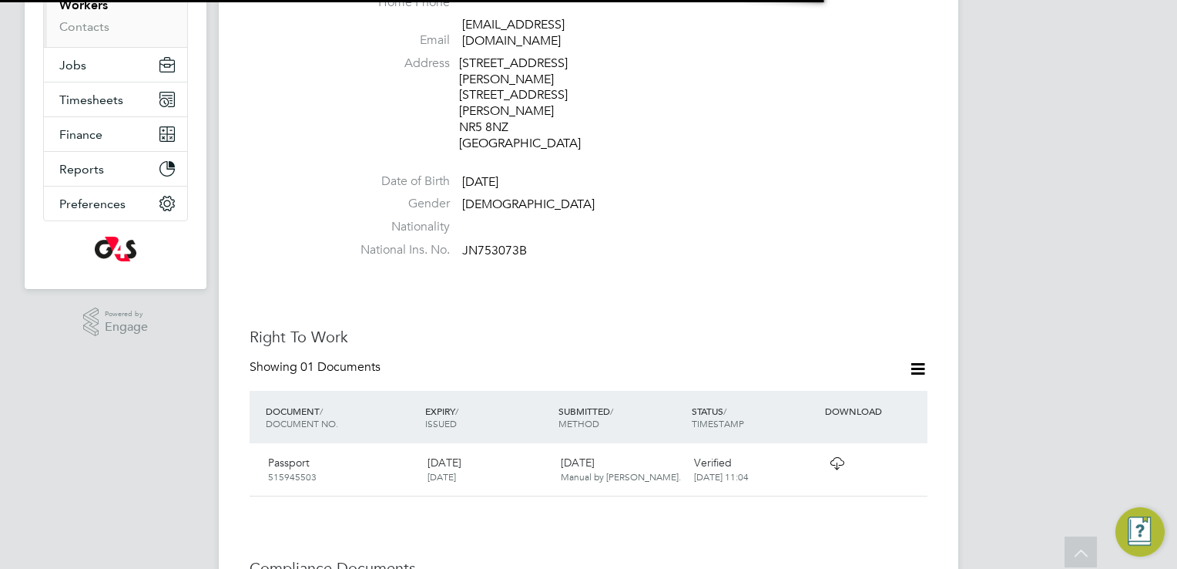
scroll to position [308, 0]
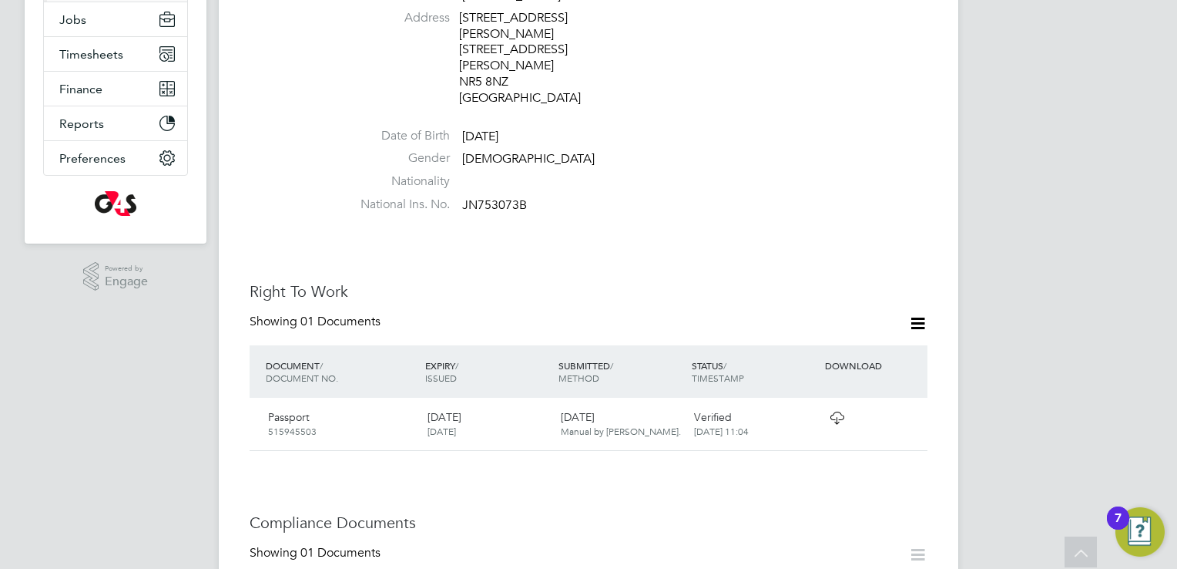
click at [841, 411] on icon at bounding box center [837, 417] width 19 height 12
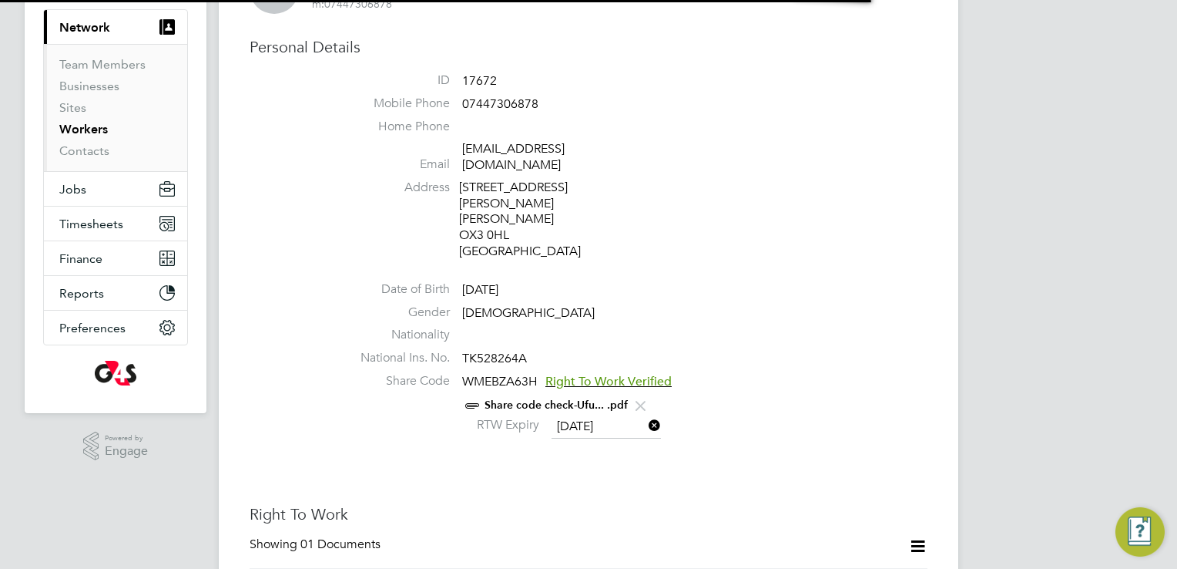
scroll to position [385, 0]
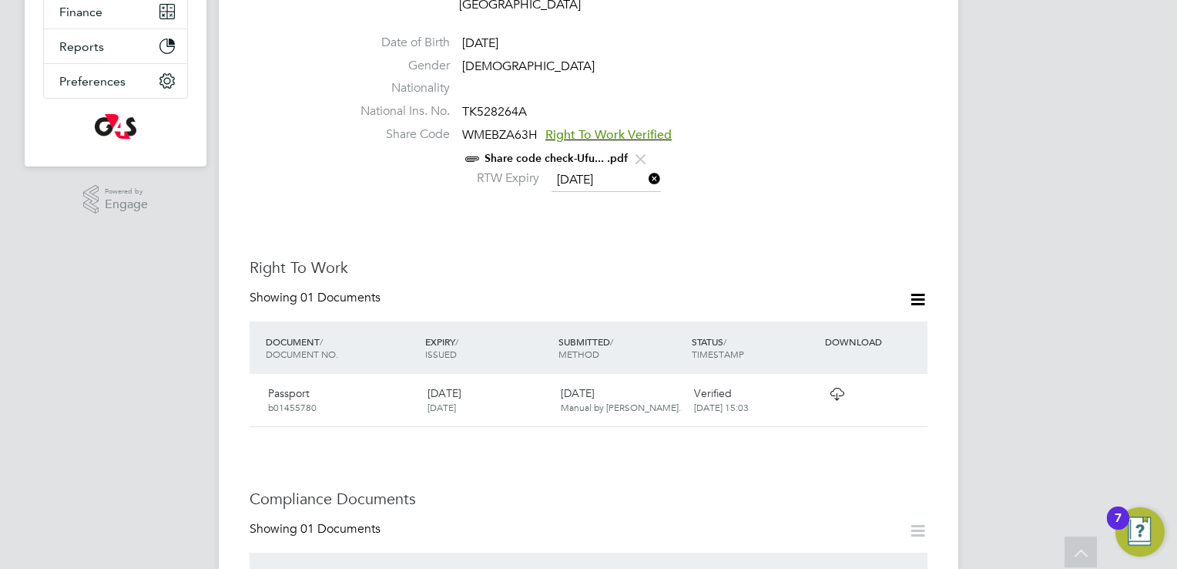
click at [585, 152] on link "Share code check-Ufu... .pdf" at bounding box center [556, 158] width 143 height 13
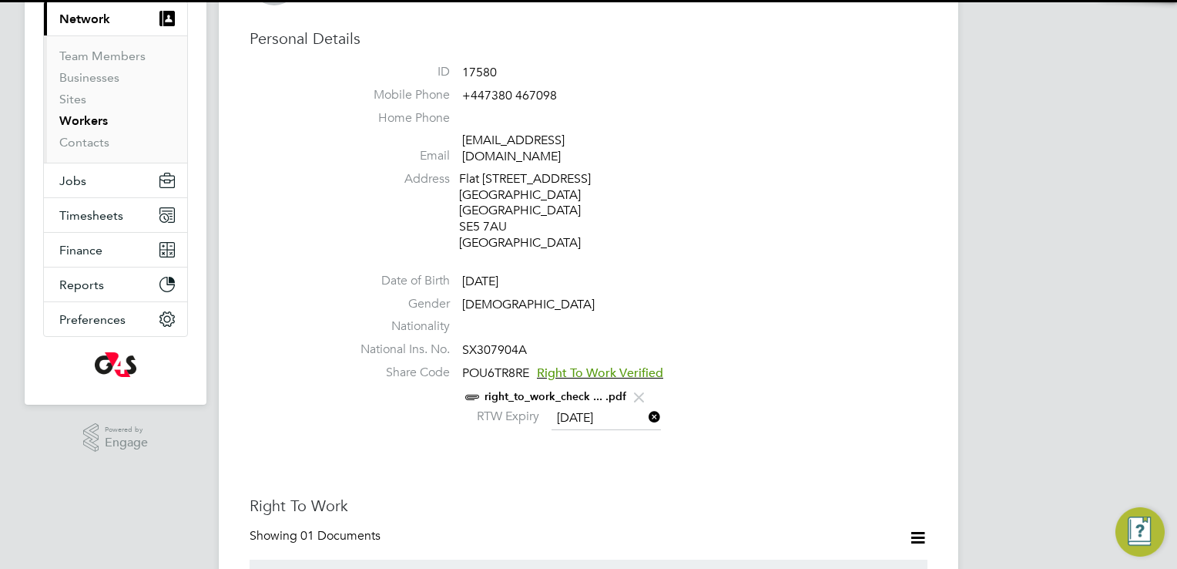
scroll to position [154, 0]
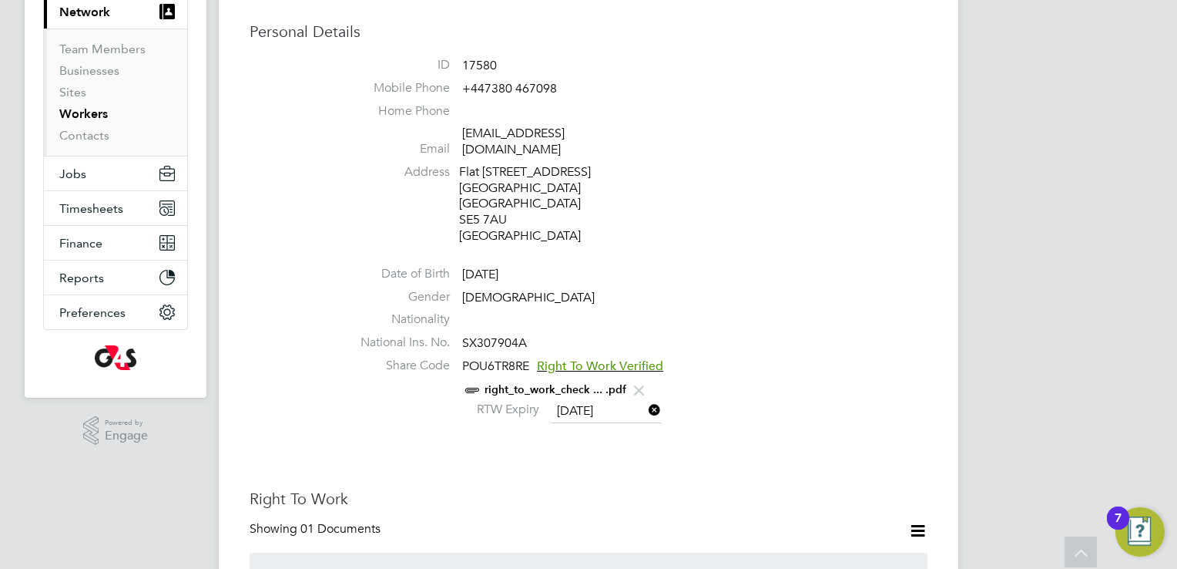
click at [525, 383] on link "right_to_work_check ... .pdf" at bounding box center [556, 389] width 142 height 13
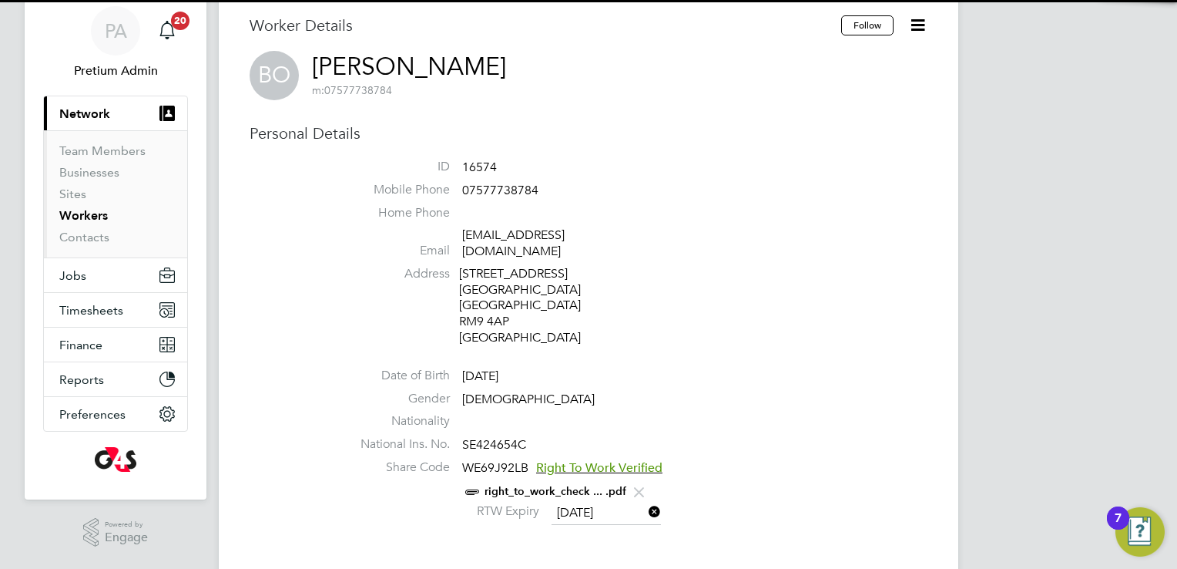
scroll to position [154, 0]
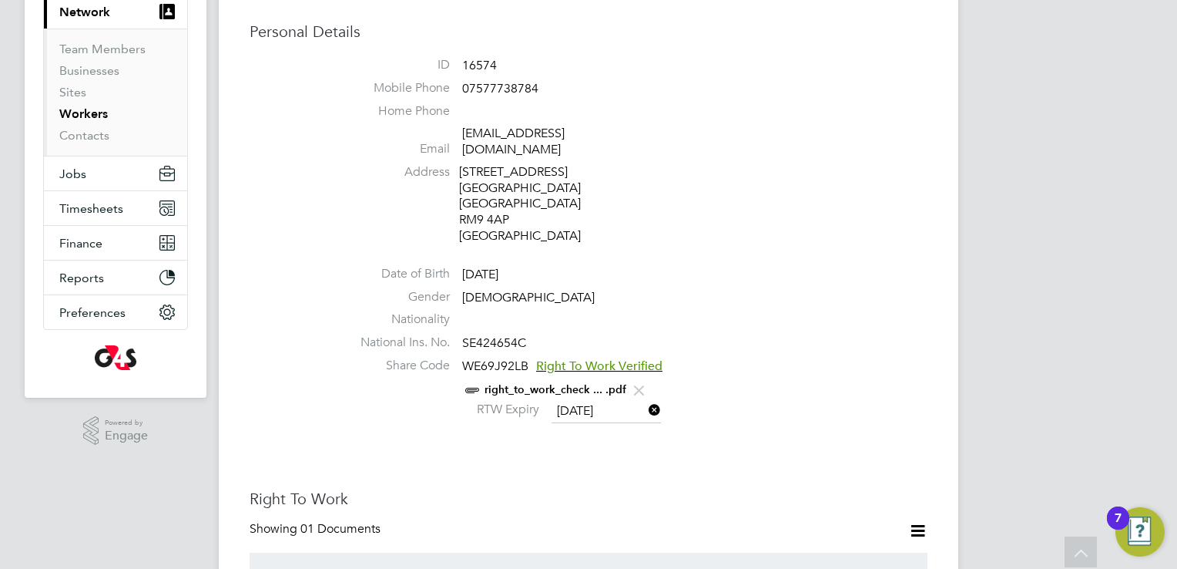
click at [514, 383] on link "right_to_work_check ... .pdf" at bounding box center [556, 389] width 142 height 13
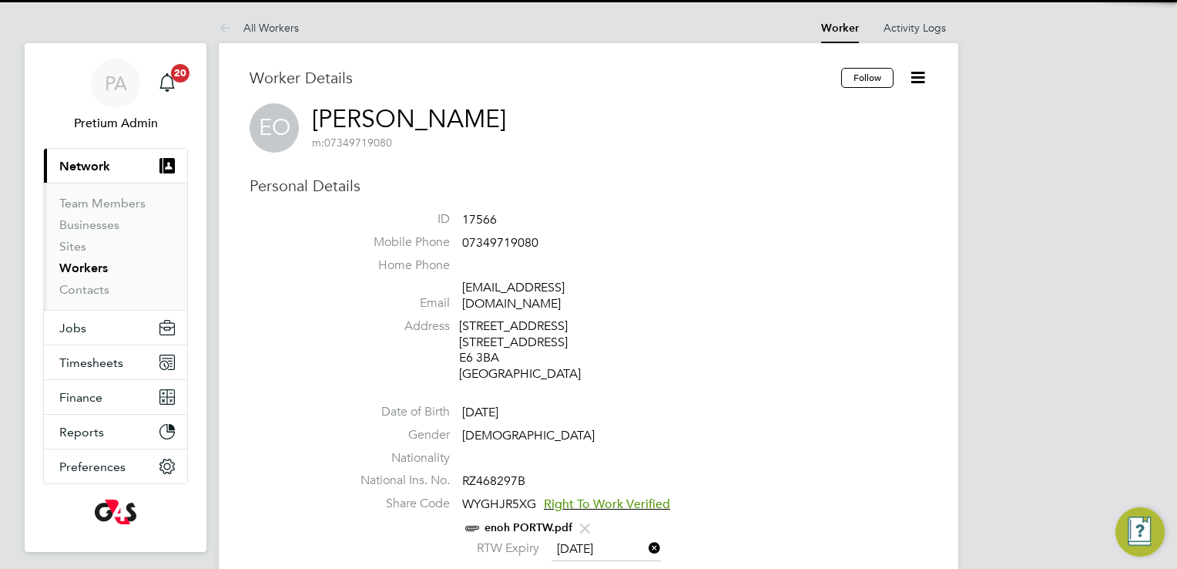
scroll to position [308, 0]
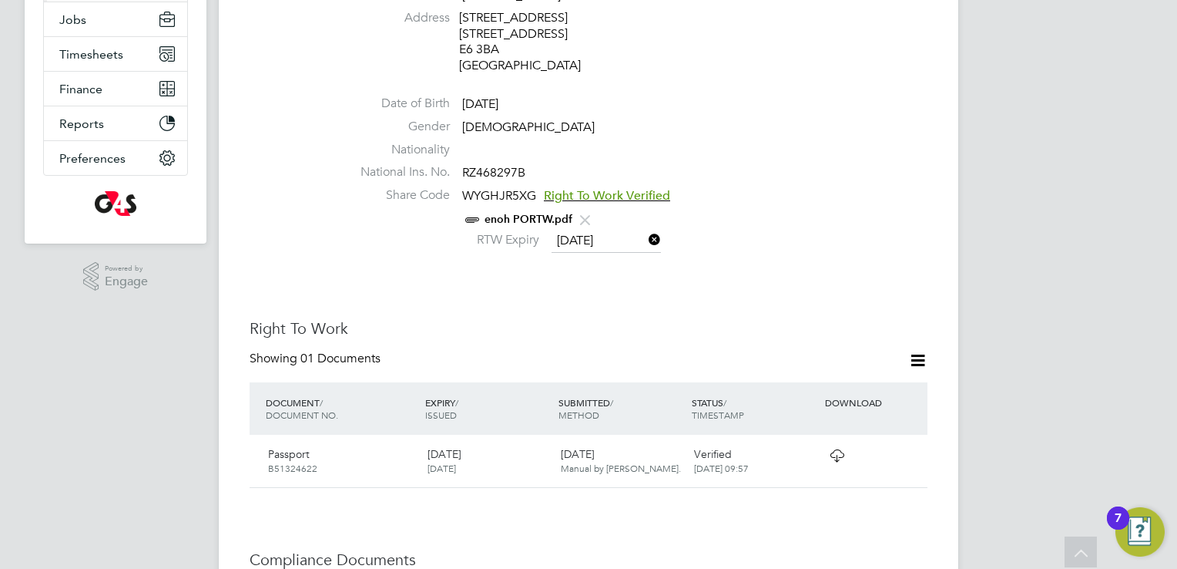
click at [514, 226] on link "enoh PORTW.pdf" at bounding box center [529, 219] width 88 height 13
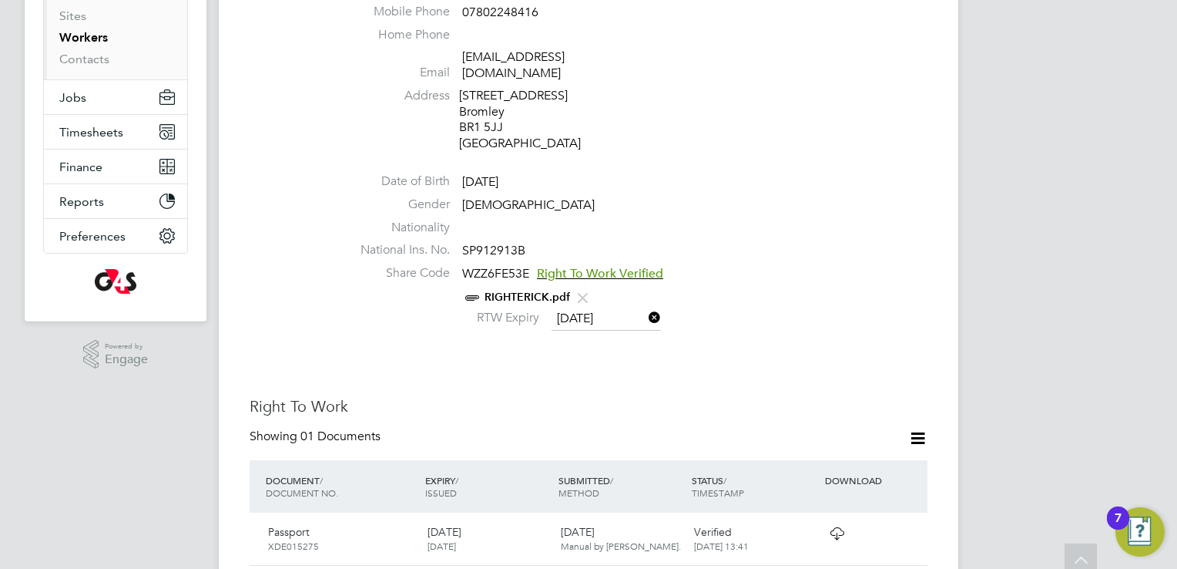
scroll to position [231, 0]
click at [545, 290] on link "RIGHTERICK.pdf" at bounding box center [528, 296] width 86 height 13
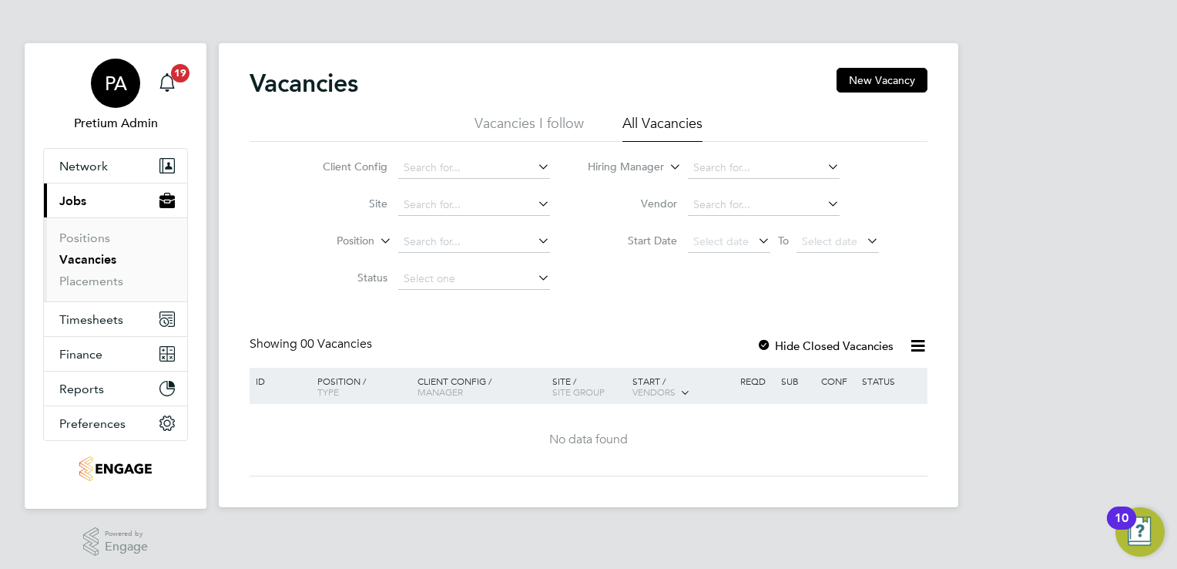
click at [127, 77] on div "PA" at bounding box center [115, 83] width 49 height 49
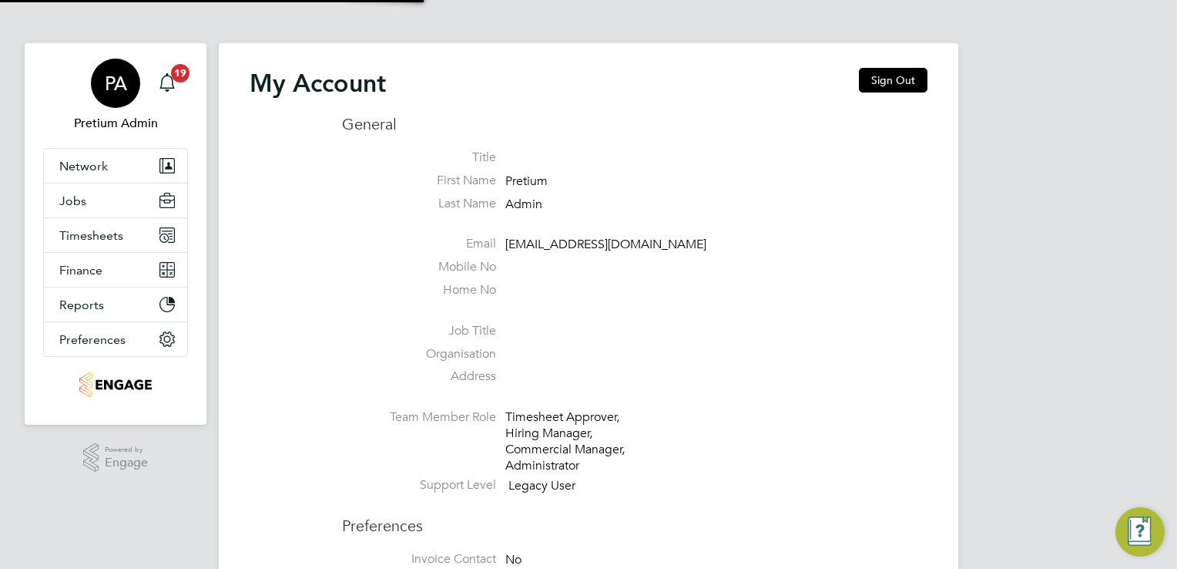
type input "rmg4s@pretiumresourcing.co.uk"
click at [885, 72] on button "Sign Out" at bounding box center [893, 80] width 69 height 25
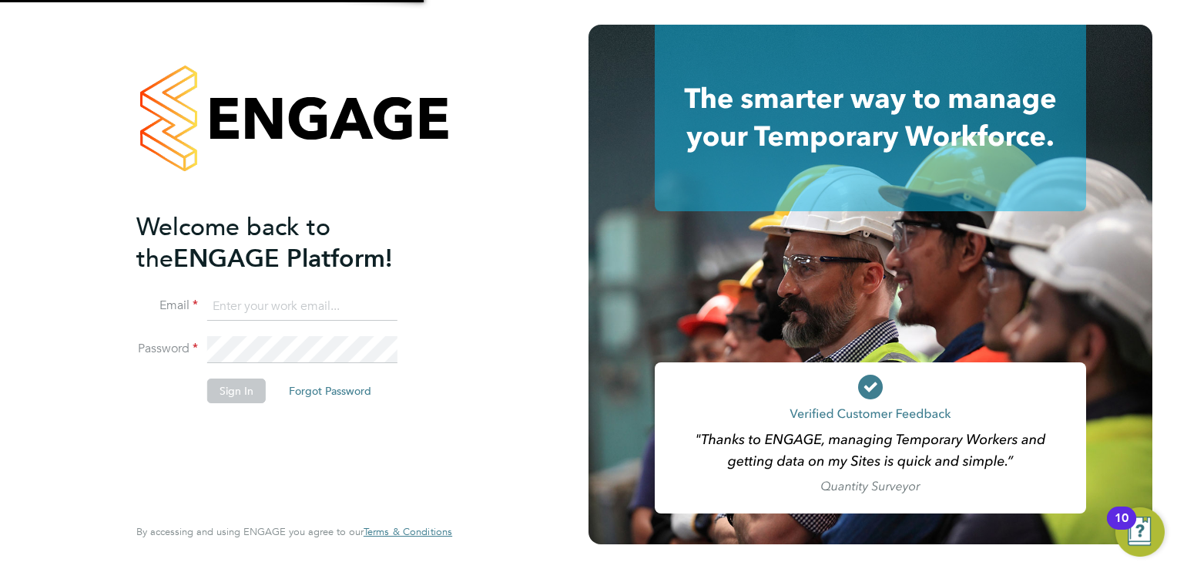
type input "rmg4s@pretiumresourcing.co.uk"
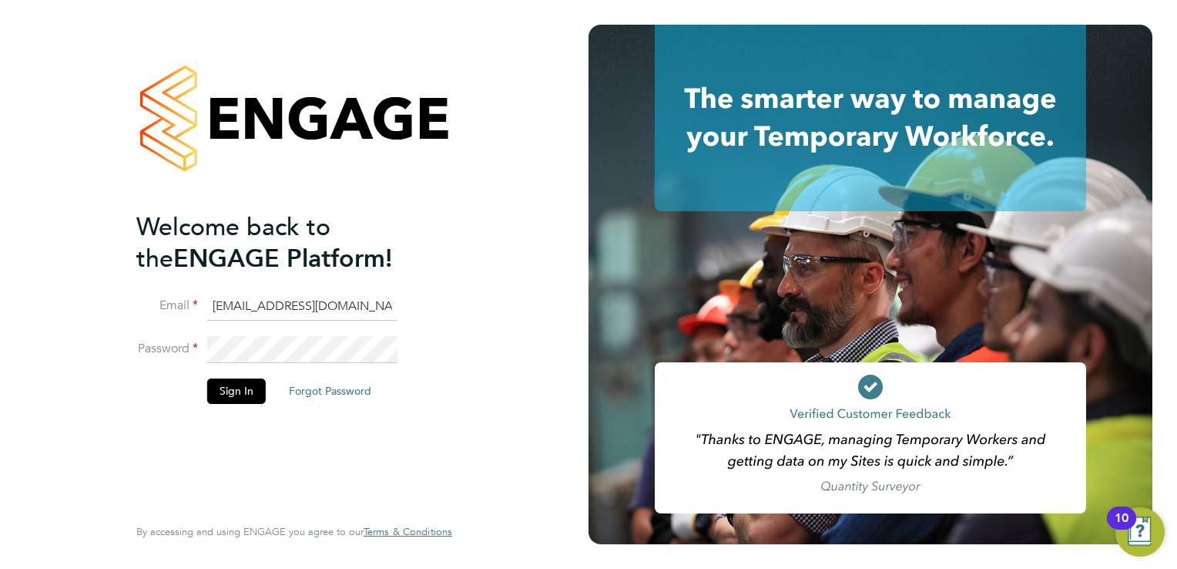
drag, startPoint x: 295, startPoint y: 299, endPoint x: 276, endPoint y: 293, distance: 20.2
click at [296, 299] on input "rmg4s@pretiumresourcing.co.uk" at bounding box center [302, 307] width 190 height 28
drag, startPoint x: 410, startPoint y: 311, endPoint x: 257, endPoint y: 305, distance: 152.7
click at [257, 305] on li "Email rmg4s@pretiumresourcing.co.uk" at bounding box center [286, 314] width 301 height 43
drag, startPoint x: 210, startPoint y: 305, endPoint x: 714, endPoint y: 377, distance: 509.0
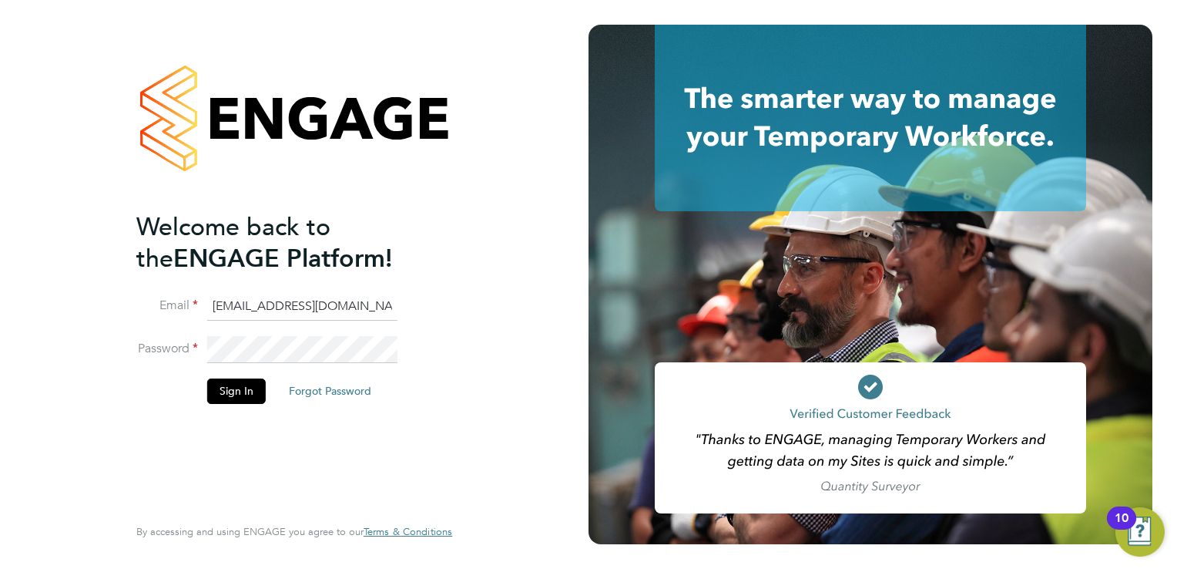
click at [714, 377] on app-barbie "Welcome back to the ENGAGE Platform! Email rmg4s@pretiumresourcing.co.uk Passwo…" at bounding box center [588, 284] width 1177 height 569
type input "[EMAIL_ADDRESS][PERSON_NAME][DOMAIN_NAME]"
click at [237, 396] on button "Sign In" at bounding box center [236, 390] width 59 height 25
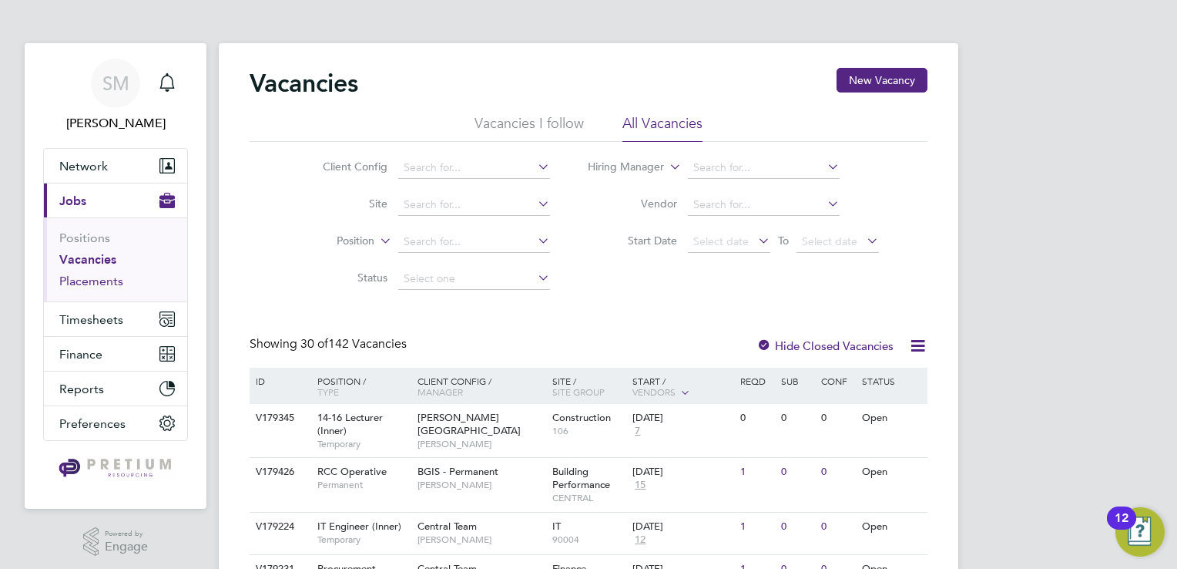
click at [92, 284] on link "Placements" at bounding box center [91, 281] width 64 height 15
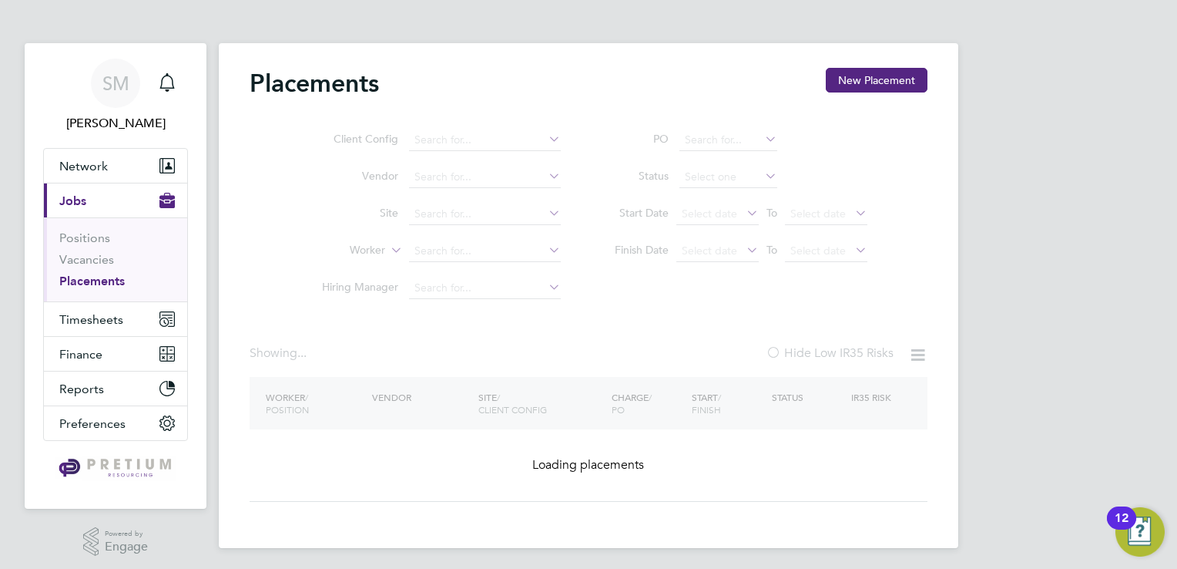
click at [706, 174] on ul "PO Status Start Date Select date To Select date Finish Date Select date To Sele…" at bounding box center [733, 196] width 307 height 148
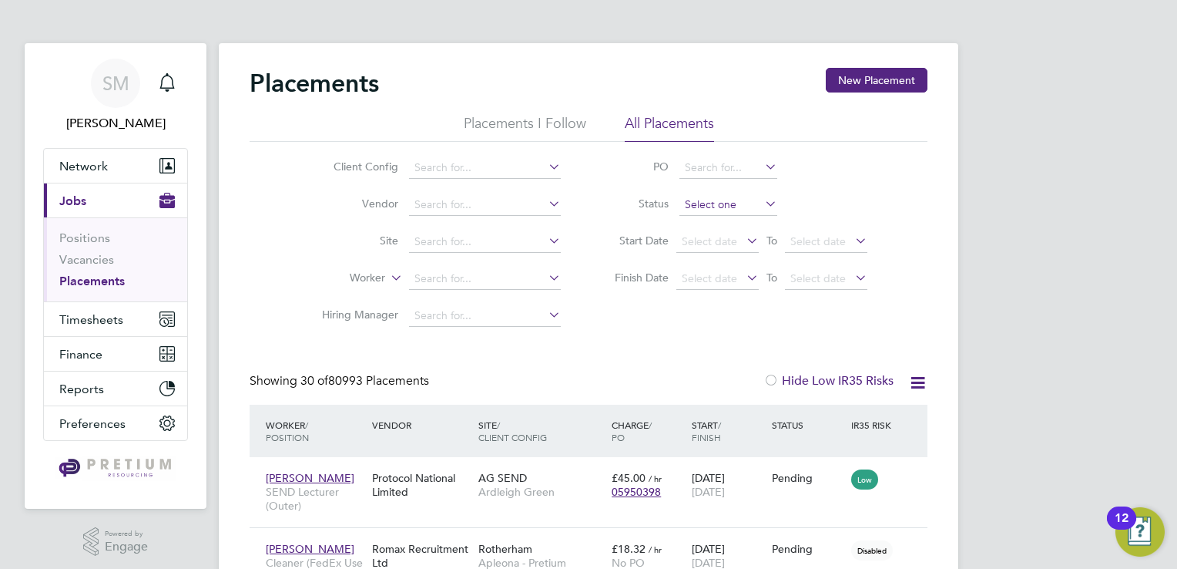
click at [702, 205] on input at bounding box center [729, 205] width 98 height 22
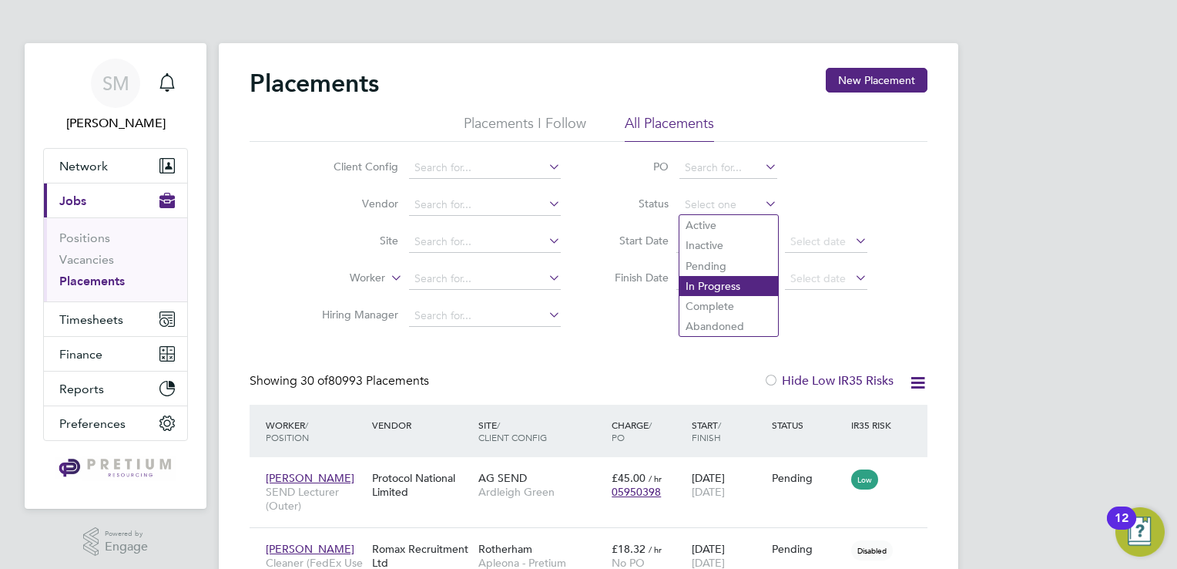
click at [715, 276] on li "In Progress" at bounding box center [729, 286] width 99 height 20
type input "In Progress"
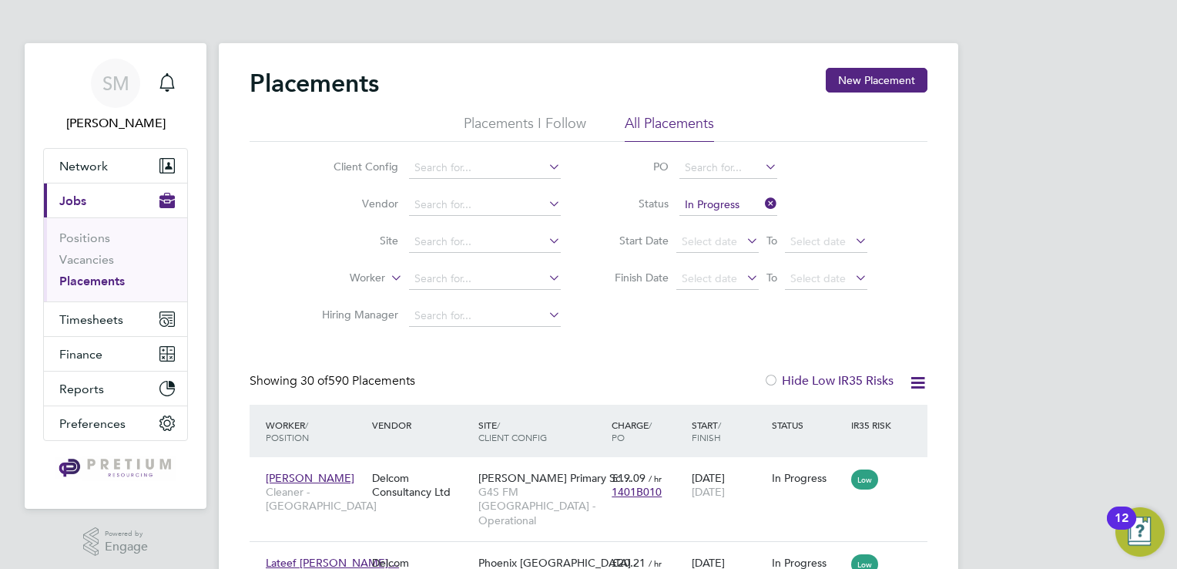
click at [915, 387] on icon at bounding box center [918, 382] width 19 height 19
click at [869, 418] on li "Download Placements Report" at bounding box center [843, 419] width 164 height 22
